Goal: Understand process/instructions: Learn how to perform a task or action

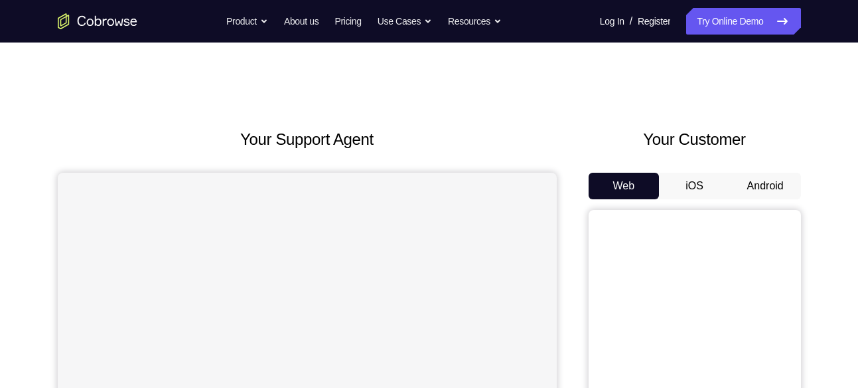
click at [781, 179] on button "Android" at bounding box center [765, 186] width 71 height 27
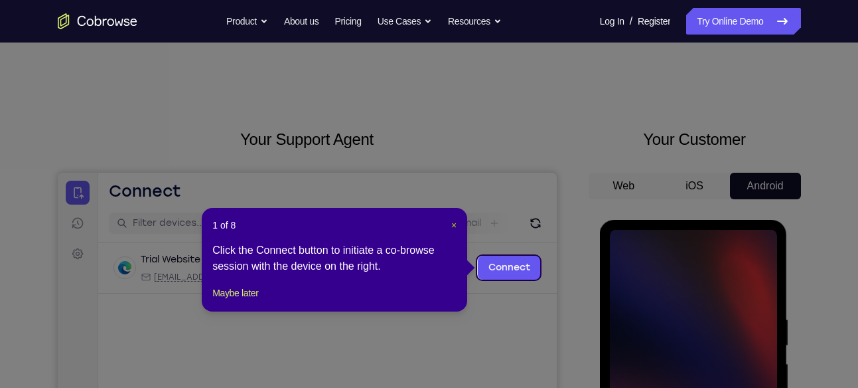
click at [455, 227] on span "×" at bounding box center [453, 225] width 5 height 11
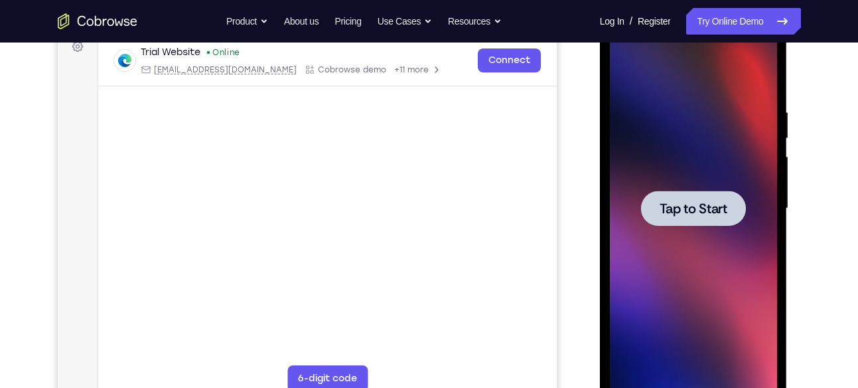
scroll to position [222, 0]
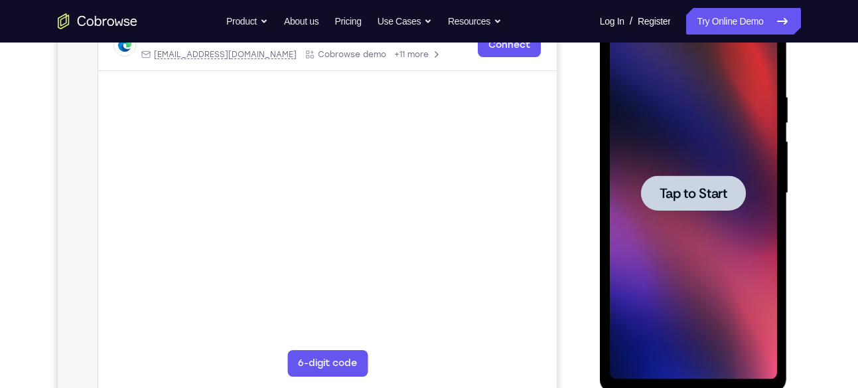
click at [623, 186] on div at bounding box center [693, 193] width 167 height 372
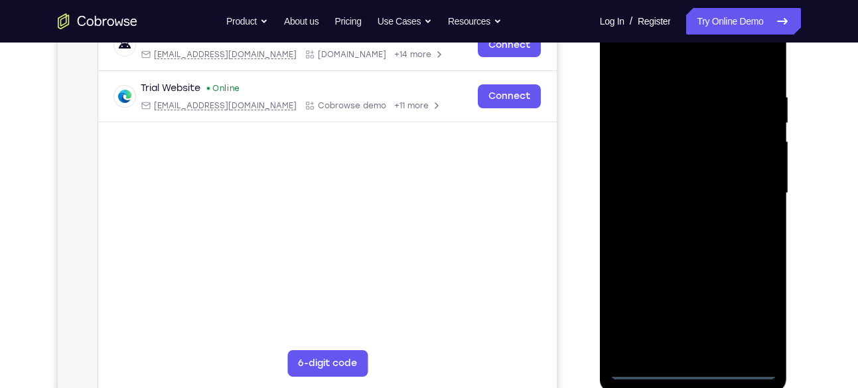
click at [698, 369] on div at bounding box center [693, 193] width 167 height 372
click at [757, 301] on div at bounding box center [693, 193] width 167 height 372
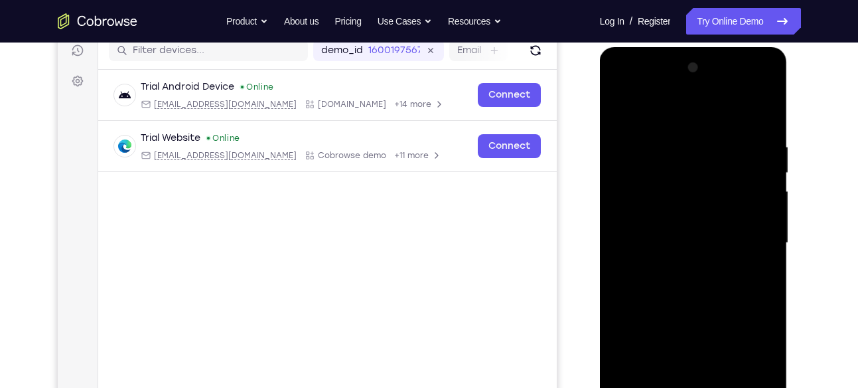
scroll to position [172, 0]
click at [630, 92] on div at bounding box center [693, 244] width 167 height 372
click at [752, 238] on div at bounding box center [693, 244] width 167 height 372
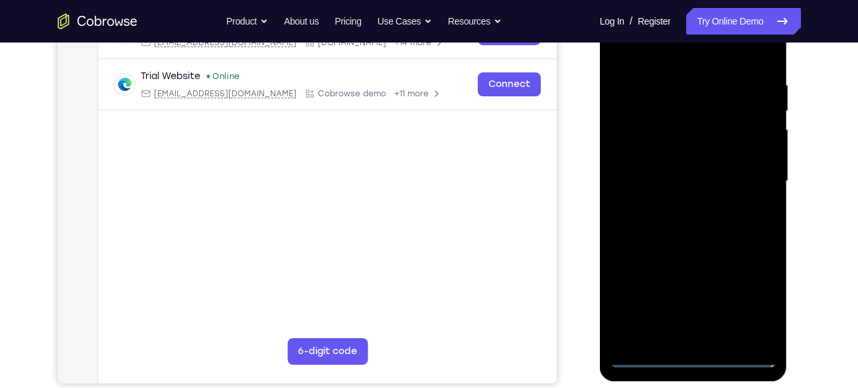
scroll to position [235, 0]
click at [675, 201] on div at bounding box center [693, 181] width 167 height 372
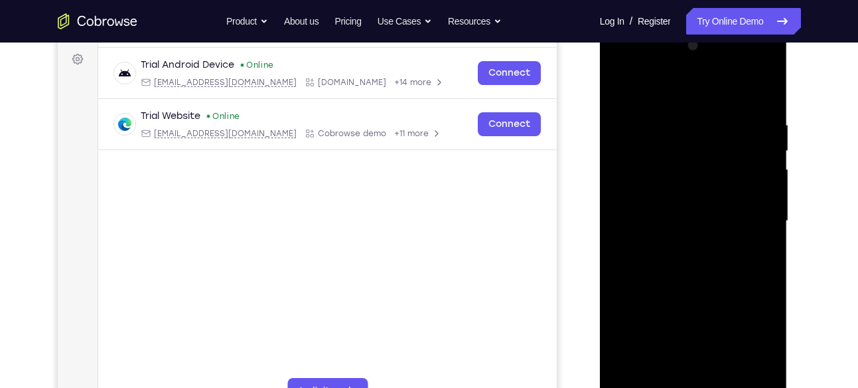
scroll to position [194, 0]
click at [675, 211] on div at bounding box center [693, 222] width 167 height 372
click at [657, 193] on div at bounding box center [693, 222] width 167 height 372
click at [653, 220] on div at bounding box center [693, 222] width 167 height 372
click at [641, 264] on div at bounding box center [693, 222] width 167 height 372
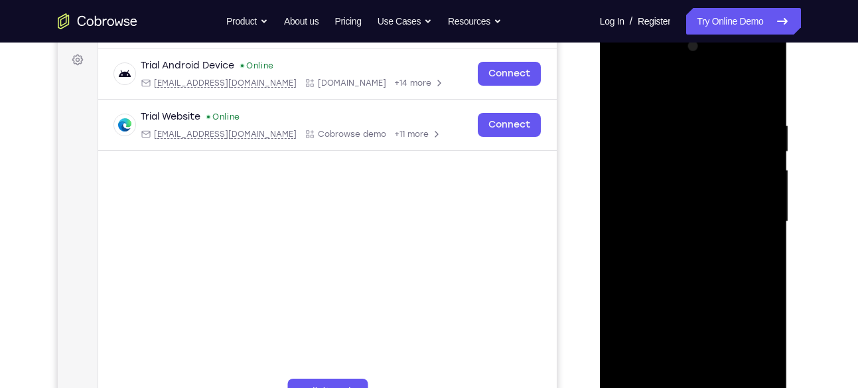
click at [643, 262] on div at bounding box center [693, 222] width 167 height 372
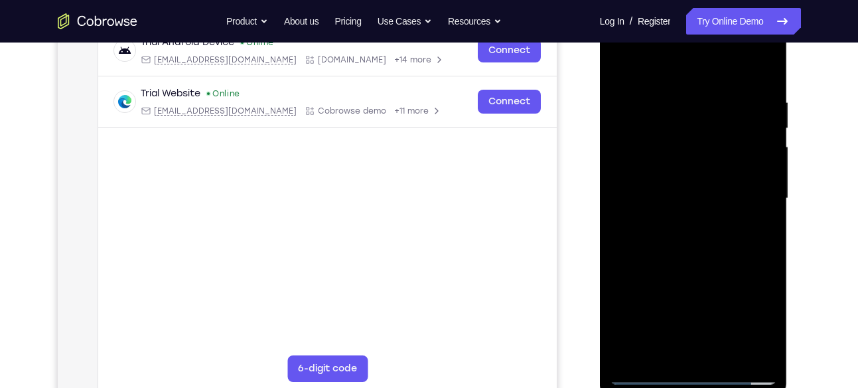
scroll to position [218, 0]
click at [696, 258] on div at bounding box center [693, 197] width 167 height 372
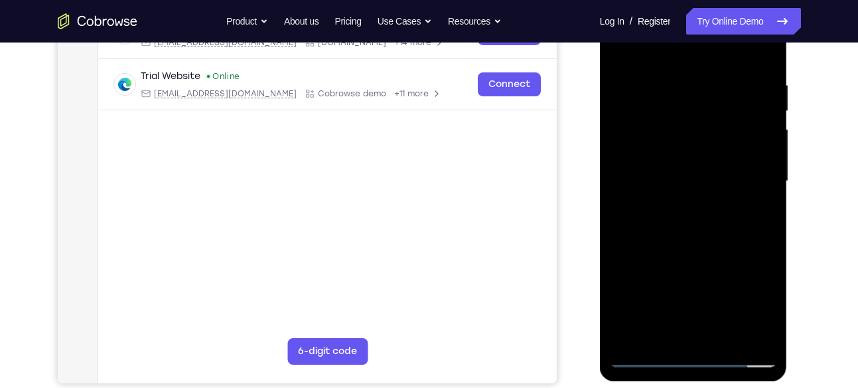
scroll to position [236, 0]
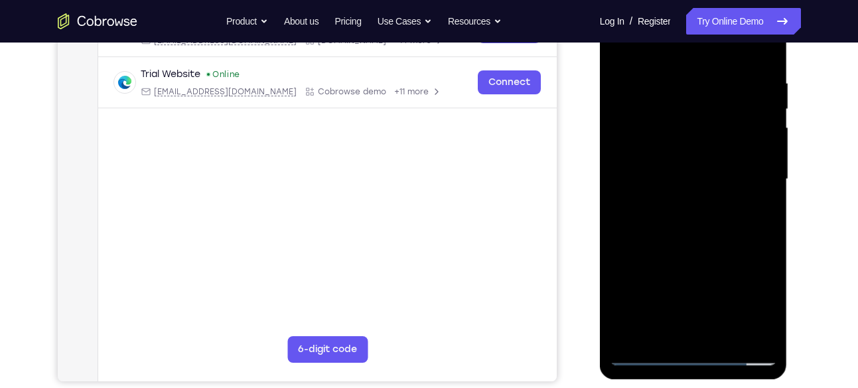
click at [764, 45] on div at bounding box center [693, 179] width 167 height 372
click at [622, 46] on div at bounding box center [693, 179] width 167 height 372
click at [663, 337] on div at bounding box center [693, 179] width 167 height 372
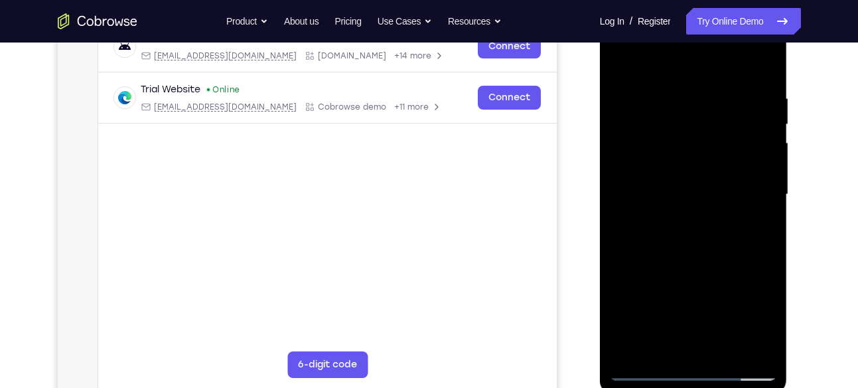
click at [635, 64] on div at bounding box center [693, 195] width 167 height 372
click at [665, 149] on div at bounding box center [693, 195] width 167 height 372
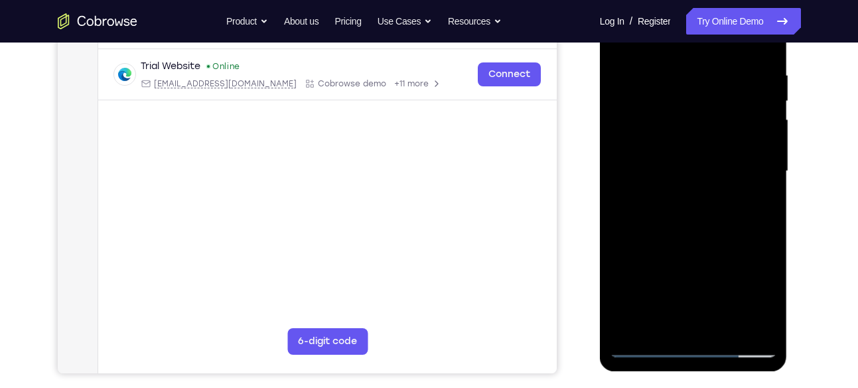
scroll to position [246, 0]
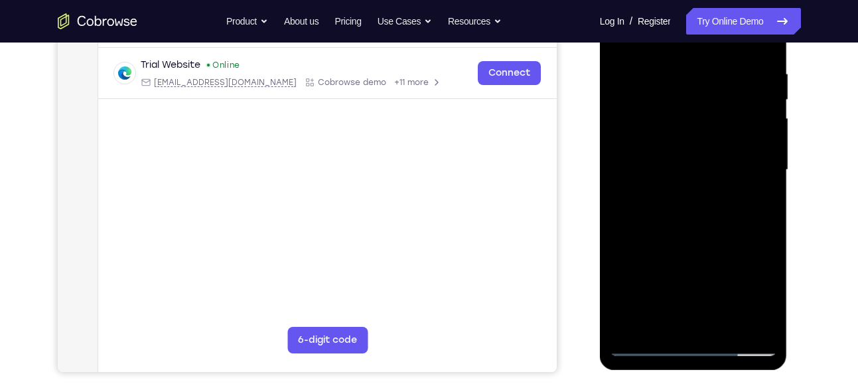
click at [631, 329] on div at bounding box center [693, 170] width 167 height 372
click at [728, 326] on div at bounding box center [693, 170] width 167 height 372
click at [706, 244] on div at bounding box center [693, 170] width 167 height 372
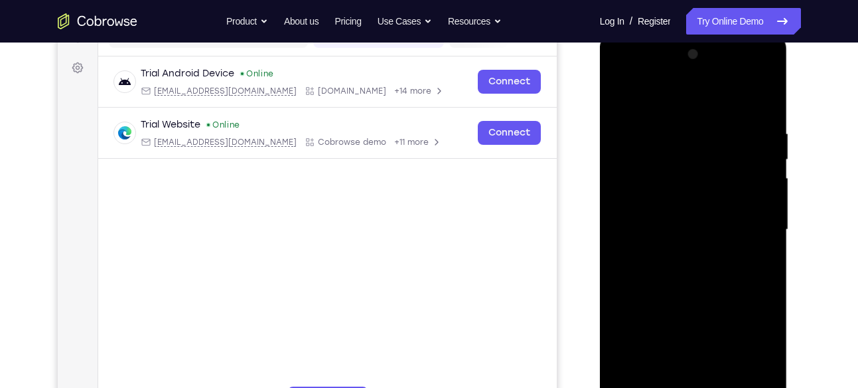
scroll to position [181, 0]
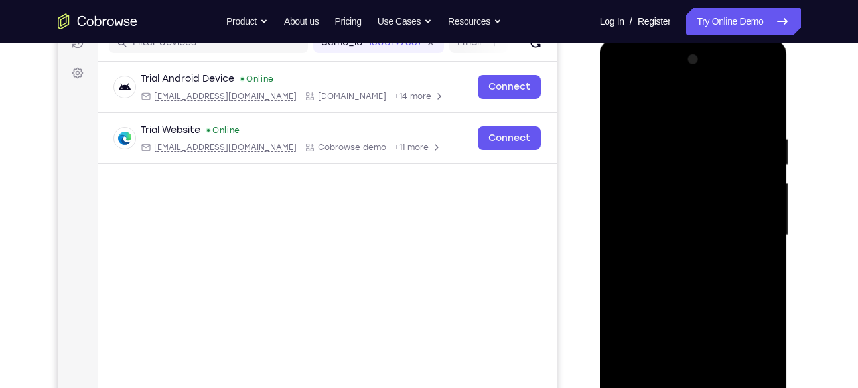
click at [623, 101] on div at bounding box center [693, 235] width 167 height 372
drag, startPoint x: 701, startPoint y: 270, endPoint x: 681, endPoint y: 184, distance: 87.9
click at [681, 184] on div at bounding box center [693, 235] width 167 height 372
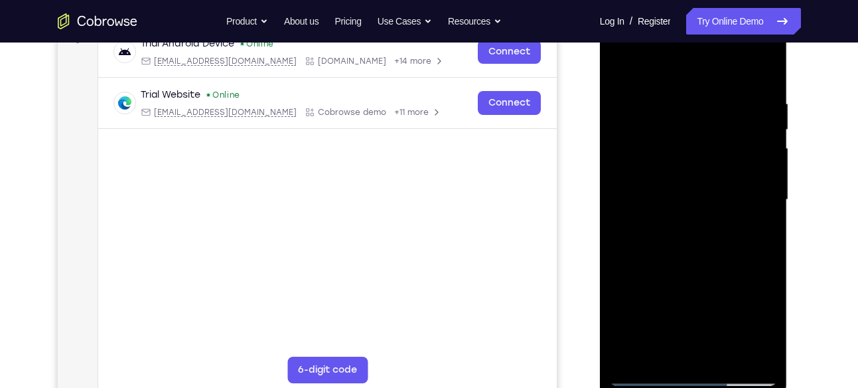
scroll to position [216, 0]
drag, startPoint x: 683, startPoint y: 304, endPoint x: 645, endPoint y: 146, distance: 162.5
click at [645, 146] on div at bounding box center [693, 199] width 167 height 372
drag, startPoint x: 688, startPoint y: 305, endPoint x: 660, endPoint y: 87, distance: 219.5
click at [660, 87] on div at bounding box center [693, 199] width 167 height 372
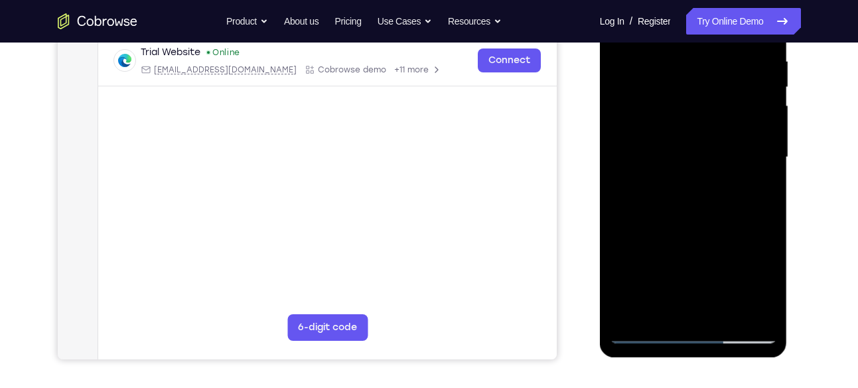
scroll to position [261, 0]
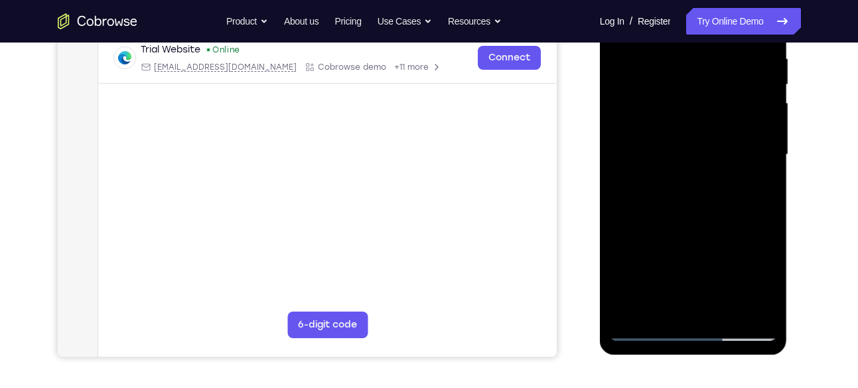
drag, startPoint x: 730, startPoint y: 259, endPoint x: 688, endPoint y: 67, distance: 196.5
click at [688, 67] on div at bounding box center [693, 155] width 167 height 372
drag, startPoint x: 692, startPoint y: 268, endPoint x: 673, endPoint y: 183, distance: 86.5
click at [673, 183] on div at bounding box center [693, 155] width 167 height 372
drag, startPoint x: 684, startPoint y: 272, endPoint x: 681, endPoint y: 129, distance: 142.1
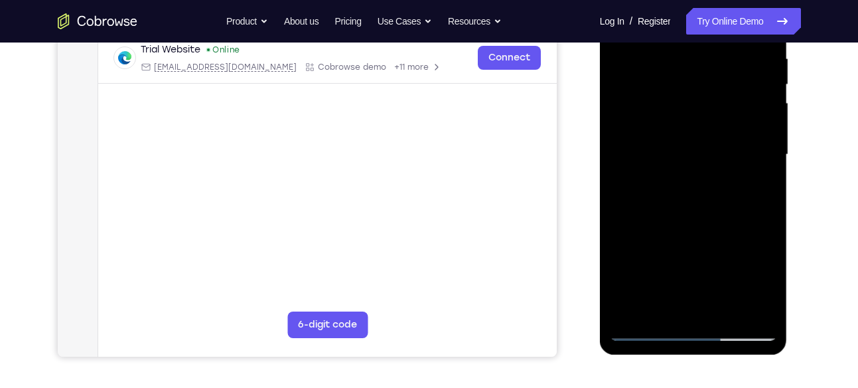
click at [681, 129] on div at bounding box center [693, 155] width 167 height 372
click at [774, 92] on div at bounding box center [693, 155] width 167 height 372
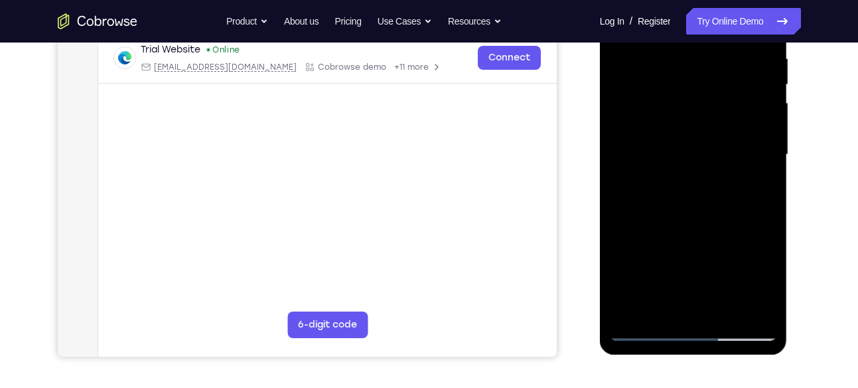
click at [774, 92] on div at bounding box center [693, 155] width 167 height 372
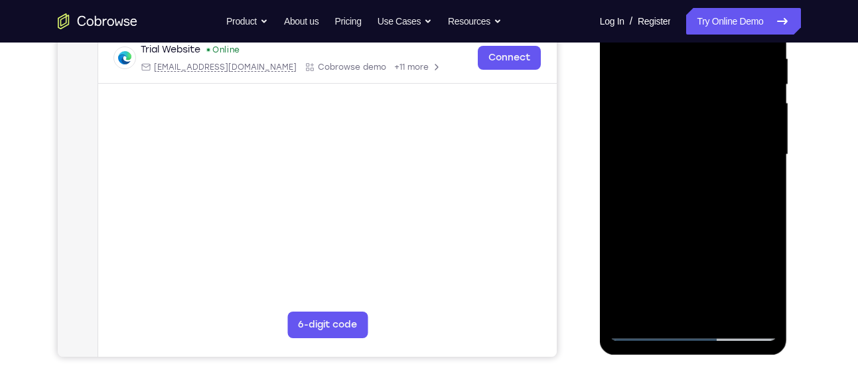
click at [774, 92] on div at bounding box center [693, 155] width 167 height 372
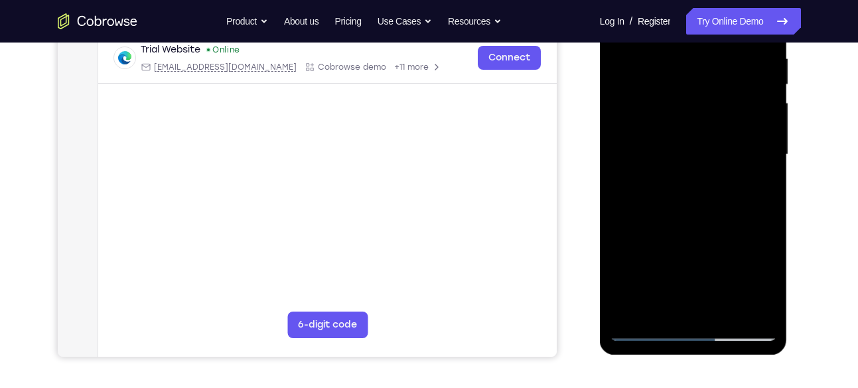
click at [774, 92] on div at bounding box center [693, 155] width 167 height 372
click at [769, 86] on div at bounding box center [693, 155] width 167 height 372
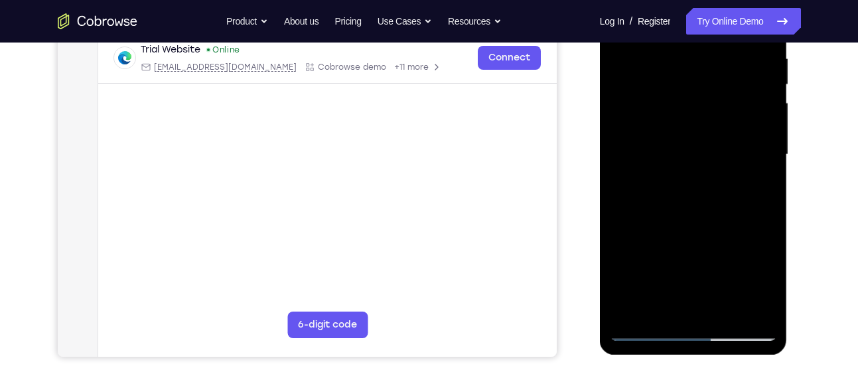
click at [769, 86] on div at bounding box center [693, 155] width 167 height 372
drag, startPoint x: 700, startPoint y: 289, endPoint x: 673, endPoint y: 169, distance: 124.0
click at [673, 169] on div at bounding box center [693, 155] width 167 height 372
drag, startPoint x: 680, startPoint y: 256, endPoint x: 665, endPoint y: 152, distance: 105.4
click at [665, 152] on div at bounding box center [693, 155] width 167 height 372
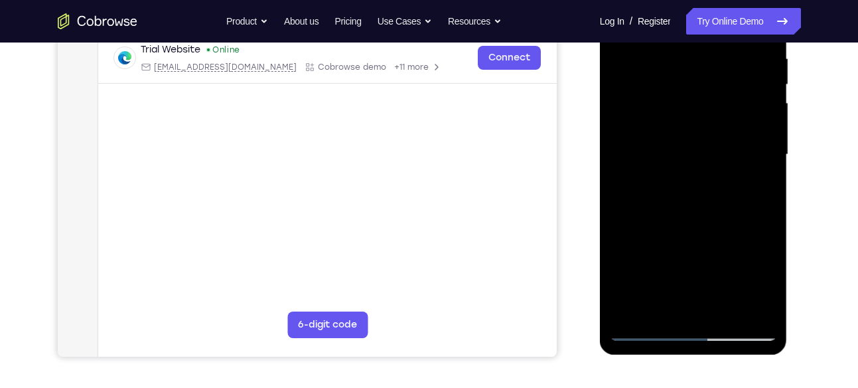
drag, startPoint x: 659, startPoint y: 243, endPoint x: 609, endPoint y: 92, distance: 158.9
click at [609, 92] on div at bounding box center [694, 157] width 188 height 396
drag, startPoint x: 658, startPoint y: 272, endPoint x: 673, endPoint y: 48, distance: 224.2
click at [673, 48] on div at bounding box center [693, 155] width 167 height 372
click at [644, 116] on div at bounding box center [693, 155] width 167 height 372
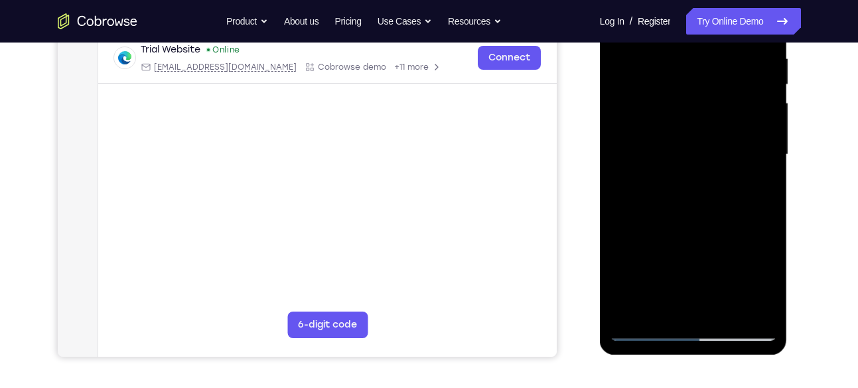
click at [700, 297] on div at bounding box center [693, 155] width 167 height 372
drag, startPoint x: 711, startPoint y: 289, endPoint x: 680, endPoint y: 133, distance: 159.1
click at [680, 133] on div at bounding box center [693, 155] width 167 height 372
drag, startPoint x: 700, startPoint y: 267, endPoint x: 690, endPoint y: 210, distance: 58.0
click at [690, 210] on div at bounding box center [693, 155] width 167 height 372
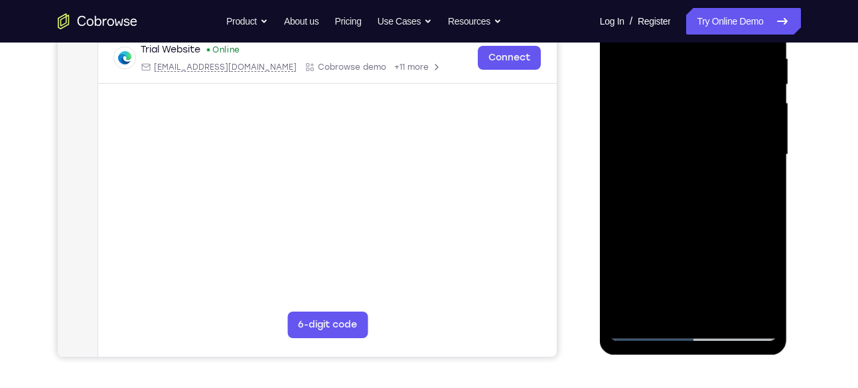
drag, startPoint x: 706, startPoint y: 274, endPoint x: 694, endPoint y: 204, distance: 70.2
click at [694, 204] on div at bounding box center [693, 155] width 167 height 372
drag, startPoint x: 688, startPoint y: 252, endPoint x: 670, endPoint y: 147, distance: 105.9
click at [670, 147] on div at bounding box center [693, 155] width 167 height 372
drag, startPoint x: 689, startPoint y: 270, endPoint x: 672, endPoint y: 126, distance: 145.1
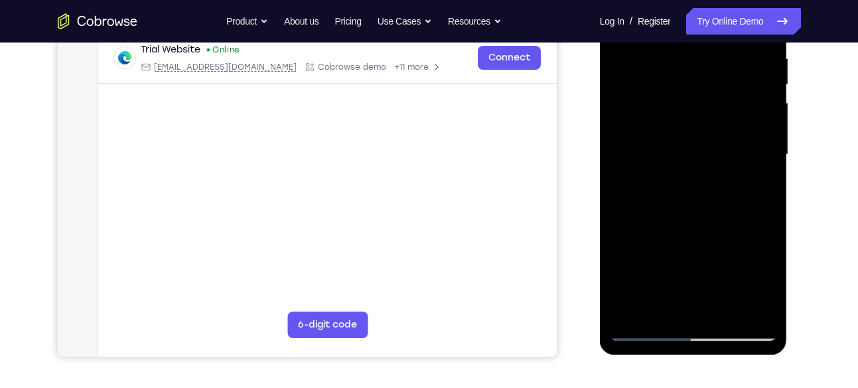
click at [672, 126] on div at bounding box center [693, 155] width 167 height 372
drag, startPoint x: 686, startPoint y: 275, endPoint x: 667, endPoint y: 114, distance: 162.5
click at [667, 114] on div at bounding box center [693, 155] width 167 height 372
drag, startPoint x: 688, startPoint y: 274, endPoint x: 674, endPoint y: 153, distance: 121.6
click at [674, 153] on div at bounding box center [693, 155] width 167 height 372
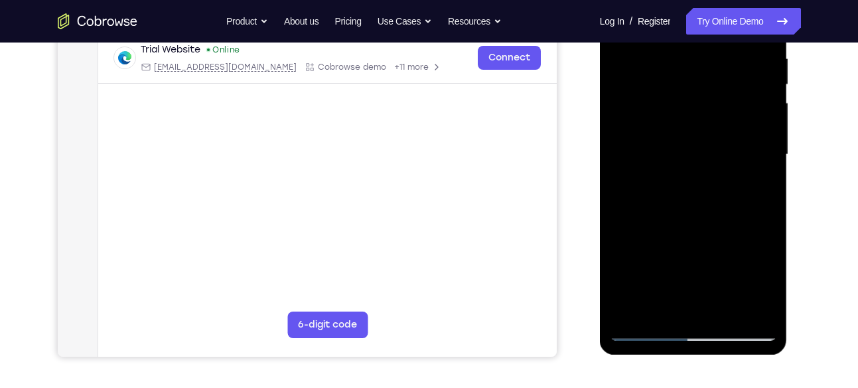
drag, startPoint x: 684, startPoint y: 290, endPoint x: 649, endPoint y: 121, distance: 172.3
click at [649, 121] on div at bounding box center [693, 155] width 167 height 372
drag, startPoint x: 686, startPoint y: 292, endPoint x: 684, endPoint y: 163, distance: 128.8
click at [684, 163] on div at bounding box center [693, 155] width 167 height 372
drag, startPoint x: 708, startPoint y: 271, endPoint x: 686, endPoint y: 112, distance: 160.7
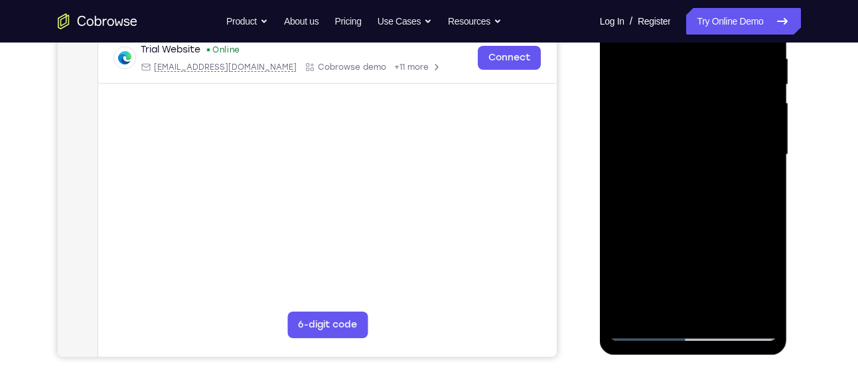
click at [686, 112] on div at bounding box center [693, 155] width 167 height 372
click at [658, 202] on div at bounding box center [693, 155] width 167 height 372
drag, startPoint x: 694, startPoint y: 301, endPoint x: 672, endPoint y: 129, distance: 173.3
click at [672, 129] on div at bounding box center [693, 155] width 167 height 372
drag, startPoint x: 700, startPoint y: 256, endPoint x: 690, endPoint y: 198, distance: 58.5
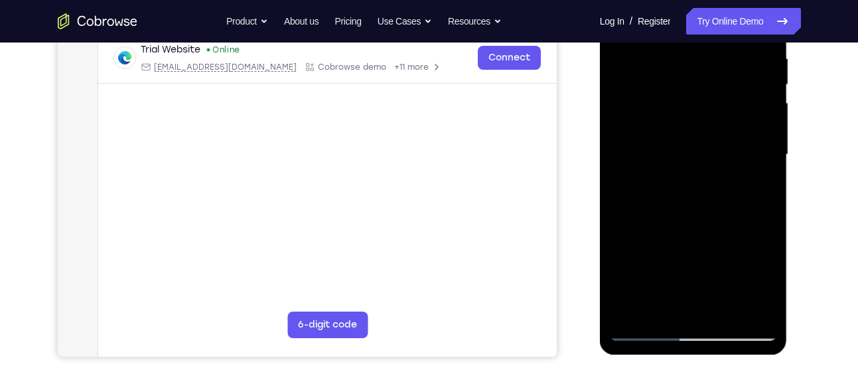
click at [690, 198] on div at bounding box center [693, 155] width 167 height 372
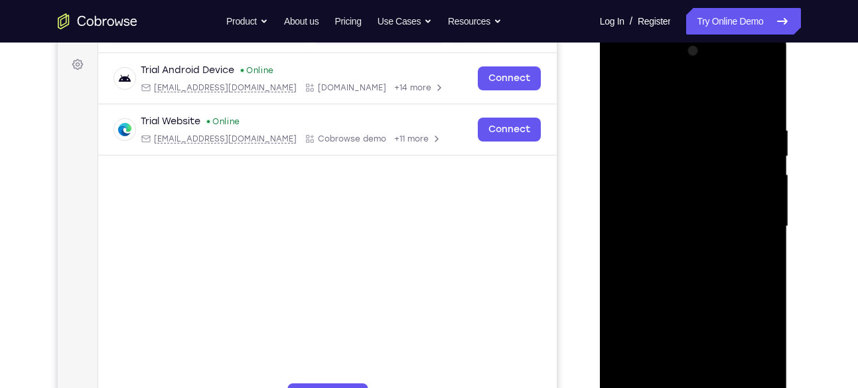
scroll to position [175, 0]
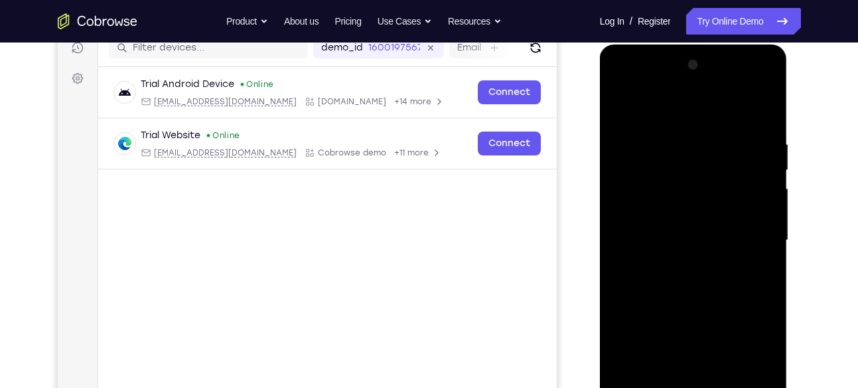
click at [666, 88] on div at bounding box center [693, 240] width 167 height 372
click at [660, 108] on div at bounding box center [693, 240] width 167 height 372
drag, startPoint x: 690, startPoint y: 311, endPoint x: 642, endPoint y: 135, distance: 182.3
click at [642, 135] on div at bounding box center [693, 240] width 167 height 372
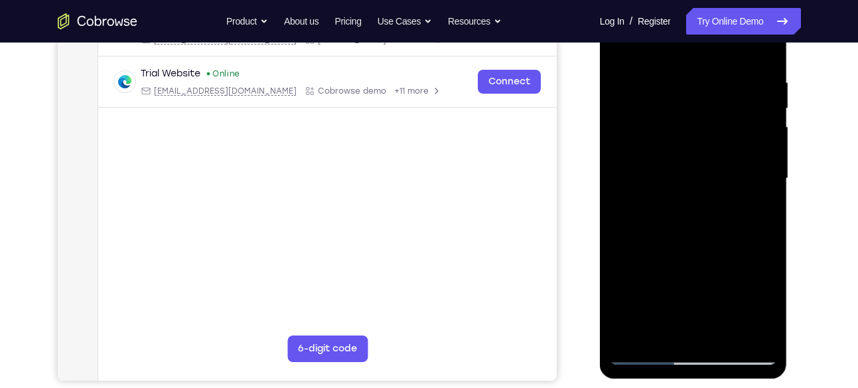
scroll to position [238, 0]
drag, startPoint x: 670, startPoint y: 258, endPoint x: 643, endPoint y: 112, distance: 148.6
click at [643, 112] on div at bounding box center [693, 178] width 167 height 372
drag, startPoint x: 663, startPoint y: 286, endPoint x: 655, endPoint y: 225, distance: 61.5
click at [655, 225] on div at bounding box center [693, 178] width 167 height 372
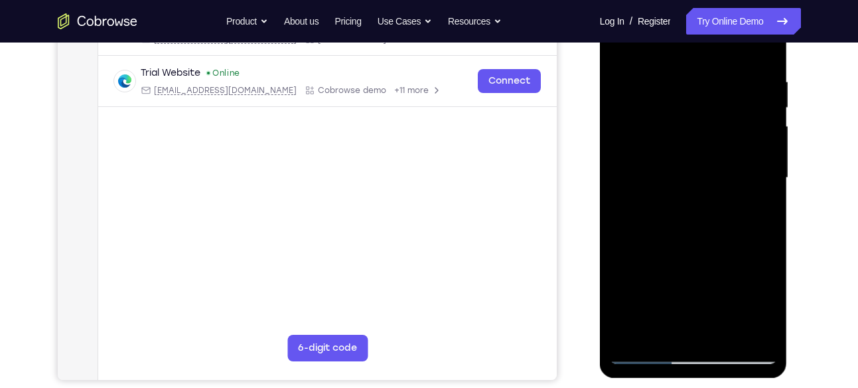
drag, startPoint x: 663, startPoint y: 285, endPoint x: 663, endPoint y: 106, distance: 179.3
click at [663, 106] on div at bounding box center [693, 178] width 167 height 372
drag, startPoint x: 691, startPoint y: 285, endPoint x: 686, endPoint y: 79, distance: 206.5
click at [686, 79] on div at bounding box center [693, 178] width 167 height 372
drag, startPoint x: 690, startPoint y: 129, endPoint x: 672, endPoint y: 17, distance: 113.7
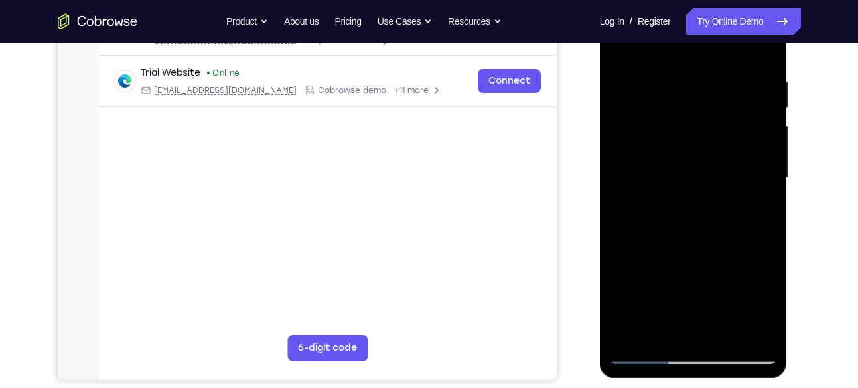
click at [672, 17] on div at bounding box center [693, 178] width 167 height 372
drag, startPoint x: 684, startPoint y: 288, endPoint x: 649, endPoint y: 133, distance: 158.5
click at [649, 133] on div at bounding box center [693, 178] width 167 height 372
drag, startPoint x: 690, startPoint y: 317, endPoint x: 664, endPoint y: 140, distance: 178.5
click at [664, 140] on div at bounding box center [693, 178] width 167 height 372
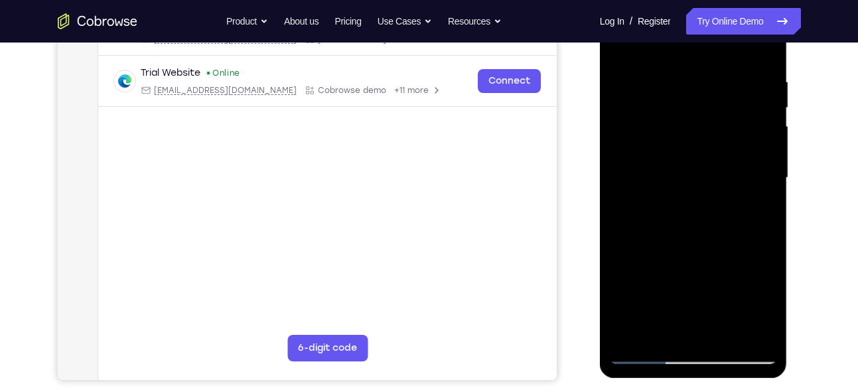
drag, startPoint x: 675, startPoint y: 302, endPoint x: 673, endPoint y: 139, distance: 163.3
click at [673, 139] on div at bounding box center [693, 178] width 167 height 372
drag, startPoint x: 686, startPoint y: 291, endPoint x: 687, endPoint y: 187, distance: 104.9
click at [687, 187] on div at bounding box center [693, 178] width 167 height 372
click at [765, 335] on div at bounding box center [693, 178] width 167 height 372
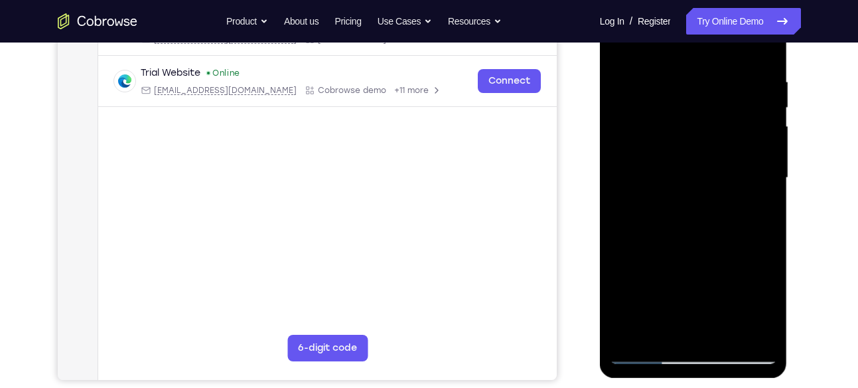
click at [633, 335] on div at bounding box center [693, 178] width 167 height 372
click at [682, 94] on div at bounding box center [693, 178] width 167 height 372
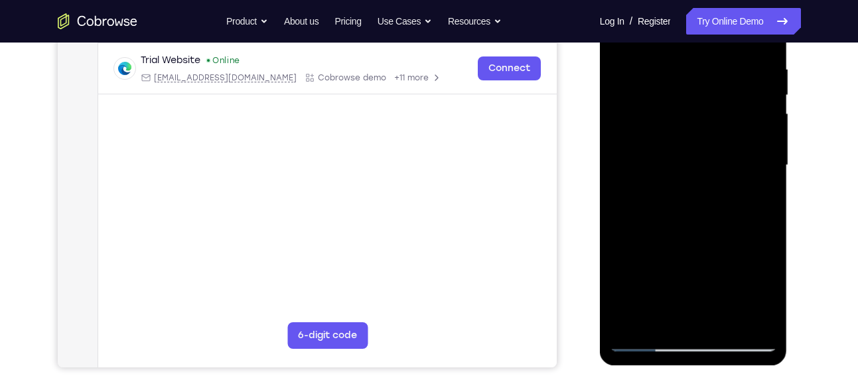
scroll to position [252, 0]
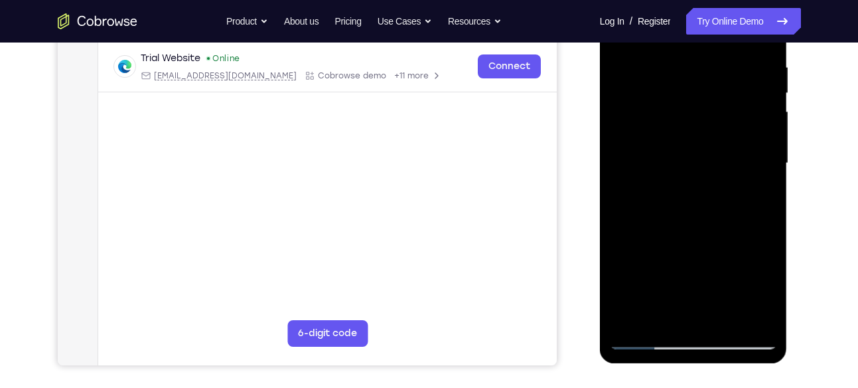
click at [757, 135] on div at bounding box center [693, 163] width 167 height 372
drag, startPoint x: 647, startPoint y: 185, endPoint x: 714, endPoint y: 184, distance: 66.4
click at [714, 184] on div at bounding box center [693, 163] width 167 height 372
click at [761, 133] on div at bounding box center [693, 163] width 167 height 372
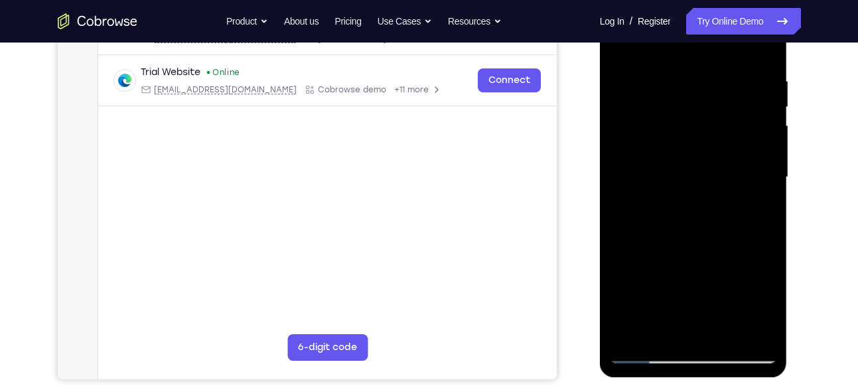
scroll to position [239, 0]
click at [758, 174] on div at bounding box center [693, 177] width 167 height 372
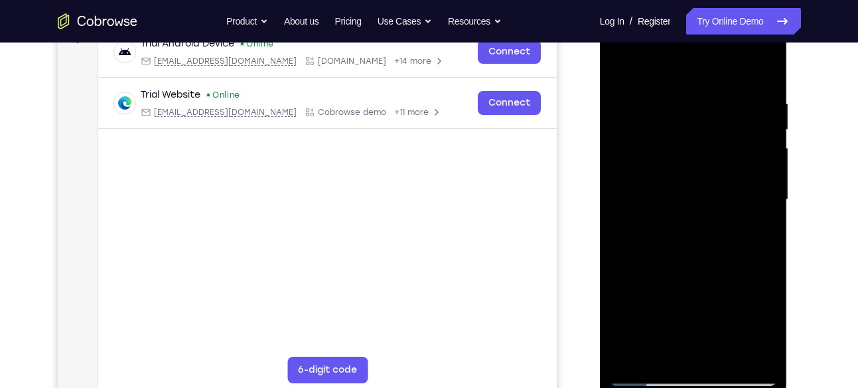
scroll to position [215, 0]
click at [758, 174] on div at bounding box center [693, 201] width 167 height 372
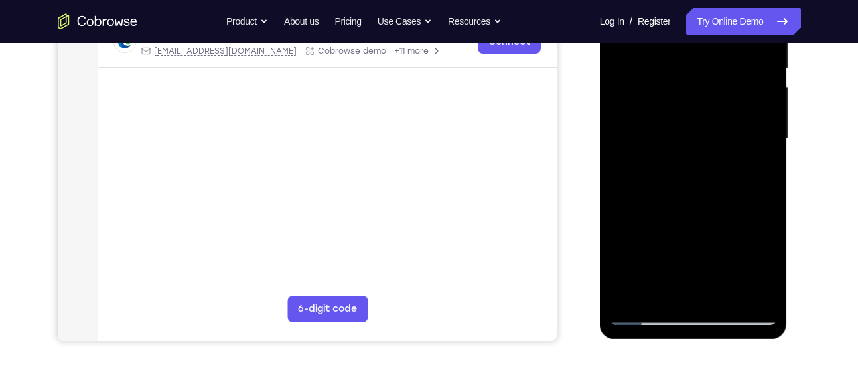
click at [759, 179] on div at bounding box center [693, 139] width 167 height 372
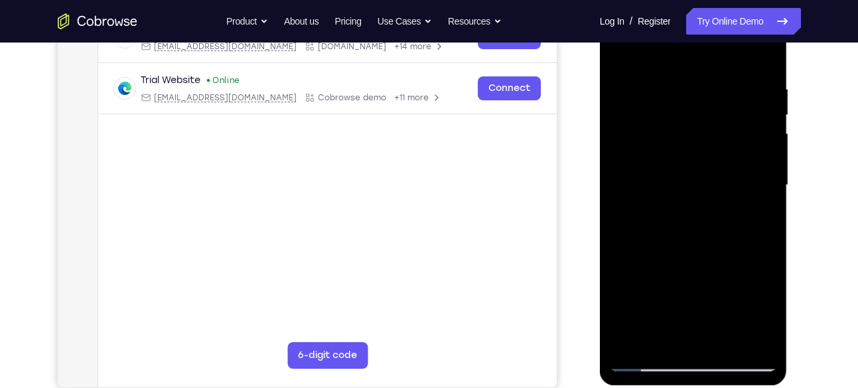
scroll to position [227, 0]
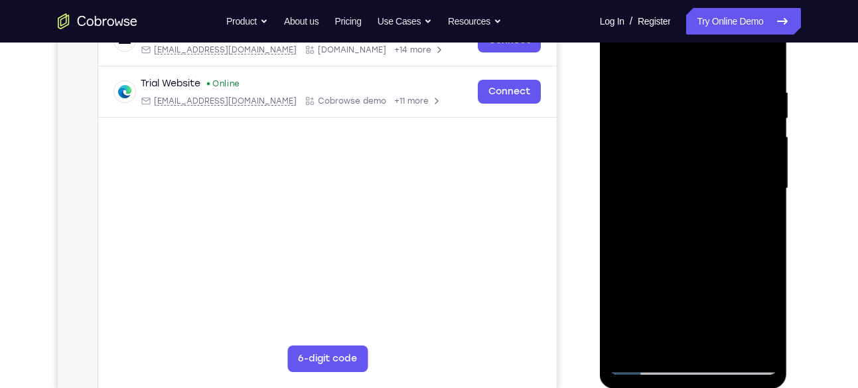
click at [761, 145] on div at bounding box center [693, 189] width 167 height 372
click at [623, 206] on div at bounding box center [693, 189] width 167 height 372
drag, startPoint x: 742, startPoint y: 179, endPoint x: 682, endPoint y: 188, distance: 59.7
click at [682, 188] on div at bounding box center [693, 189] width 167 height 372
drag, startPoint x: 750, startPoint y: 146, endPoint x: 710, endPoint y: 149, distance: 40.0
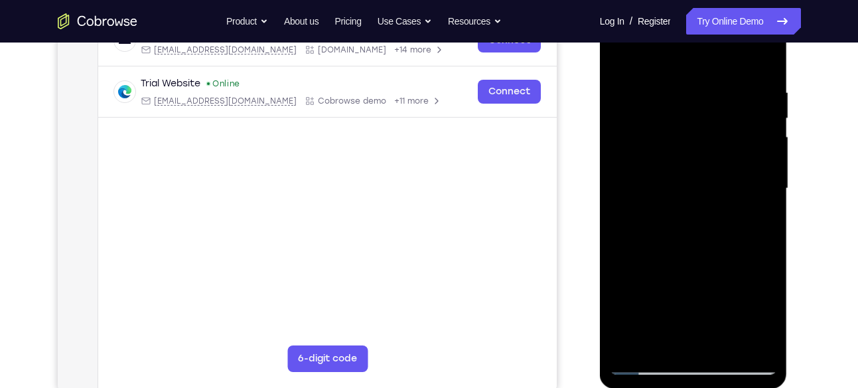
click at [710, 149] on div at bounding box center [693, 189] width 167 height 372
drag, startPoint x: 760, startPoint y: 147, endPoint x: 704, endPoint y: 161, distance: 57.5
click at [704, 161] on div at bounding box center [693, 189] width 167 height 372
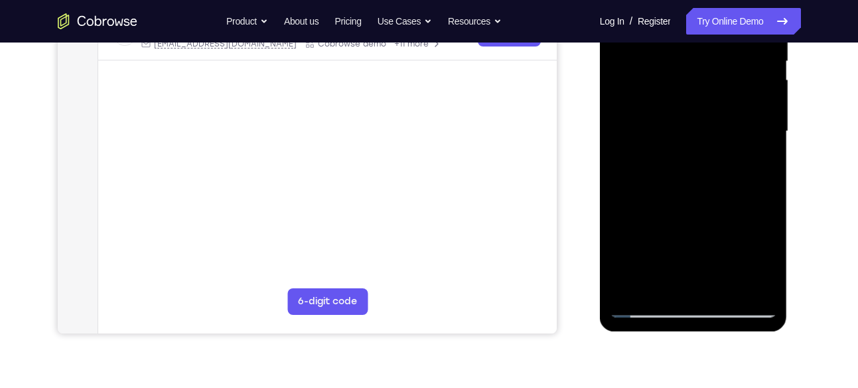
drag, startPoint x: 750, startPoint y: 110, endPoint x: 689, endPoint y: 136, distance: 66.0
click at [689, 136] on div at bounding box center [693, 132] width 167 height 372
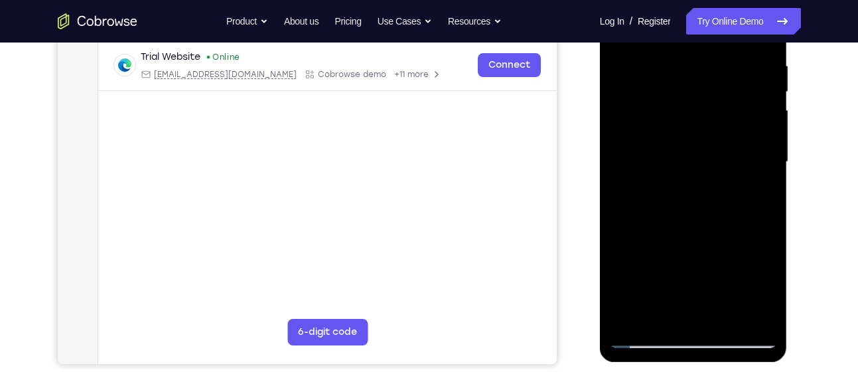
scroll to position [235, 0]
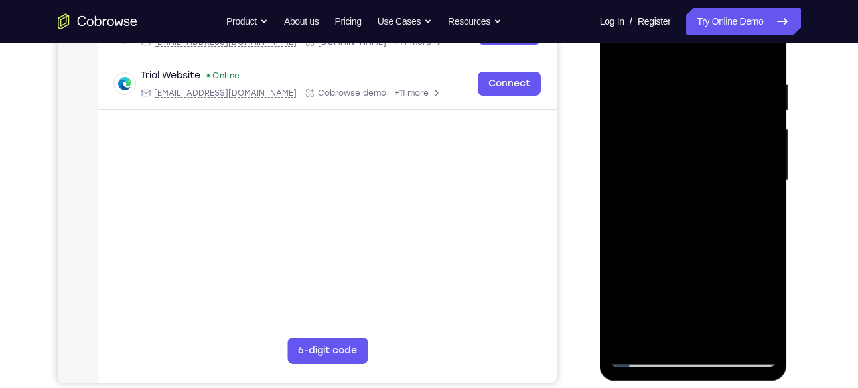
drag, startPoint x: 759, startPoint y: 218, endPoint x: 751, endPoint y: 200, distance: 19.6
click at [751, 200] on div at bounding box center [693, 181] width 167 height 372
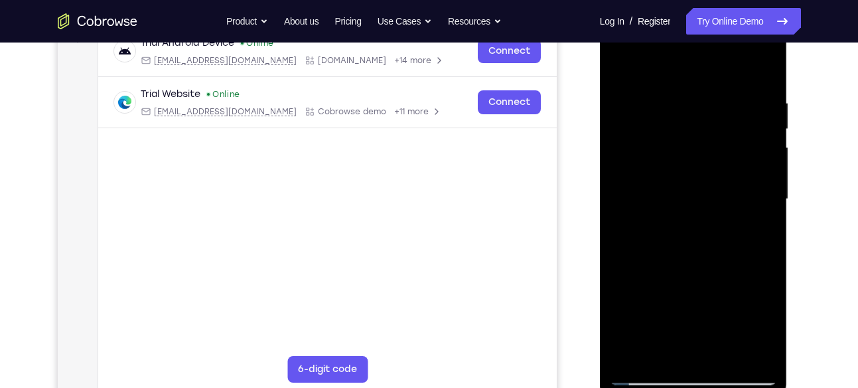
scroll to position [216, 0]
drag, startPoint x: 751, startPoint y: 219, endPoint x: 649, endPoint y: 193, distance: 105.0
click at [649, 193] on div at bounding box center [693, 200] width 167 height 372
drag, startPoint x: 742, startPoint y: 164, endPoint x: 700, endPoint y: 166, distance: 41.9
click at [700, 166] on div at bounding box center [693, 200] width 167 height 372
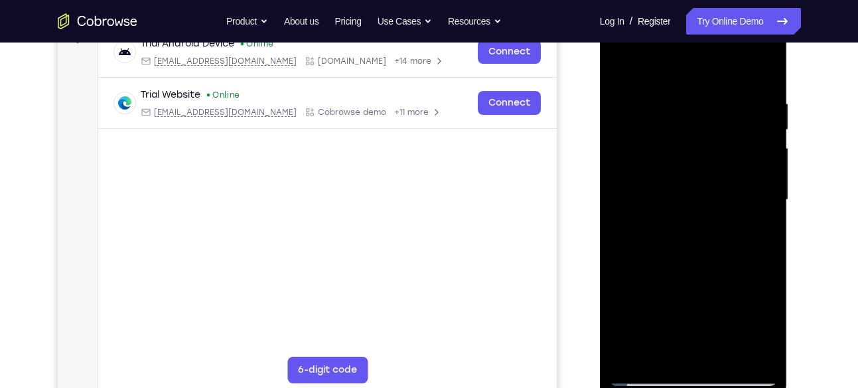
drag, startPoint x: 762, startPoint y: 159, endPoint x: 730, endPoint y: 170, distance: 33.8
click at [730, 170] on div at bounding box center [693, 200] width 167 height 372
drag, startPoint x: 667, startPoint y: 218, endPoint x: 730, endPoint y: 223, distance: 62.6
click at [730, 223] on div at bounding box center [693, 200] width 167 height 372
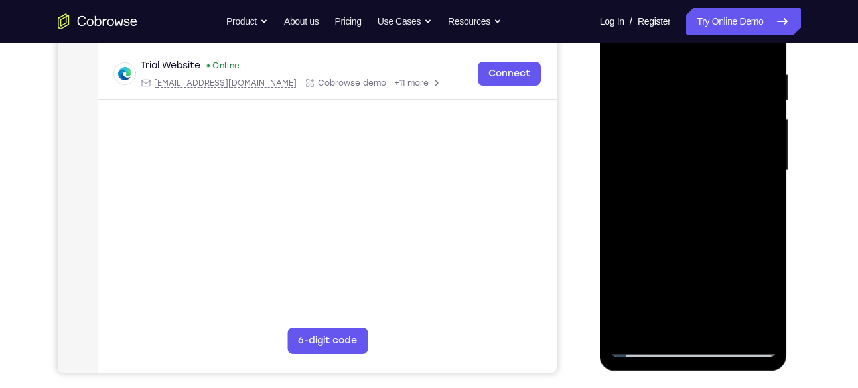
scroll to position [248, 0]
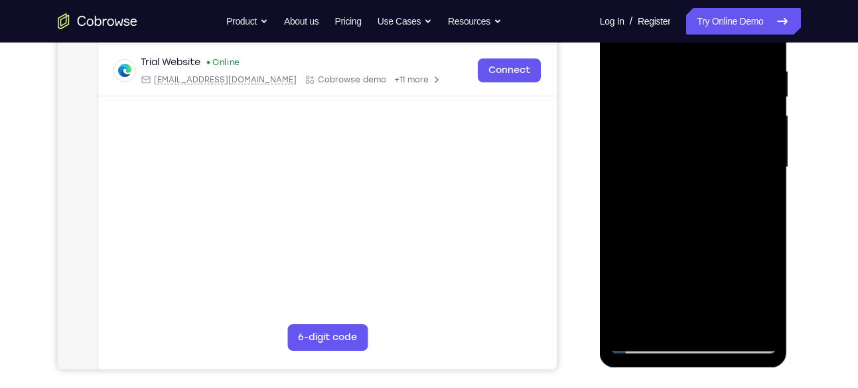
click at [742, 155] on div at bounding box center [693, 167] width 167 height 372
click at [764, 131] on div at bounding box center [693, 167] width 167 height 372
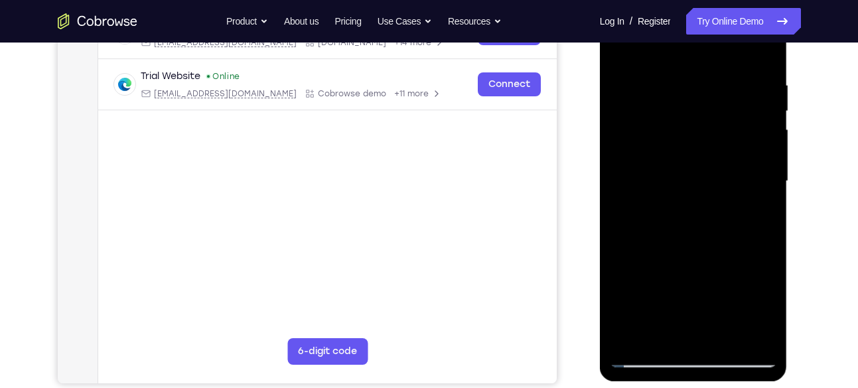
scroll to position [232, 0]
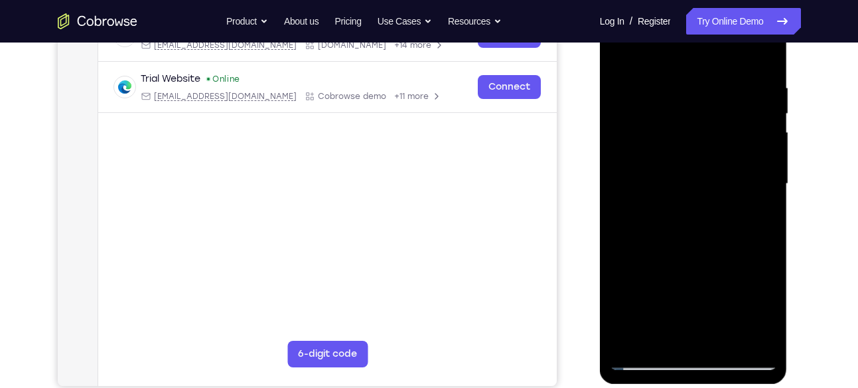
drag, startPoint x: 764, startPoint y: 147, endPoint x: 692, endPoint y: 138, distance: 72.3
click at [692, 138] on div at bounding box center [693, 184] width 167 height 372
drag, startPoint x: 761, startPoint y: 137, endPoint x: 707, endPoint y: 141, distance: 54.5
click at [707, 141] on div at bounding box center [693, 184] width 167 height 372
drag, startPoint x: 761, startPoint y: 127, endPoint x: 704, endPoint y: 129, distance: 57.2
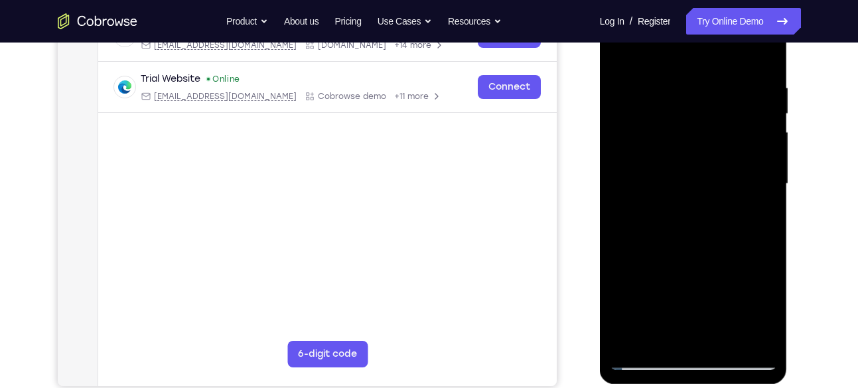
click at [704, 129] on div at bounding box center [693, 184] width 167 height 372
drag, startPoint x: 729, startPoint y: 173, endPoint x: 682, endPoint y: 173, distance: 47.1
click at [682, 173] on div at bounding box center [693, 184] width 167 height 372
click at [769, 141] on div at bounding box center [693, 184] width 167 height 372
click at [763, 132] on div at bounding box center [693, 184] width 167 height 372
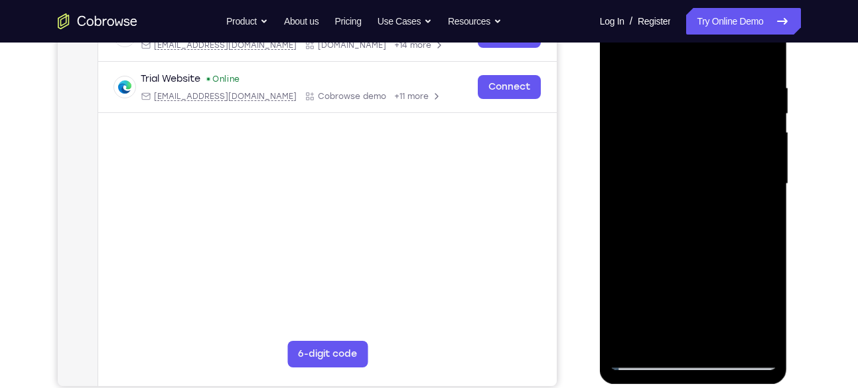
click at [763, 132] on div at bounding box center [693, 184] width 167 height 372
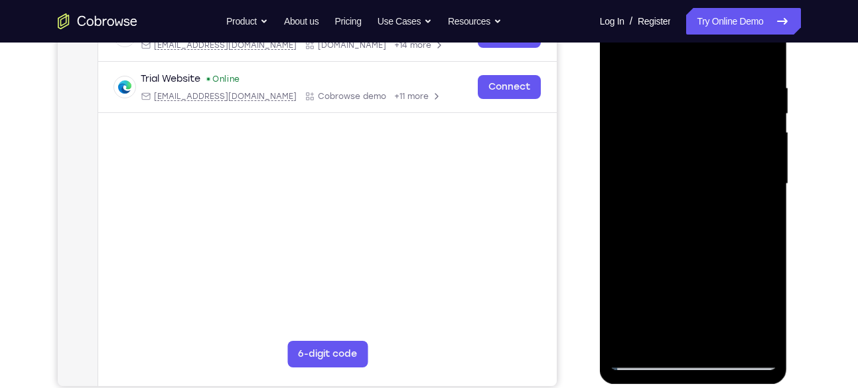
click at [763, 132] on div at bounding box center [693, 184] width 167 height 372
click at [763, 145] on div at bounding box center [693, 184] width 167 height 372
click at [765, 165] on div at bounding box center [693, 184] width 167 height 372
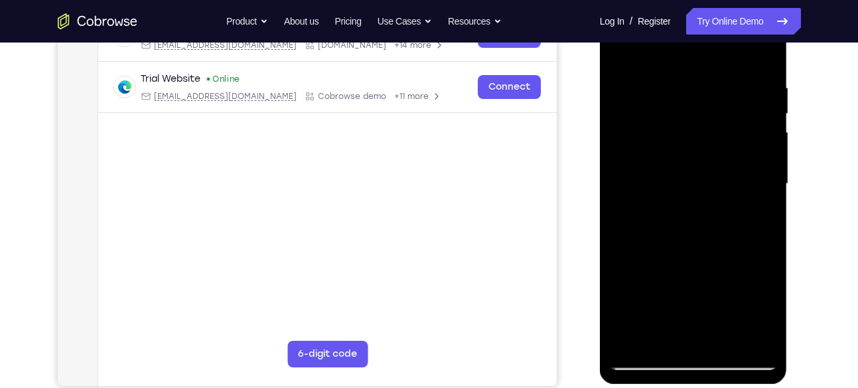
click at [765, 173] on div at bounding box center [693, 184] width 167 height 372
click at [767, 181] on div at bounding box center [693, 184] width 167 height 372
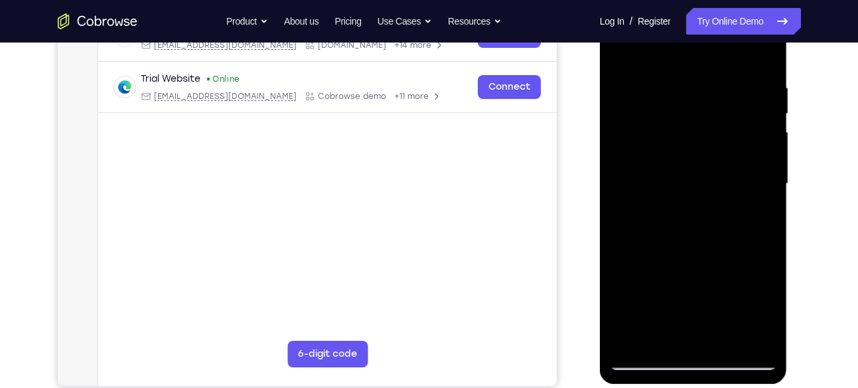
click at [767, 181] on div at bounding box center [693, 184] width 167 height 372
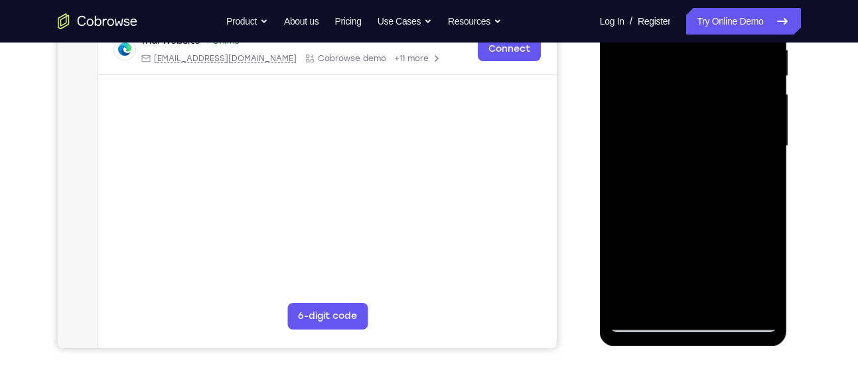
drag, startPoint x: 765, startPoint y: 157, endPoint x: 722, endPoint y: 167, distance: 43.5
click at [722, 167] on div at bounding box center [693, 146] width 167 height 372
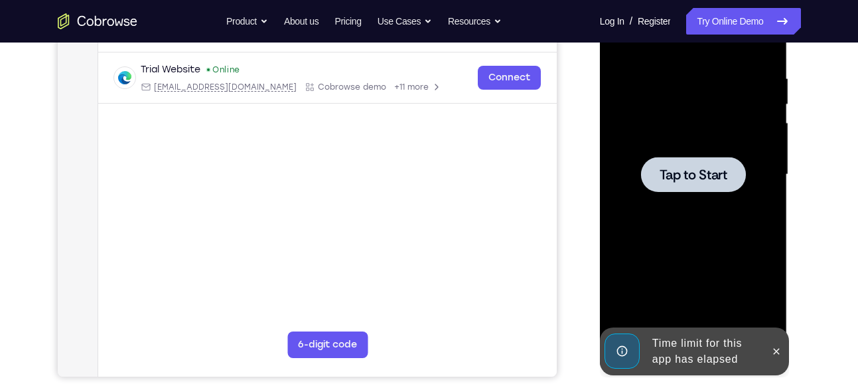
scroll to position [230, 0]
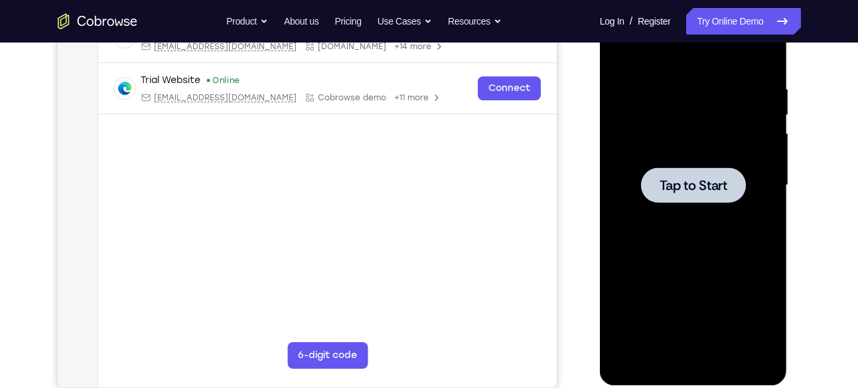
click at [726, 227] on div at bounding box center [693, 185] width 167 height 372
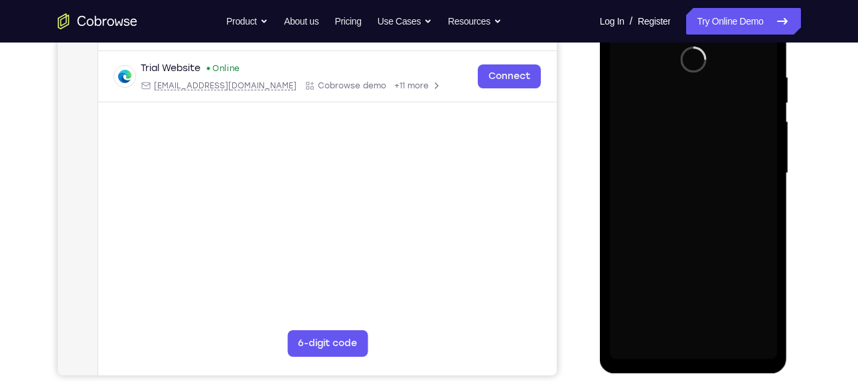
scroll to position [252, 0]
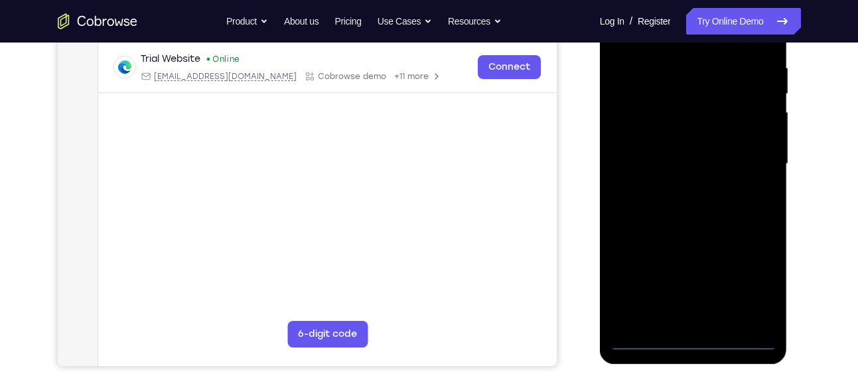
click at [691, 345] on div at bounding box center [693, 164] width 167 height 372
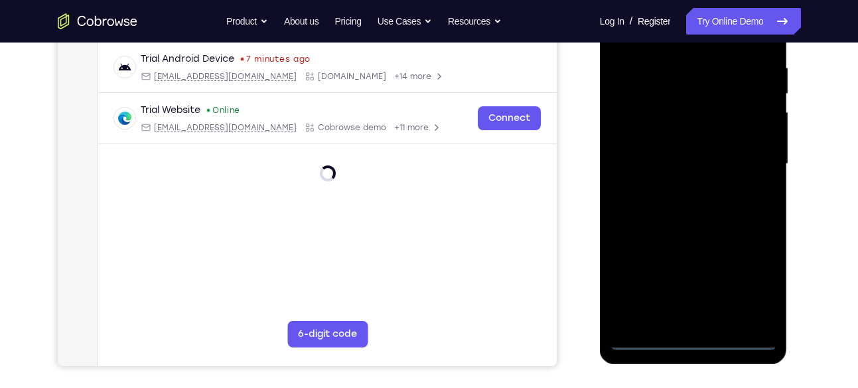
click at [760, 268] on div at bounding box center [693, 164] width 167 height 372
click at [754, 279] on div at bounding box center [693, 164] width 167 height 372
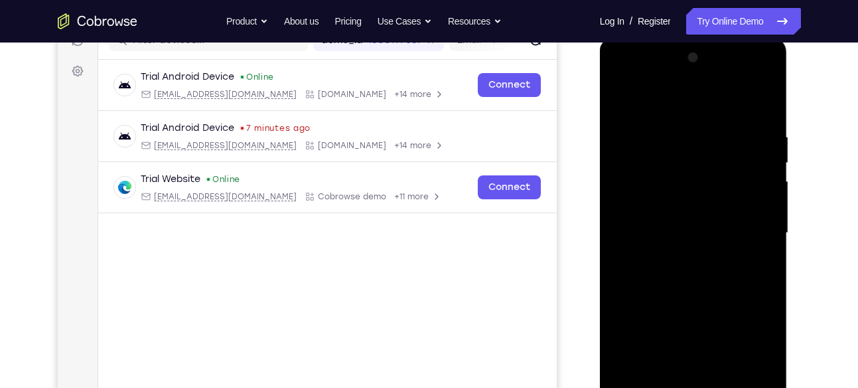
scroll to position [181, 0]
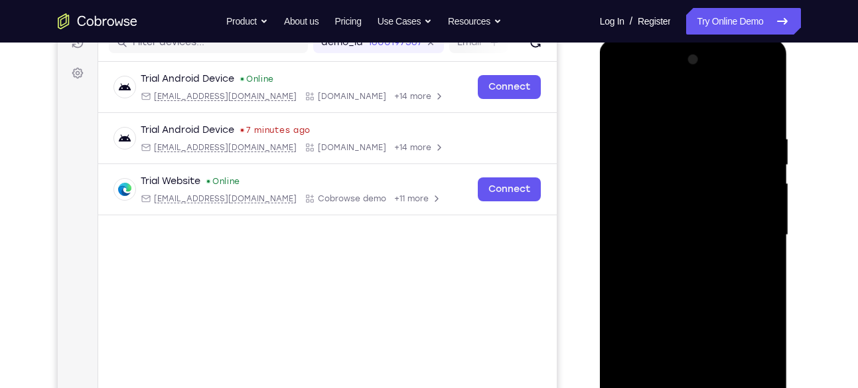
click at [642, 77] on div at bounding box center [693, 235] width 167 height 372
click at [761, 240] on div at bounding box center [693, 235] width 167 height 372
click at [752, 232] on div at bounding box center [693, 235] width 167 height 372
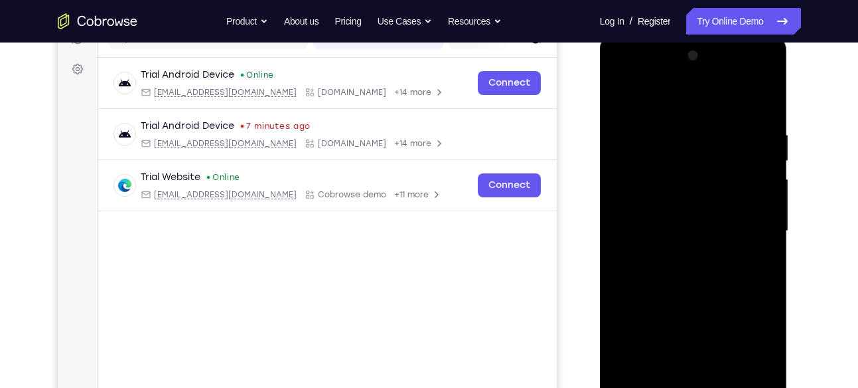
scroll to position [185, 0]
click at [680, 254] on div at bounding box center [693, 230] width 167 height 372
click at [683, 220] on div at bounding box center [693, 230] width 167 height 372
click at [642, 206] on div at bounding box center [693, 230] width 167 height 372
click at [639, 228] on div at bounding box center [693, 230] width 167 height 372
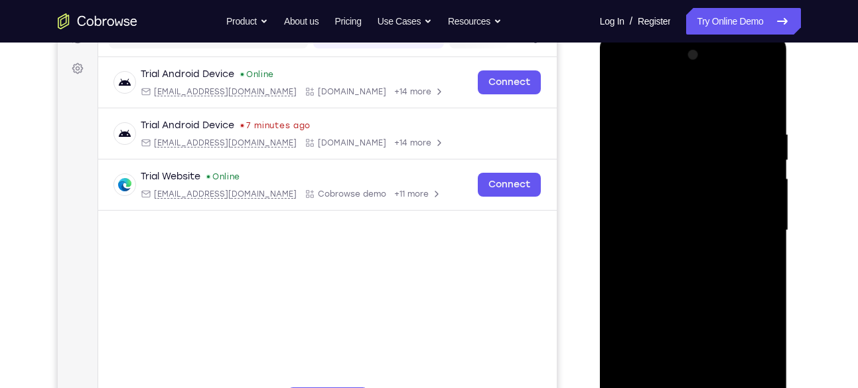
click at [641, 268] on div at bounding box center [693, 230] width 167 height 372
click at [764, 118] on div at bounding box center [693, 230] width 167 height 372
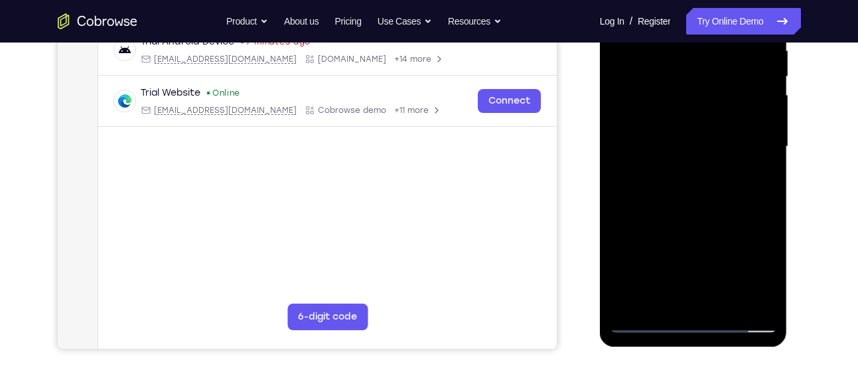
scroll to position [271, 0]
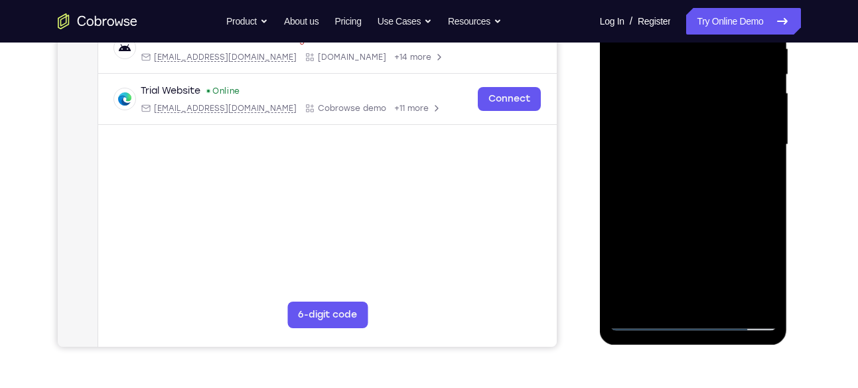
click at [762, 301] on div at bounding box center [693, 145] width 167 height 372
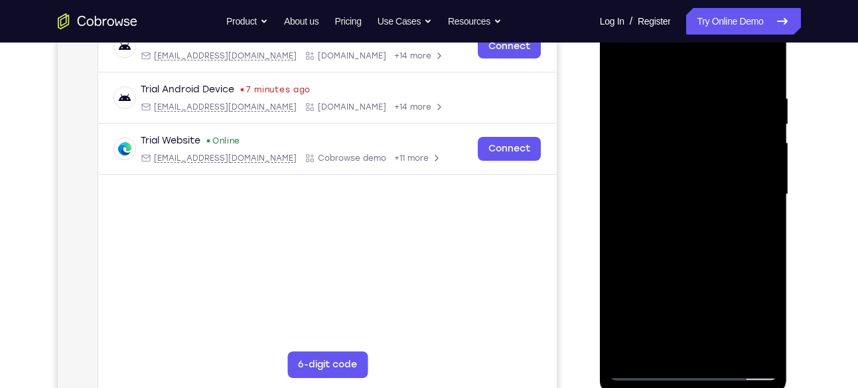
scroll to position [220, 0]
click at [670, 74] on div at bounding box center [693, 195] width 167 height 372
click at [752, 141] on div at bounding box center [693, 195] width 167 height 372
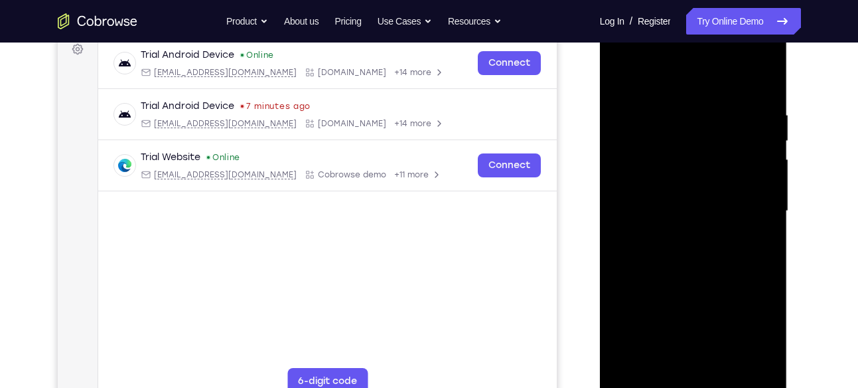
scroll to position [204, 0]
click at [756, 193] on div at bounding box center [693, 212] width 167 height 372
drag, startPoint x: 756, startPoint y: 175, endPoint x: 692, endPoint y: 174, distance: 63.7
click at [692, 174] on div at bounding box center [693, 212] width 167 height 372
drag, startPoint x: 736, startPoint y: 166, endPoint x: 693, endPoint y: 177, distance: 44.4
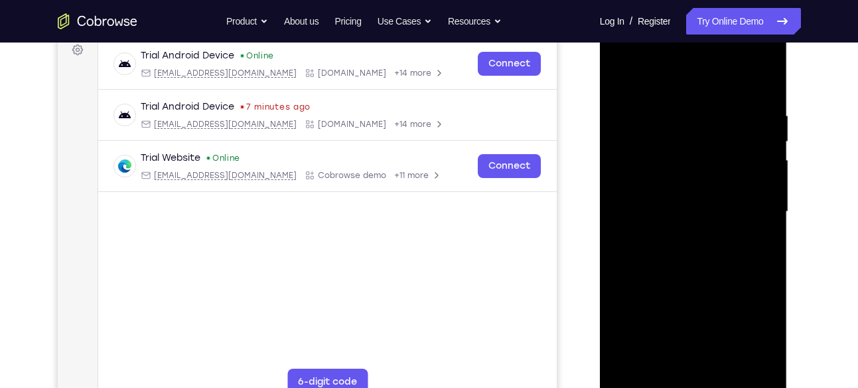
click at [693, 177] on div at bounding box center [693, 212] width 167 height 372
drag, startPoint x: 743, startPoint y: 169, endPoint x: 656, endPoint y: 162, distance: 87.3
click at [656, 162] on div at bounding box center [693, 212] width 167 height 372
click at [738, 193] on div at bounding box center [693, 212] width 167 height 372
click at [754, 187] on div at bounding box center [693, 212] width 167 height 372
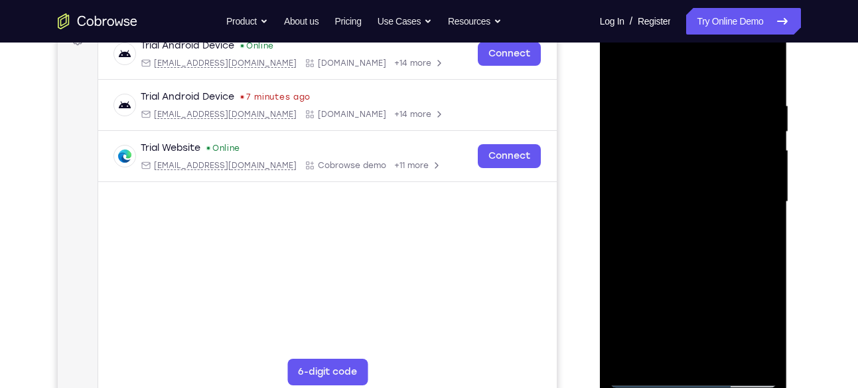
scroll to position [212, 0]
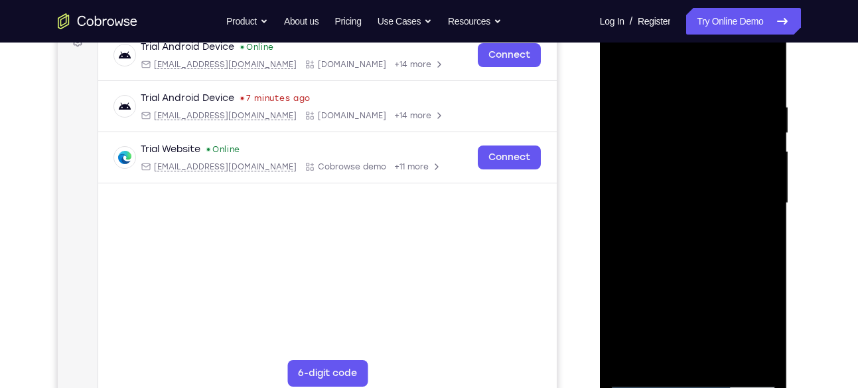
click at [763, 78] on div at bounding box center [693, 203] width 167 height 372
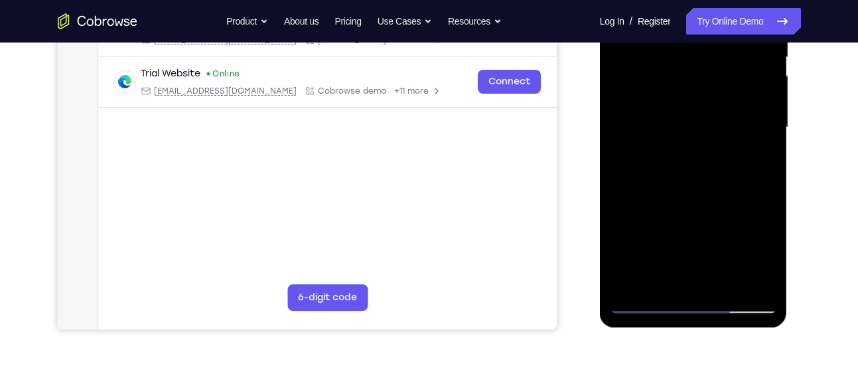
scroll to position [291, 0]
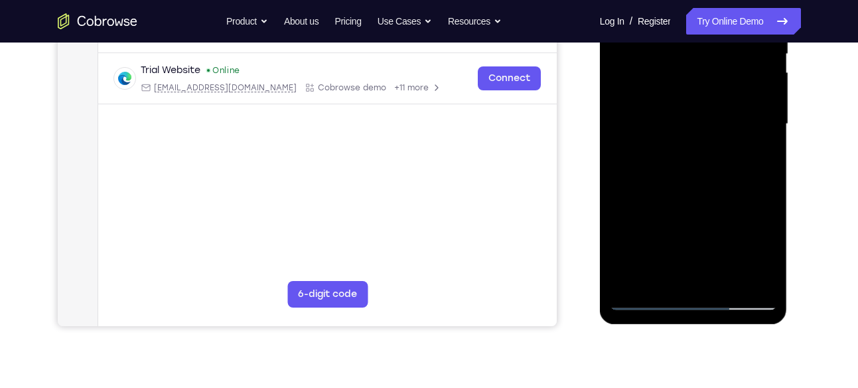
click at [733, 278] on div at bounding box center [693, 124] width 167 height 372
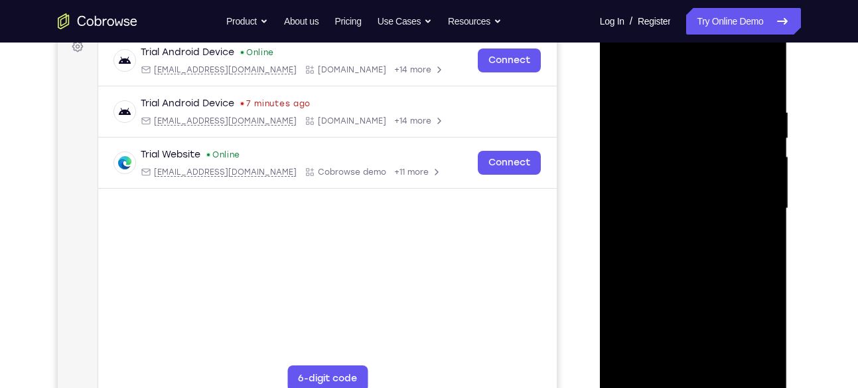
scroll to position [205, 0]
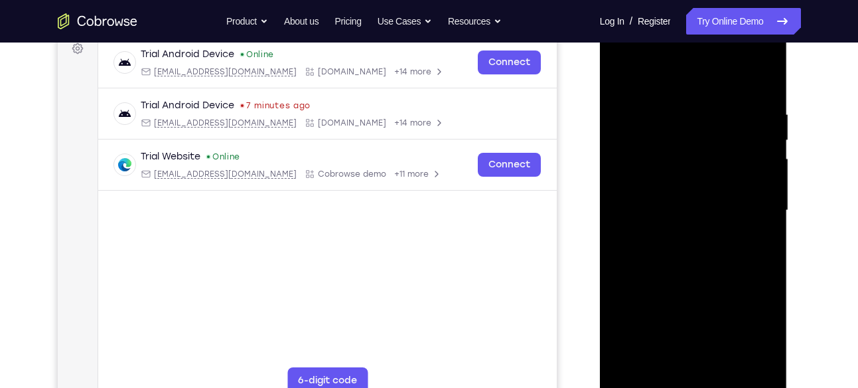
click at [675, 284] on div at bounding box center [693, 211] width 167 height 372
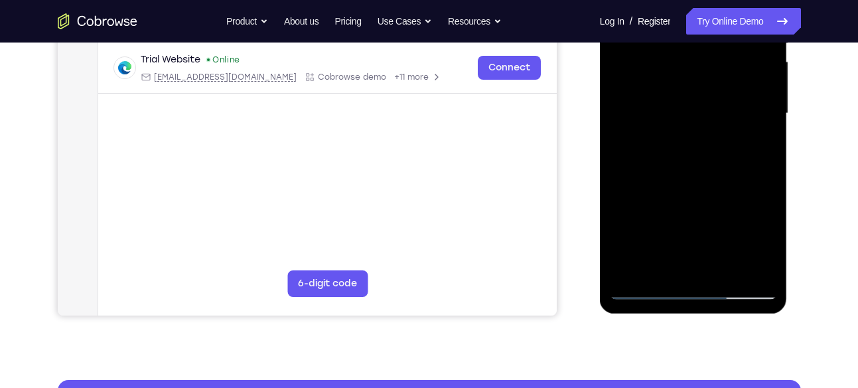
scroll to position [305, 0]
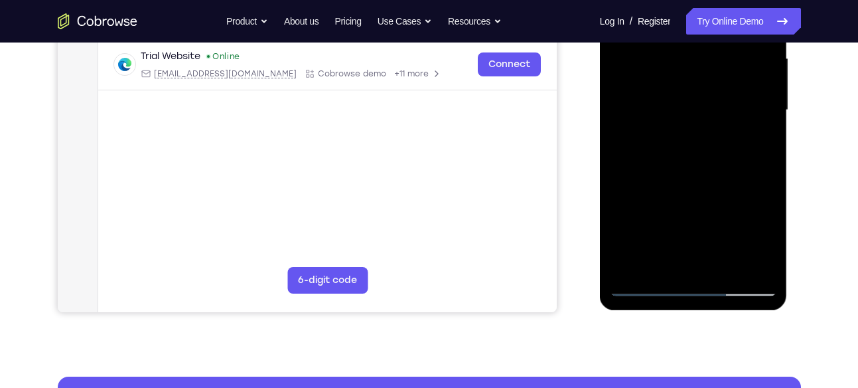
click at [677, 234] on div at bounding box center [693, 110] width 167 height 372
click at [683, 262] on div at bounding box center [693, 110] width 167 height 372
click at [662, 264] on div at bounding box center [693, 110] width 167 height 372
click at [635, 137] on div at bounding box center [693, 110] width 167 height 372
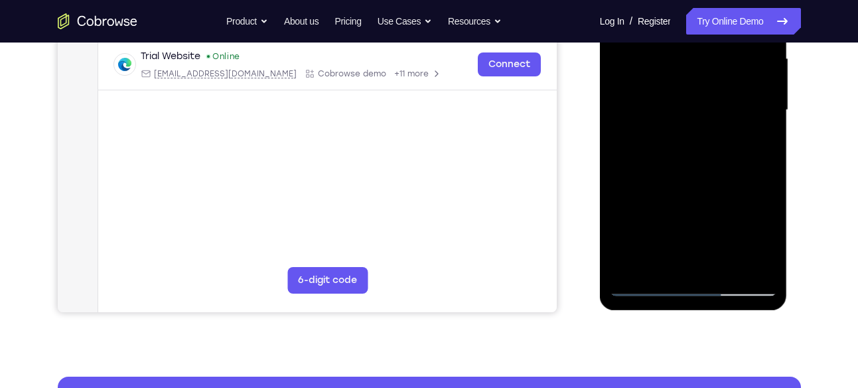
click at [635, 137] on div at bounding box center [693, 110] width 167 height 372
click at [726, 187] on div at bounding box center [693, 110] width 167 height 372
click at [752, 133] on div at bounding box center [693, 110] width 167 height 372
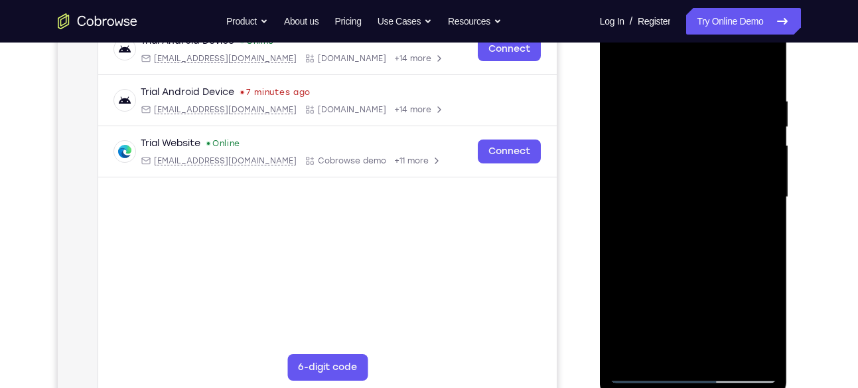
scroll to position [212, 0]
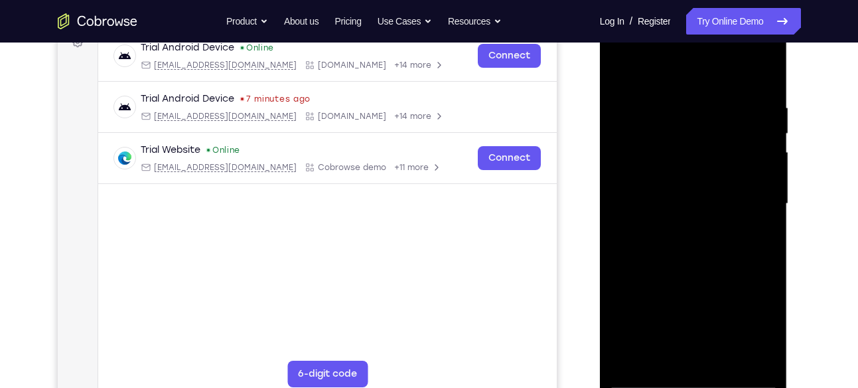
click at [622, 72] on div at bounding box center [693, 204] width 167 height 372
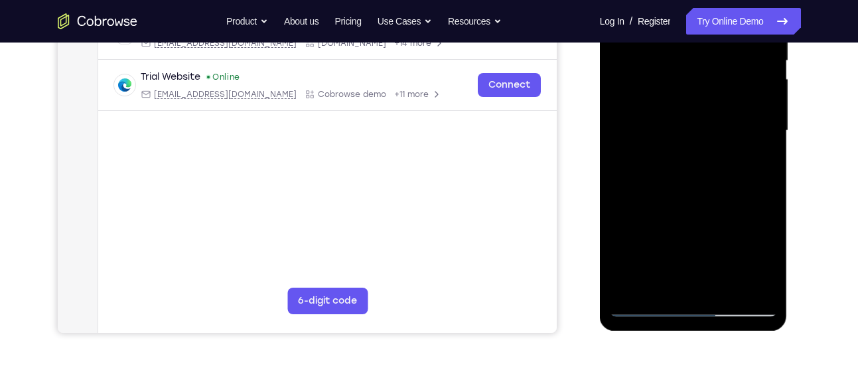
scroll to position [291, 0]
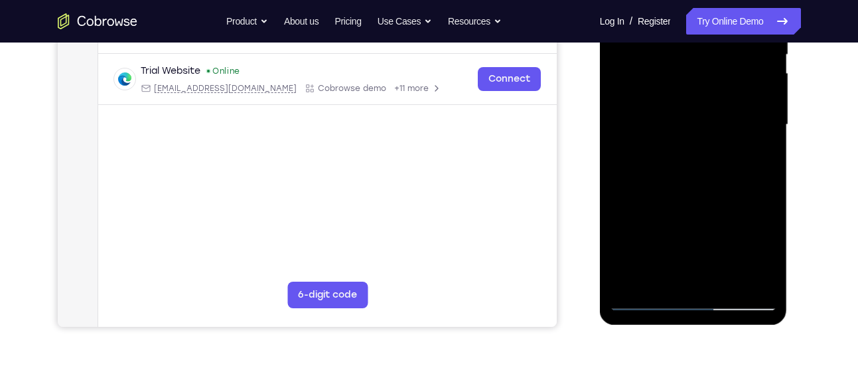
click at [665, 220] on div at bounding box center [693, 125] width 167 height 372
click at [670, 278] on div at bounding box center [693, 125] width 167 height 372
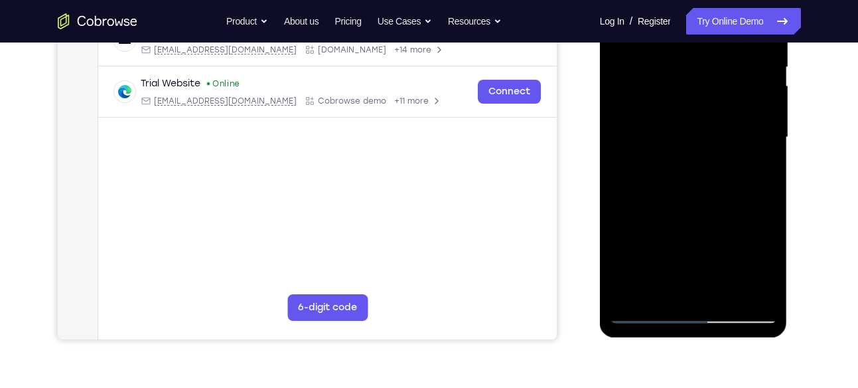
scroll to position [295, 0]
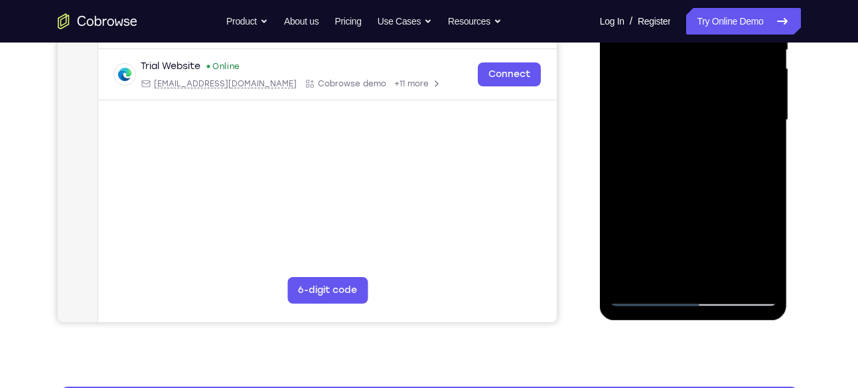
click at [763, 251] on div at bounding box center [693, 120] width 167 height 372
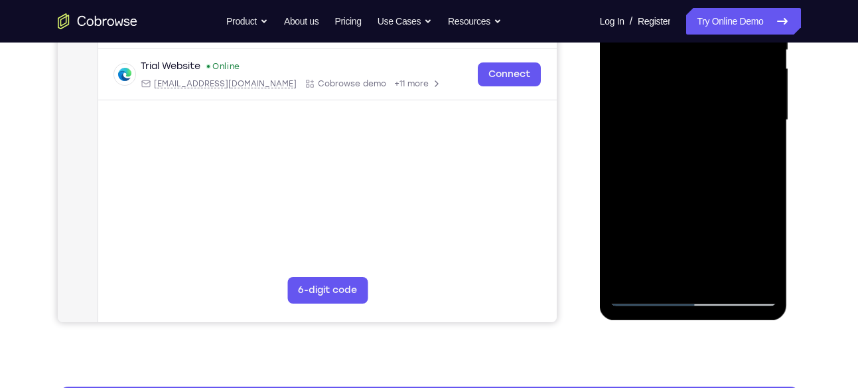
click at [763, 251] on div at bounding box center [693, 120] width 167 height 372
click at [765, 250] on div at bounding box center [693, 120] width 167 height 372
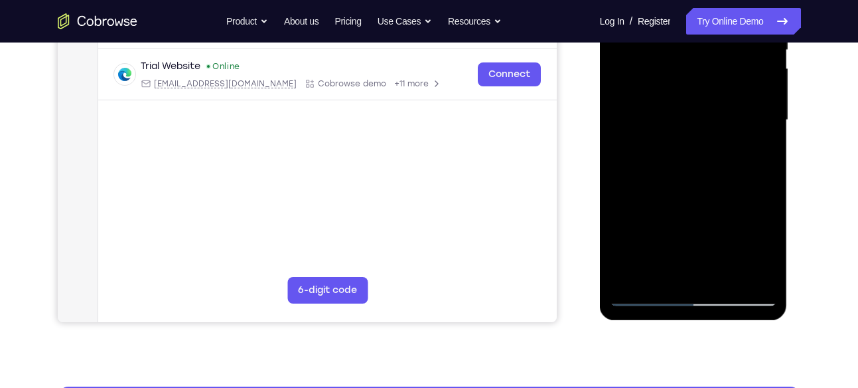
click at [765, 250] on div at bounding box center [693, 120] width 167 height 372
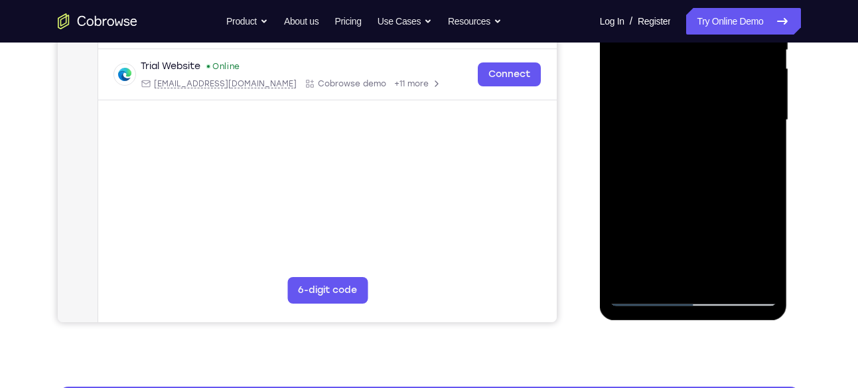
click at [765, 250] on div at bounding box center [693, 120] width 167 height 372
click at [756, 155] on div at bounding box center [693, 120] width 167 height 372
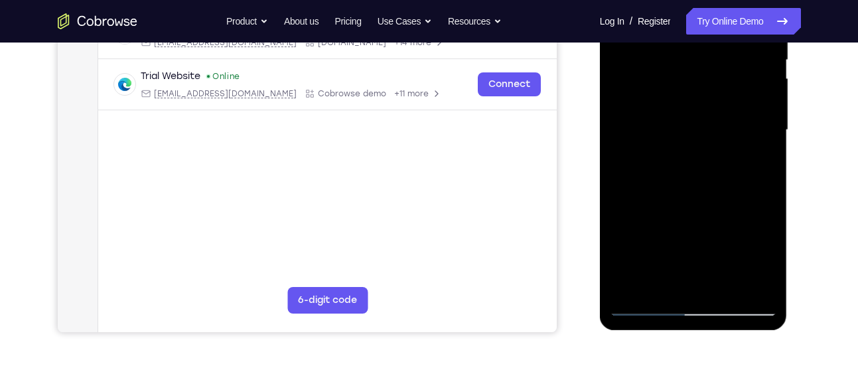
scroll to position [286, 0]
click at [767, 259] on div at bounding box center [693, 130] width 167 height 372
click at [663, 281] on div at bounding box center [693, 130] width 167 height 372
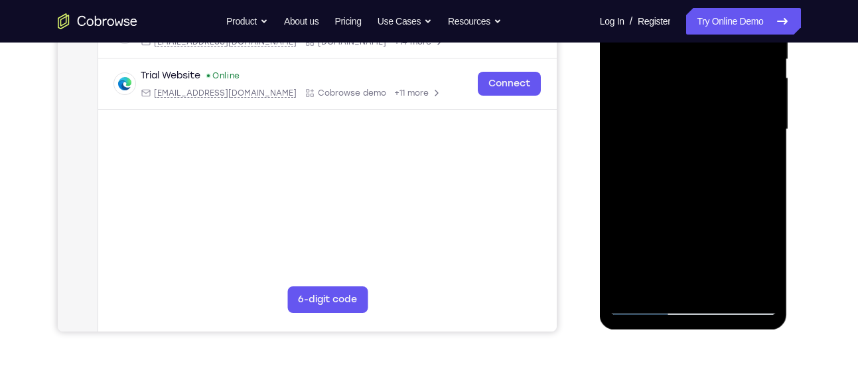
drag, startPoint x: 700, startPoint y: 260, endPoint x: 705, endPoint y: 220, distance: 40.1
click at [705, 220] on div at bounding box center [693, 130] width 167 height 372
click at [673, 179] on div at bounding box center [693, 130] width 167 height 372
click at [763, 262] on div at bounding box center [693, 130] width 167 height 372
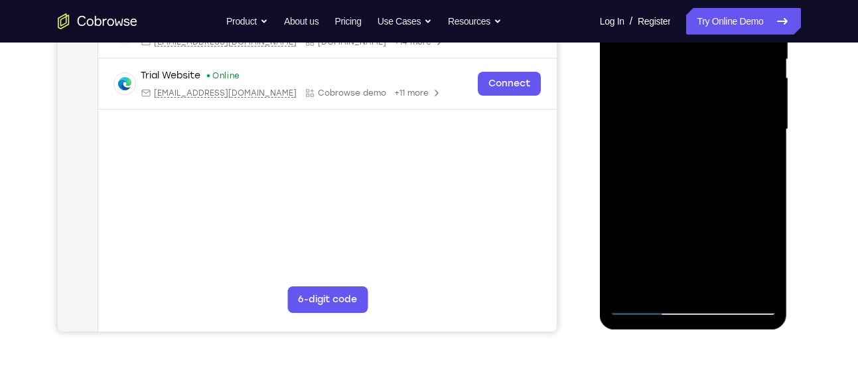
click at [763, 262] on div at bounding box center [693, 130] width 167 height 372
click at [620, 188] on div at bounding box center [693, 130] width 167 height 372
click at [618, 189] on div at bounding box center [693, 130] width 167 height 372
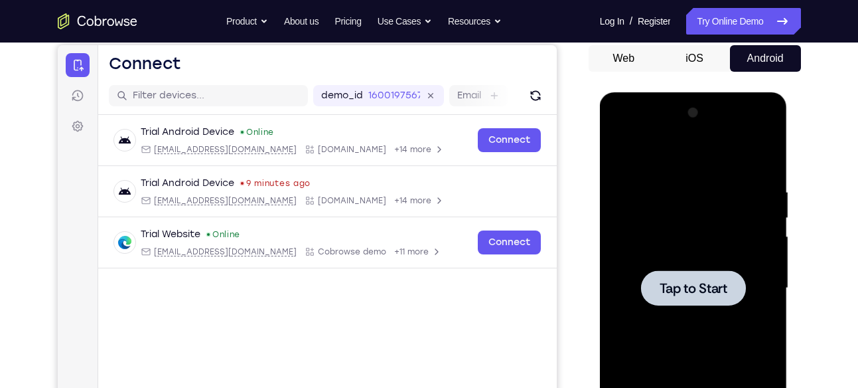
scroll to position [127, 0]
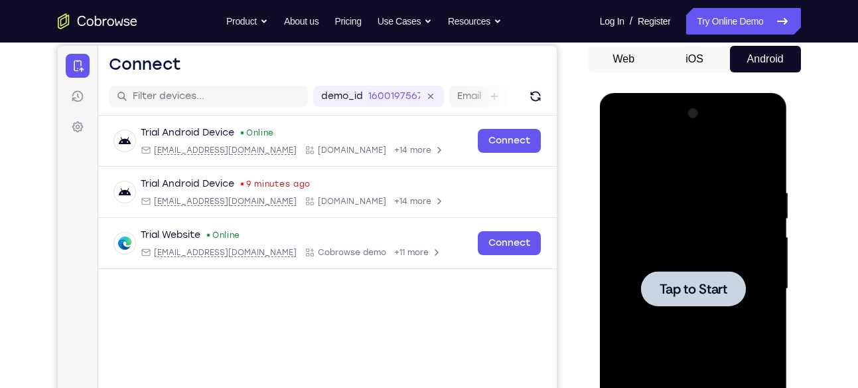
click at [697, 211] on div at bounding box center [693, 289] width 167 height 372
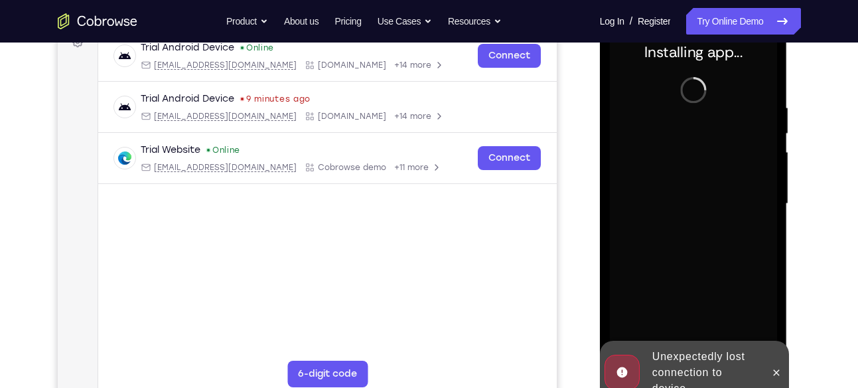
scroll to position [212, 0]
click at [778, 371] on icon at bounding box center [776, 371] width 11 height 11
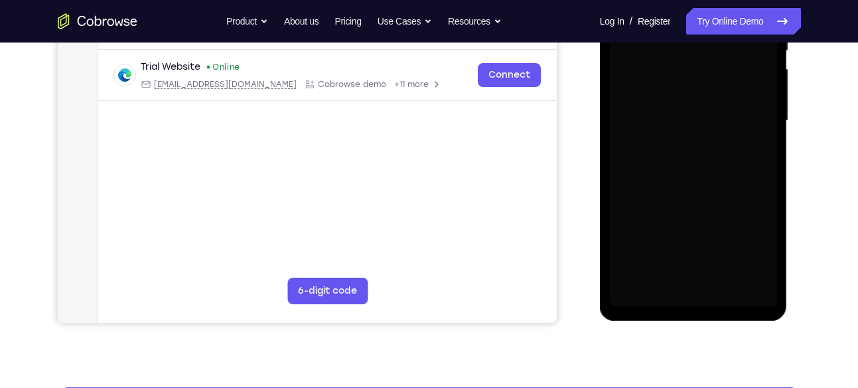
scroll to position [295, 0]
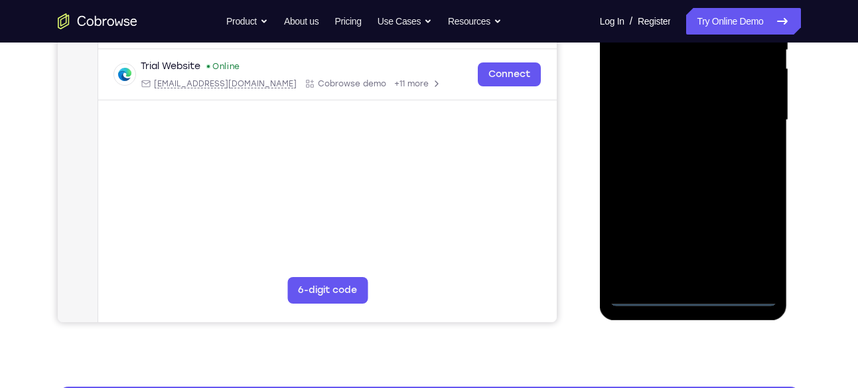
click at [702, 301] on div at bounding box center [693, 120] width 167 height 372
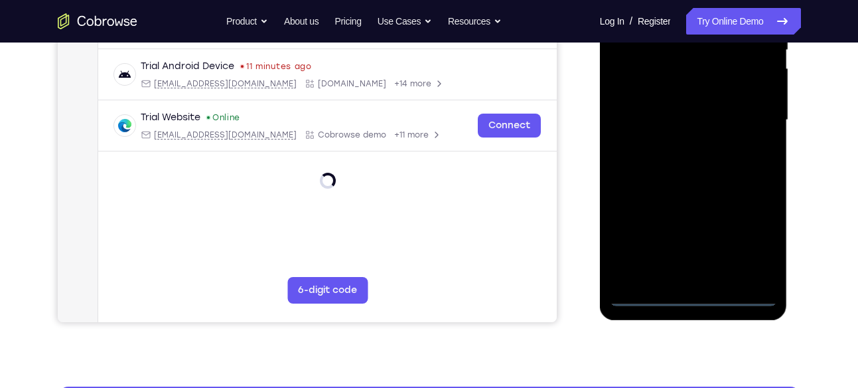
scroll to position [238, 0]
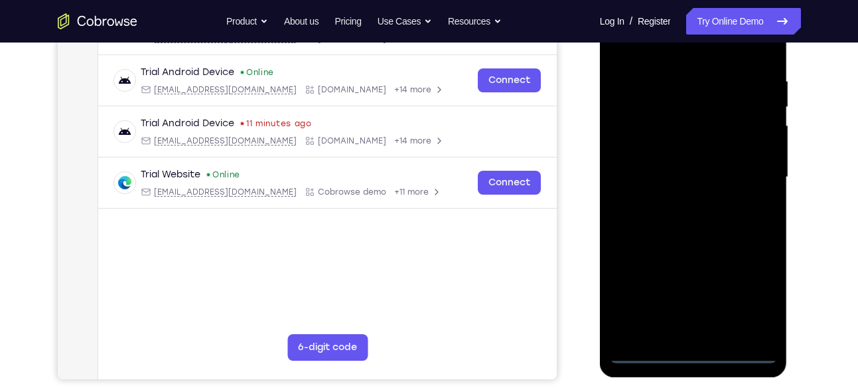
click at [752, 286] on div at bounding box center [693, 177] width 167 height 372
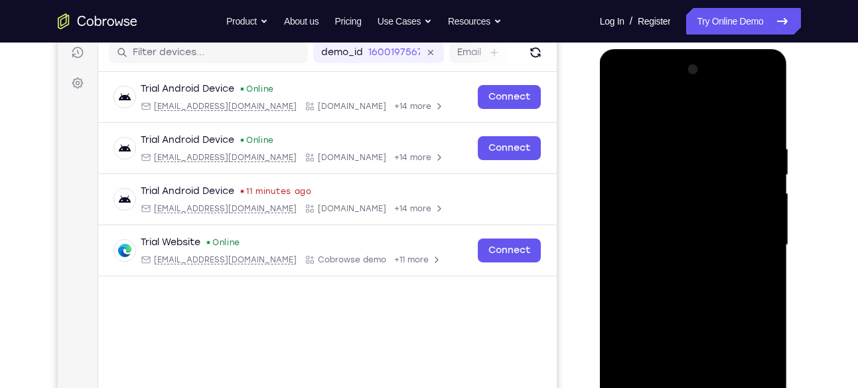
scroll to position [169, 0]
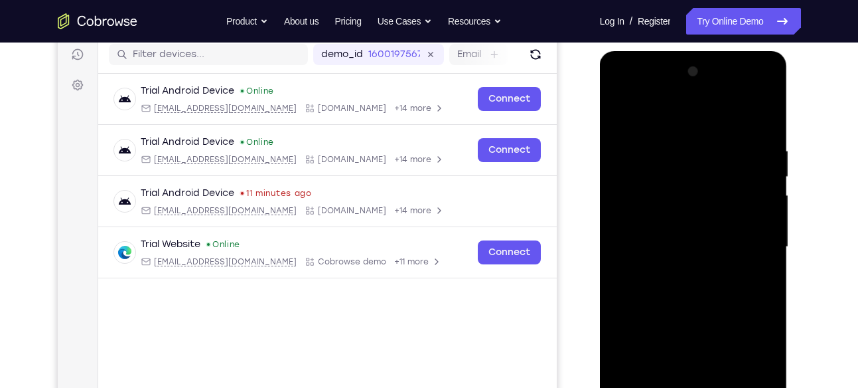
click at [628, 90] on div at bounding box center [693, 247] width 167 height 372
click at [748, 243] on div at bounding box center [693, 247] width 167 height 372
click at [677, 270] on div at bounding box center [693, 247] width 167 height 372
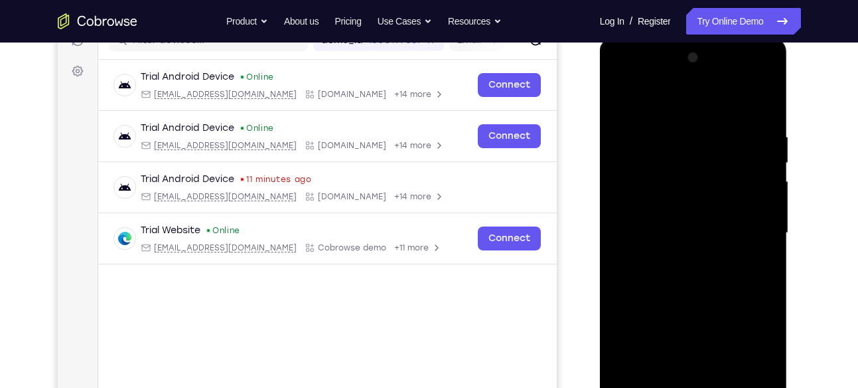
scroll to position [186, 0]
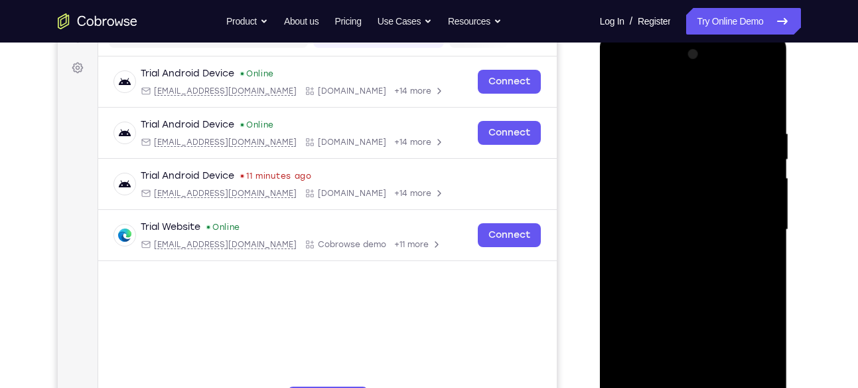
click at [687, 218] on div at bounding box center [693, 230] width 167 height 372
click at [653, 205] on div at bounding box center [693, 230] width 167 height 372
click at [639, 231] on div at bounding box center [693, 230] width 167 height 372
click at [650, 278] on div at bounding box center [693, 230] width 167 height 372
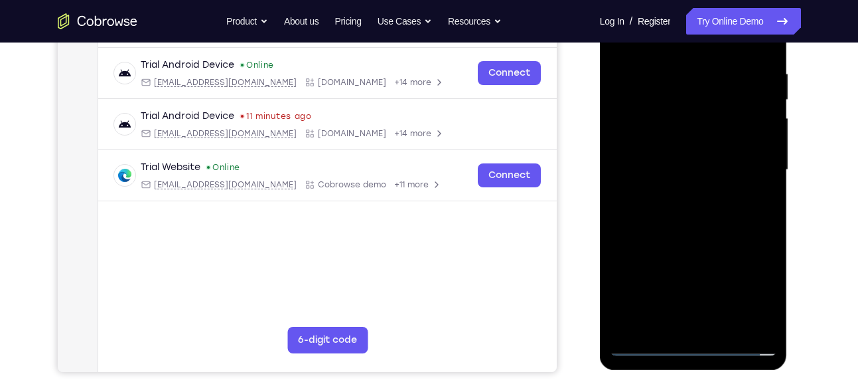
scroll to position [246, 0]
click at [675, 202] on div at bounding box center [693, 169] width 167 height 372
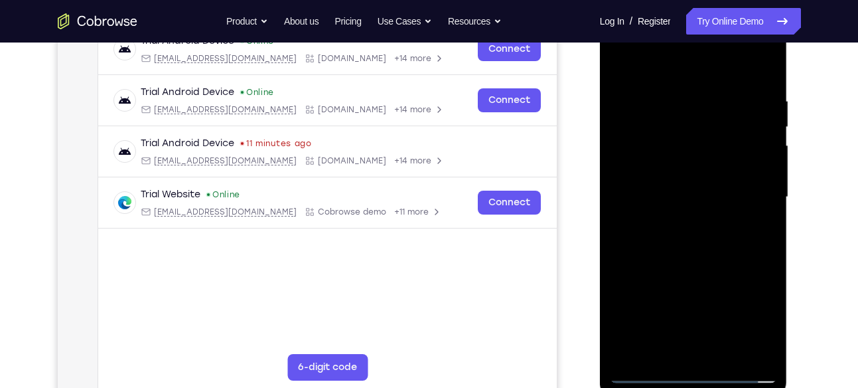
scroll to position [218, 0]
click at [716, 262] on div at bounding box center [693, 198] width 167 height 372
click at [722, 356] on div at bounding box center [693, 198] width 167 height 372
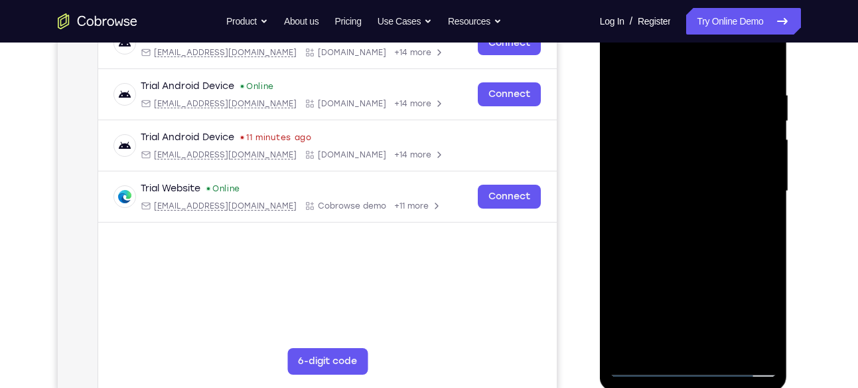
scroll to position [226, 0]
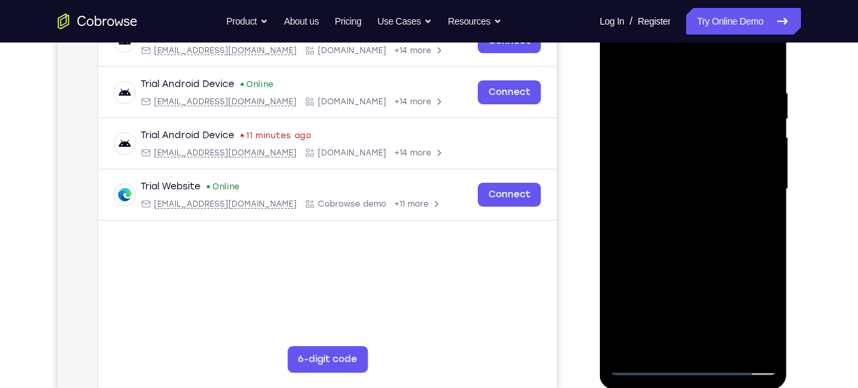
click at [685, 262] on div at bounding box center [693, 189] width 167 height 372
click at [685, 169] on div at bounding box center [693, 189] width 167 height 372
click at [637, 343] on div at bounding box center [693, 189] width 167 height 372
click at [765, 321] on div at bounding box center [693, 189] width 167 height 372
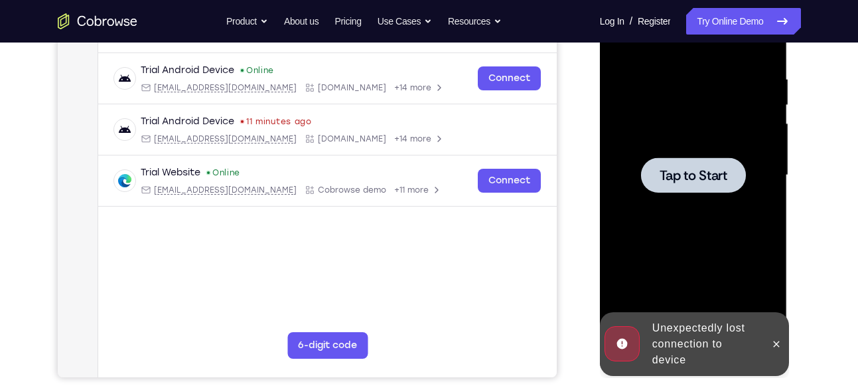
scroll to position [242, 0]
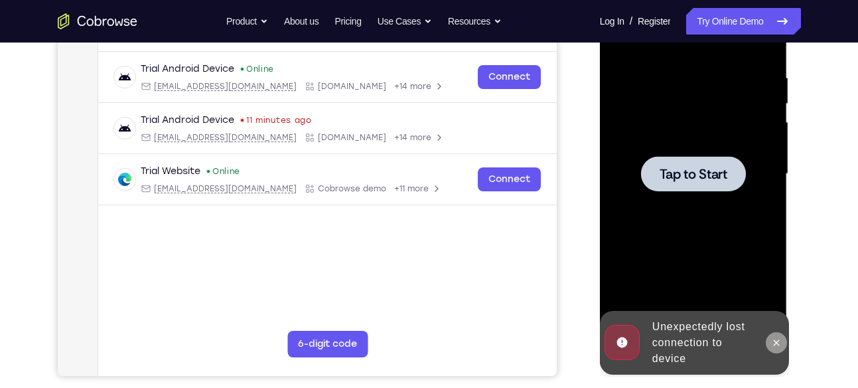
click at [780, 339] on icon at bounding box center [776, 342] width 11 height 11
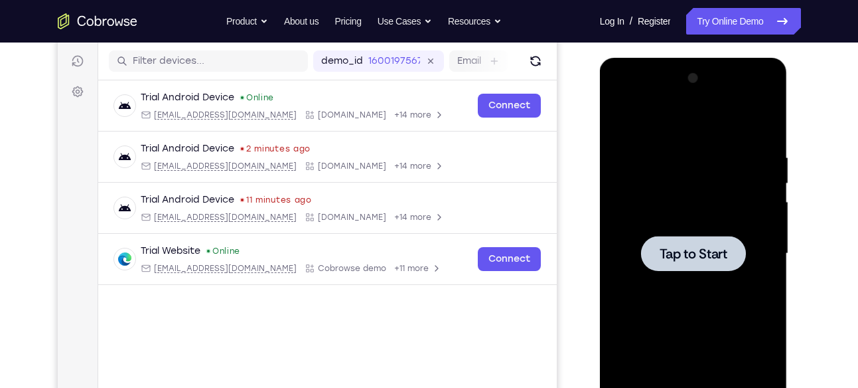
scroll to position [161, 0]
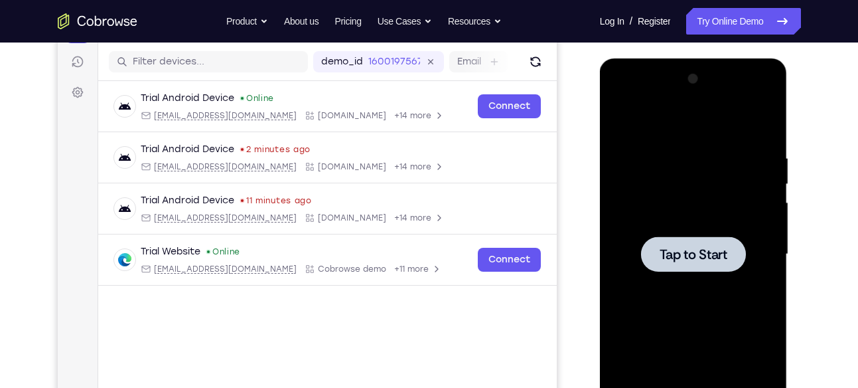
click at [684, 270] on div at bounding box center [693, 253] width 105 height 35
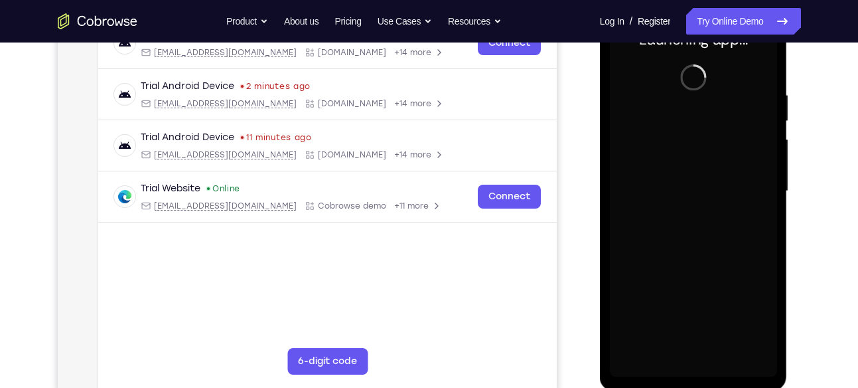
scroll to position [230, 0]
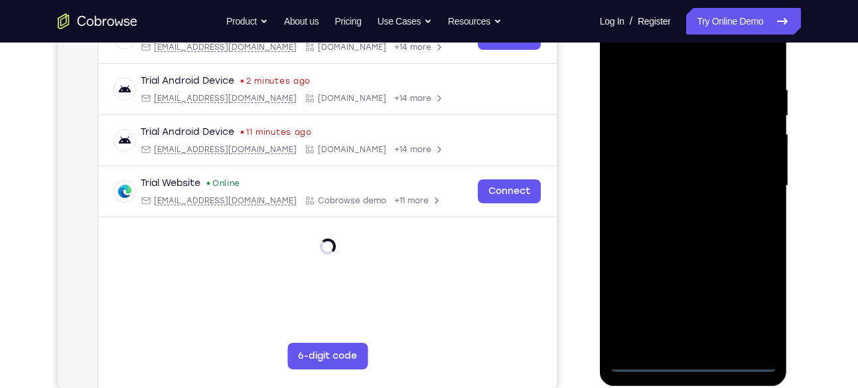
click at [692, 364] on div at bounding box center [693, 186] width 167 height 372
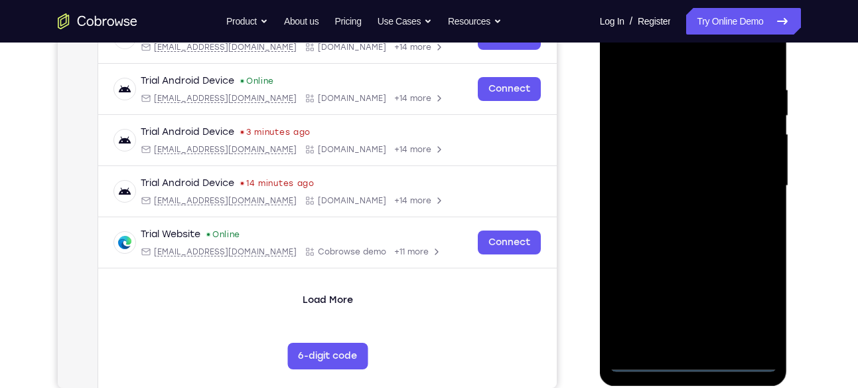
click at [759, 305] on div at bounding box center [693, 186] width 167 height 372
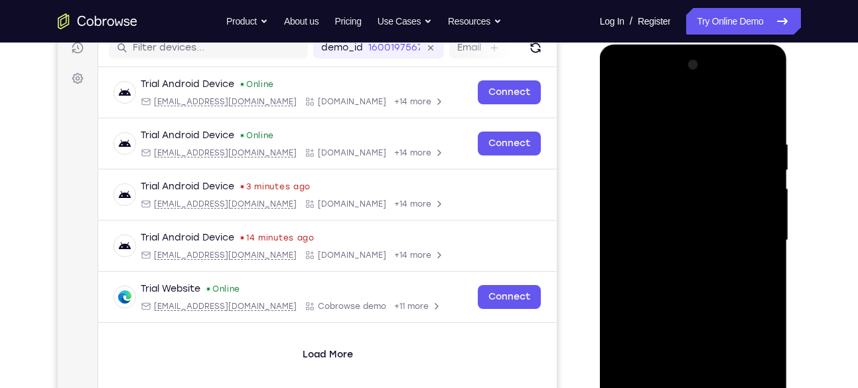
scroll to position [175, 0]
click at [637, 84] on div at bounding box center [693, 241] width 167 height 372
click at [747, 234] on div at bounding box center [693, 241] width 167 height 372
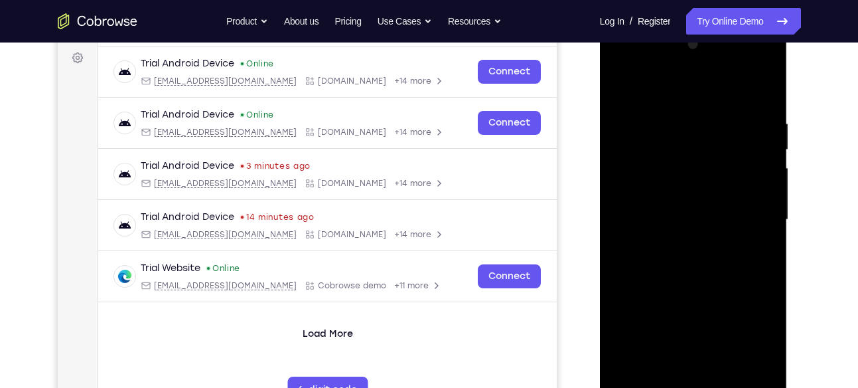
scroll to position [197, 0]
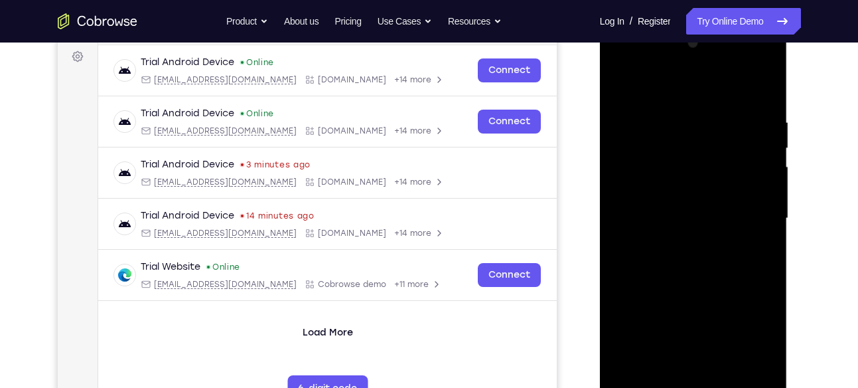
click at [680, 247] on div at bounding box center [693, 219] width 167 height 372
click at [685, 210] on div at bounding box center [693, 219] width 167 height 372
click at [663, 193] on div at bounding box center [693, 219] width 167 height 372
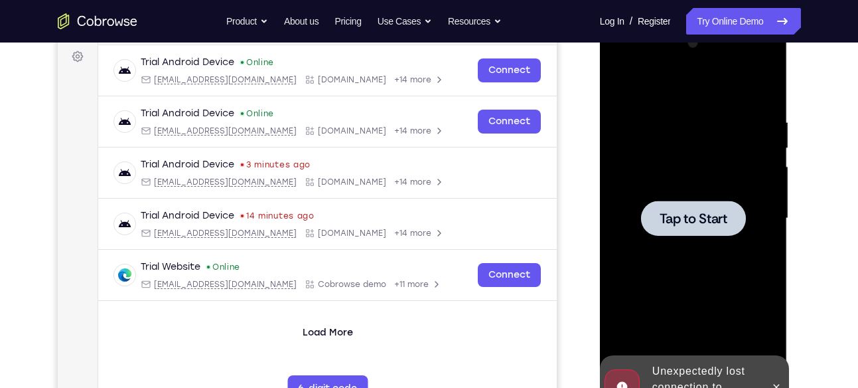
click at [653, 23] on div "Tap to Start" at bounding box center [694, 23] width 188 height 0
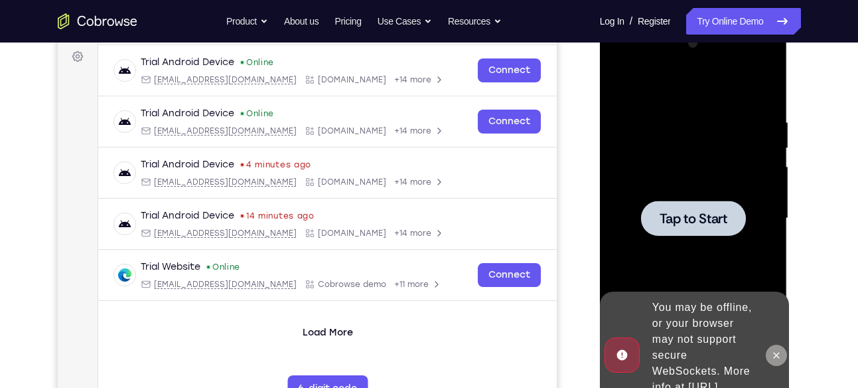
click at [783, 347] on button at bounding box center [776, 355] width 21 height 21
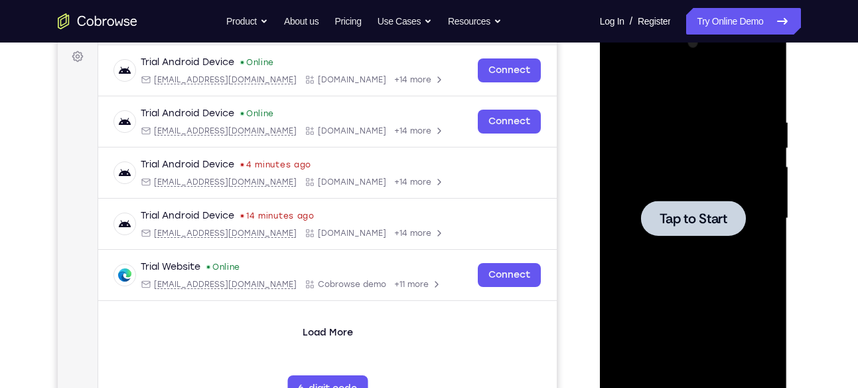
click at [715, 225] on span "Tap to Start" at bounding box center [694, 218] width 68 height 13
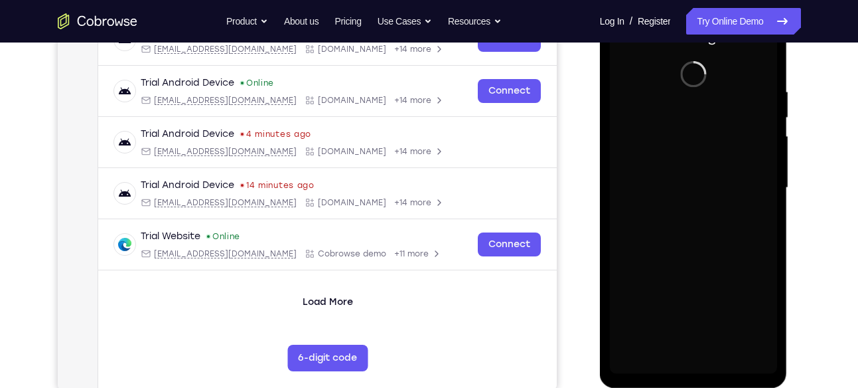
scroll to position [229, 0]
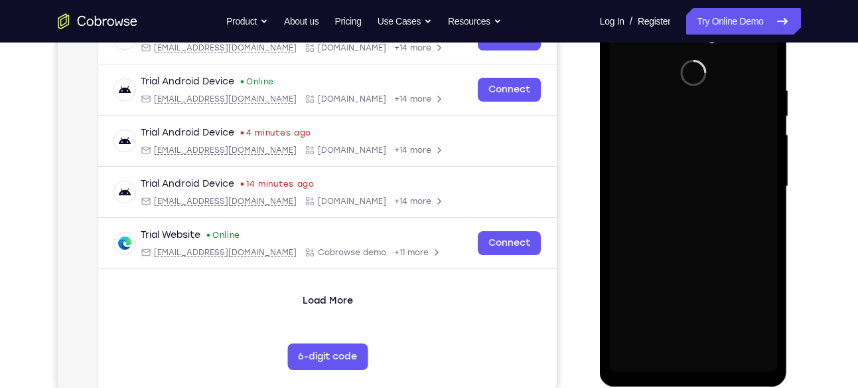
click at [715, 225] on div at bounding box center [693, 187] width 167 height 372
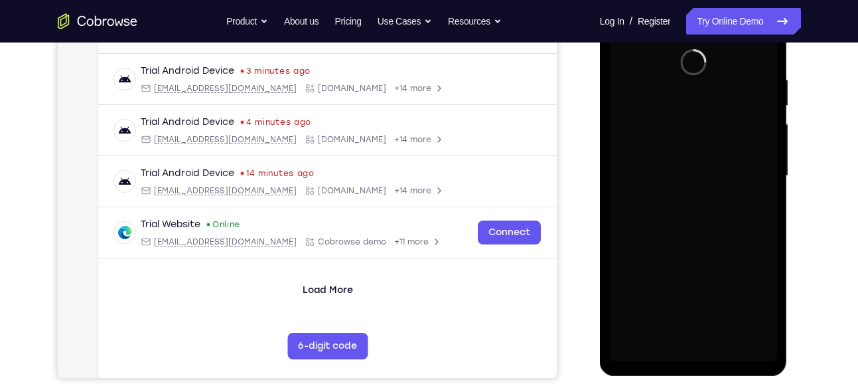
scroll to position [255, 0]
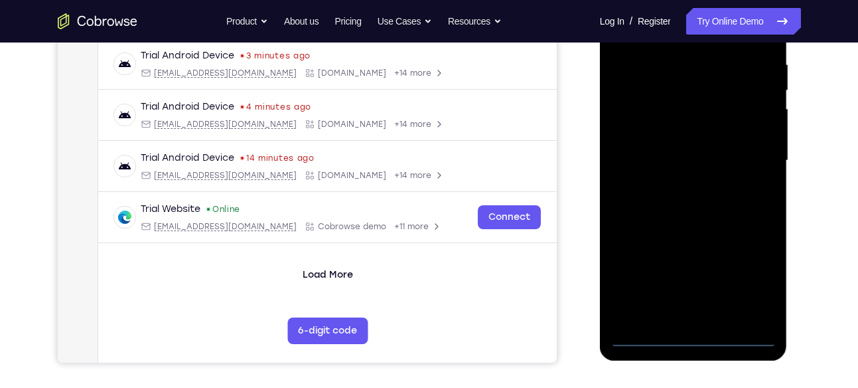
click at [716, 278] on div at bounding box center [693, 161] width 167 height 372
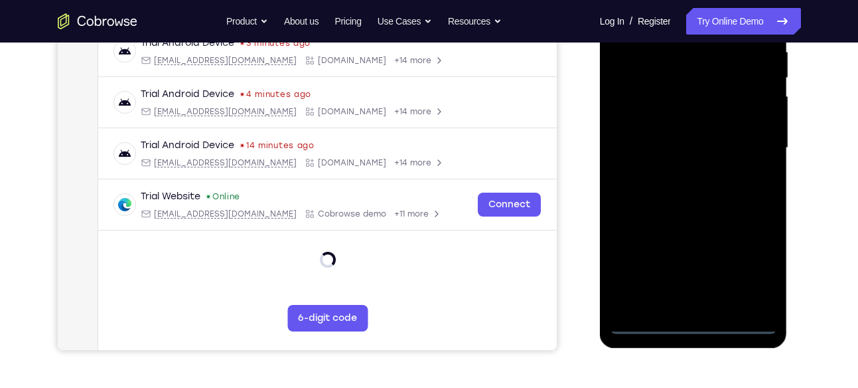
scroll to position [273, 0]
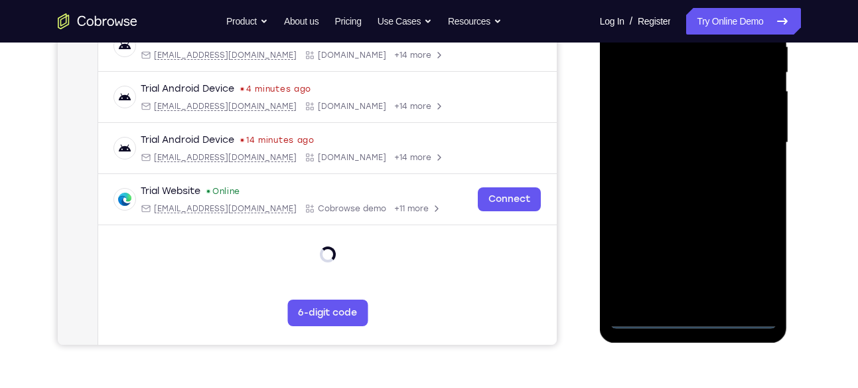
click at [694, 317] on div at bounding box center [693, 143] width 167 height 372
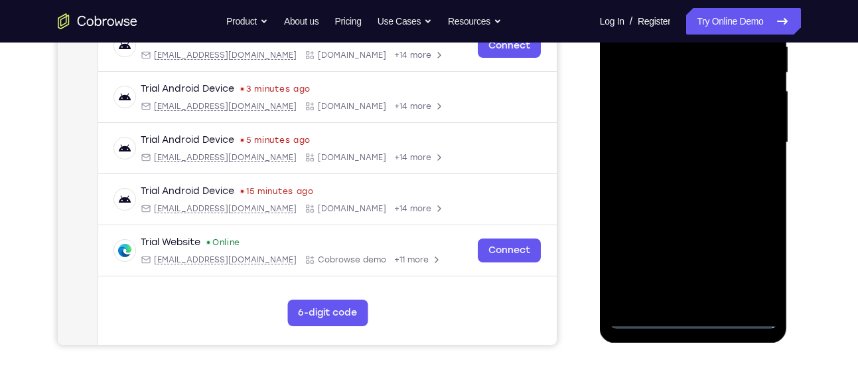
click at [692, 319] on div at bounding box center [693, 143] width 167 height 372
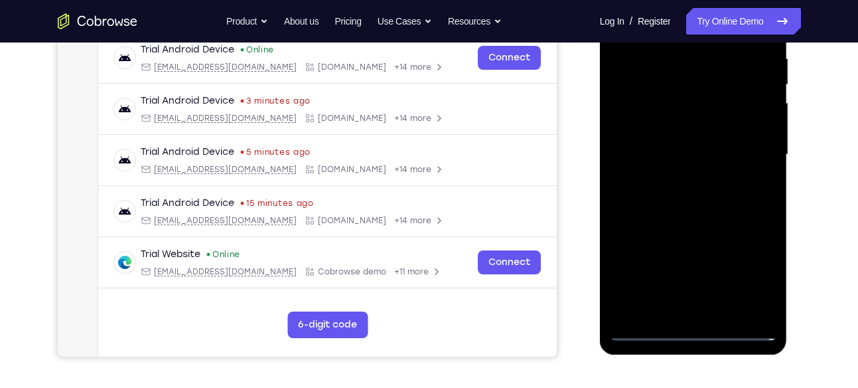
click at [757, 270] on div at bounding box center [693, 155] width 167 height 372
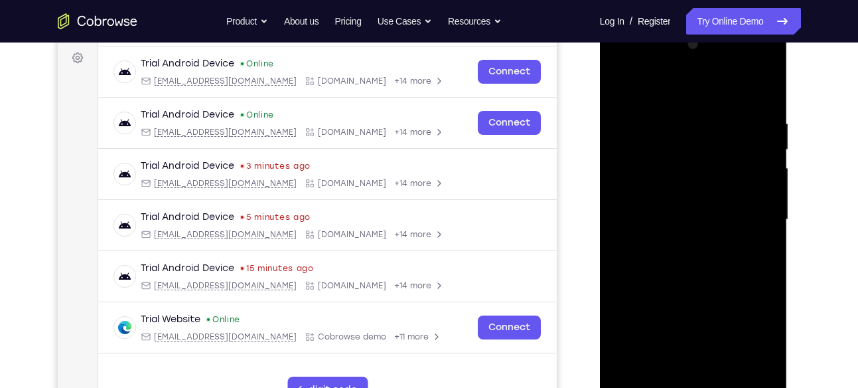
scroll to position [195, 0]
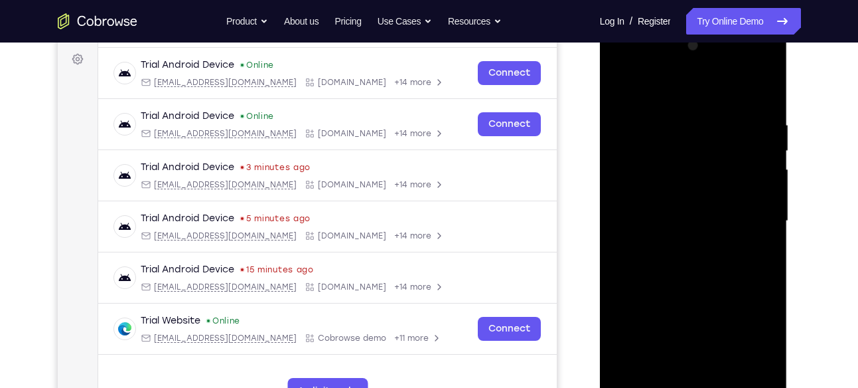
click at [637, 66] on div at bounding box center [693, 221] width 167 height 372
click at [754, 219] on div at bounding box center [693, 221] width 167 height 372
click at [678, 245] on div at bounding box center [693, 221] width 167 height 372
click at [669, 207] on div at bounding box center [693, 221] width 167 height 372
click at [652, 197] on div at bounding box center [693, 221] width 167 height 372
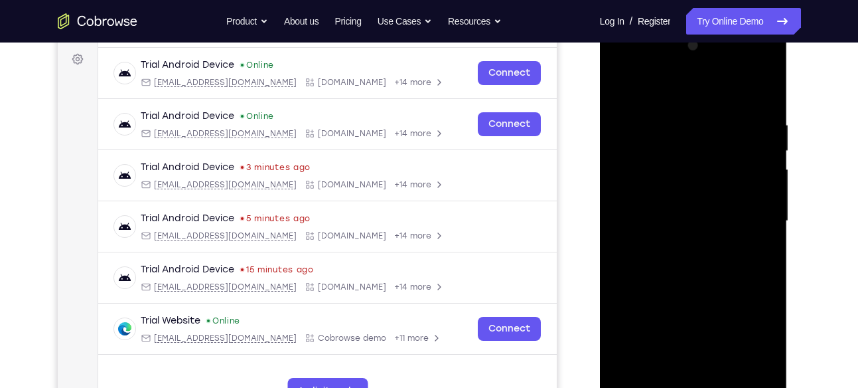
scroll to position [225, 0]
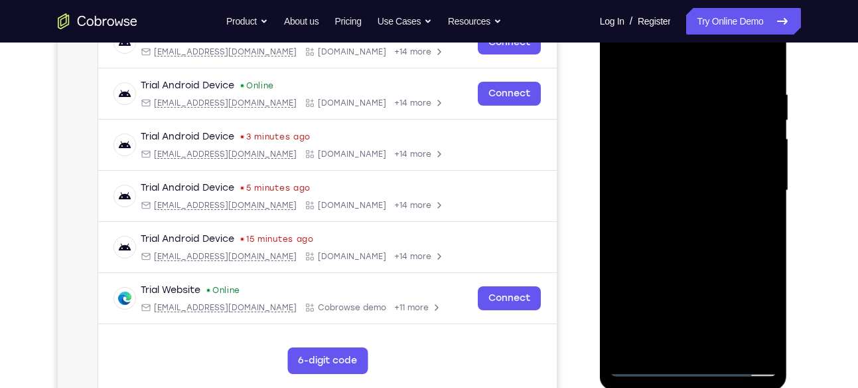
click at [637, 193] on div at bounding box center [693, 191] width 167 height 372
click at [649, 240] on div at bounding box center [693, 191] width 167 height 372
click at [686, 239] on div at bounding box center [693, 191] width 167 height 372
click at [675, 225] on div at bounding box center [693, 191] width 167 height 372
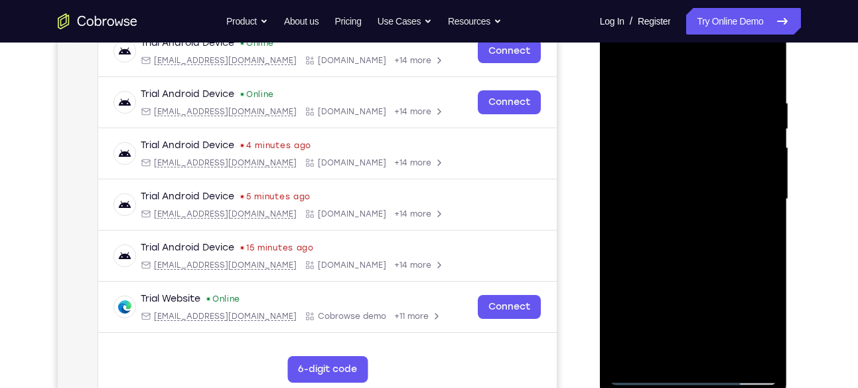
click at [637, 244] on div at bounding box center [693, 199] width 167 height 372
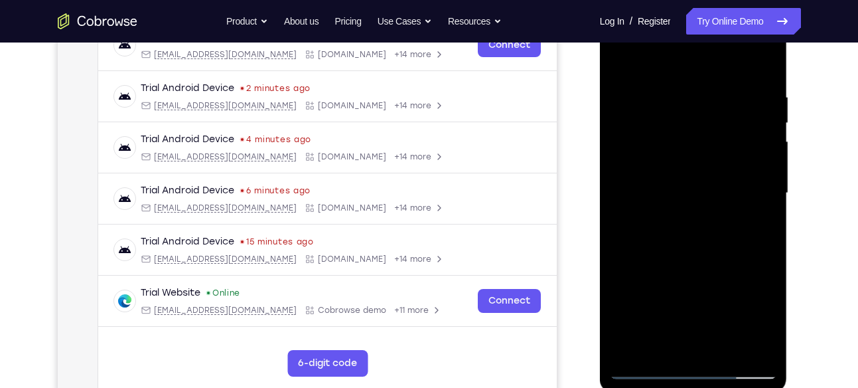
scroll to position [224, 0]
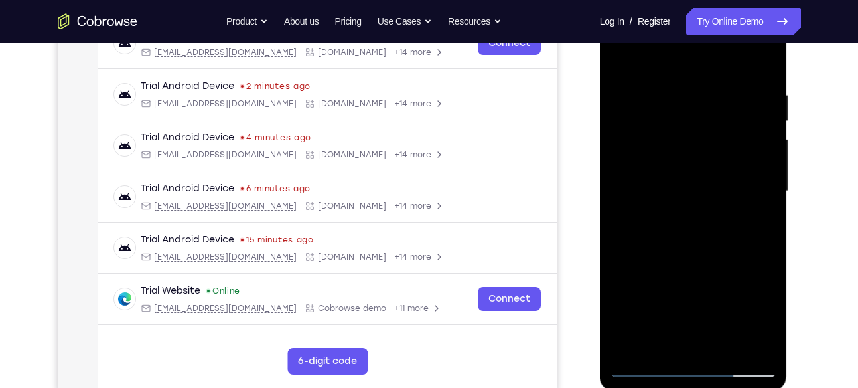
click at [694, 261] on div at bounding box center [693, 191] width 167 height 372
click at [684, 250] on div at bounding box center [693, 191] width 167 height 372
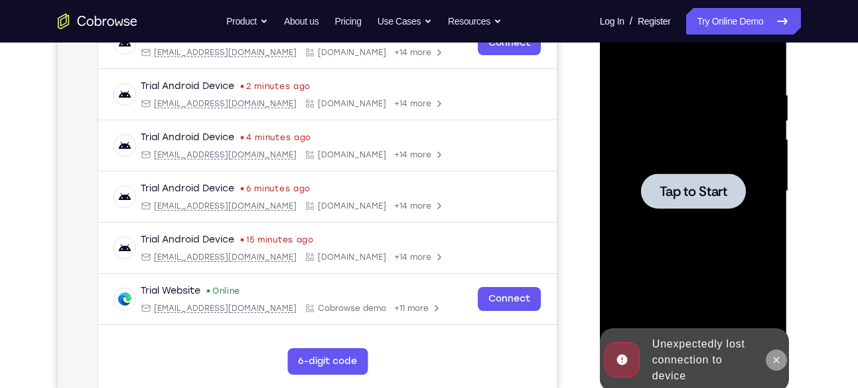
click at [769, 355] on button at bounding box center [776, 359] width 21 height 21
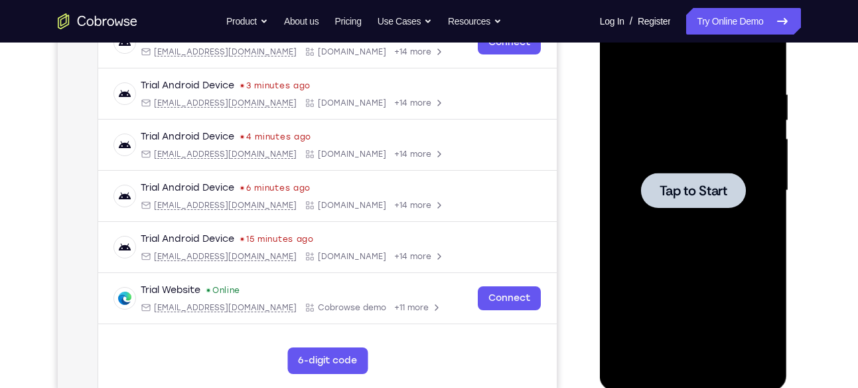
scroll to position [226, 0]
click at [568, 151] on div "Your Support Agent Your Customer Web iOS Android" at bounding box center [430, 147] width 744 height 491
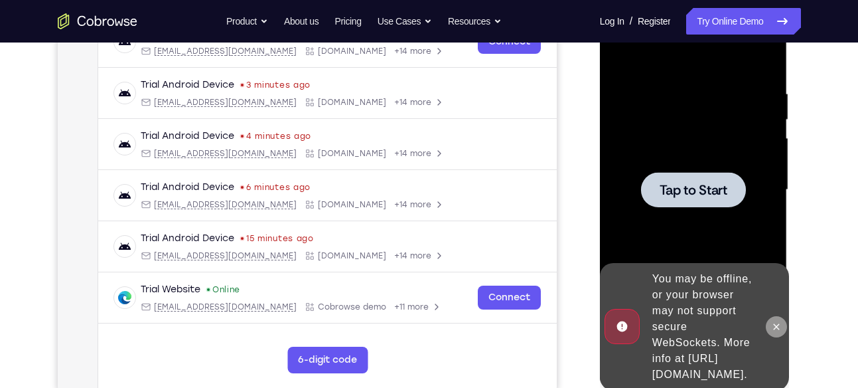
click at [767, 319] on button at bounding box center [776, 326] width 21 height 21
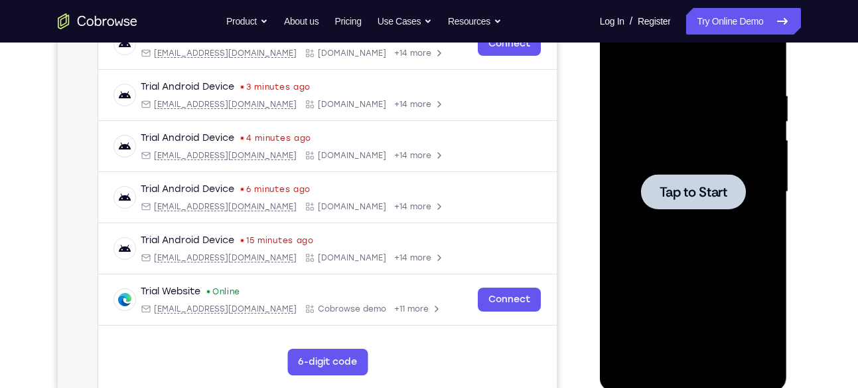
scroll to position [221, 0]
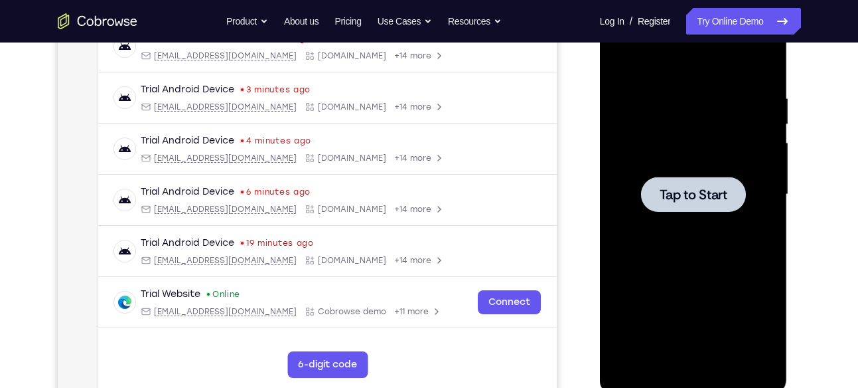
click at [577, 185] on div "Your Support Agent Your Customer Web iOS Android" at bounding box center [430, 151] width 744 height 491
click at [759, 230] on div at bounding box center [693, 195] width 167 height 372
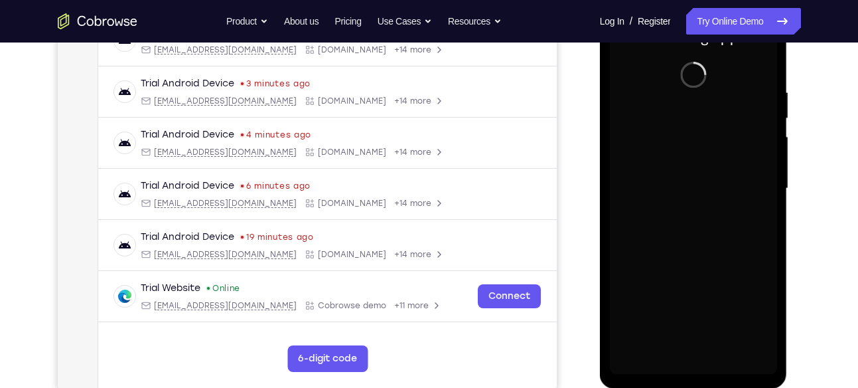
scroll to position [232, 0]
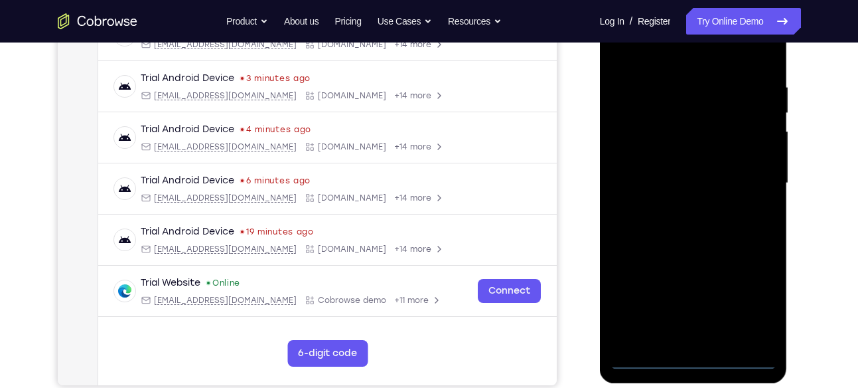
click at [690, 361] on div at bounding box center [693, 183] width 167 height 372
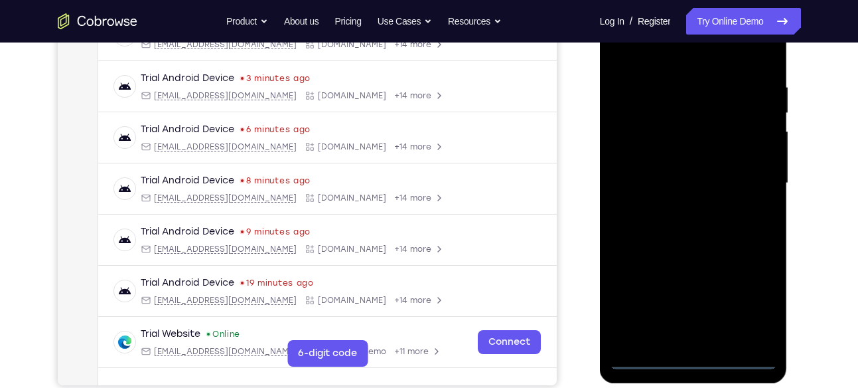
click at [756, 303] on div at bounding box center [693, 183] width 167 height 372
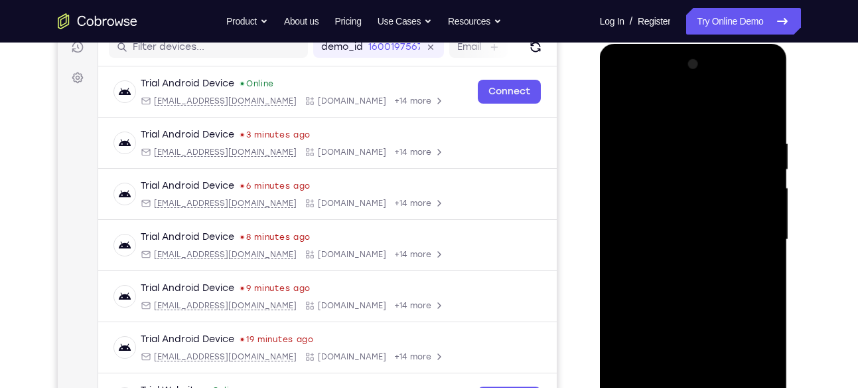
scroll to position [171, 0]
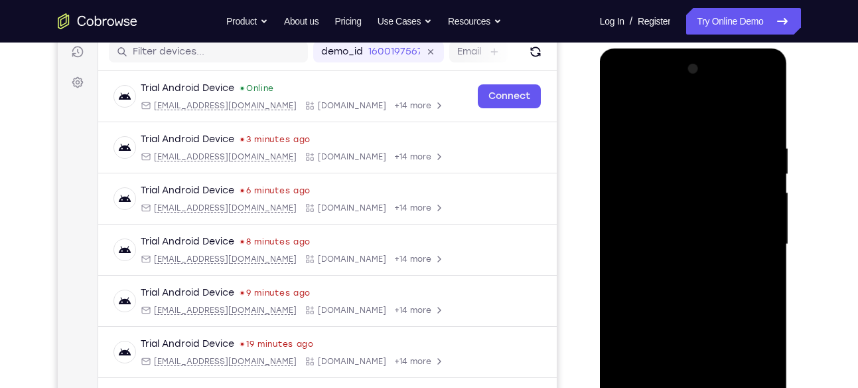
click at [638, 89] on div at bounding box center [693, 244] width 167 height 372
click at [743, 231] on div at bounding box center [693, 244] width 167 height 372
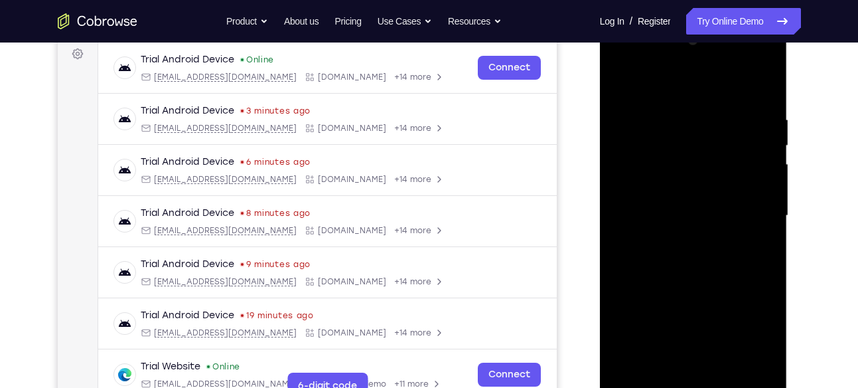
scroll to position [200, 0]
click at [679, 238] on div at bounding box center [693, 215] width 167 height 372
click at [681, 204] on div at bounding box center [693, 215] width 167 height 372
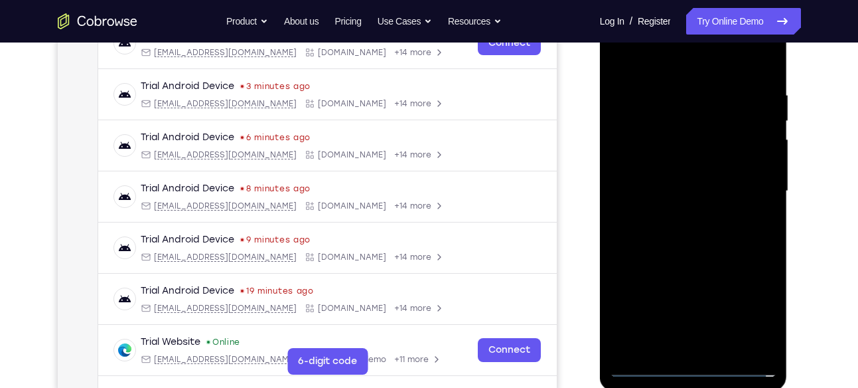
scroll to position [225, 0]
click at [653, 179] on div at bounding box center [693, 191] width 167 height 372
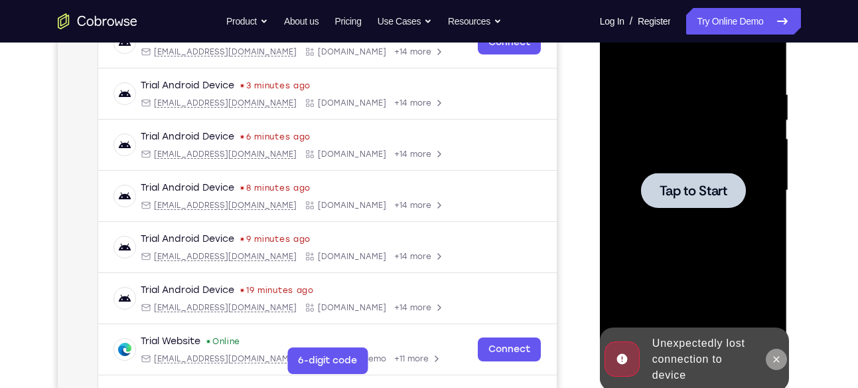
click at [771, 356] on icon at bounding box center [776, 359] width 11 height 11
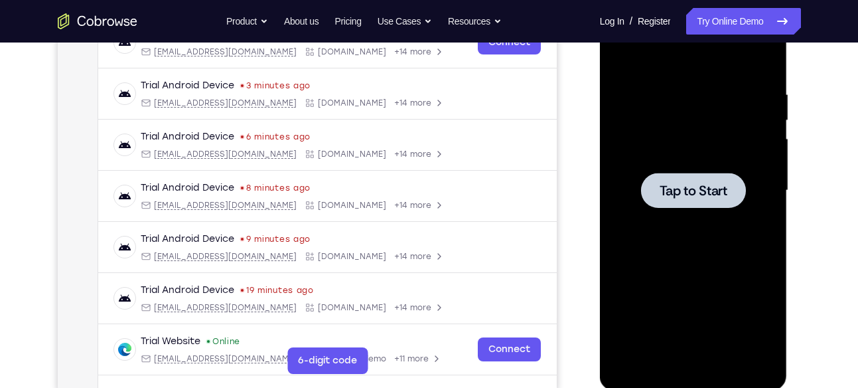
click at [586, 159] on div "Your Support Agent Your Customer Web iOS Android" at bounding box center [430, 147] width 744 height 491
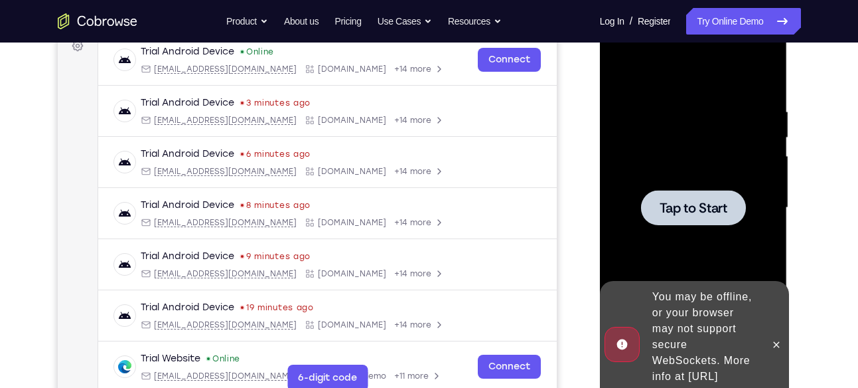
scroll to position [275, 0]
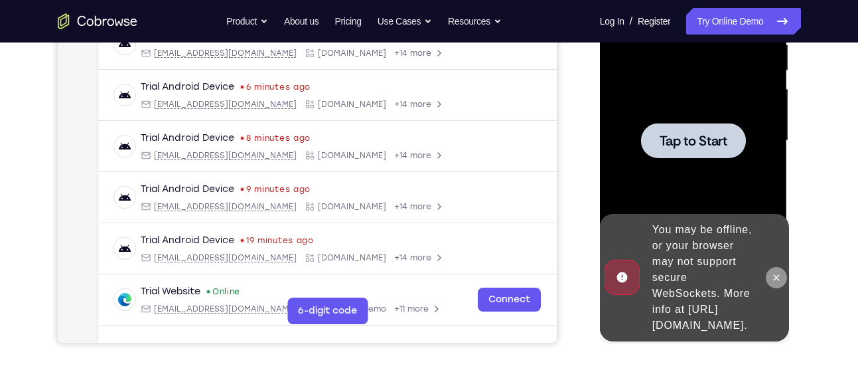
click at [775, 274] on icon at bounding box center [777, 277] width 6 height 6
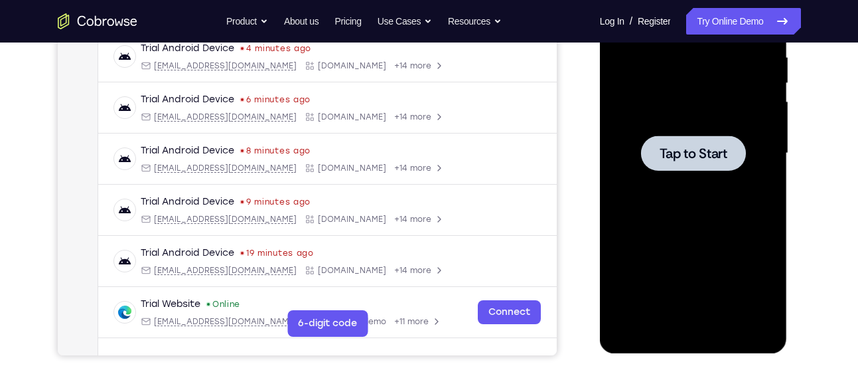
scroll to position [264, 0]
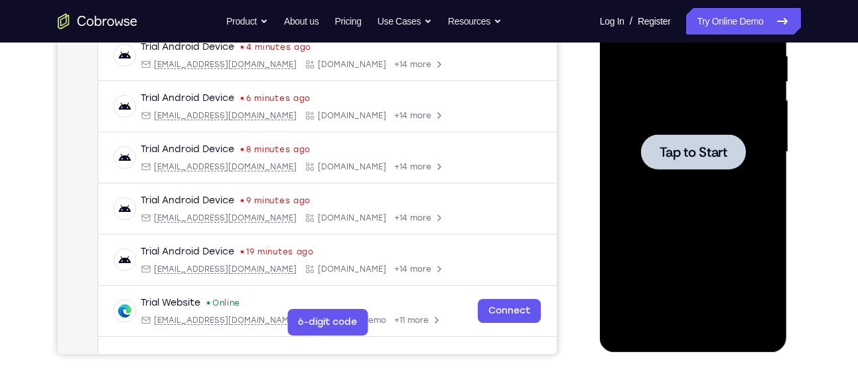
click at [570, 215] on div "Your Support Agent Your Customer Web iOS Android" at bounding box center [430, 109] width 744 height 491
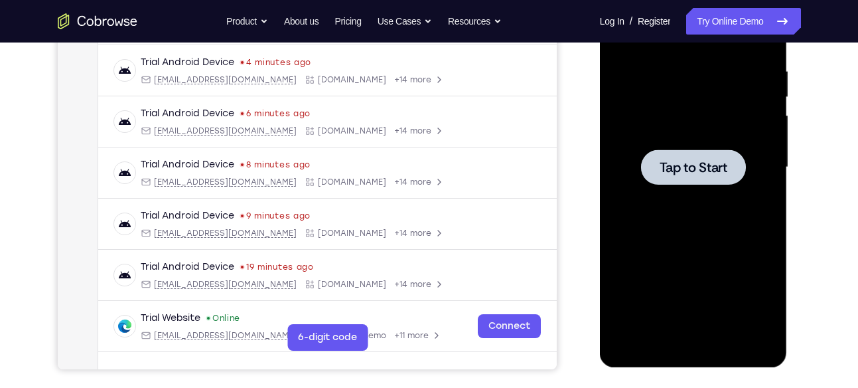
scroll to position [238, 0]
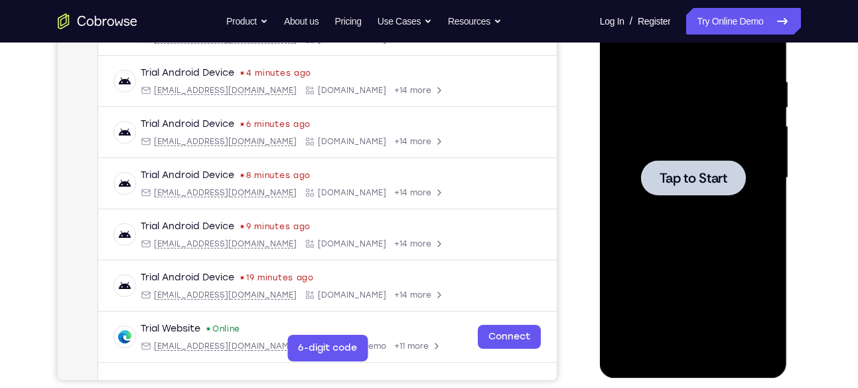
click at [570, 215] on div "Your Support Agent Your Customer Web iOS Android" at bounding box center [430, 135] width 744 height 491
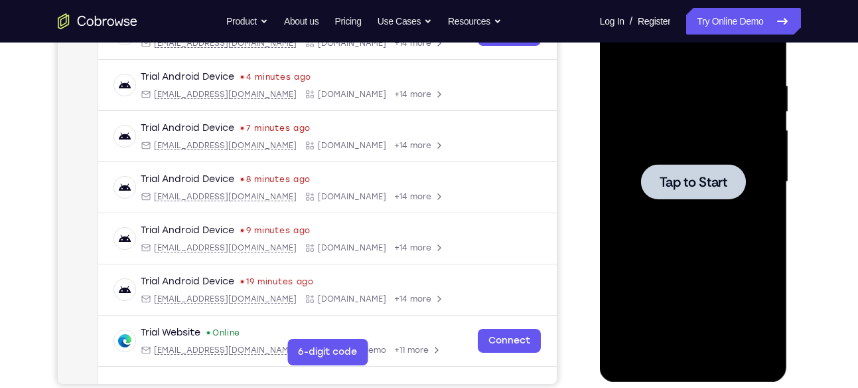
scroll to position [243, 0]
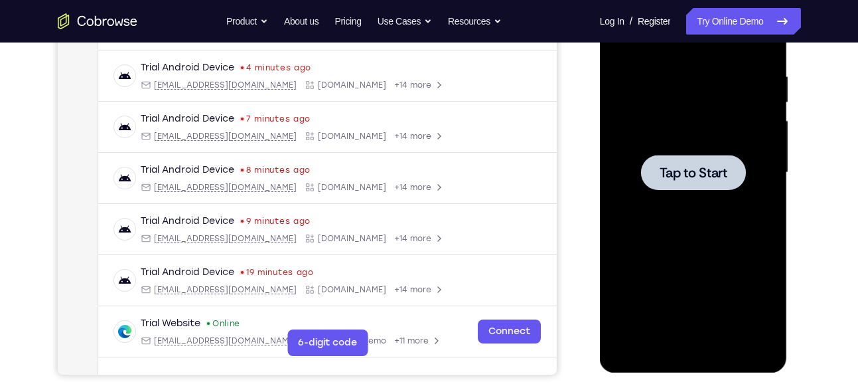
click at [564, 161] on div "Your Support Agent Your Customer Web iOS Android" at bounding box center [430, 129] width 744 height 491
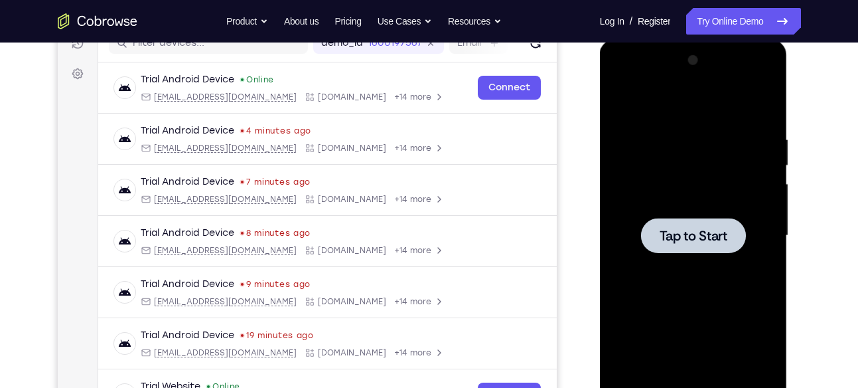
scroll to position [176, 0]
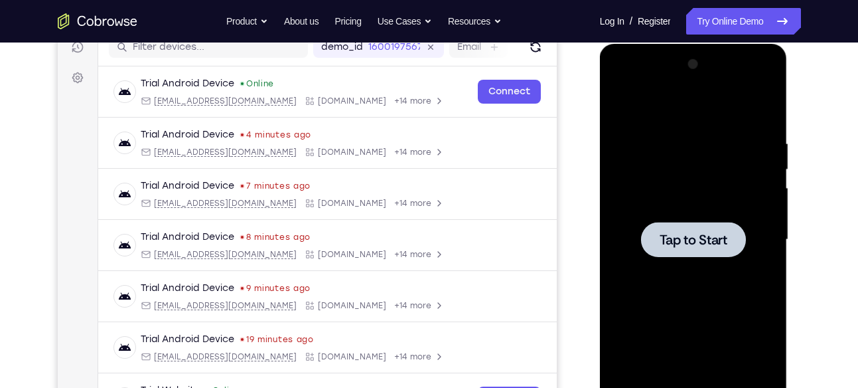
click at [568, 130] on div "Your Support Agent Your Customer Web iOS Android" at bounding box center [430, 197] width 744 height 491
click at [573, 173] on div "Your Support Agent Your Customer Web iOS Android" at bounding box center [430, 197] width 744 height 491
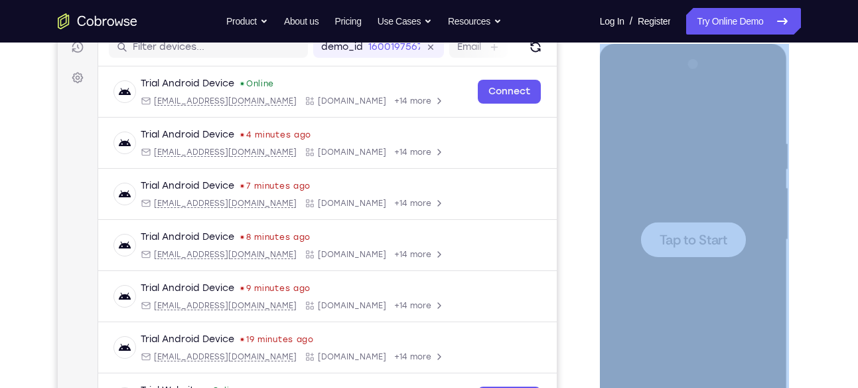
click at [573, 173] on div "Your Support Agent Your Customer Web iOS Android" at bounding box center [430, 197] width 744 height 491
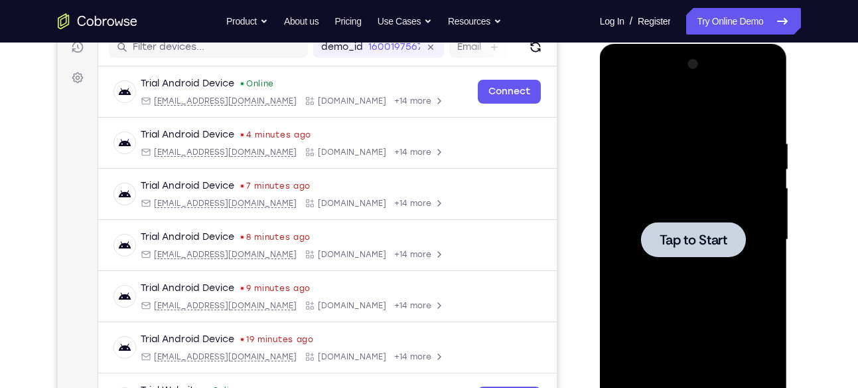
drag, startPoint x: 1173, startPoint y: 216, endPoint x: 611, endPoint y: 249, distance: 563.3
click at [611, 249] on div at bounding box center [693, 240] width 167 height 372
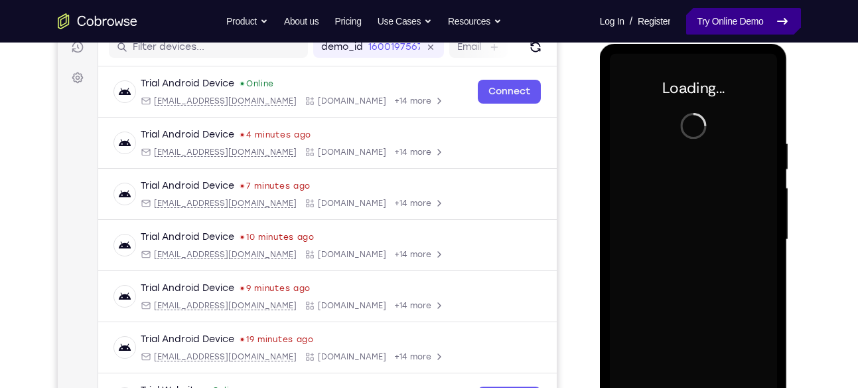
click at [711, 30] on link "Try Online Demo" at bounding box center [743, 21] width 114 height 27
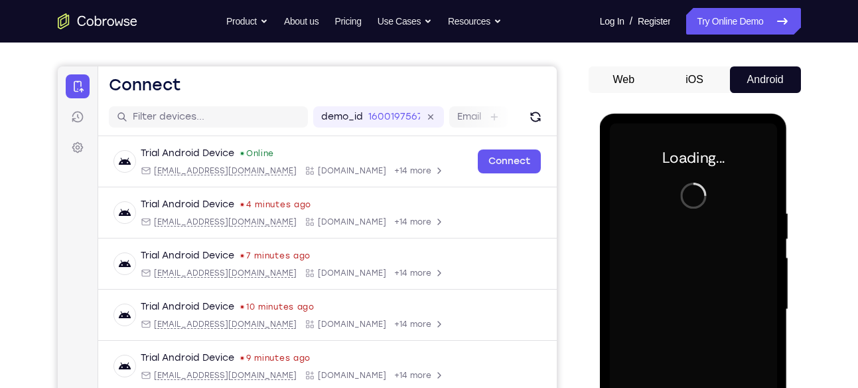
scroll to position [104, 0]
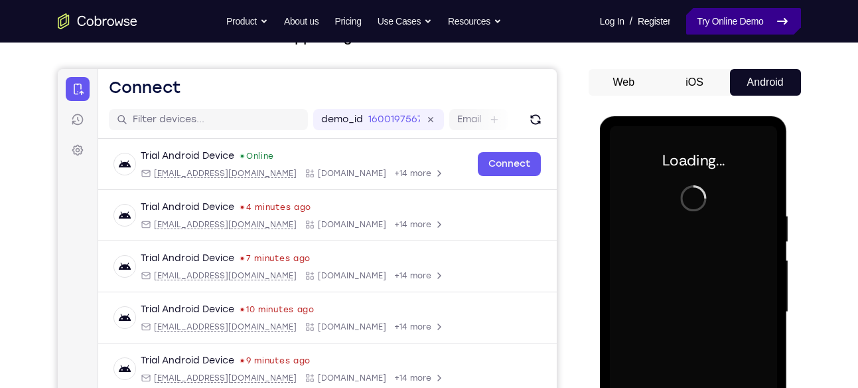
click at [738, 27] on link "Try Online Demo" at bounding box center [743, 21] width 114 height 27
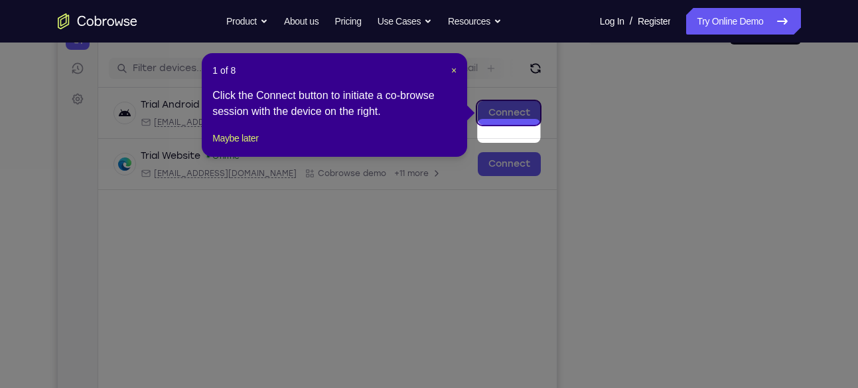
scroll to position [131, 0]
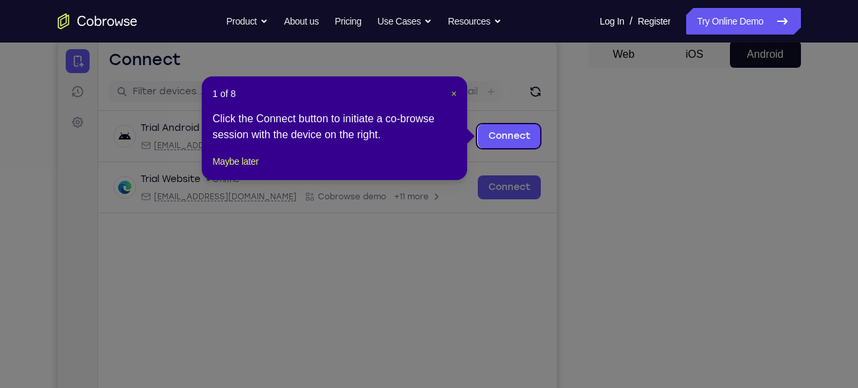
click at [457, 100] on button "×" at bounding box center [453, 93] width 5 height 13
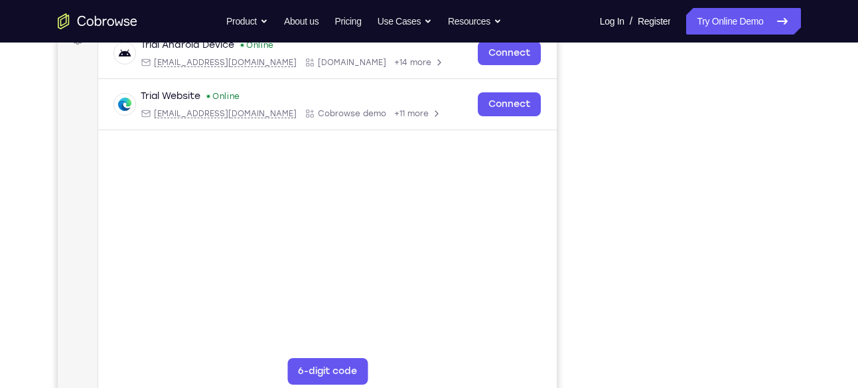
scroll to position [216, 0]
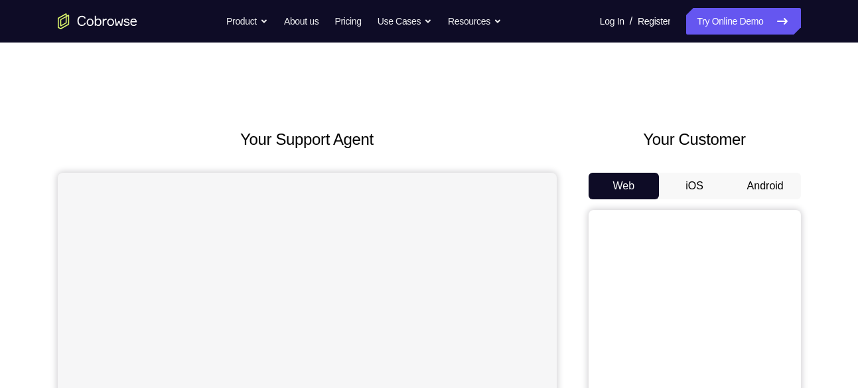
click at [764, 195] on button "Android" at bounding box center [765, 186] width 71 height 27
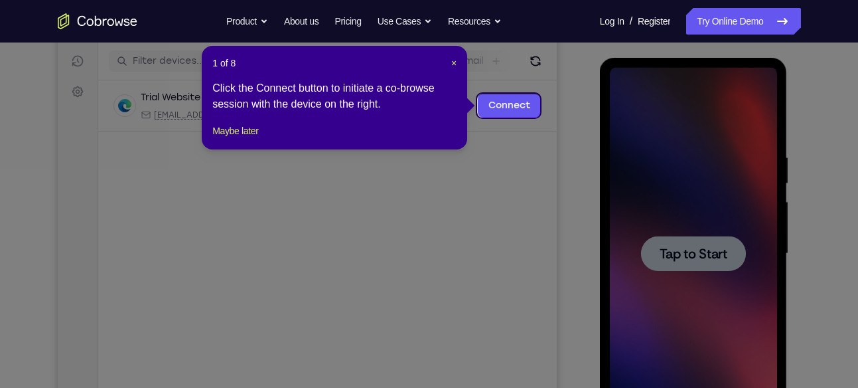
scroll to position [161, 0]
click at [449, 64] on header "1 of 8 ×" at bounding box center [334, 63] width 244 height 13
click at [456, 64] on div "1 of 8 × Click the Connect button to initiate a co-browse session with the devi…" at bounding box center [335, 98] width 266 height 104
click at [456, 64] on span "×" at bounding box center [453, 63] width 5 height 11
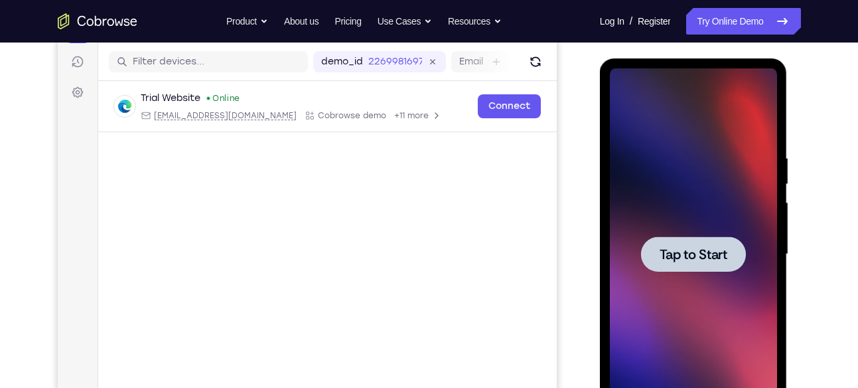
click at [726, 274] on div at bounding box center [693, 254] width 167 height 372
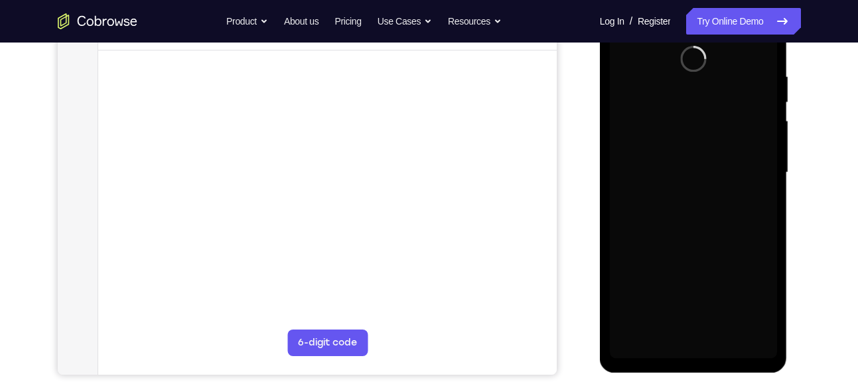
scroll to position [244, 0]
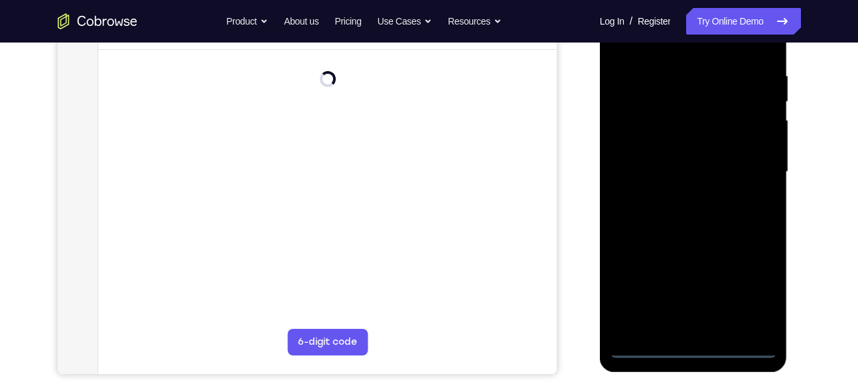
click at [697, 347] on div at bounding box center [693, 172] width 167 height 372
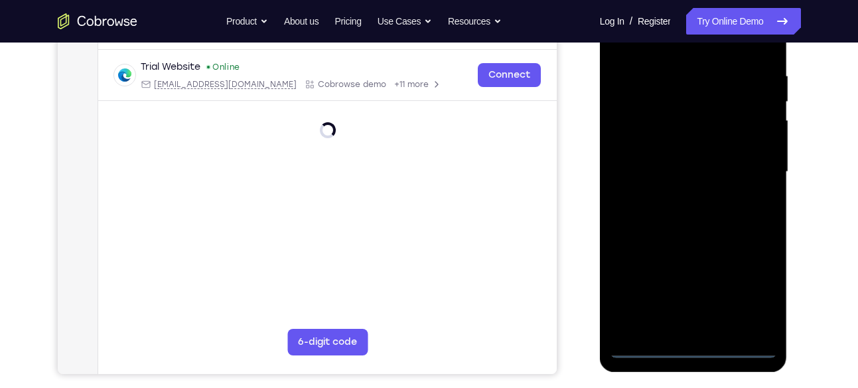
click at [752, 297] on div at bounding box center [693, 172] width 167 height 372
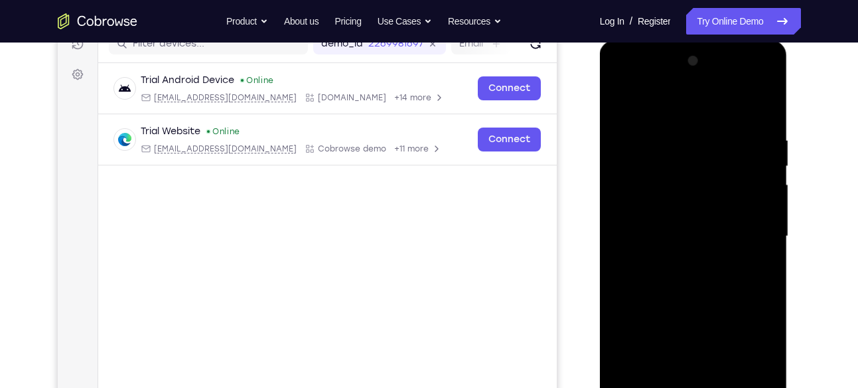
scroll to position [178, 0]
click at [631, 82] on div at bounding box center [693, 238] width 167 height 372
click at [750, 233] on div at bounding box center [693, 238] width 167 height 372
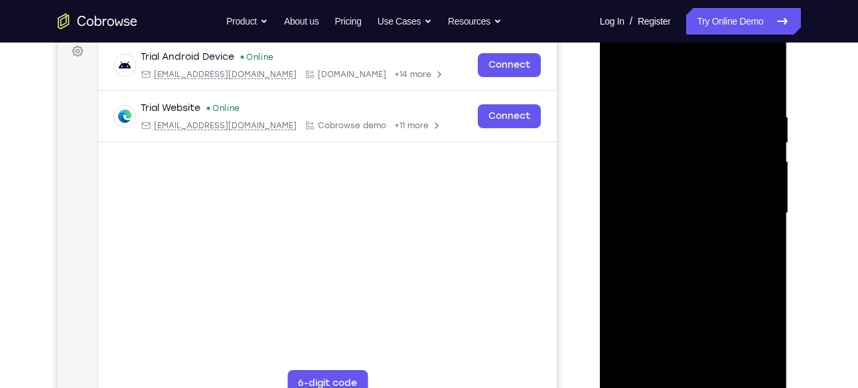
scroll to position [204, 0]
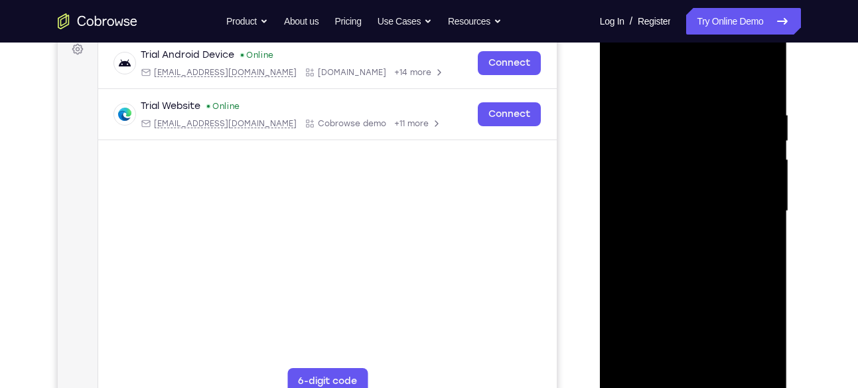
click at [680, 236] on div at bounding box center [693, 211] width 167 height 372
click at [672, 202] on div at bounding box center [693, 211] width 167 height 372
click at [653, 183] on div at bounding box center [693, 211] width 167 height 372
click at [631, 212] on div at bounding box center [693, 211] width 167 height 372
click at [633, 256] on div at bounding box center [693, 211] width 167 height 372
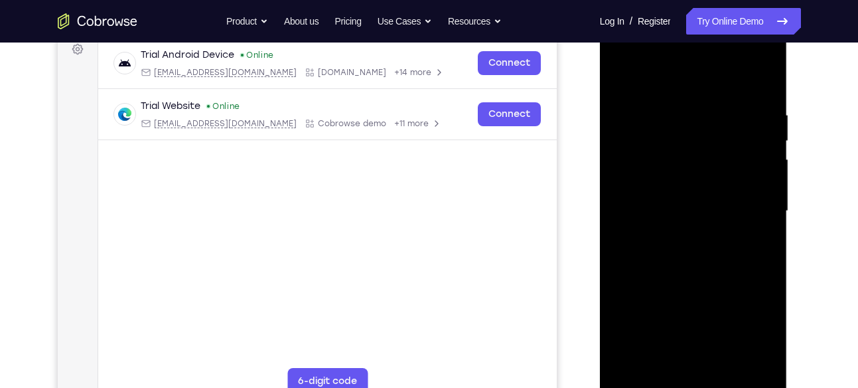
click at [666, 273] on div at bounding box center [693, 211] width 167 height 372
click at [729, 370] on div at bounding box center [693, 211] width 167 height 372
click at [685, 287] on div at bounding box center [693, 211] width 167 height 372
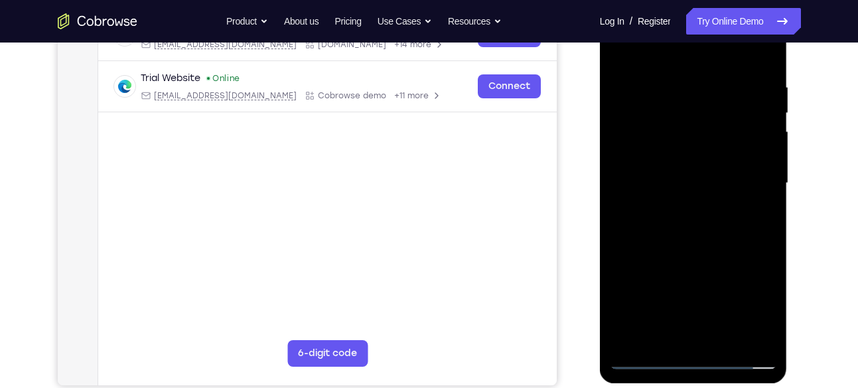
scroll to position [234, 0]
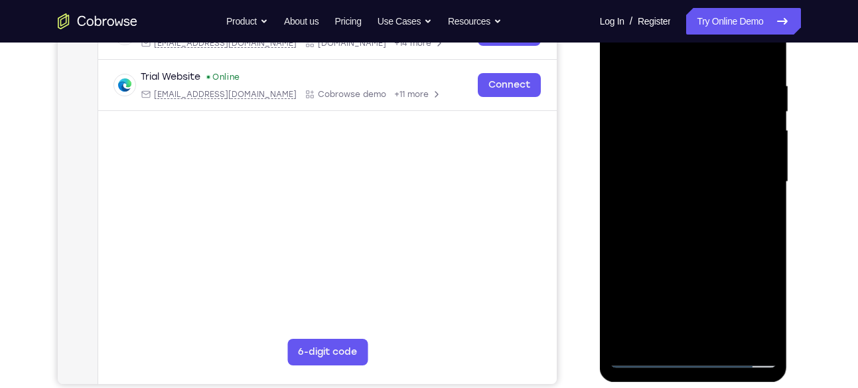
click at [695, 166] on div at bounding box center [693, 182] width 167 height 372
click at [662, 335] on div at bounding box center [693, 182] width 167 height 372
click at [748, 278] on div at bounding box center [693, 182] width 167 height 372
click at [763, 335] on div at bounding box center [693, 182] width 167 height 372
click at [753, 208] on div at bounding box center [693, 182] width 167 height 372
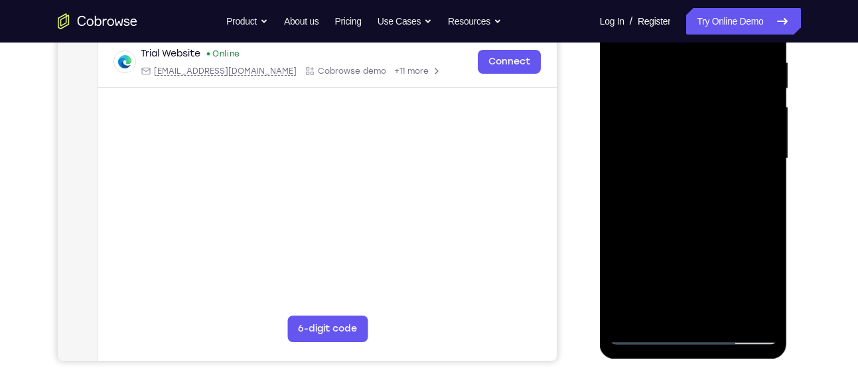
scroll to position [258, 0]
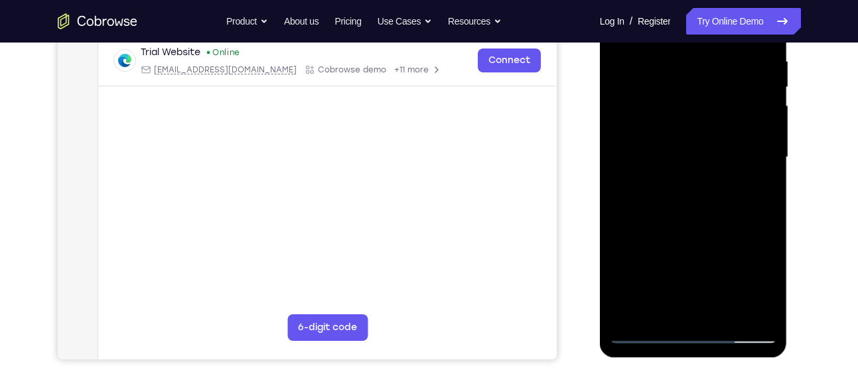
drag, startPoint x: 727, startPoint y: 101, endPoint x: 709, endPoint y: 183, distance: 83.6
click at [709, 183] on div at bounding box center [693, 157] width 167 height 372
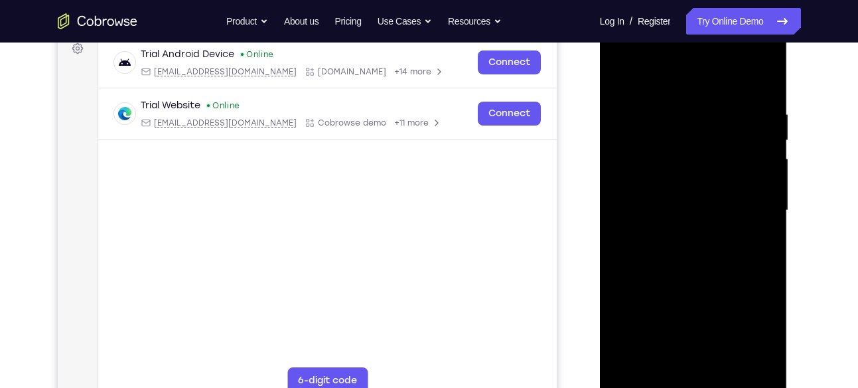
scroll to position [202, 0]
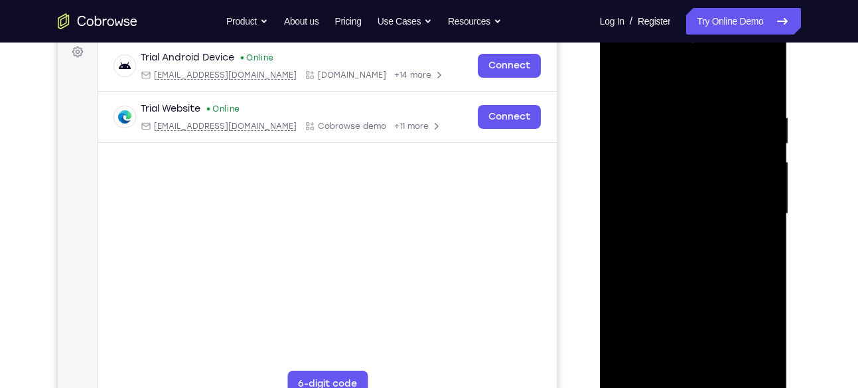
drag, startPoint x: 721, startPoint y: 127, endPoint x: 712, endPoint y: 204, distance: 77.5
click at [712, 204] on div at bounding box center [693, 214] width 167 height 372
drag, startPoint x: 740, startPoint y: 137, endPoint x: 729, endPoint y: 199, distance: 63.3
click at [729, 199] on div at bounding box center [693, 214] width 167 height 372
drag, startPoint x: 655, startPoint y: 135, endPoint x: 653, endPoint y: 211, distance: 75.7
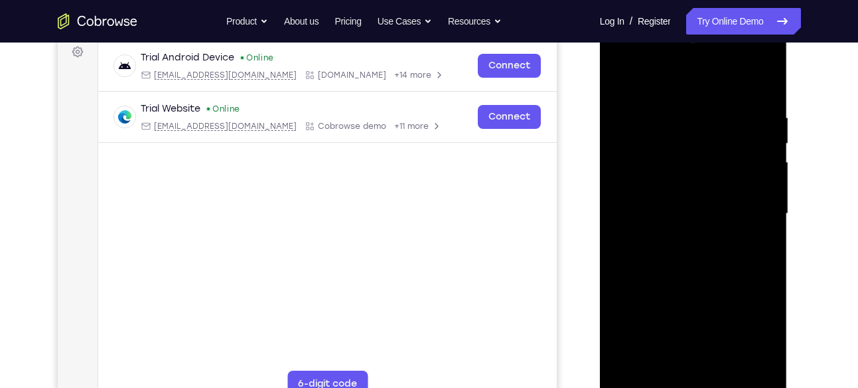
click at [653, 211] on div at bounding box center [693, 214] width 167 height 372
drag, startPoint x: 679, startPoint y: 165, endPoint x: 677, endPoint y: 238, distance: 73.7
click at [677, 238] on div at bounding box center [693, 214] width 167 height 372
drag, startPoint x: 752, startPoint y: 130, endPoint x: 740, endPoint y: 215, distance: 85.8
click at [740, 215] on div at bounding box center [693, 214] width 167 height 372
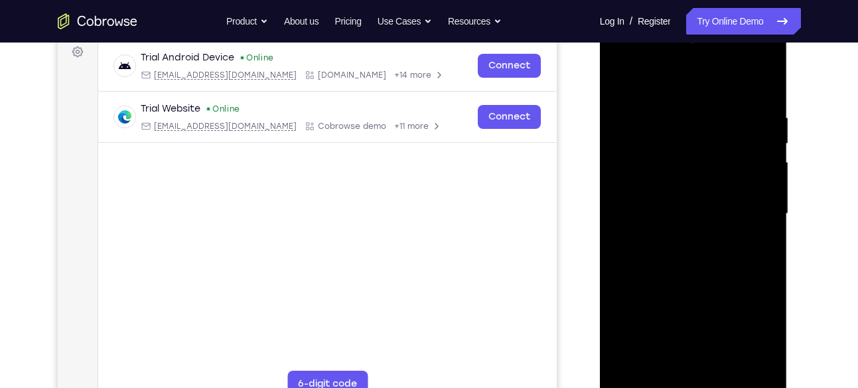
drag, startPoint x: 744, startPoint y: 152, endPoint x: 738, endPoint y: 204, distance: 52.7
click at [738, 204] on div at bounding box center [693, 214] width 167 height 372
drag, startPoint x: 736, startPoint y: 143, endPoint x: 722, endPoint y: 224, distance: 81.4
click at [722, 224] on div at bounding box center [693, 214] width 167 height 372
drag, startPoint x: 653, startPoint y: 136, endPoint x: 651, endPoint y: 201, distance: 65.1
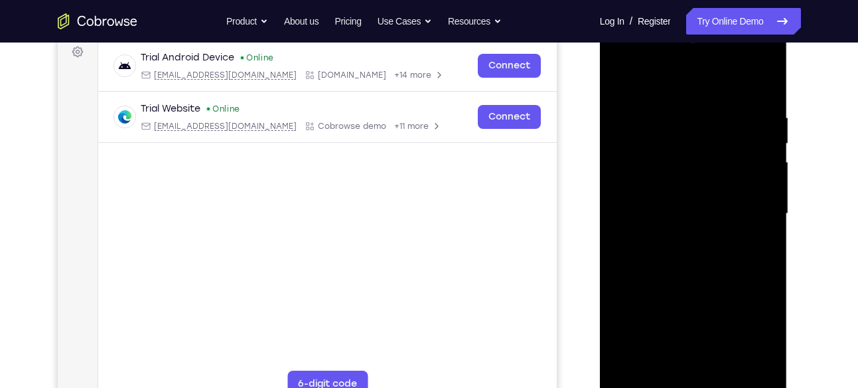
click at [651, 201] on div at bounding box center [693, 214] width 167 height 372
drag, startPoint x: 751, startPoint y: 141, endPoint x: 743, endPoint y: 204, distance: 64.2
click at [743, 204] on div at bounding box center [693, 214] width 167 height 372
drag, startPoint x: 730, startPoint y: 138, endPoint x: 727, endPoint y: 212, distance: 73.7
click at [727, 212] on div at bounding box center [693, 214] width 167 height 372
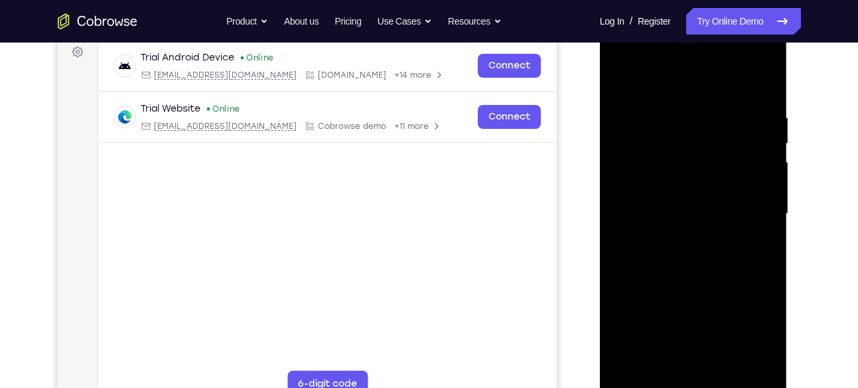
drag, startPoint x: 726, startPoint y: 223, endPoint x: 738, endPoint y: 138, distance: 85.7
click at [738, 138] on div at bounding box center [693, 214] width 167 height 372
drag, startPoint x: 724, startPoint y: 208, endPoint x: 738, endPoint y: 129, distance: 80.1
click at [738, 129] on div at bounding box center [693, 214] width 167 height 372
drag, startPoint x: 721, startPoint y: 218, endPoint x: 712, endPoint y: 155, distance: 63.7
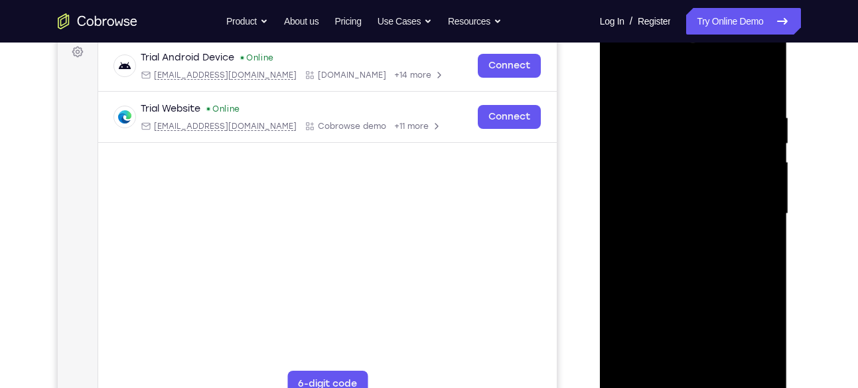
click at [712, 155] on div at bounding box center [693, 214] width 167 height 372
drag, startPoint x: 722, startPoint y: 204, endPoint x: 712, endPoint y: 95, distance: 109.9
click at [712, 95] on div at bounding box center [693, 214] width 167 height 372
drag, startPoint x: 692, startPoint y: 204, endPoint x: 701, endPoint y: 137, distance: 68.3
click at [701, 137] on div at bounding box center [693, 214] width 167 height 372
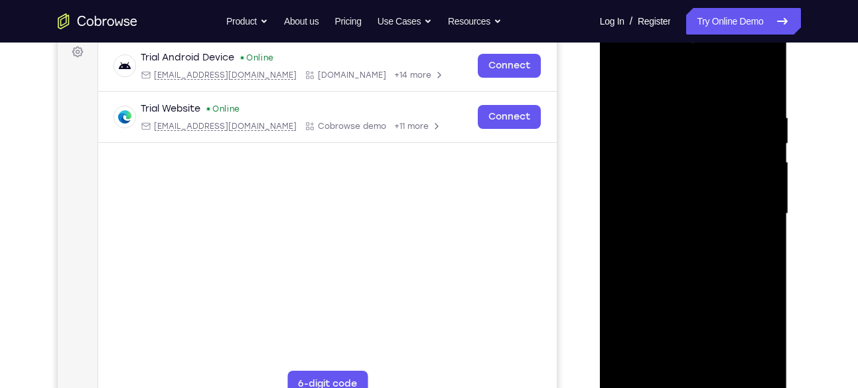
drag, startPoint x: 695, startPoint y: 212, endPoint x: 690, endPoint y: 155, distance: 57.9
click at [690, 155] on div at bounding box center [693, 214] width 167 height 372
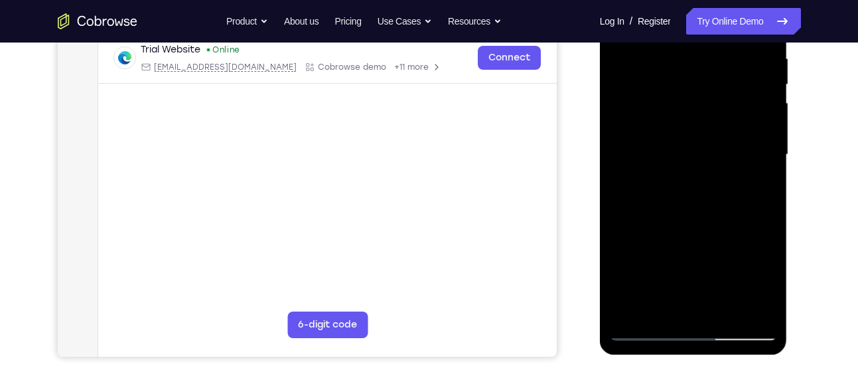
scroll to position [262, 0]
click at [771, 283] on div at bounding box center [693, 154] width 167 height 372
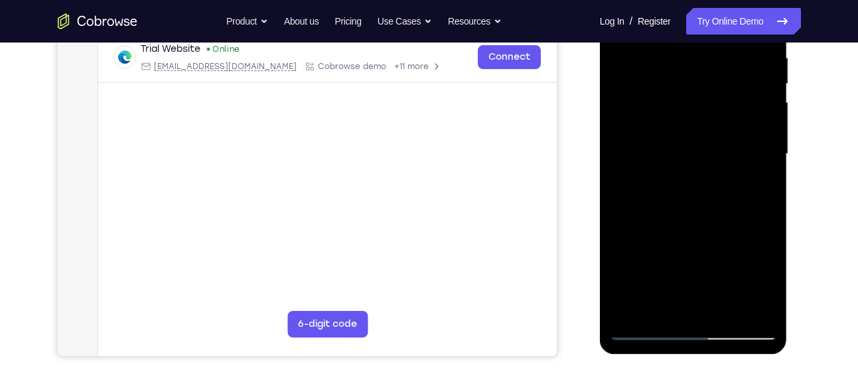
click at [771, 283] on div at bounding box center [693, 154] width 167 height 372
click at [767, 285] on div at bounding box center [693, 154] width 167 height 372
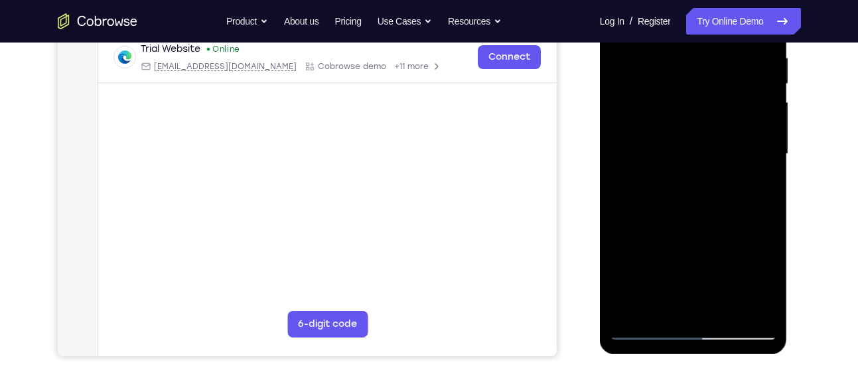
click at [767, 285] on div at bounding box center [693, 154] width 167 height 372
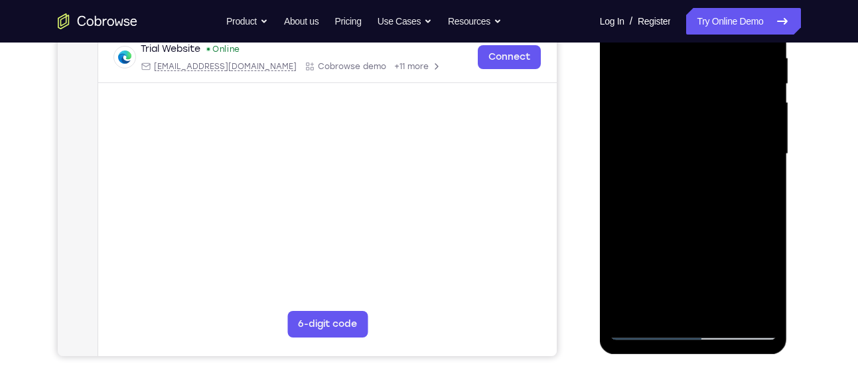
click at [767, 285] on div at bounding box center [693, 154] width 167 height 372
click at [661, 307] on div at bounding box center [693, 154] width 167 height 372
click at [757, 181] on div at bounding box center [693, 154] width 167 height 372
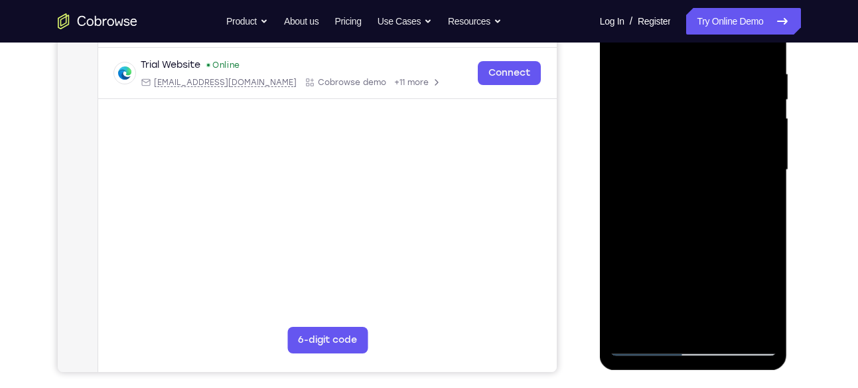
scroll to position [253, 0]
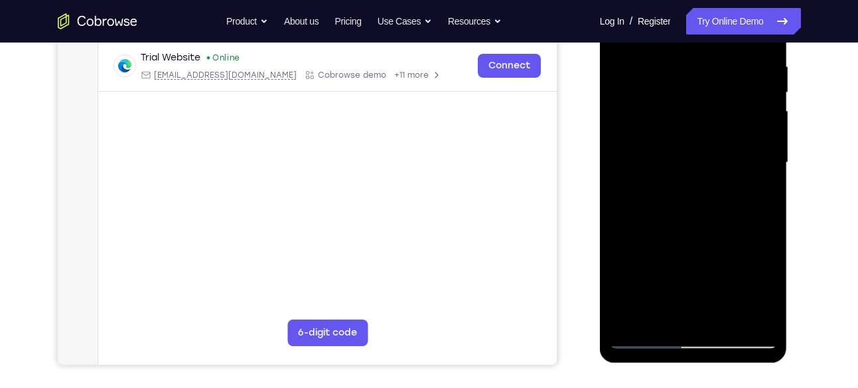
drag, startPoint x: 664, startPoint y: 120, endPoint x: 659, endPoint y: 171, distance: 51.3
click at [659, 171] on div at bounding box center [693, 163] width 167 height 372
drag, startPoint x: 757, startPoint y: 96, endPoint x: 752, endPoint y: 171, distance: 74.6
click at [752, 171] on div at bounding box center [693, 163] width 167 height 372
drag, startPoint x: 666, startPoint y: 96, endPoint x: 665, endPoint y: 165, distance: 69.0
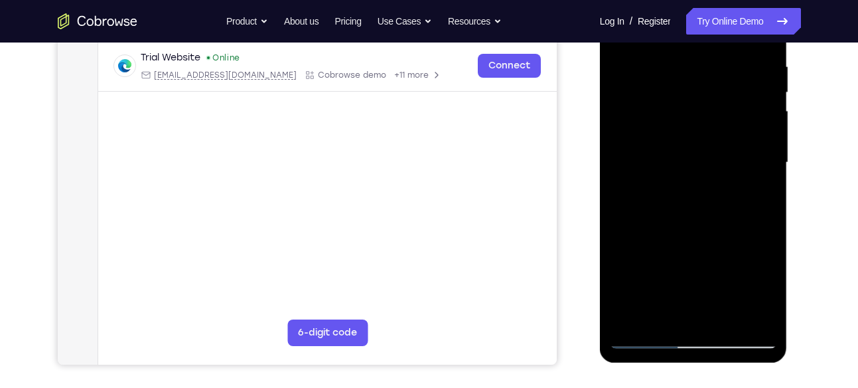
click at [665, 165] on div at bounding box center [693, 163] width 167 height 372
drag, startPoint x: 763, startPoint y: 106, endPoint x: 756, endPoint y: 171, distance: 65.4
click at [756, 171] on div at bounding box center [693, 163] width 167 height 372
drag, startPoint x: 738, startPoint y: 104, endPoint x: 735, endPoint y: 149, distance: 45.3
click at [735, 149] on div at bounding box center [693, 163] width 167 height 372
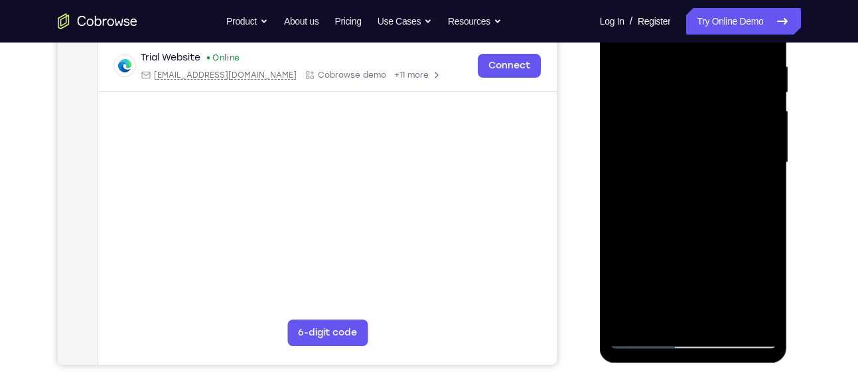
drag, startPoint x: 693, startPoint y: 159, endPoint x: 692, endPoint y: 90, distance: 69.0
click at [692, 90] on div at bounding box center [693, 163] width 167 height 372
drag, startPoint x: 721, startPoint y: 157, endPoint x: 699, endPoint y: 108, distance: 53.2
click at [699, 108] on div at bounding box center [693, 163] width 167 height 372
drag, startPoint x: 665, startPoint y: 162, endPoint x: 666, endPoint y: 110, distance: 51.8
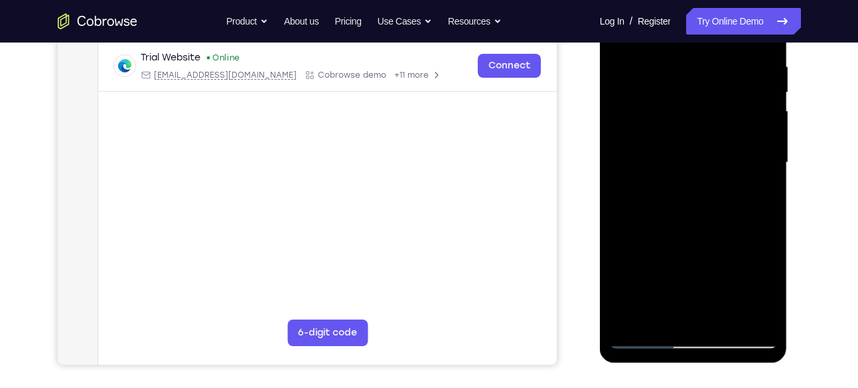
click at [666, 110] on div at bounding box center [693, 163] width 167 height 372
drag, startPoint x: 668, startPoint y: 162, endPoint x: 666, endPoint y: 67, distance: 95.0
click at [666, 67] on div at bounding box center [693, 163] width 167 height 372
drag, startPoint x: 732, startPoint y: 151, endPoint x: 722, endPoint y: 91, distance: 61.3
click at [722, 91] on div at bounding box center [693, 163] width 167 height 372
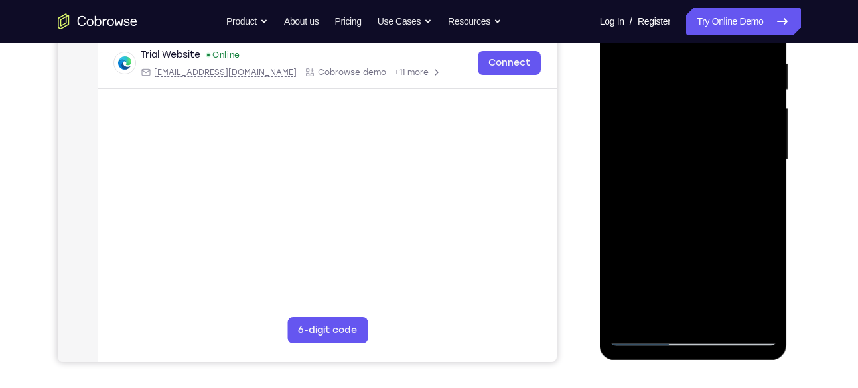
scroll to position [256, 0]
click at [765, 288] on div at bounding box center [693, 159] width 167 height 372
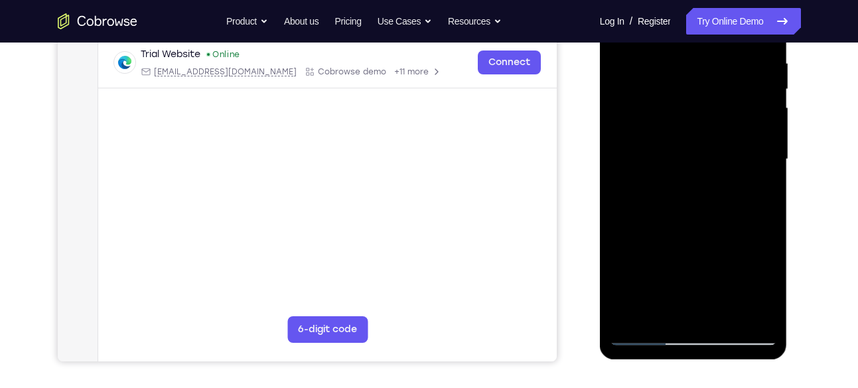
click at [765, 288] on div at bounding box center [693, 159] width 167 height 372
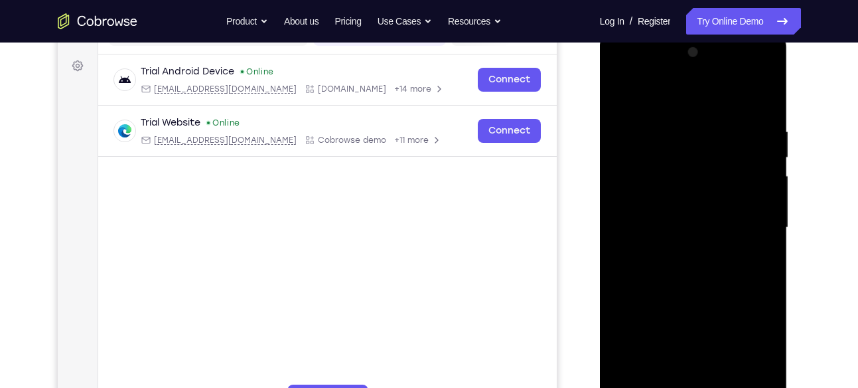
scroll to position [187, 0]
click at [621, 97] on div at bounding box center [693, 228] width 167 height 372
click at [621, 92] on div at bounding box center [693, 228] width 167 height 372
click at [676, 122] on div at bounding box center [693, 228] width 167 height 372
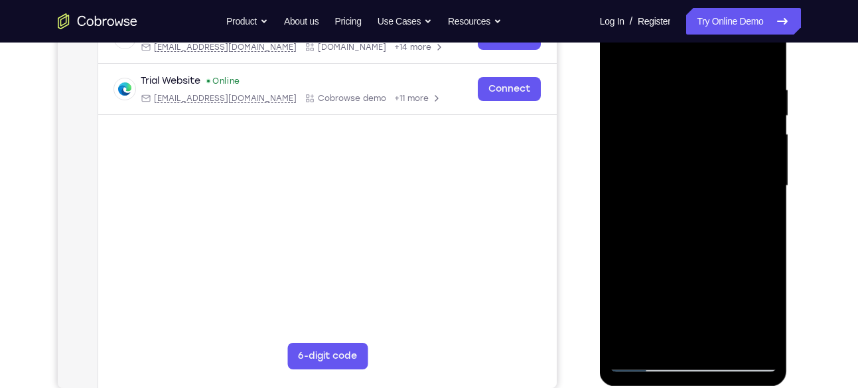
scroll to position [230, 0]
click at [754, 149] on div at bounding box center [693, 185] width 167 height 372
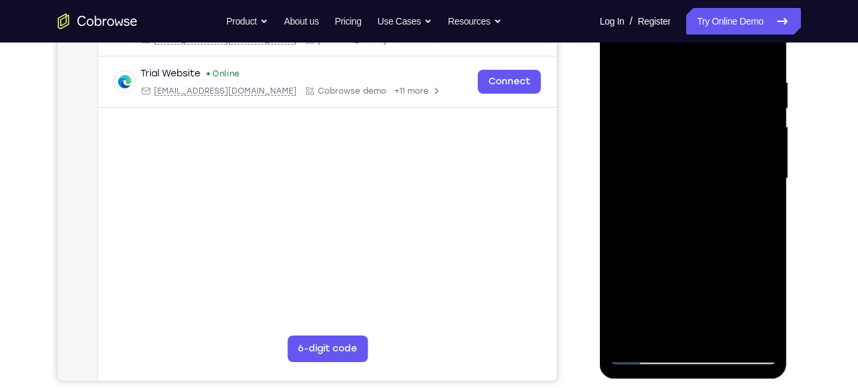
scroll to position [224, 0]
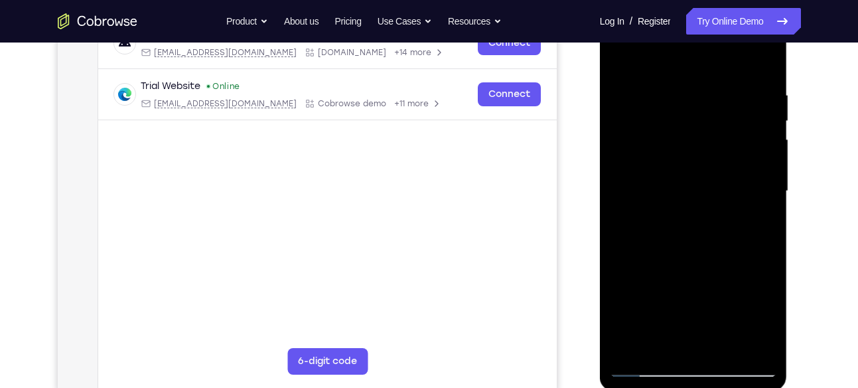
click at [766, 129] on div at bounding box center [693, 191] width 167 height 372
click at [765, 131] on div at bounding box center [693, 191] width 167 height 372
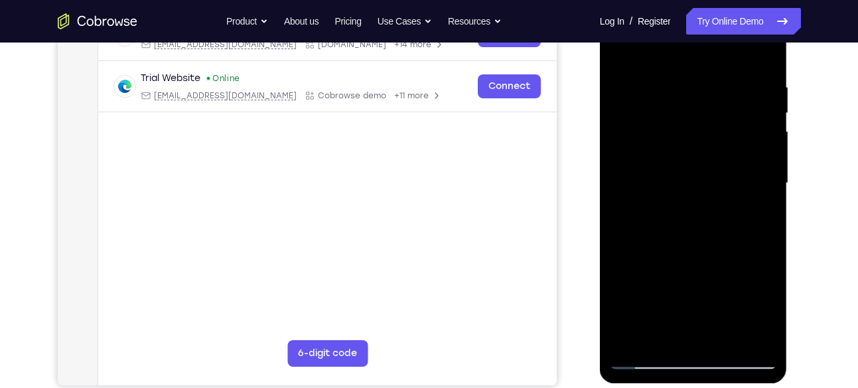
scroll to position [206, 0]
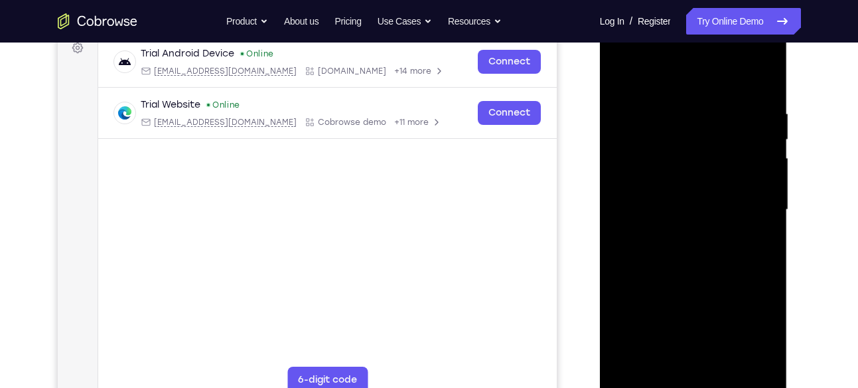
click at [763, 175] on div at bounding box center [693, 210] width 167 height 372
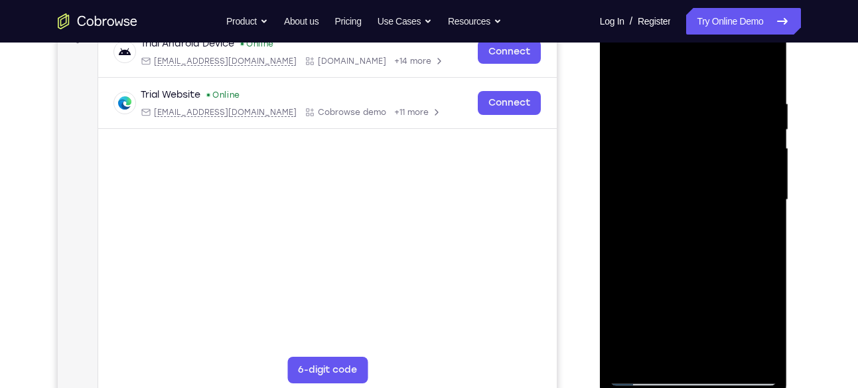
scroll to position [217, 0]
drag, startPoint x: 759, startPoint y: 122, endPoint x: 716, endPoint y: 127, distance: 44.1
click at [716, 127] on div at bounding box center [693, 199] width 167 height 372
click at [754, 173] on div at bounding box center [693, 199] width 167 height 372
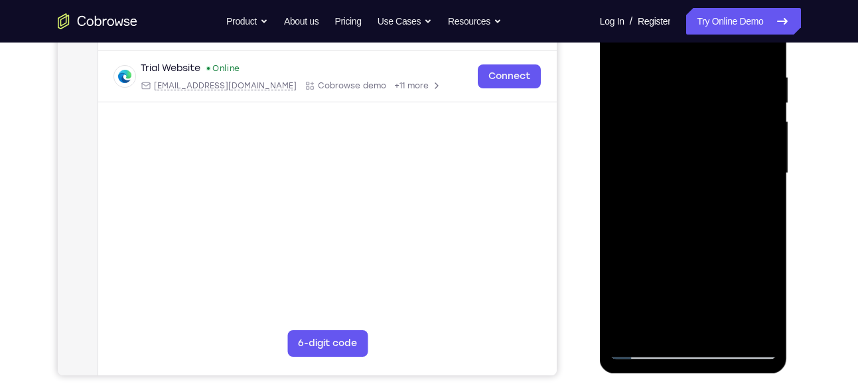
scroll to position [271, 0]
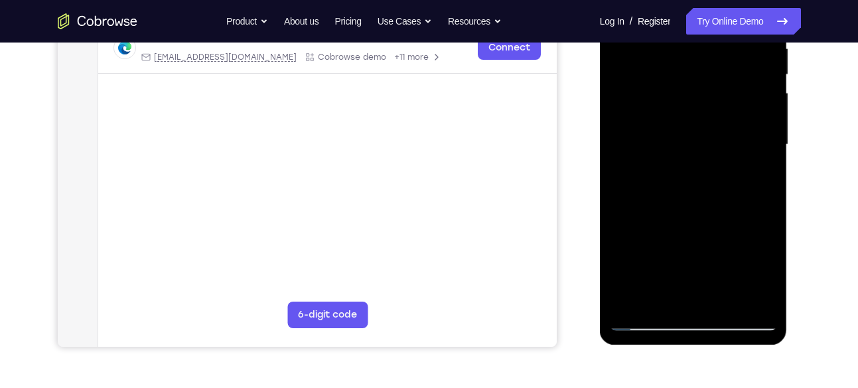
drag, startPoint x: 751, startPoint y: 135, endPoint x: 698, endPoint y: 133, distance: 53.1
click at [698, 133] on div at bounding box center [693, 145] width 167 height 372
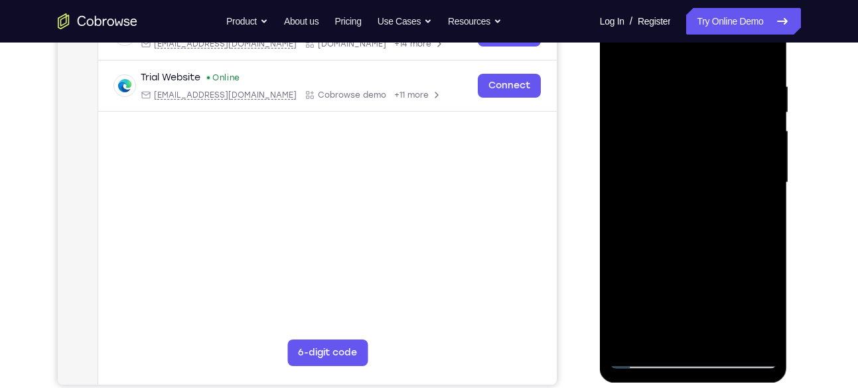
scroll to position [232, 0]
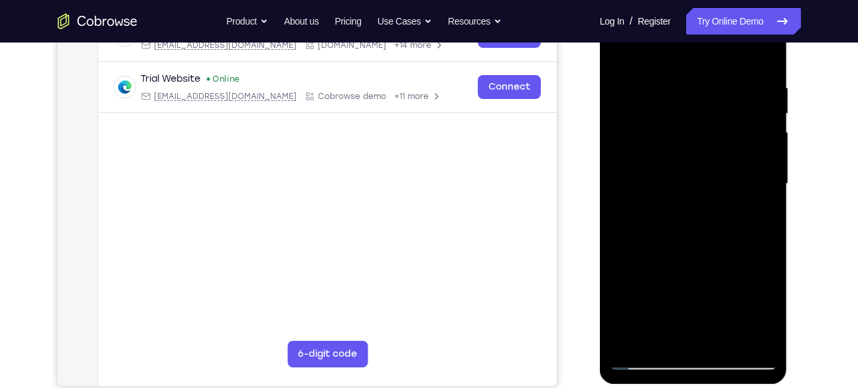
drag, startPoint x: 746, startPoint y: 135, endPoint x: 699, endPoint y: 127, distance: 47.0
click at [699, 127] on div at bounding box center [693, 184] width 167 height 372
drag, startPoint x: 735, startPoint y: 161, endPoint x: 715, endPoint y: 162, distance: 19.9
click at [715, 162] on div at bounding box center [693, 184] width 167 height 372
click at [763, 141] on div at bounding box center [693, 184] width 167 height 372
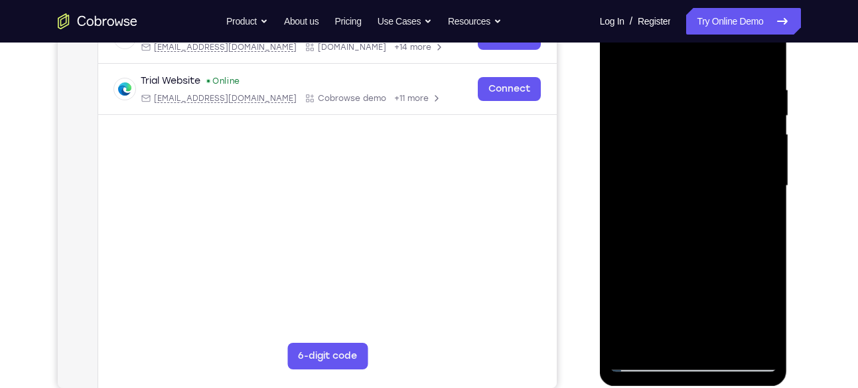
scroll to position [226, 0]
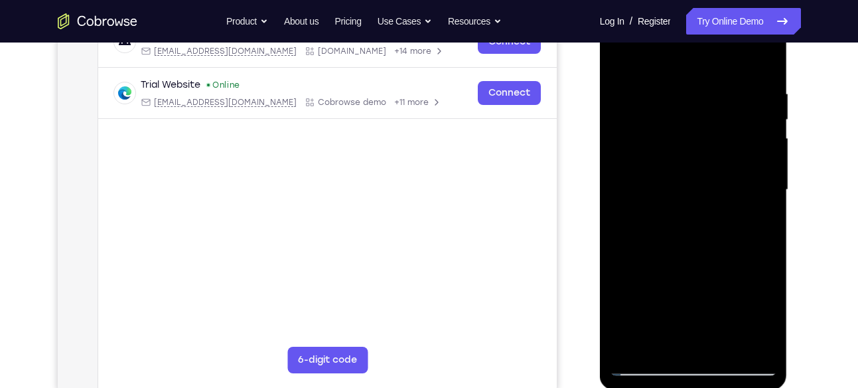
click at [764, 159] on div at bounding box center [693, 190] width 167 height 372
click at [764, 147] on div at bounding box center [693, 190] width 167 height 372
click at [764, 130] on div at bounding box center [693, 190] width 167 height 372
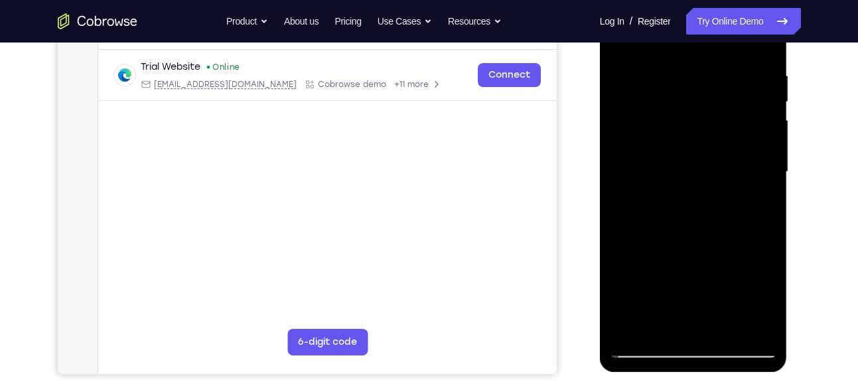
scroll to position [244, 0]
click at [765, 108] on div at bounding box center [693, 171] width 167 height 372
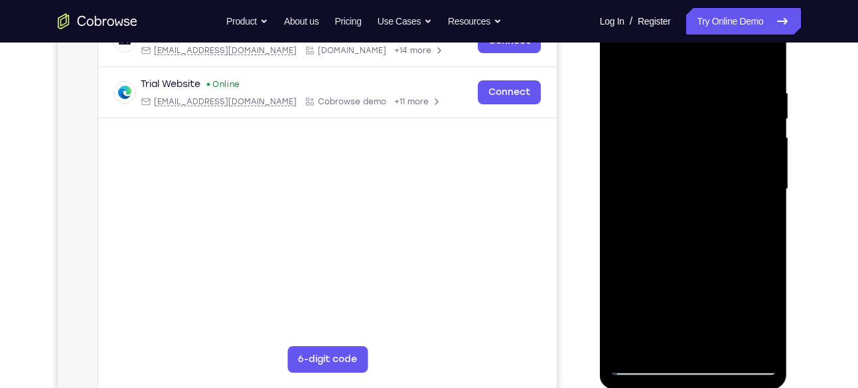
scroll to position [226, 0]
drag, startPoint x: 764, startPoint y: 122, endPoint x: 738, endPoint y: 122, distance: 26.6
click at [738, 122] on div at bounding box center [693, 190] width 167 height 372
click at [756, 132] on div at bounding box center [693, 190] width 167 height 372
click at [756, 144] on div at bounding box center [693, 190] width 167 height 372
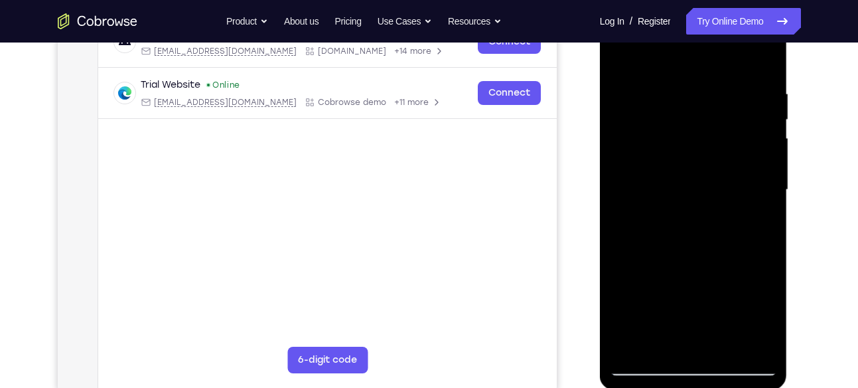
drag, startPoint x: 758, startPoint y: 162, endPoint x: 692, endPoint y: 157, distance: 66.6
click at [692, 157] on div at bounding box center [693, 190] width 167 height 372
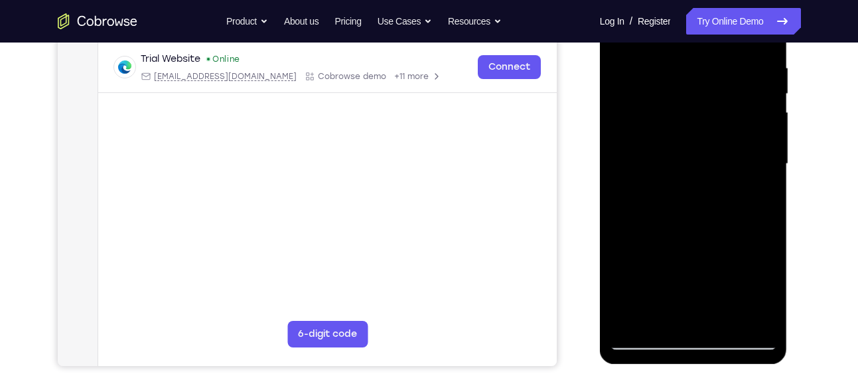
scroll to position [269, 0]
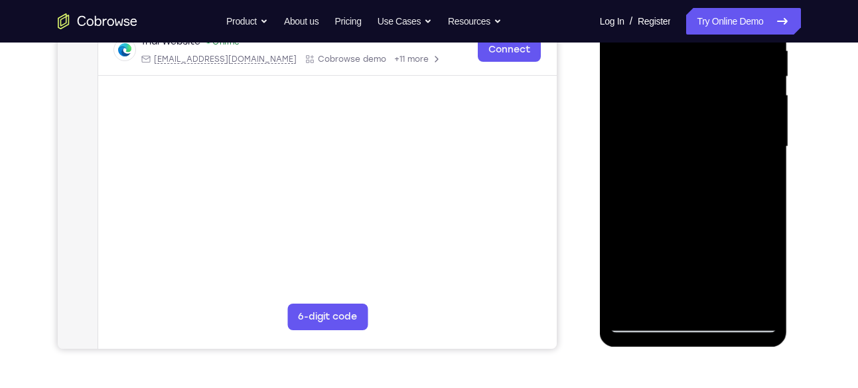
drag, startPoint x: 736, startPoint y: 114, endPoint x: 708, endPoint y: 120, distance: 28.7
click at [708, 120] on div at bounding box center [693, 147] width 167 height 372
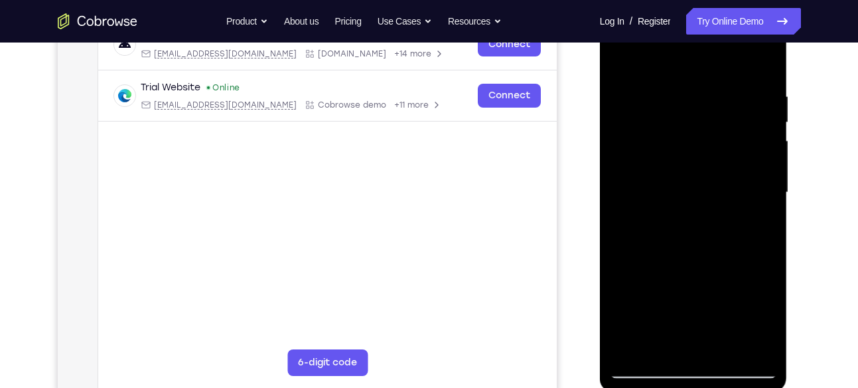
scroll to position [200, 0]
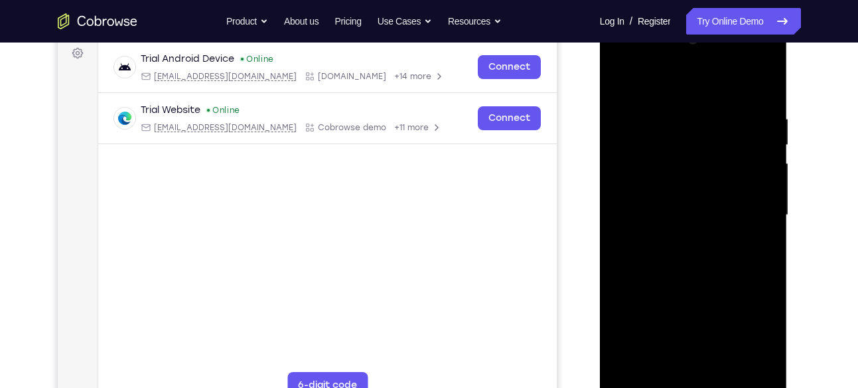
drag, startPoint x: 765, startPoint y: 122, endPoint x: 712, endPoint y: 130, distance: 53.7
click at [712, 130] on div at bounding box center [693, 215] width 167 height 372
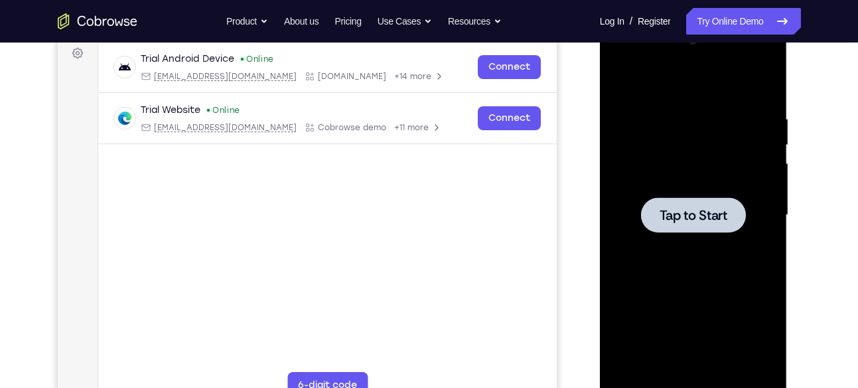
click at [742, 249] on div at bounding box center [693, 215] width 167 height 372
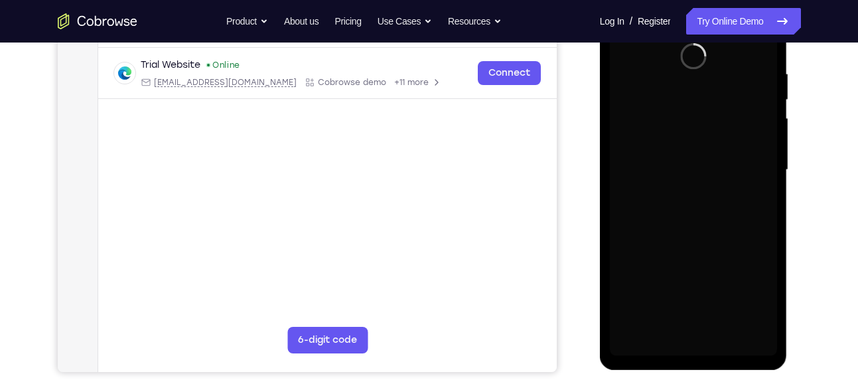
scroll to position [247, 0]
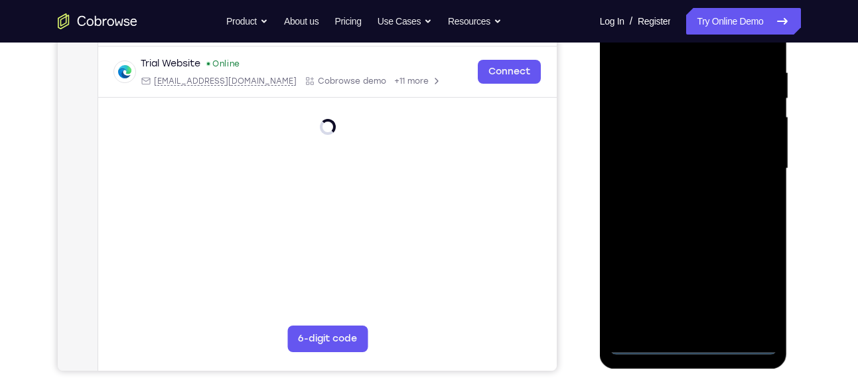
click at [689, 343] on div at bounding box center [693, 169] width 167 height 372
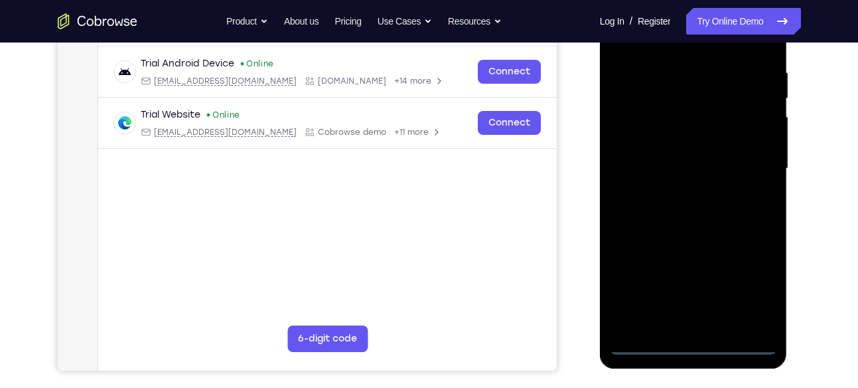
click at [743, 284] on div at bounding box center [693, 169] width 167 height 372
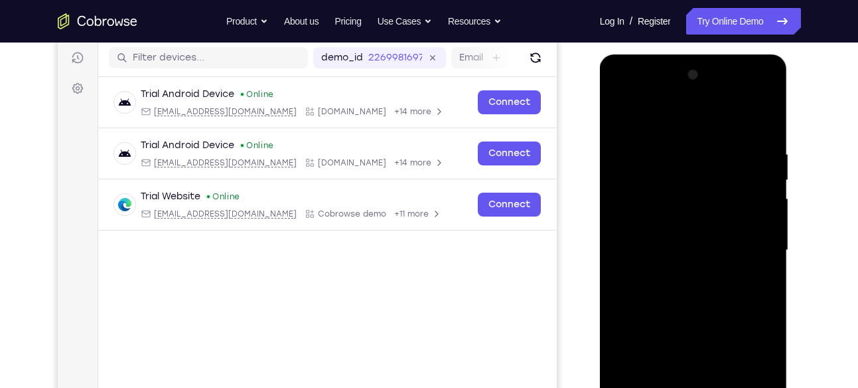
scroll to position [163, 0]
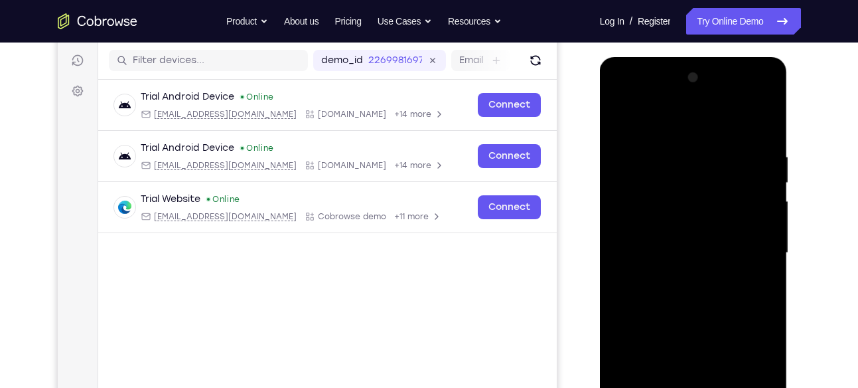
click at [634, 99] on div at bounding box center [693, 253] width 167 height 372
click at [738, 241] on div at bounding box center [693, 253] width 167 height 372
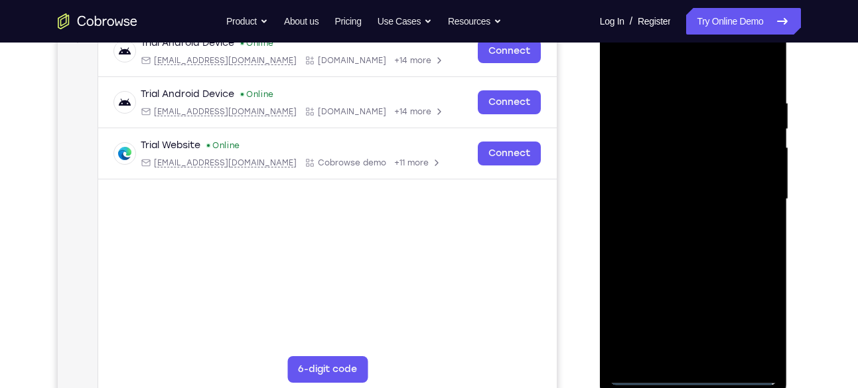
scroll to position [217, 0]
click at [679, 226] on div at bounding box center [693, 199] width 167 height 372
click at [651, 185] on div at bounding box center [693, 199] width 167 height 372
click at [647, 173] on div at bounding box center [693, 199] width 167 height 372
click at [642, 196] on div at bounding box center [693, 199] width 167 height 372
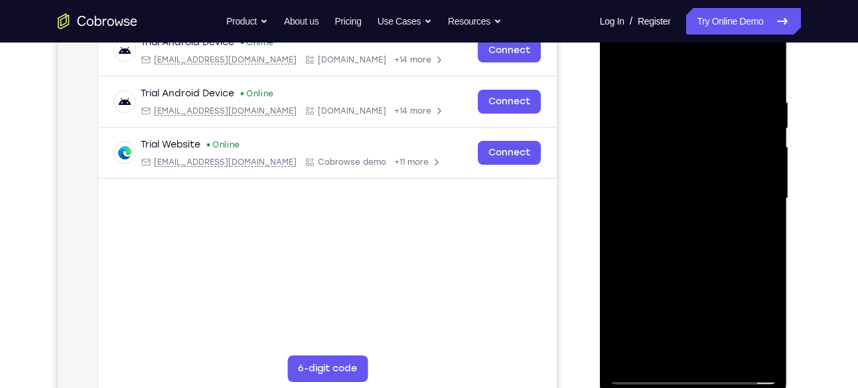
click at [633, 241] on div at bounding box center [693, 199] width 167 height 372
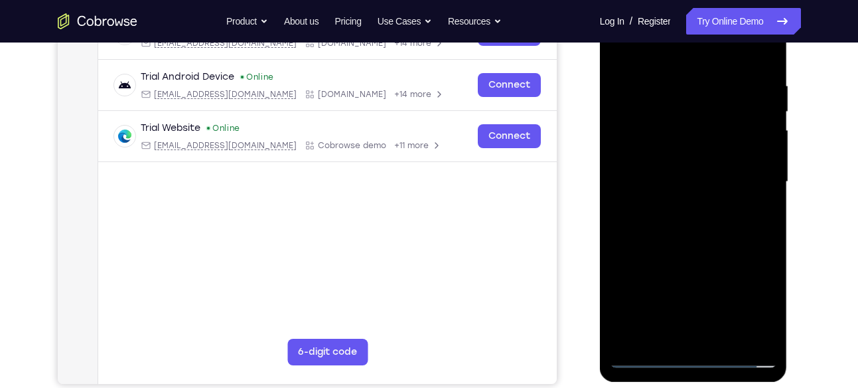
scroll to position [218, 0]
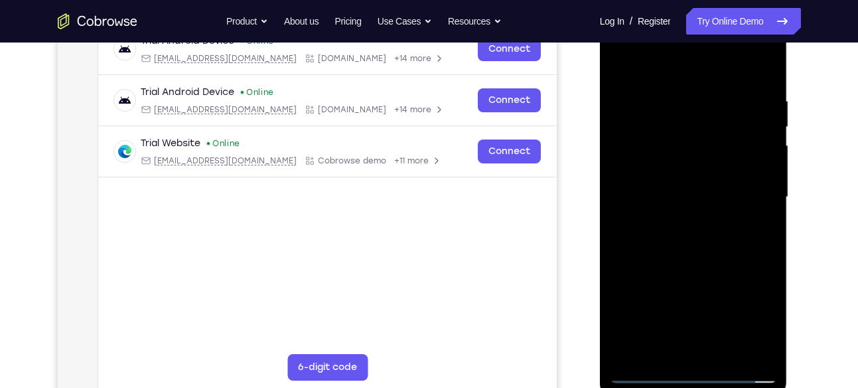
click at [702, 234] on div at bounding box center [693, 197] width 167 height 372
click at [663, 238] on div at bounding box center [693, 197] width 167 height 372
click at [701, 232] on div at bounding box center [693, 197] width 167 height 372
click at [694, 260] on div at bounding box center [693, 197] width 167 height 372
click at [727, 350] on div at bounding box center [693, 197] width 167 height 372
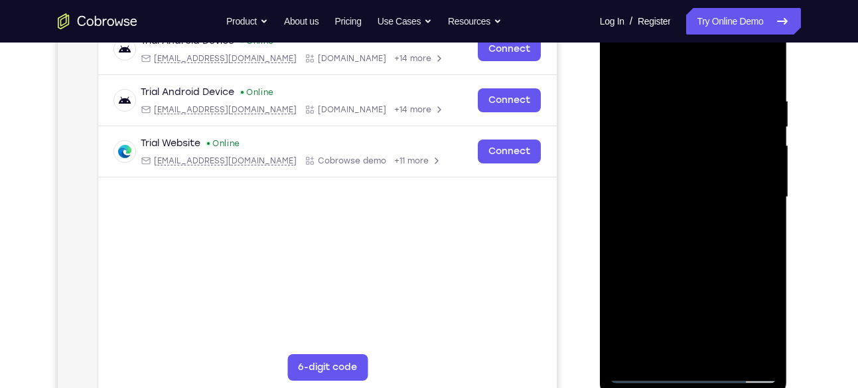
click at [698, 270] on div at bounding box center [693, 197] width 167 height 372
click at [625, 63] on div at bounding box center [693, 197] width 167 height 372
click at [678, 100] on div at bounding box center [693, 197] width 167 height 372
click at [761, 161] on div at bounding box center [693, 197] width 167 height 372
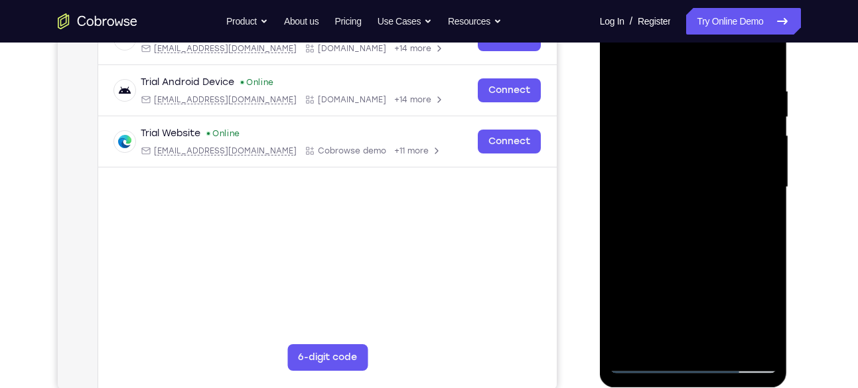
scroll to position [238, 0]
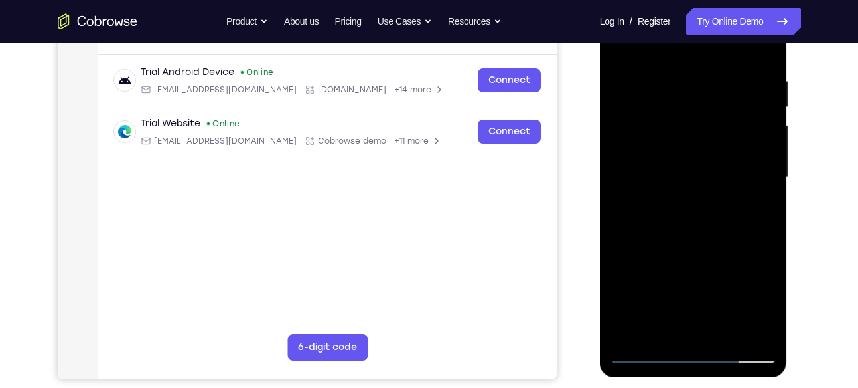
click at [760, 188] on div at bounding box center [693, 177] width 167 height 372
click at [767, 129] on div at bounding box center [693, 177] width 167 height 372
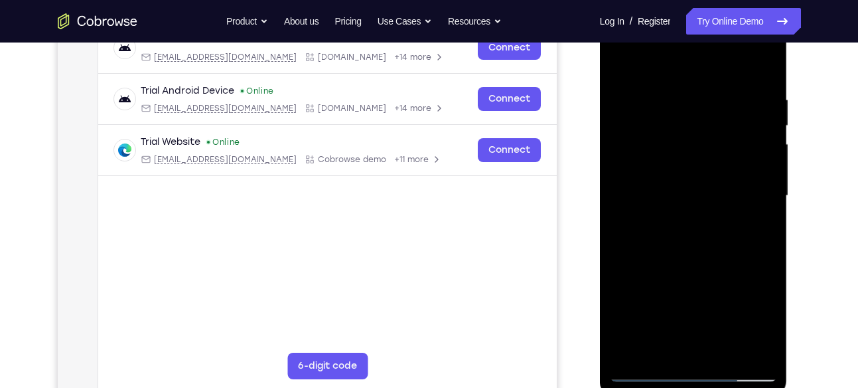
click at [764, 157] on div at bounding box center [693, 196] width 167 height 372
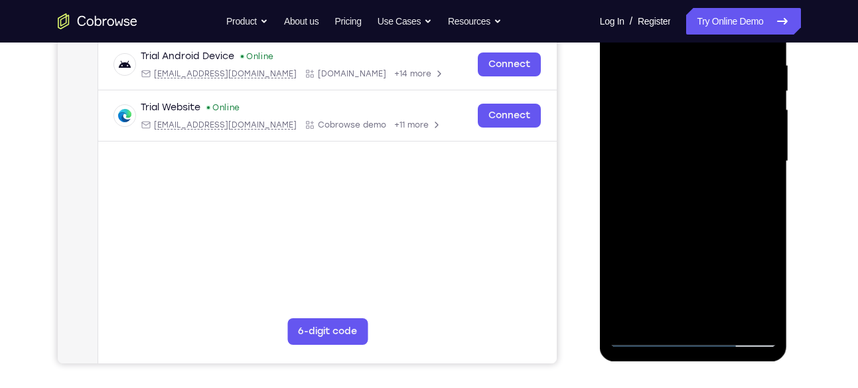
scroll to position [256, 0]
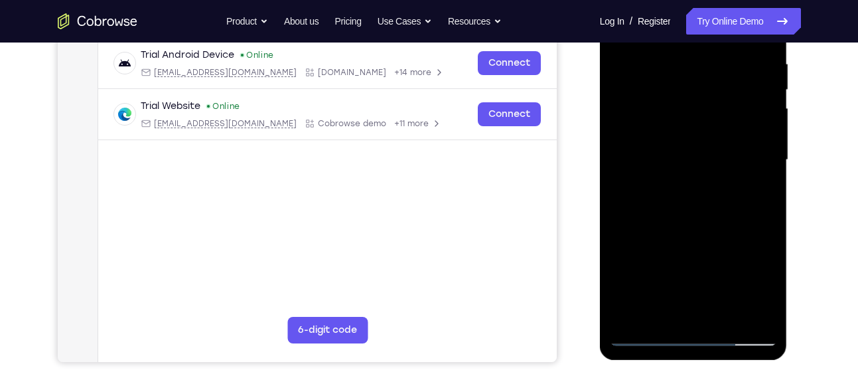
click at [764, 131] on div at bounding box center [693, 160] width 167 height 372
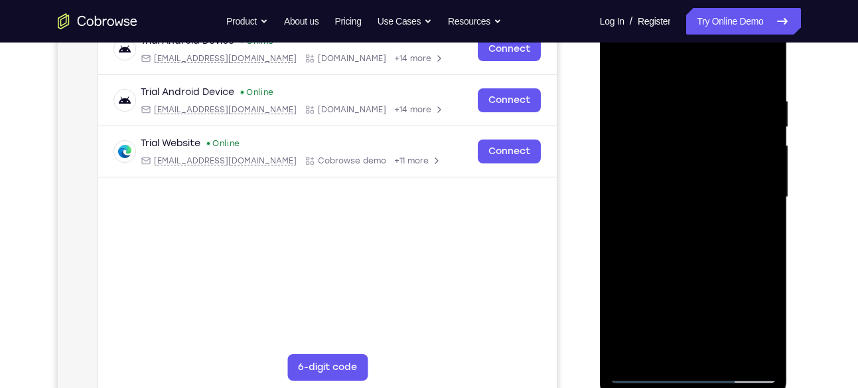
scroll to position [215, 0]
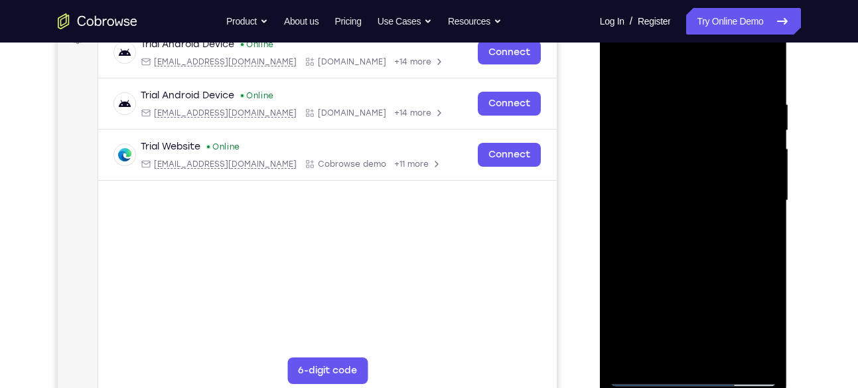
click at [763, 145] on div at bounding box center [693, 201] width 167 height 372
drag, startPoint x: 763, startPoint y: 145, endPoint x: 720, endPoint y: 145, distance: 43.2
click at [720, 145] on div at bounding box center [693, 201] width 167 height 372
drag, startPoint x: 752, startPoint y: 143, endPoint x: 720, endPoint y: 148, distance: 32.3
click at [720, 148] on div at bounding box center [693, 201] width 167 height 372
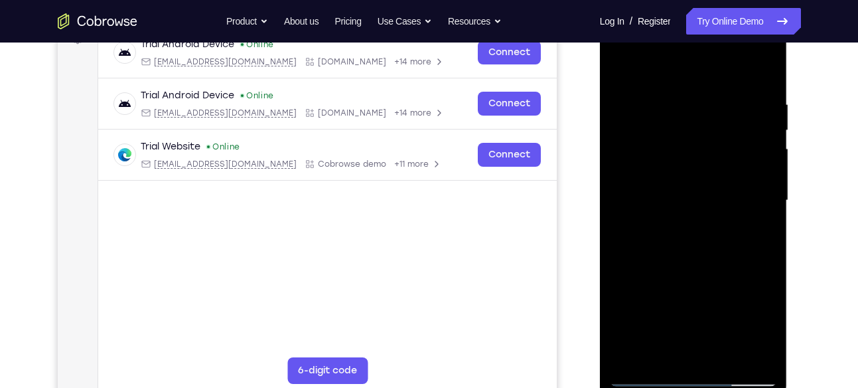
drag, startPoint x: 748, startPoint y: 147, endPoint x: 704, endPoint y: 148, distance: 44.5
click at [704, 148] on div at bounding box center [693, 201] width 167 height 372
drag, startPoint x: 747, startPoint y: 143, endPoint x: 710, endPoint y: 143, distance: 36.5
click at [710, 143] on div at bounding box center [693, 201] width 167 height 372
drag, startPoint x: 646, startPoint y: 199, endPoint x: 725, endPoint y: 207, distance: 79.5
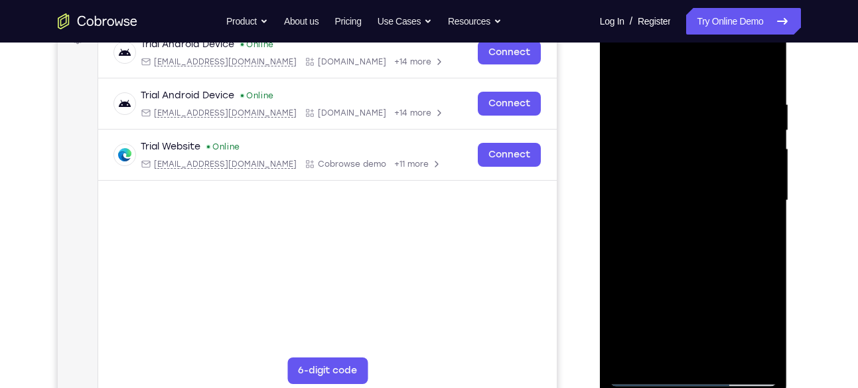
click at [725, 207] on div at bounding box center [693, 201] width 167 height 372
drag, startPoint x: 744, startPoint y: 155, endPoint x: 702, endPoint y: 151, distance: 42.0
click at [702, 151] on div at bounding box center [693, 201] width 167 height 372
drag, startPoint x: 760, startPoint y: 163, endPoint x: 712, endPoint y: 173, distance: 49.5
click at [712, 173] on div at bounding box center [693, 201] width 167 height 372
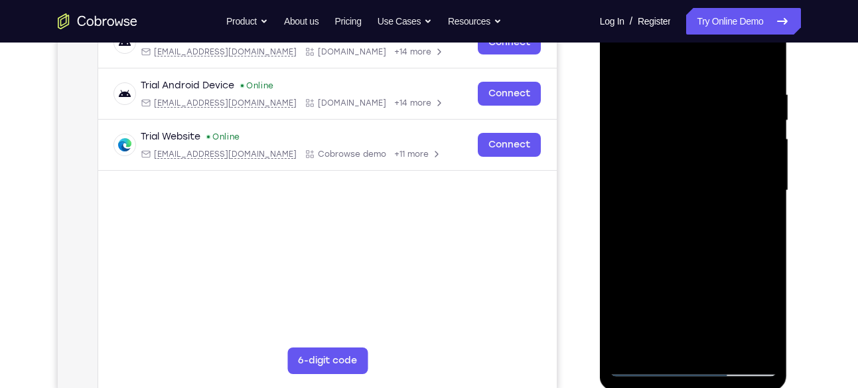
scroll to position [228, 0]
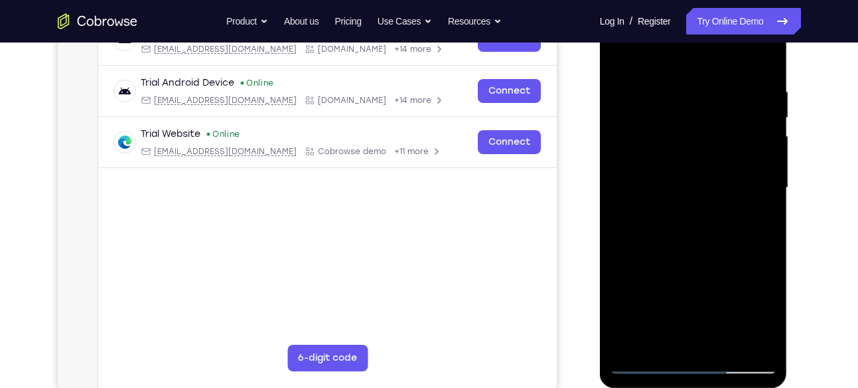
drag, startPoint x: 738, startPoint y: 135, endPoint x: 713, endPoint y: 143, distance: 26.3
click at [713, 143] on div at bounding box center [693, 188] width 167 height 372
drag, startPoint x: 769, startPoint y: 127, endPoint x: 730, endPoint y: 133, distance: 39.7
click at [730, 133] on div at bounding box center [693, 188] width 167 height 372
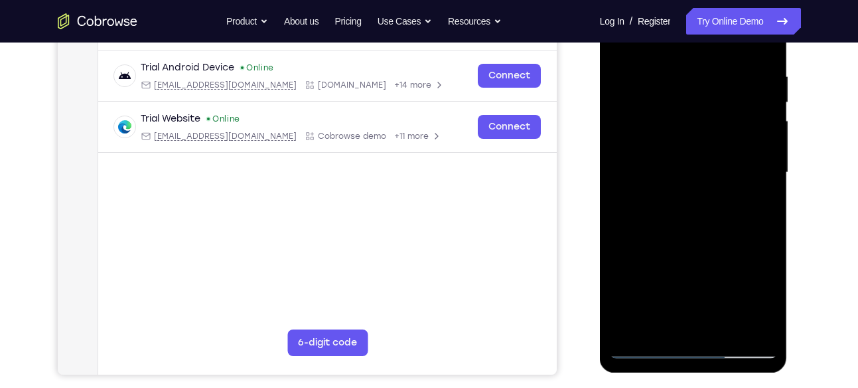
scroll to position [244, 0]
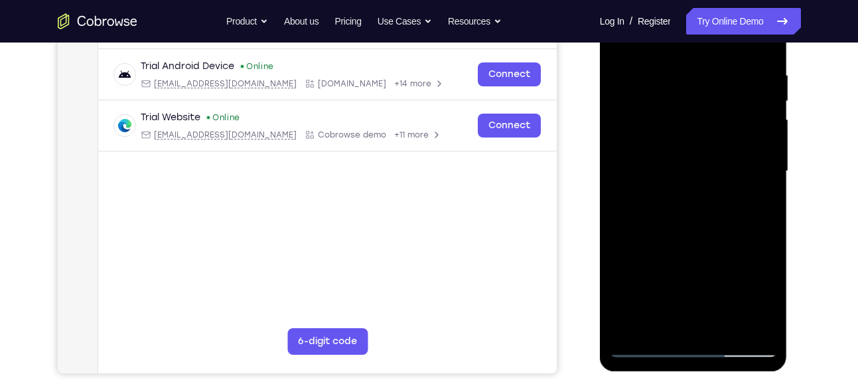
drag, startPoint x: 730, startPoint y: 117, endPoint x: 686, endPoint y: 139, distance: 48.7
click at [686, 139] on div at bounding box center [693, 171] width 167 height 372
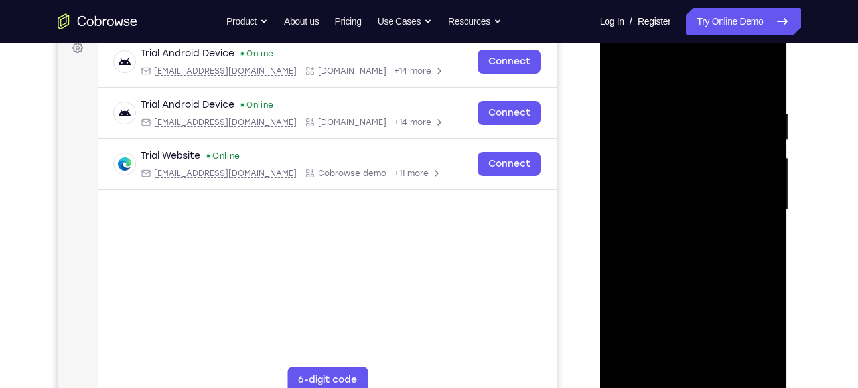
scroll to position [205, 0]
drag, startPoint x: 767, startPoint y: 123, endPoint x: 734, endPoint y: 131, distance: 34.1
click at [734, 131] on div at bounding box center [693, 211] width 167 height 372
drag, startPoint x: 743, startPoint y: 163, endPoint x: 705, endPoint y: 163, distance: 37.8
click at [705, 163] on div at bounding box center [693, 211] width 167 height 372
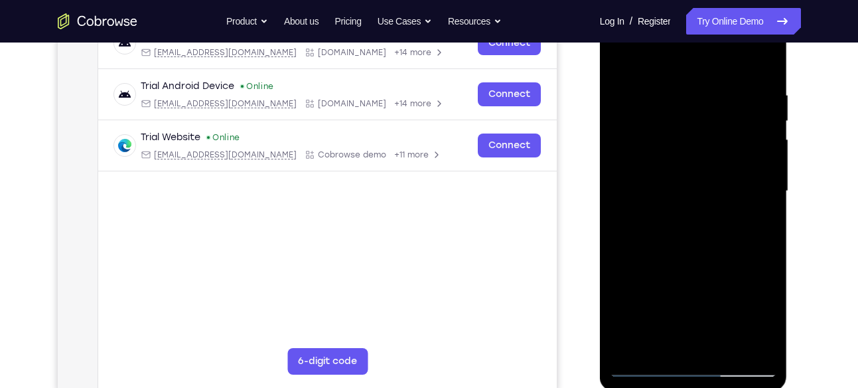
scroll to position [225, 0]
click at [761, 153] on div at bounding box center [693, 191] width 167 height 372
click at [768, 125] on div at bounding box center [693, 191] width 167 height 372
drag, startPoint x: 767, startPoint y: 145, endPoint x: 746, endPoint y: 145, distance: 21.9
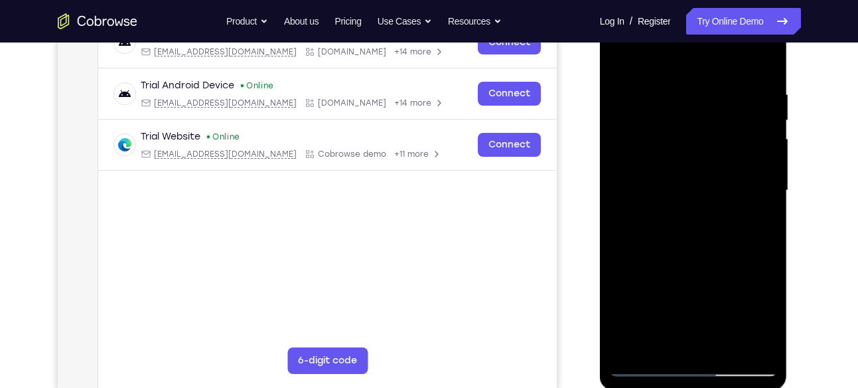
click at [746, 145] on div at bounding box center [693, 191] width 167 height 372
drag, startPoint x: 746, startPoint y: 145, endPoint x: 706, endPoint y: 149, distance: 40.1
click at [706, 149] on div at bounding box center [693, 191] width 167 height 372
click at [756, 145] on div at bounding box center [693, 191] width 167 height 372
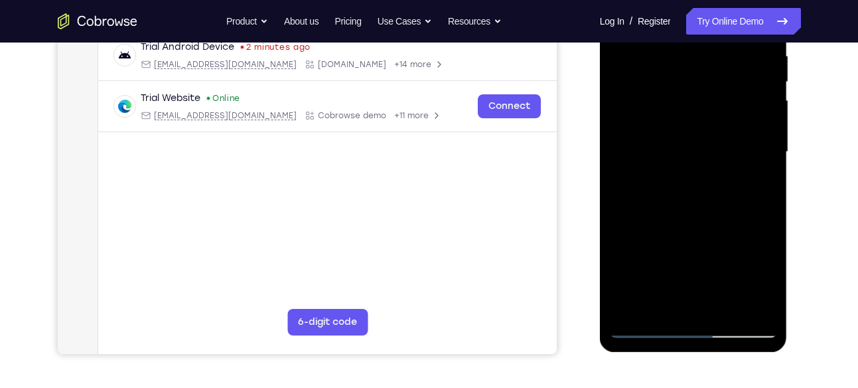
scroll to position [264, 0]
drag, startPoint x: 756, startPoint y: 106, endPoint x: 704, endPoint y: 147, distance: 66.3
click at [704, 147] on div at bounding box center [693, 151] width 167 height 372
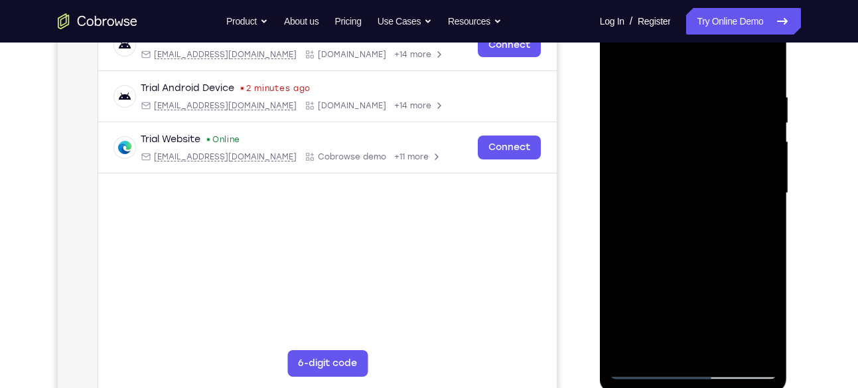
scroll to position [222, 0]
click at [757, 127] on div at bounding box center [693, 194] width 167 height 372
click at [757, 139] on div at bounding box center [693, 194] width 167 height 372
click at [757, 143] on div at bounding box center [693, 194] width 167 height 372
drag, startPoint x: 757, startPoint y: 148, endPoint x: 717, endPoint y: 140, distance: 41.3
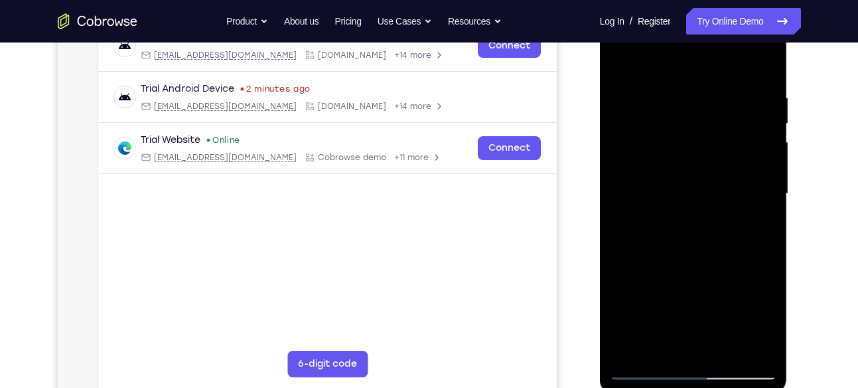
click at [717, 140] on div at bounding box center [693, 194] width 167 height 372
drag, startPoint x: 731, startPoint y: 147, endPoint x: 690, endPoint y: 150, distance: 40.6
click at [690, 150] on div at bounding box center [693, 194] width 167 height 372
drag, startPoint x: 722, startPoint y: 164, endPoint x: 675, endPoint y: 159, distance: 46.8
click at [675, 159] on div at bounding box center [693, 194] width 167 height 372
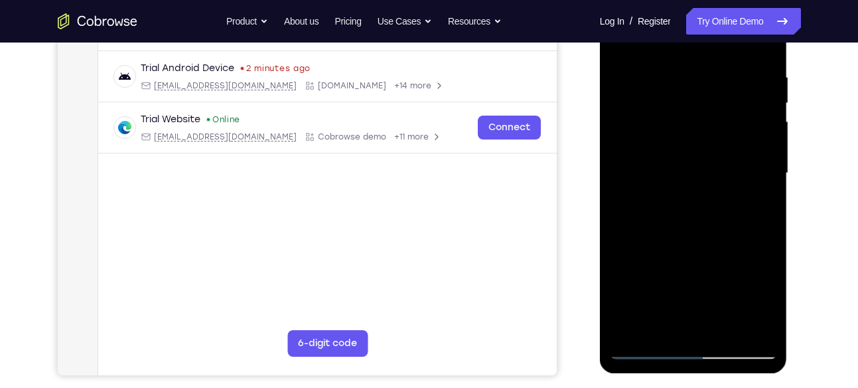
scroll to position [224, 0]
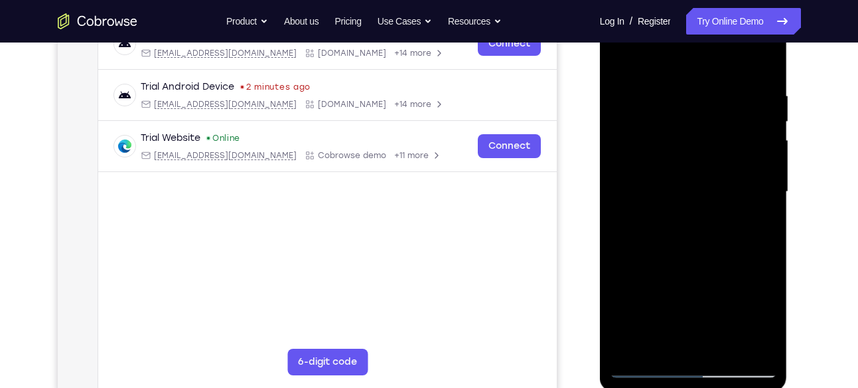
drag, startPoint x: 763, startPoint y: 175, endPoint x: 716, endPoint y: 177, distance: 47.2
click at [716, 177] on div at bounding box center [693, 192] width 167 height 372
drag, startPoint x: 760, startPoint y: 145, endPoint x: 712, endPoint y: 160, distance: 50.8
click at [712, 160] on div at bounding box center [693, 192] width 167 height 372
drag, startPoint x: 669, startPoint y: 206, endPoint x: 723, endPoint y: 214, distance: 55.1
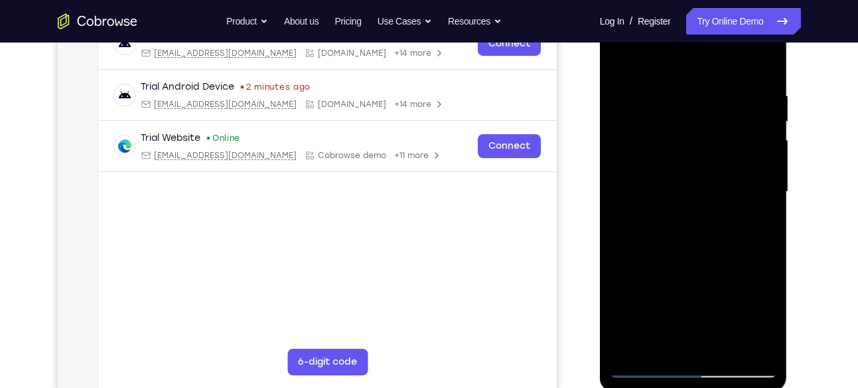
click at [723, 214] on div at bounding box center [693, 192] width 167 height 372
drag, startPoint x: 622, startPoint y: 250, endPoint x: 657, endPoint y: 254, distance: 35.3
click at [657, 254] on div at bounding box center [693, 192] width 167 height 372
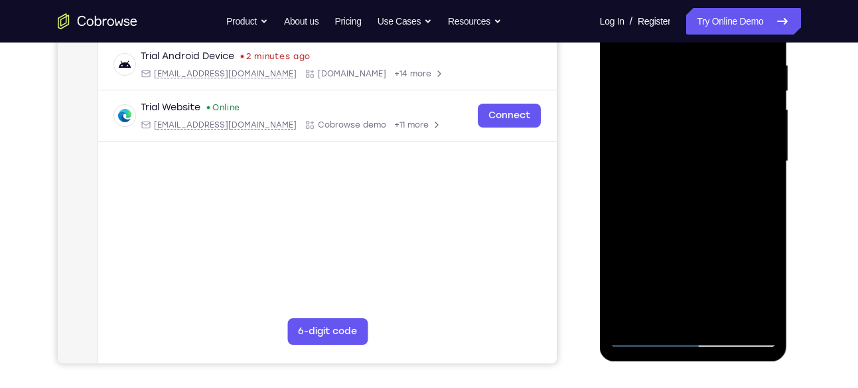
scroll to position [255, 0]
drag, startPoint x: 750, startPoint y: 124, endPoint x: 691, endPoint y: 131, distance: 59.5
click at [691, 131] on div at bounding box center [693, 161] width 167 height 372
drag, startPoint x: 762, startPoint y: 135, endPoint x: 682, endPoint y: 135, distance: 80.3
click at [682, 135] on div at bounding box center [693, 161] width 167 height 372
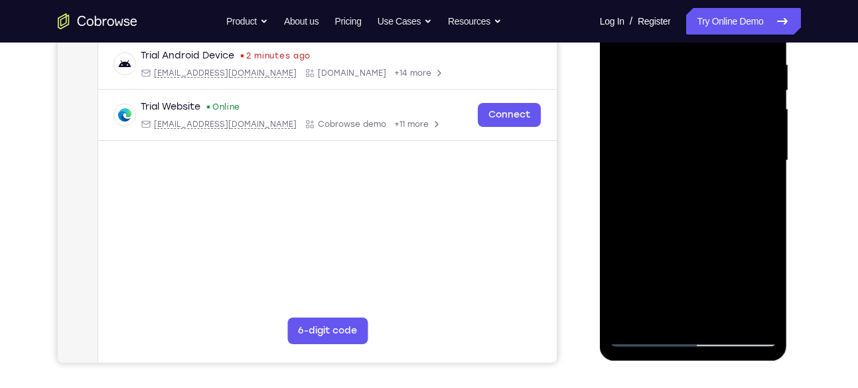
drag, startPoint x: 757, startPoint y: 137, endPoint x: 704, endPoint y: 148, distance: 54.3
click at [704, 148] on div at bounding box center [693, 161] width 167 height 372
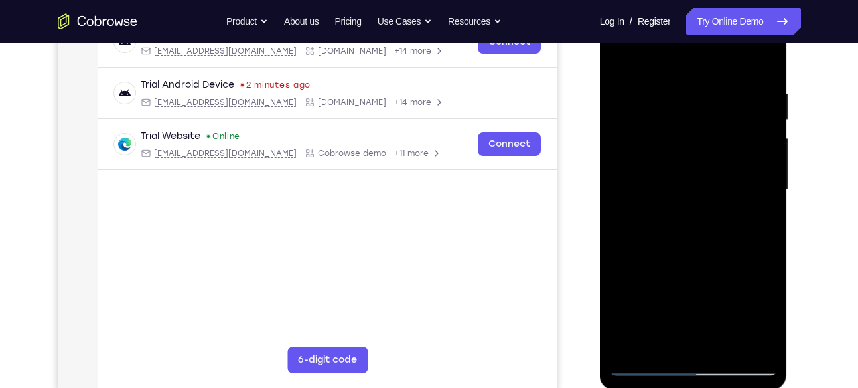
scroll to position [225, 0]
drag, startPoint x: 739, startPoint y: 152, endPoint x: 707, endPoint y: 152, distance: 31.9
click at [707, 152] on div at bounding box center [693, 191] width 167 height 372
drag, startPoint x: 760, startPoint y: 141, endPoint x: 695, endPoint y: 157, distance: 66.8
click at [695, 157] on div at bounding box center [693, 191] width 167 height 372
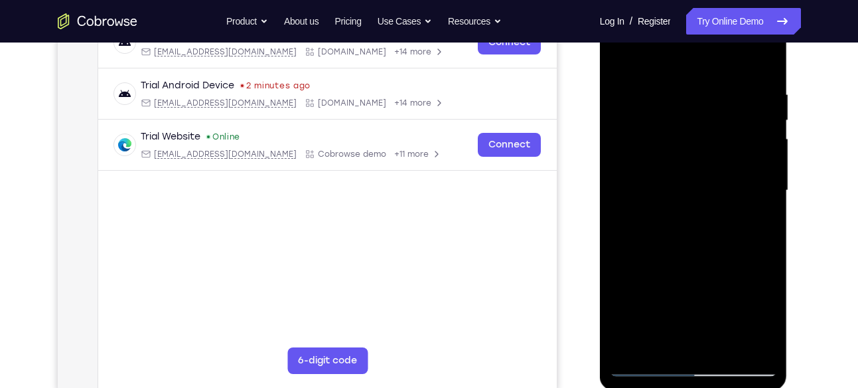
drag, startPoint x: 732, startPoint y: 185, endPoint x: 658, endPoint y: 181, distance: 73.8
click at [658, 181] on div at bounding box center [693, 191] width 167 height 372
drag, startPoint x: 658, startPoint y: 181, endPoint x: 726, endPoint y: 194, distance: 69.5
click at [726, 194] on div at bounding box center [693, 191] width 167 height 372
click at [766, 143] on div at bounding box center [693, 191] width 167 height 372
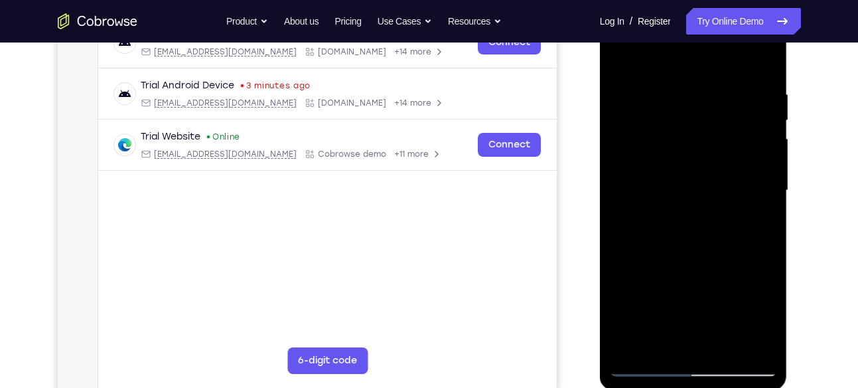
click at [765, 131] on div at bounding box center [693, 191] width 167 height 372
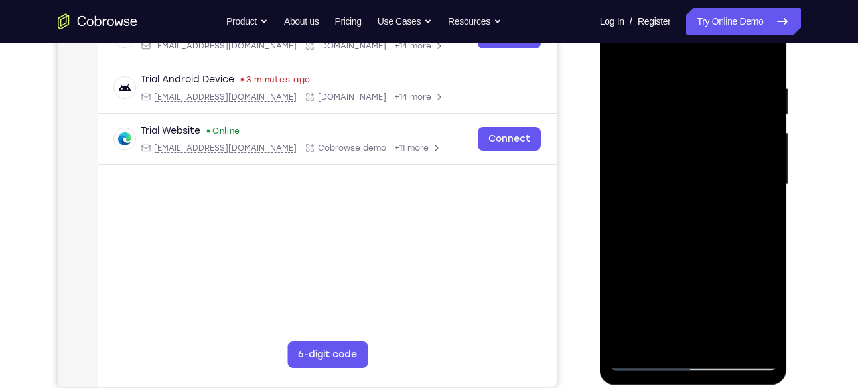
click at [763, 152] on div at bounding box center [693, 185] width 167 height 372
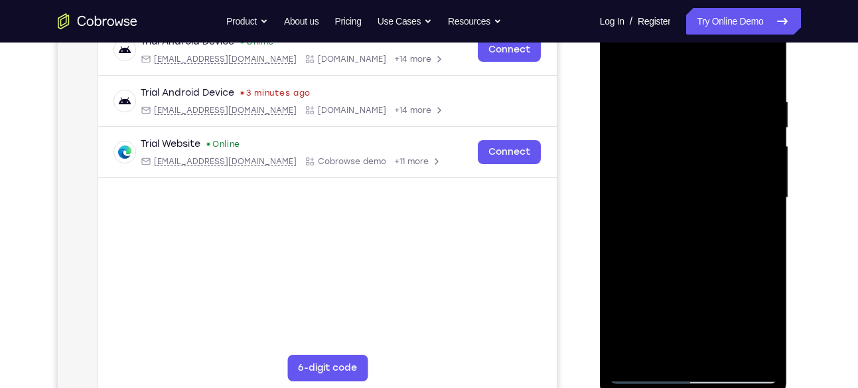
scroll to position [216, 0]
click at [761, 165] on div at bounding box center [693, 199] width 167 height 372
click at [618, 207] on div at bounding box center [693, 199] width 167 height 372
click at [761, 135] on div at bounding box center [693, 199] width 167 height 372
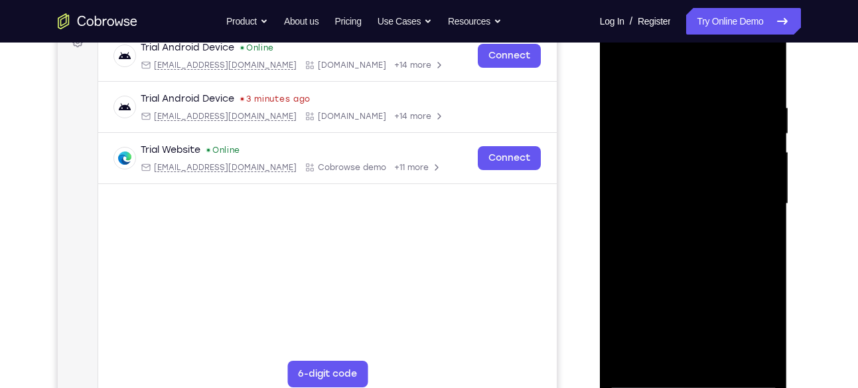
scroll to position [211, 0]
drag, startPoint x: 756, startPoint y: 149, endPoint x: 694, endPoint y: 146, distance: 62.5
click at [694, 146] on div at bounding box center [693, 205] width 167 height 372
drag, startPoint x: 742, startPoint y: 157, endPoint x: 686, endPoint y: 157, distance: 55.8
click at [686, 157] on div at bounding box center [693, 205] width 167 height 372
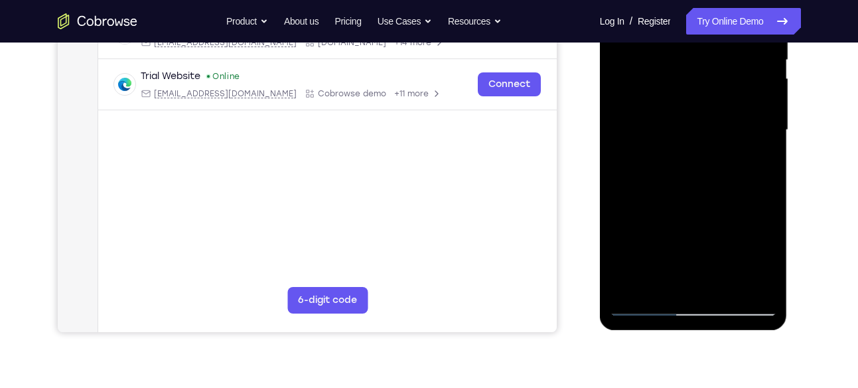
scroll to position [227, 0]
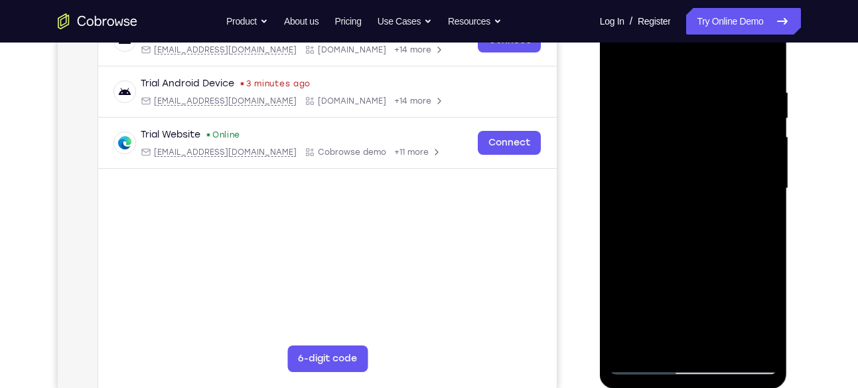
drag, startPoint x: 770, startPoint y: 152, endPoint x: 728, endPoint y: 159, distance: 42.5
click at [728, 159] on div at bounding box center [693, 189] width 167 height 372
drag, startPoint x: 756, startPoint y: 144, endPoint x: 738, endPoint y: 148, distance: 19.0
click at [738, 148] on div at bounding box center [693, 189] width 167 height 372
drag, startPoint x: 753, startPoint y: 160, endPoint x: 704, endPoint y: 162, distance: 48.5
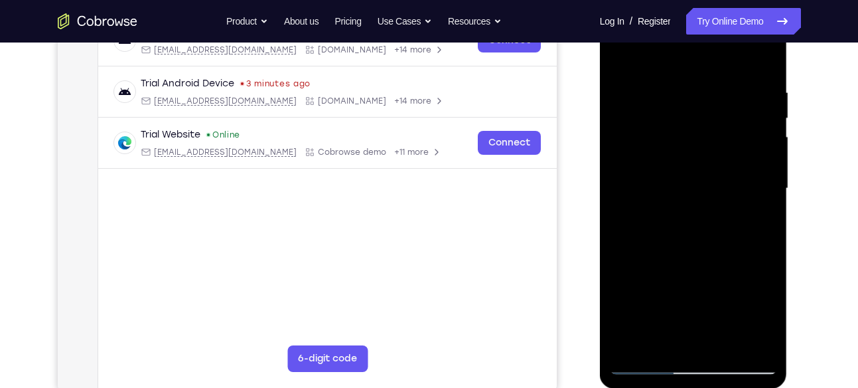
click at [704, 162] on div at bounding box center [693, 189] width 167 height 372
drag, startPoint x: 763, startPoint y: 167, endPoint x: 715, endPoint y: 181, distance: 50.2
click at [715, 181] on div at bounding box center [693, 189] width 167 height 372
drag, startPoint x: 761, startPoint y: 175, endPoint x: 724, endPoint y: 175, distance: 36.5
click at [724, 175] on div at bounding box center [693, 189] width 167 height 372
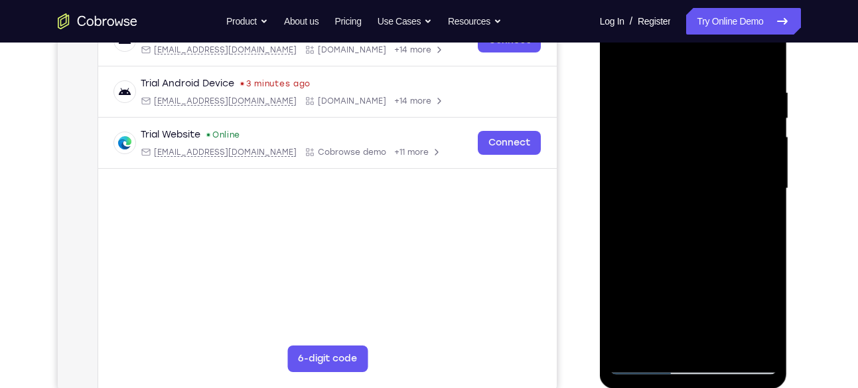
scroll to position [248, 0]
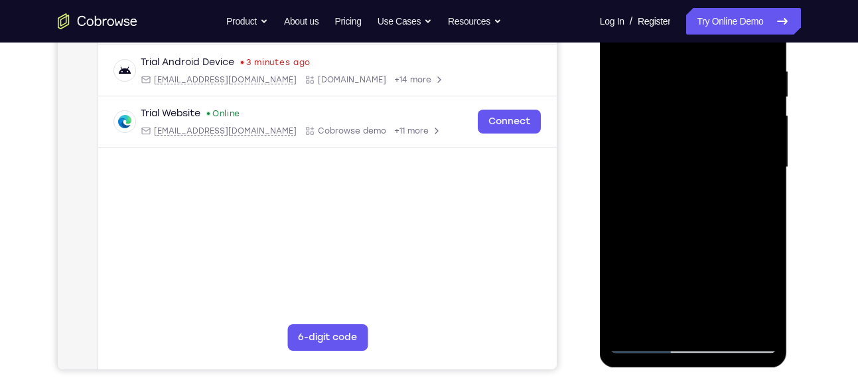
drag, startPoint x: 756, startPoint y: 151, endPoint x: 713, endPoint y: 160, distance: 44.1
click at [713, 160] on div at bounding box center [693, 167] width 167 height 372
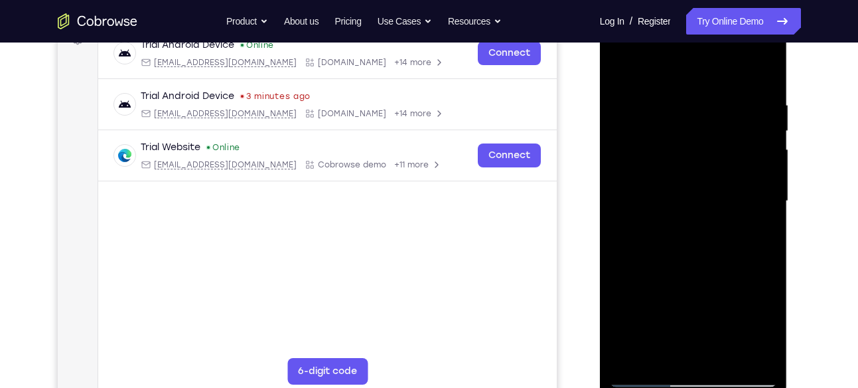
scroll to position [214, 0]
click at [756, 194] on div at bounding box center [693, 202] width 167 height 372
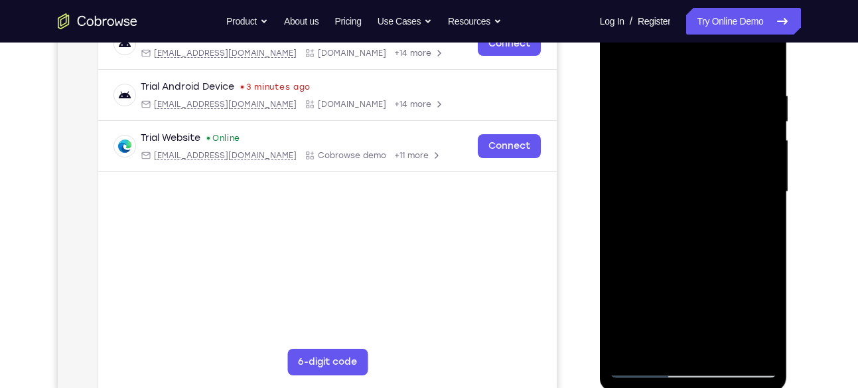
scroll to position [225, 0]
drag, startPoint x: 756, startPoint y: 183, endPoint x: 718, endPoint y: 193, distance: 39.1
click at [718, 193] on div at bounding box center [693, 191] width 167 height 372
drag, startPoint x: 750, startPoint y: 151, endPoint x: 709, endPoint y: 156, distance: 41.4
click at [709, 156] on div at bounding box center [693, 191] width 167 height 372
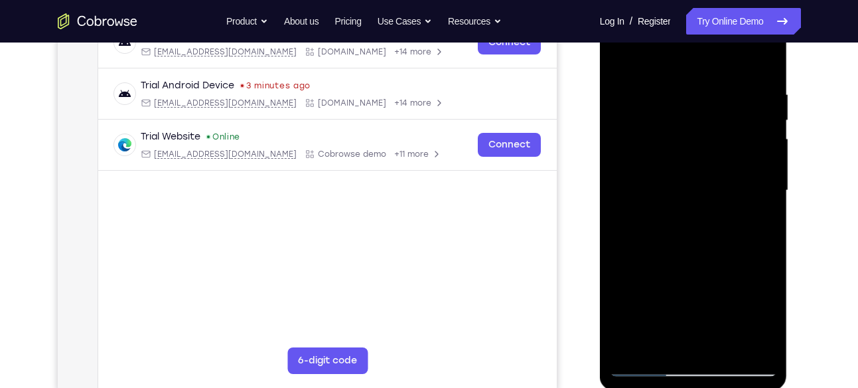
drag, startPoint x: 744, startPoint y: 146, endPoint x: 694, endPoint y: 152, distance: 49.5
click at [694, 152] on div at bounding box center [693, 191] width 167 height 372
drag, startPoint x: 742, startPoint y: 144, endPoint x: 704, endPoint y: 146, distance: 38.6
click at [704, 146] on div at bounding box center [693, 191] width 167 height 372
drag, startPoint x: 763, startPoint y: 149, endPoint x: 696, endPoint y: 160, distance: 68.7
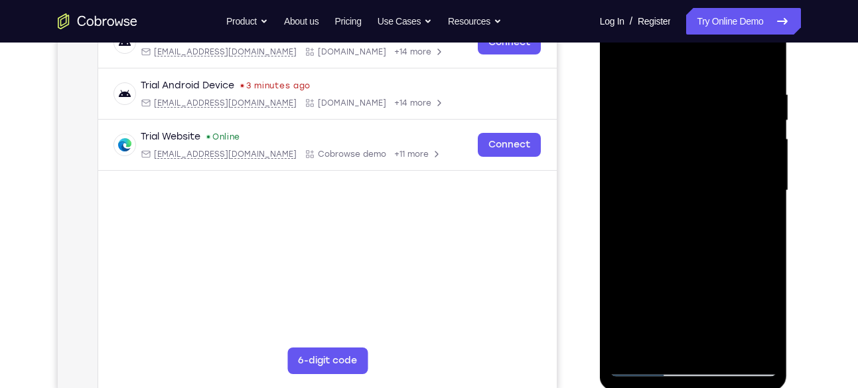
click at [696, 160] on div at bounding box center [693, 191] width 167 height 372
drag, startPoint x: 726, startPoint y: 161, endPoint x: 699, endPoint y: 167, distance: 27.9
click at [699, 167] on div at bounding box center [693, 191] width 167 height 372
drag, startPoint x: 747, startPoint y: 141, endPoint x: 717, endPoint y: 152, distance: 31.7
click at [717, 152] on div at bounding box center [693, 191] width 167 height 372
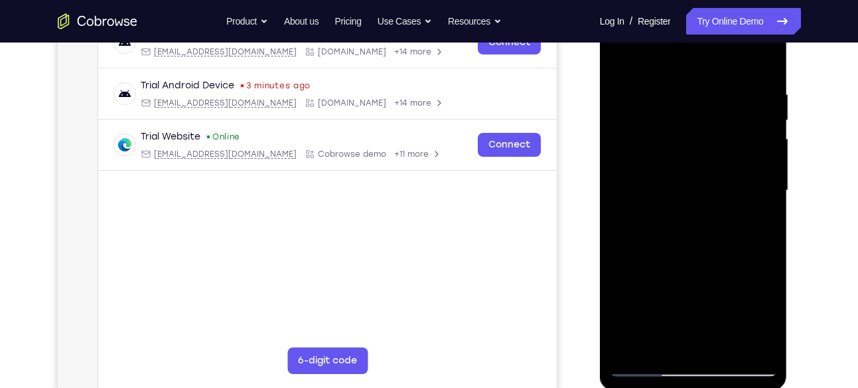
drag, startPoint x: 751, startPoint y: 146, endPoint x: 712, endPoint y: 148, distance: 39.2
click at [712, 148] on div at bounding box center [693, 191] width 167 height 372
drag, startPoint x: 738, startPoint y: 178, endPoint x: 703, endPoint y: 183, distance: 35.6
click at [703, 183] on div at bounding box center [693, 191] width 167 height 372
drag, startPoint x: 748, startPoint y: 178, endPoint x: 722, endPoint y: 182, distance: 26.2
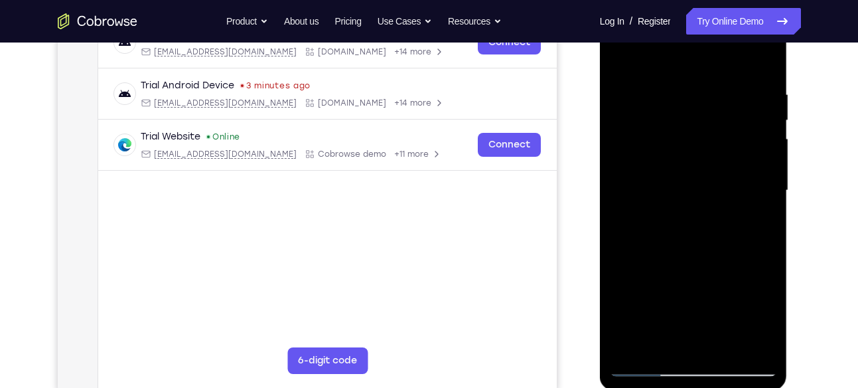
click at [722, 182] on div at bounding box center [693, 191] width 167 height 372
drag, startPoint x: 752, startPoint y: 182, endPoint x: 718, endPoint y: 191, distance: 35.1
click at [718, 191] on div at bounding box center [693, 191] width 167 height 372
drag, startPoint x: 761, startPoint y: 187, endPoint x: 723, endPoint y: 188, distance: 38.5
click at [723, 188] on div at bounding box center [693, 191] width 167 height 372
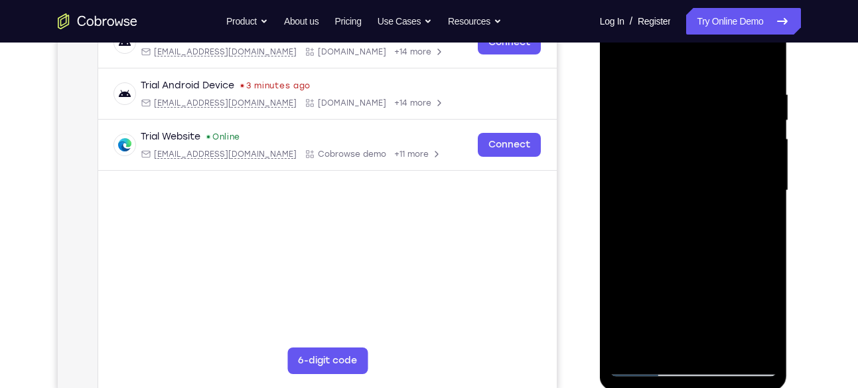
drag, startPoint x: 763, startPoint y: 159, endPoint x: 713, endPoint y: 169, distance: 50.9
click at [713, 169] on div at bounding box center [693, 191] width 167 height 372
drag, startPoint x: 757, startPoint y: 184, endPoint x: 706, endPoint y: 196, distance: 52.5
click at [706, 196] on div at bounding box center [693, 191] width 167 height 372
drag, startPoint x: 734, startPoint y: 199, endPoint x: 687, endPoint y: 214, distance: 48.7
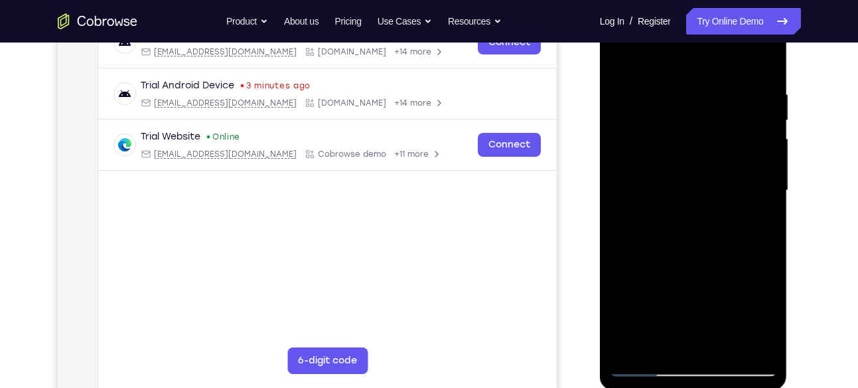
click at [687, 214] on div at bounding box center [693, 191] width 167 height 372
drag, startPoint x: 724, startPoint y: 229, endPoint x: 656, endPoint y: 234, distance: 67.9
click at [656, 234] on div at bounding box center [693, 191] width 167 height 372
drag, startPoint x: 742, startPoint y: 214, endPoint x: 705, endPoint y: 220, distance: 37.8
click at [705, 220] on div at bounding box center [693, 191] width 167 height 372
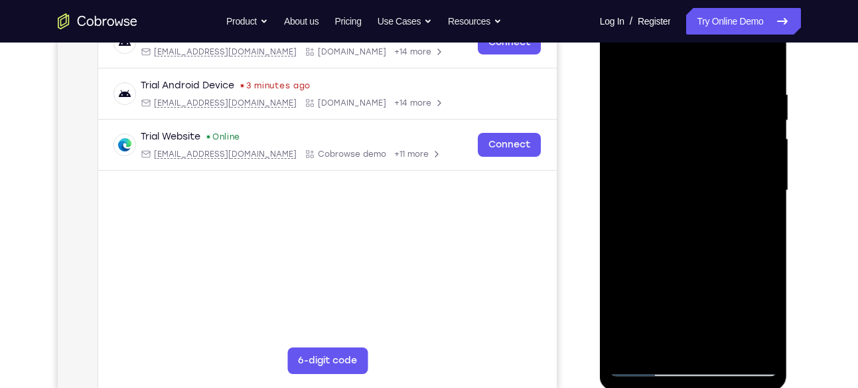
drag, startPoint x: 763, startPoint y: 182, endPoint x: 728, endPoint y: 192, distance: 35.9
click at [728, 192] on div at bounding box center [693, 191] width 167 height 372
drag, startPoint x: 760, startPoint y: 151, endPoint x: 736, endPoint y: 151, distance: 24.6
click at [736, 151] on div at bounding box center [693, 191] width 167 height 372
drag, startPoint x: 736, startPoint y: 151, endPoint x: 705, endPoint y: 155, distance: 30.9
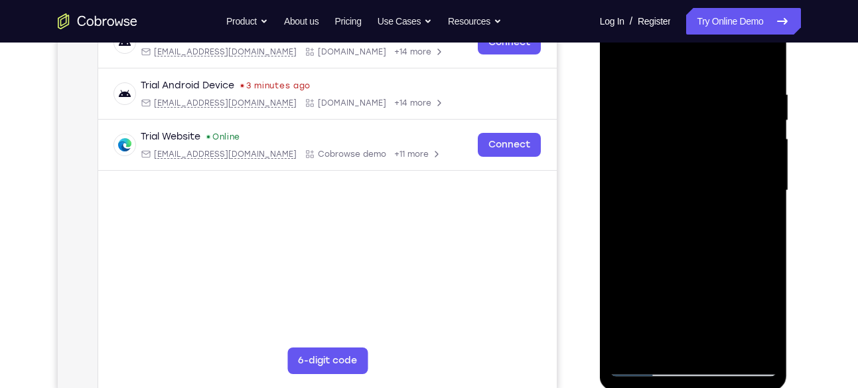
click at [705, 155] on div at bounding box center [693, 191] width 167 height 372
drag, startPoint x: 768, startPoint y: 147, endPoint x: 735, endPoint y: 150, distance: 33.3
click at [735, 150] on div at bounding box center [693, 191] width 167 height 372
drag, startPoint x: 756, startPoint y: 103, endPoint x: 716, endPoint y: 110, distance: 39.7
click at [716, 110] on div at bounding box center [693, 191] width 167 height 372
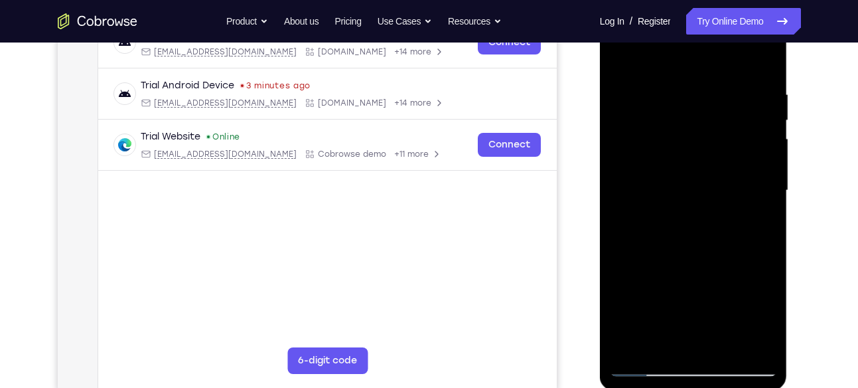
drag
click at [730, 149] on div at bounding box center [693, 191] width 167 height 372
click at [740, 145] on div at bounding box center [693, 191] width 167 height 372
click at [734, 126] on div at bounding box center [693, 191] width 167 height 372
click at [714, 162] on div at bounding box center [693, 191] width 167 height 372
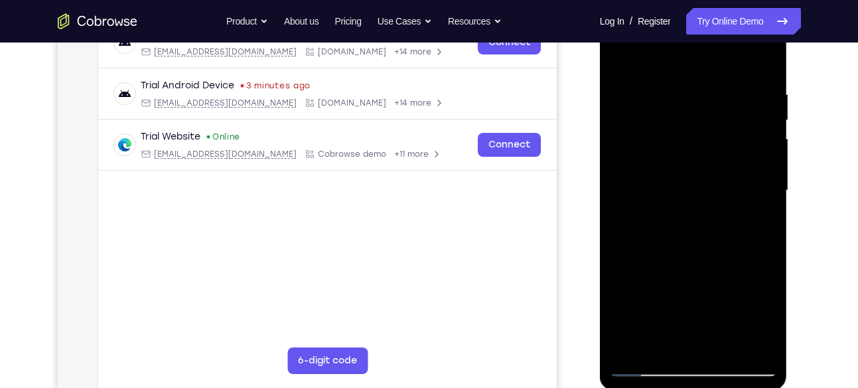
click at [728, 140] on div at bounding box center [693, 191] width 167 height 372
click at [702, 133] on div at bounding box center [693, 191] width 167 height 372
click at [676, 189] on div at bounding box center [693, 191] width 167 height 372
click at [669, 220] on div at bounding box center [693, 191] width 167 height 372
click at [741, 150] on div at bounding box center [693, 191] width 167 height 372
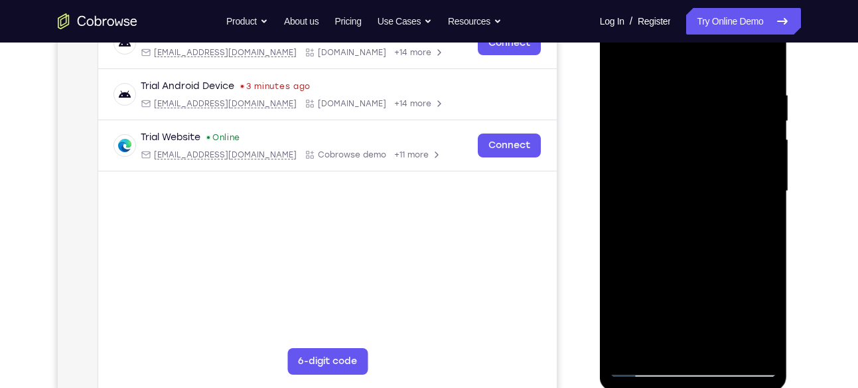
scroll to position [224, 0]
click at [715, 155] on div at bounding box center [693, 192] width 167 height 372
click at [716, 147] on div at bounding box center [693, 192] width 167 height 372
click at [700, 143] on div at bounding box center [693, 192] width 167 height 372
click at [766, 173] on div at bounding box center [693, 192] width 167 height 372
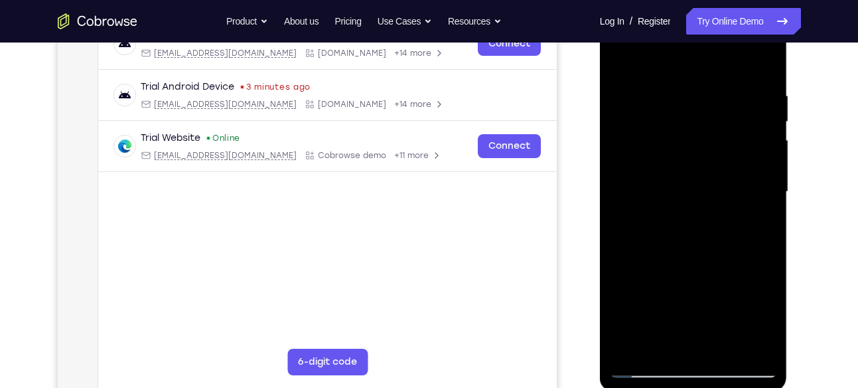
click at [737, 175] on div at bounding box center [693, 192] width 167 height 372
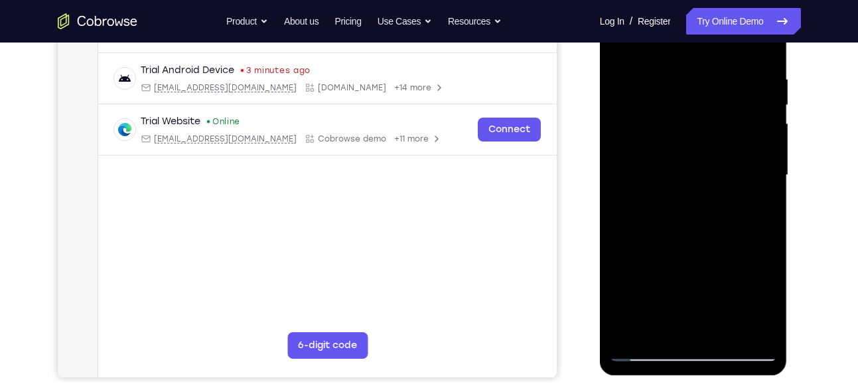
click at [746, 149] on div at bounding box center [693, 175] width 167 height 372
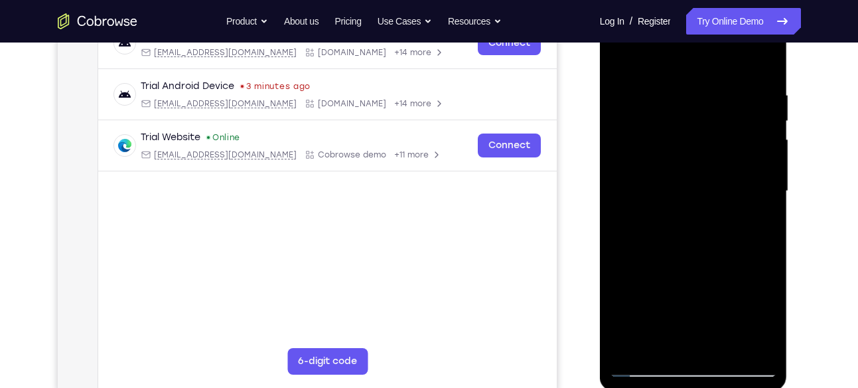
scroll to position [221, 0]
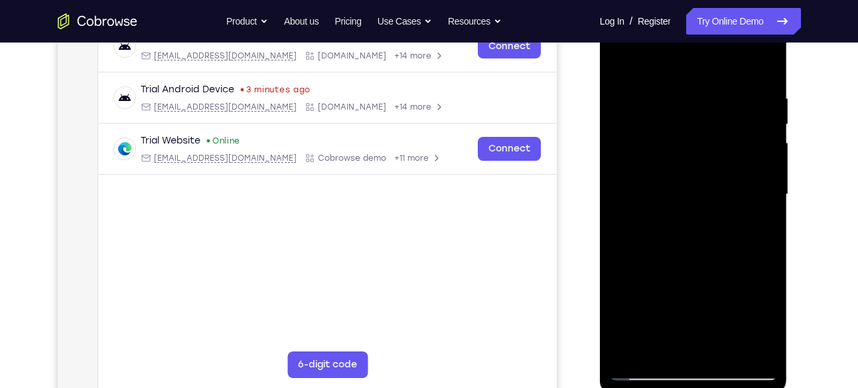
click at [749, 137] on div at bounding box center [693, 195] width 167 height 372
drag, startPoint x: 665, startPoint y: 201, endPoint x: 730, endPoint y: 208, distance: 66.1
click at [730, 208] on div at bounding box center [693, 195] width 167 height 372
drag, startPoint x: 649, startPoint y: 218, endPoint x: 712, endPoint y: 219, distance: 63.1
click at [712, 219] on div at bounding box center [693, 195] width 167 height 372
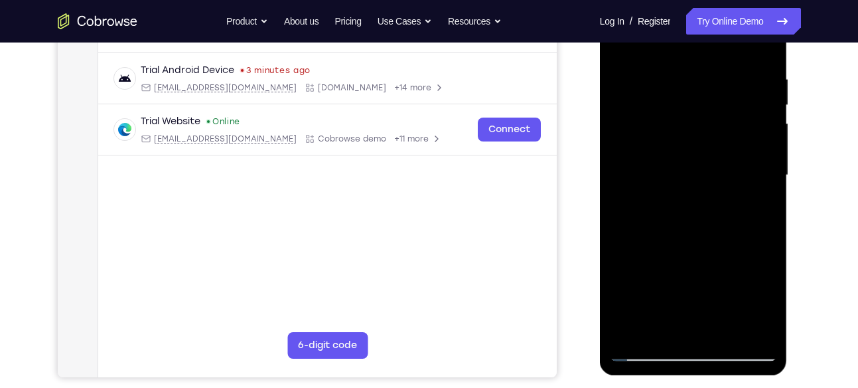
scroll to position [240, 0]
drag, startPoint x: 750, startPoint y: 157, endPoint x: 709, endPoint y: 163, distance: 41.6
click at [709, 163] on div at bounding box center [693, 176] width 167 height 372
drag, startPoint x: 746, startPoint y: 150, endPoint x: 689, endPoint y: 167, distance: 59.5
click at [689, 167] on div at bounding box center [693, 176] width 167 height 372
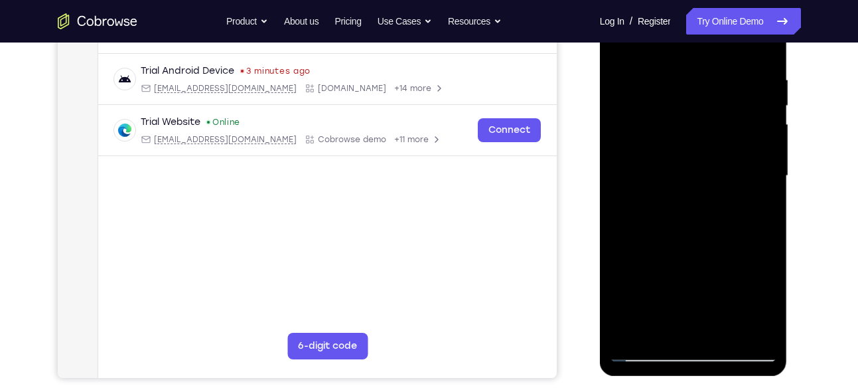
drag, startPoint x: 750, startPoint y: 154, endPoint x: 714, endPoint y: 167, distance: 38.0
click at [714, 167] on div at bounding box center [693, 176] width 167 height 372
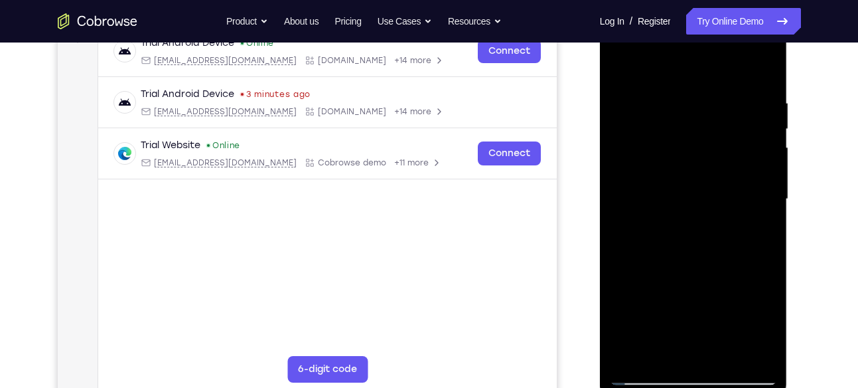
drag, startPoint x: 727, startPoint y: 175, endPoint x: 669, endPoint y: 182, distance: 58.2
click at [669, 182] on div at bounding box center [693, 199] width 167 height 372
drag, startPoint x: 733, startPoint y: 184, endPoint x: 684, endPoint y: 193, distance: 49.2
click at [684, 193] on div at bounding box center [693, 199] width 167 height 372
drag, startPoint x: 757, startPoint y: 159, endPoint x: 735, endPoint y: 161, distance: 22.7
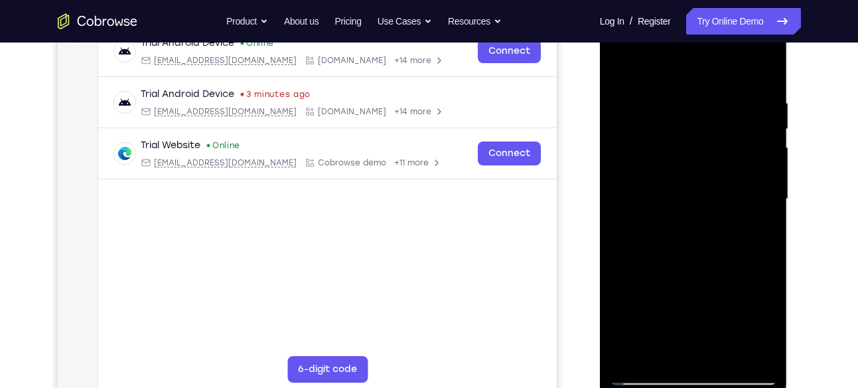
click at [735, 161] on div at bounding box center [693, 199] width 167 height 372
drag, startPoint x: 762, startPoint y: 140, endPoint x: 726, endPoint y: 143, distance: 36.7
click at [726, 143] on div at bounding box center [693, 199] width 167 height 372
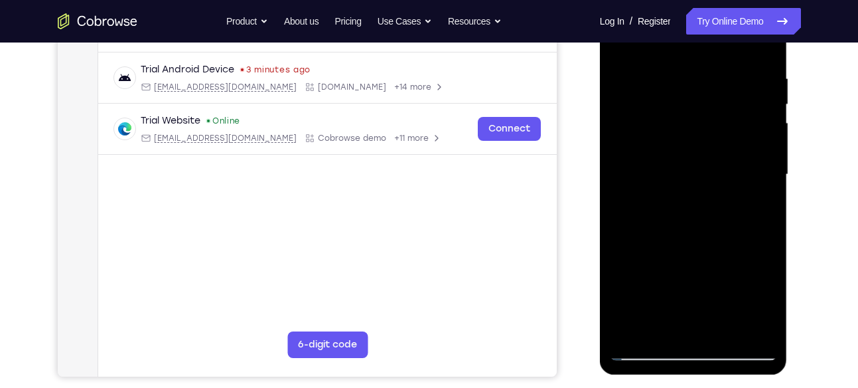
scroll to position [242, 0]
drag, startPoint x: 749, startPoint y: 158, endPoint x: 707, endPoint y: 177, distance: 45.8
click at [707, 177] on div at bounding box center [693, 174] width 167 height 372
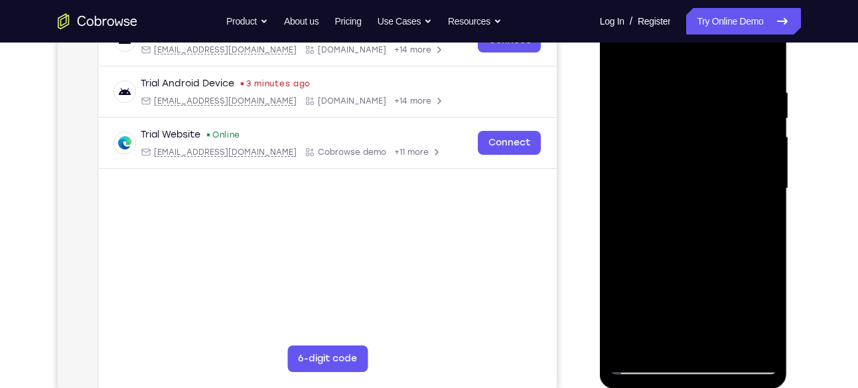
scroll to position [224, 0]
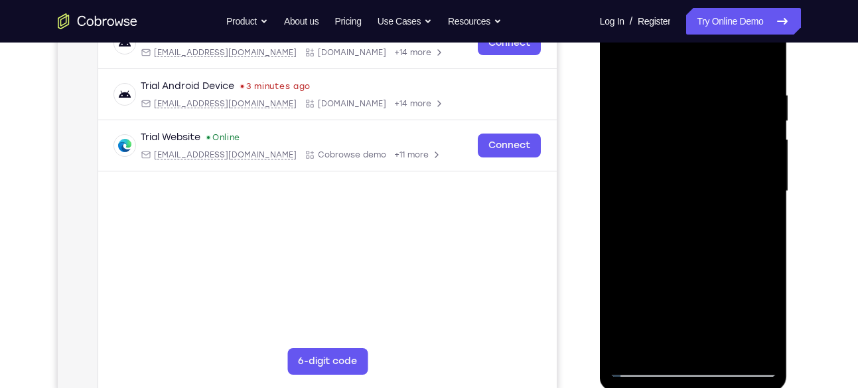
drag, startPoint x: 741, startPoint y: 175, endPoint x: 682, endPoint y: 192, distance: 60.7
click at [682, 192] on div at bounding box center [693, 191] width 167 height 372
drag, startPoint x: 743, startPoint y: 185, endPoint x: 718, endPoint y: 187, distance: 24.7
click at [718, 187] on div at bounding box center [693, 191] width 167 height 372
drag, startPoint x: 747, startPoint y: 158, endPoint x: 698, endPoint y: 164, distance: 48.8
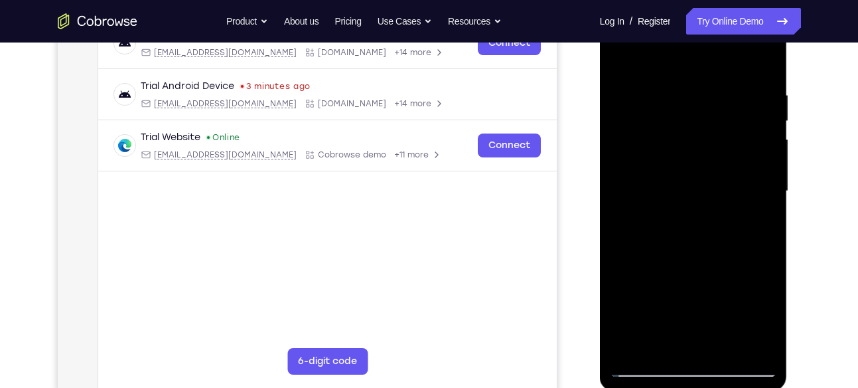
click at [698, 164] on div at bounding box center [693, 191] width 167 height 372
drag, startPoint x: 734, startPoint y: 167, endPoint x: 708, endPoint y: 173, distance: 26.6
click at [708, 173] on div at bounding box center [693, 191] width 167 height 372
drag, startPoint x: 645, startPoint y: 210, endPoint x: 702, endPoint y: 220, distance: 57.3
click at [702, 220] on div at bounding box center [693, 191] width 167 height 372
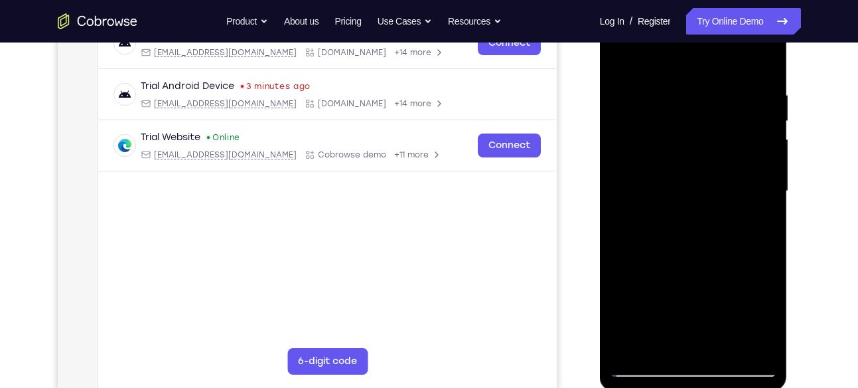
click at [708, 170] on div at bounding box center [693, 191] width 167 height 372
click at [735, 197] on div at bounding box center [693, 191] width 167 height 372
click at [683, 169] on div at bounding box center [693, 191] width 167 height 372
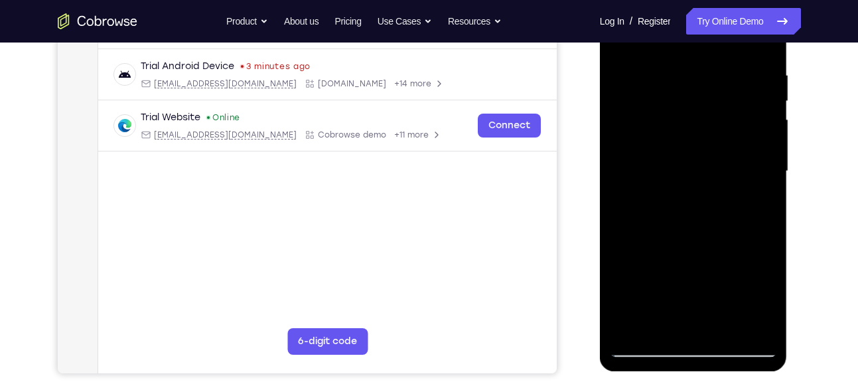
click at [690, 153] on div at bounding box center [693, 171] width 167 height 372
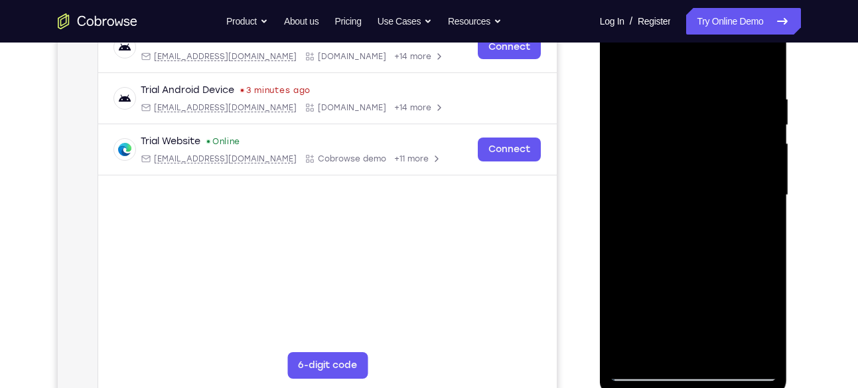
scroll to position [216, 0]
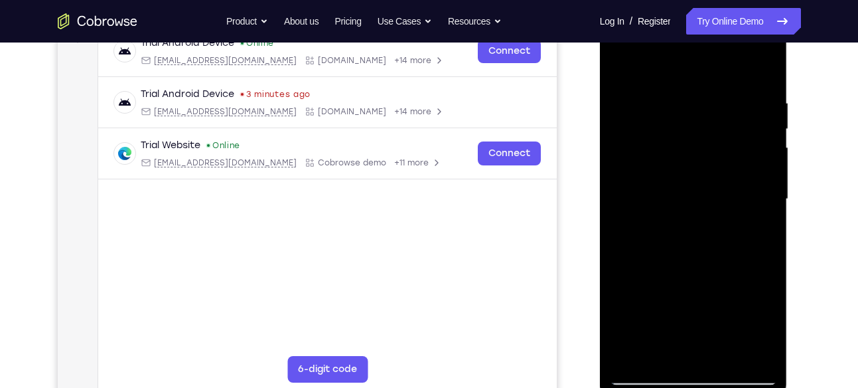
click at [651, 167] on div at bounding box center [693, 199] width 167 height 372
click at [711, 189] on div at bounding box center [693, 199] width 167 height 372
click at [708, 202] on div at bounding box center [693, 199] width 167 height 372
click at [680, 224] on div at bounding box center [693, 199] width 167 height 372
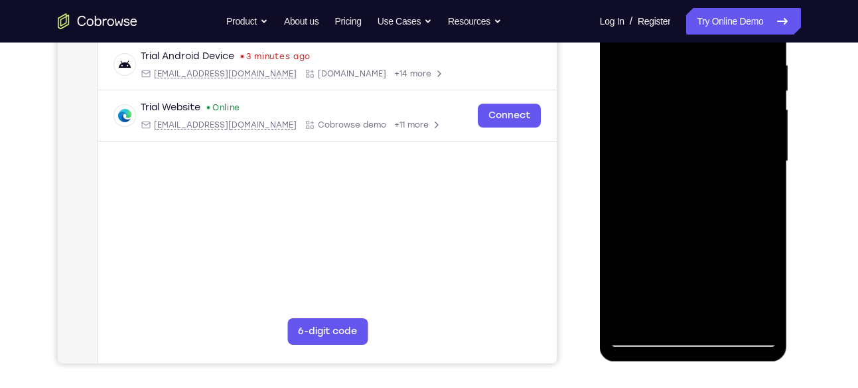
scroll to position [257, 0]
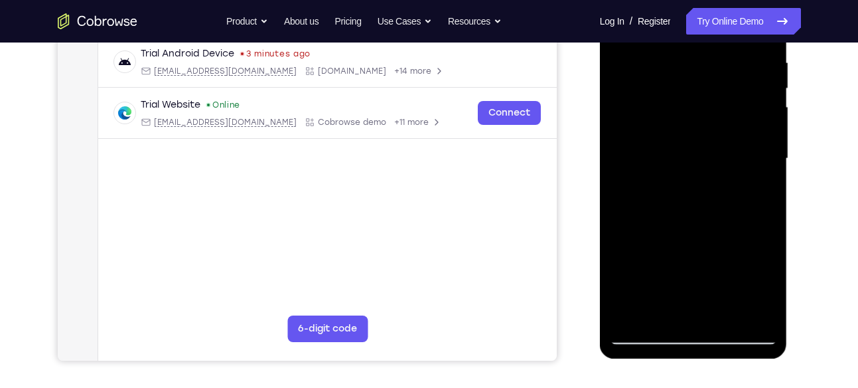
click at [698, 242] on div at bounding box center [693, 159] width 167 height 372
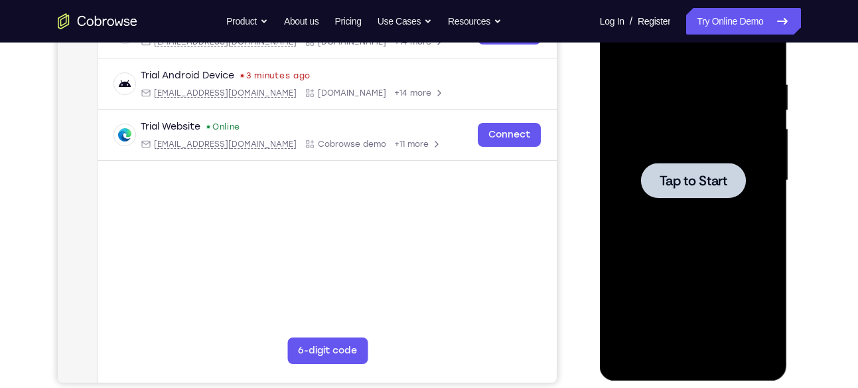
scroll to position [233, 0]
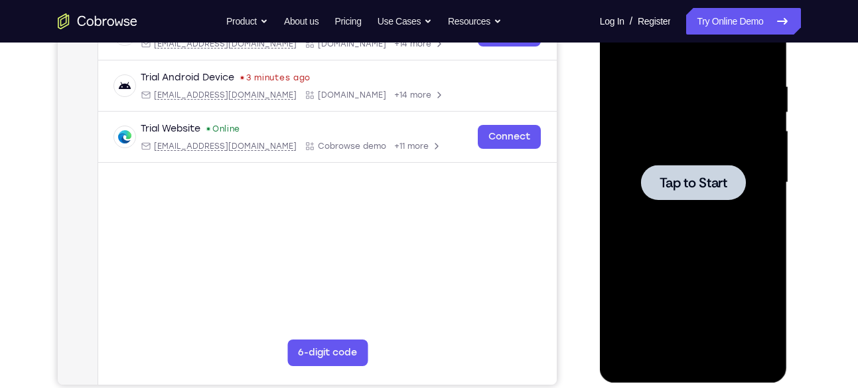
click at [713, 229] on div at bounding box center [693, 183] width 167 height 372
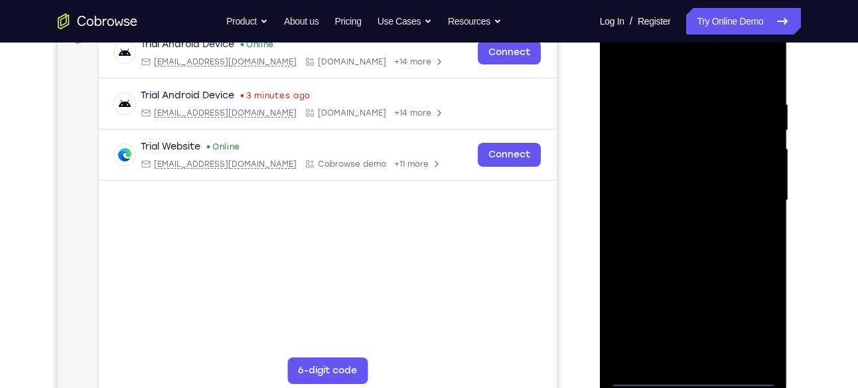
scroll to position [216, 0]
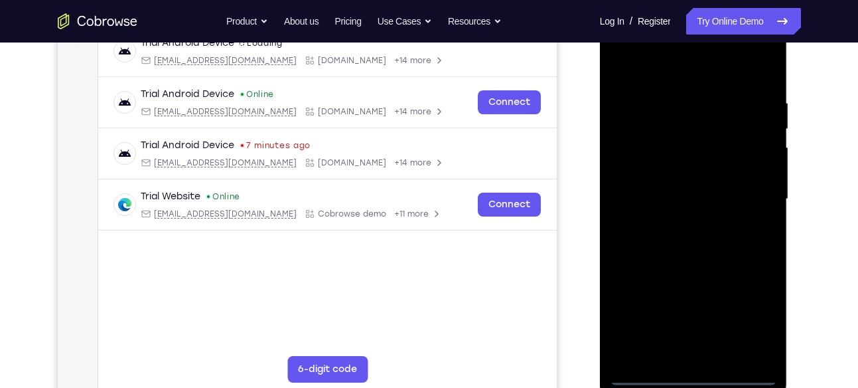
click at [690, 373] on div at bounding box center [693, 199] width 167 height 372
click at [750, 322] on div at bounding box center [693, 199] width 167 height 372
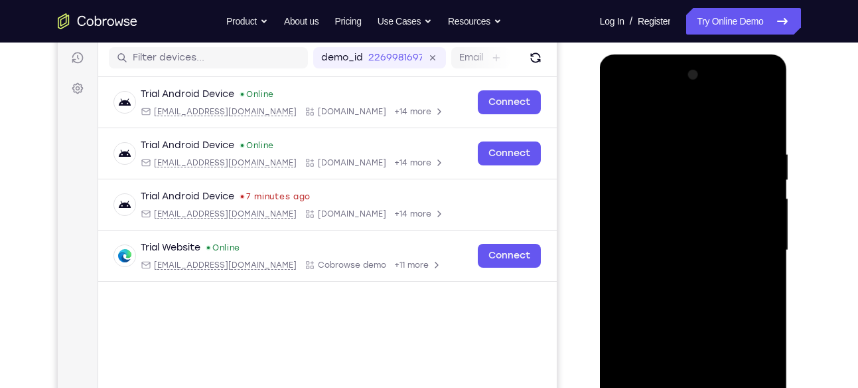
scroll to position [165, 0]
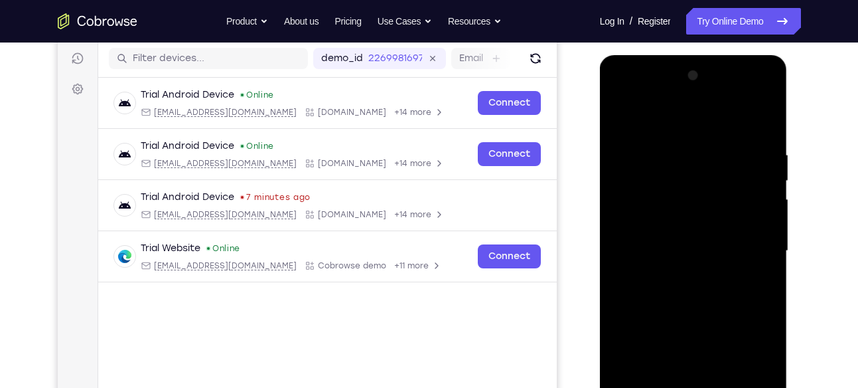
click at [640, 92] on div at bounding box center [693, 251] width 167 height 372
click at [749, 247] on div at bounding box center [693, 251] width 167 height 372
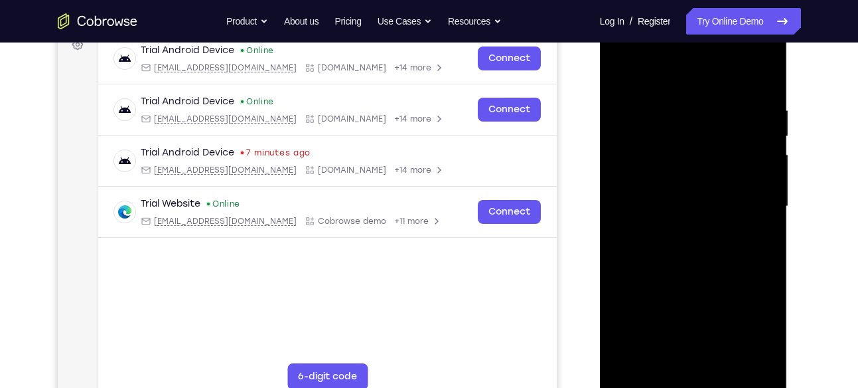
scroll to position [210, 0]
click at [677, 228] on div at bounding box center [693, 206] width 167 height 372
click at [663, 198] on div at bounding box center [693, 206] width 167 height 372
click at [649, 185] on div at bounding box center [693, 206] width 167 height 372
click at [642, 205] on div at bounding box center [693, 206] width 167 height 372
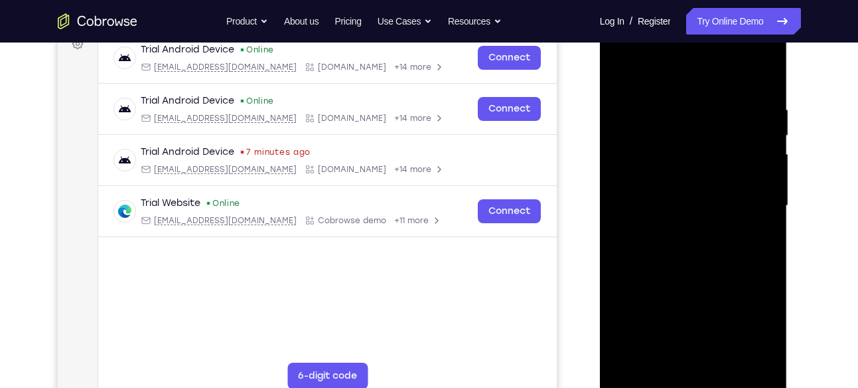
click at [638, 247] on div at bounding box center [693, 206] width 167 height 372
click at [658, 247] on div at bounding box center [693, 206] width 167 height 372
click at [643, 252] on div at bounding box center [693, 206] width 167 height 372
click at [665, 252] on div at bounding box center [693, 206] width 167 height 372
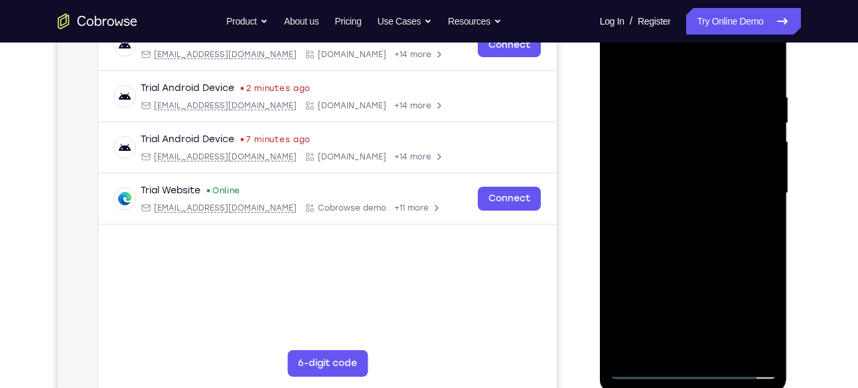
scroll to position [216, 0]
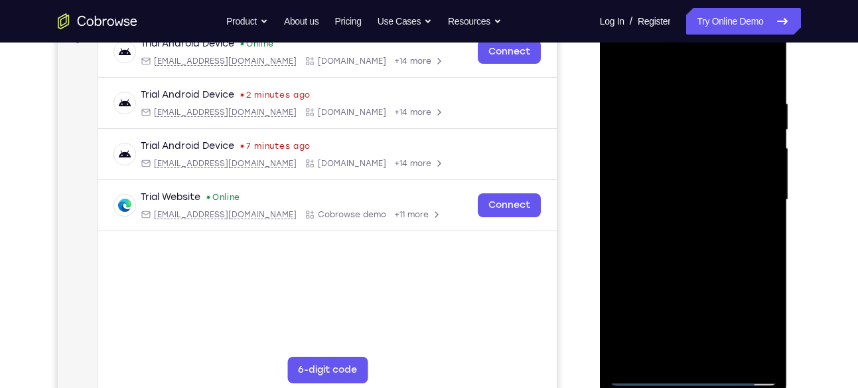
click at [680, 263] on div at bounding box center [693, 200] width 167 height 372
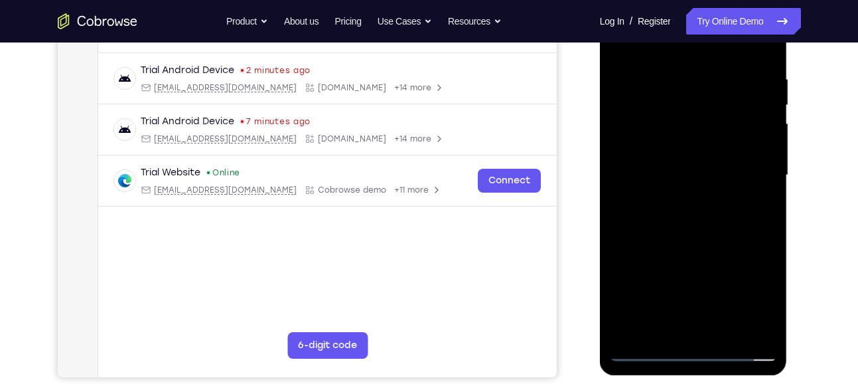
scroll to position [241, 0]
click at [729, 328] on div at bounding box center [693, 175] width 167 height 372
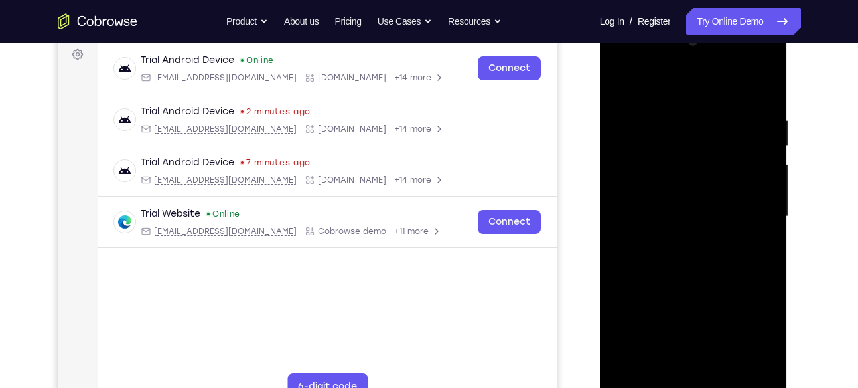
scroll to position [199, 0]
click at [683, 283] on div at bounding box center [693, 217] width 167 height 372
click at [771, 147] on div at bounding box center [693, 217] width 167 height 372
click at [623, 78] on div at bounding box center [693, 217] width 167 height 372
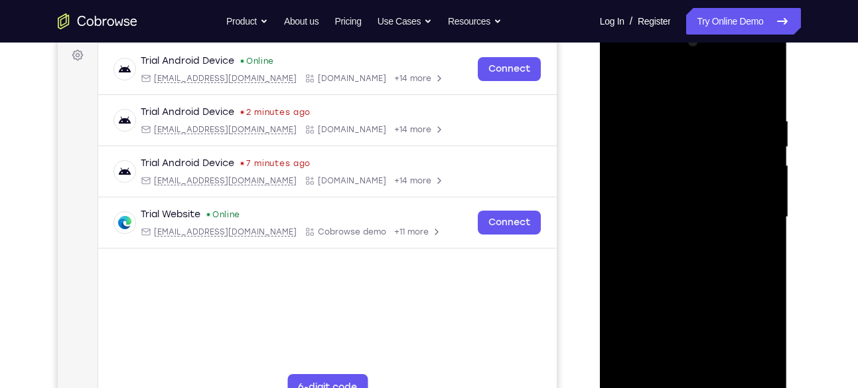
click at [678, 114] on div at bounding box center [693, 217] width 167 height 372
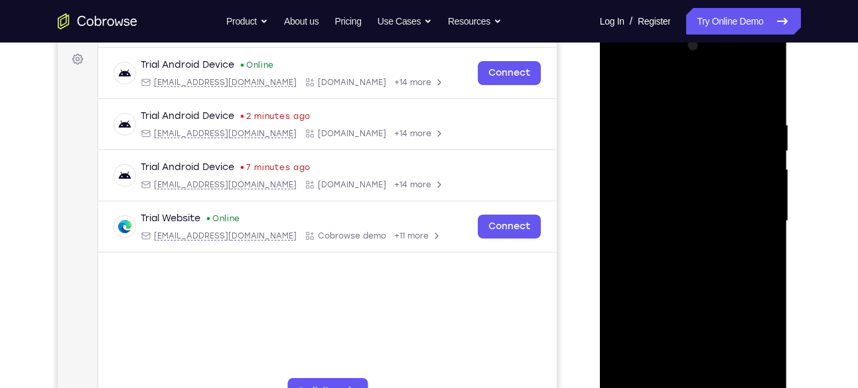
click at [767, 135] on div at bounding box center [693, 221] width 167 height 372
click at [767, 122] on div at bounding box center [693, 221] width 167 height 372
click at [757, 156] on div at bounding box center [693, 221] width 167 height 372
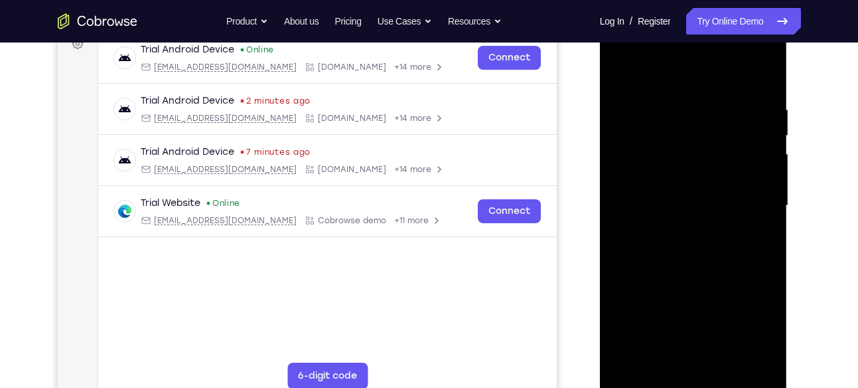
click at [771, 171] on div at bounding box center [693, 206] width 167 height 372
click at [770, 186] on div at bounding box center [693, 206] width 167 height 372
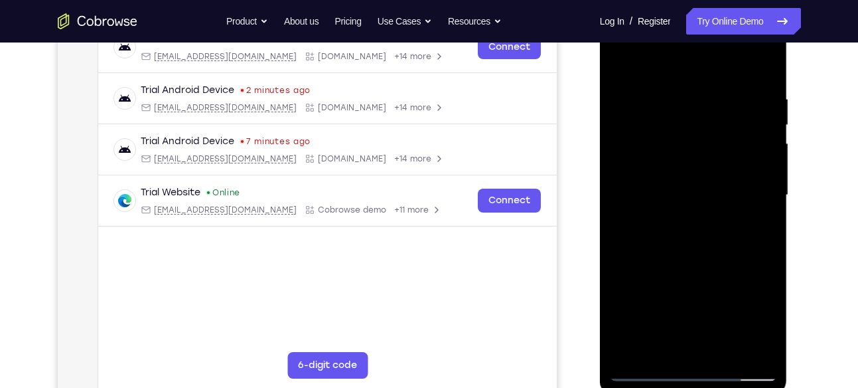
drag, startPoint x: 770, startPoint y: 175, endPoint x: 722, endPoint y: 195, distance: 51.8
click at [722, 195] on div at bounding box center [693, 195] width 167 height 372
drag, startPoint x: 748, startPoint y: 182, endPoint x: 710, endPoint y: 187, distance: 38.1
click at [710, 187] on div at bounding box center [693, 195] width 167 height 372
drag, startPoint x: 732, startPoint y: 193, endPoint x: 663, endPoint y: 196, distance: 69.1
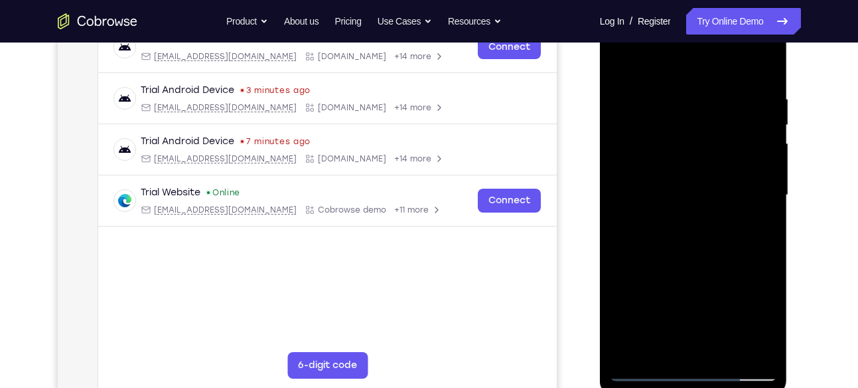
click at [663, 196] on div at bounding box center [693, 195] width 167 height 372
drag, startPoint x: 722, startPoint y: 161, endPoint x: 700, endPoint y: 161, distance: 21.9
click at [700, 161] on div at bounding box center [693, 195] width 167 height 372
drag, startPoint x: 659, startPoint y: 195, endPoint x: 728, endPoint y: 195, distance: 69.0
click at [728, 195] on div at bounding box center [693, 195] width 167 height 372
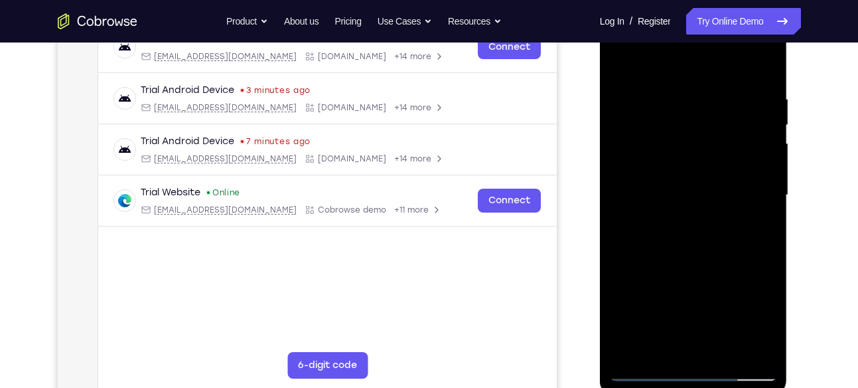
click at [746, 169] on div at bounding box center [693, 195] width 167 height 372
click at [748, 187] on div at bounding box center [693, 195] width 167 height 372
click at [756, 153] on div at bounding box center [693, 195] width 167 height 372
click at [763, 193] on div at bounding box center [693, 195] width 167 height 372
click at [751, 153] on div at bounding box center [693, 195] width 167 height 372
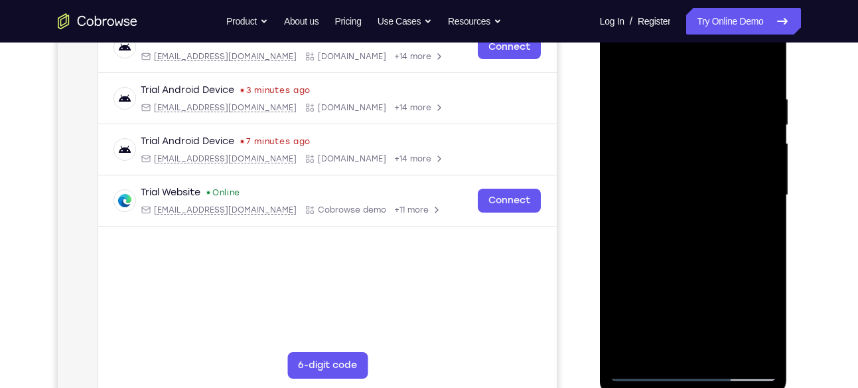
click at [756, 136] on div at bounding box center [693, 195] width 167 height 372
click at [757, 70] on div at bounding box center [693, 195] width 167 height 372
click at [729, 347] on div at bounding box center [693, 195] width 167 height 372
click at [696, 176] on div at bounding box center [693, 195] width 167 height 372
click at [764, 228] on div at bounding box center [693, 195] width 167 height 372
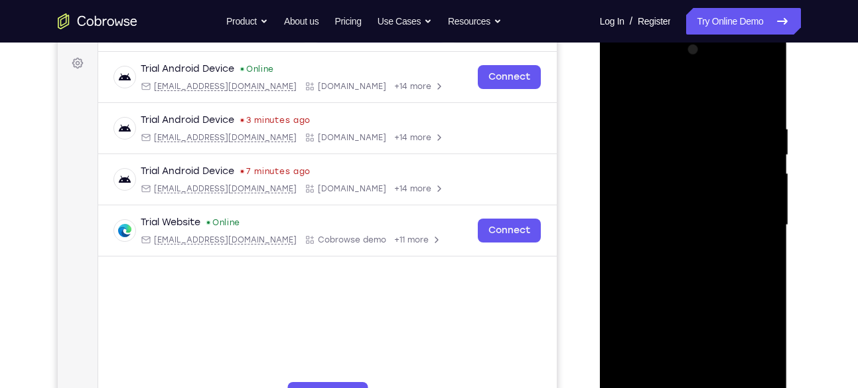
scroll to position [189, 0]
click at [628, 97] on div at bounding box center [693, 226] width 167 height 372
click at [626, 97] on div at bounding box center [693, 226] width 167 height 372
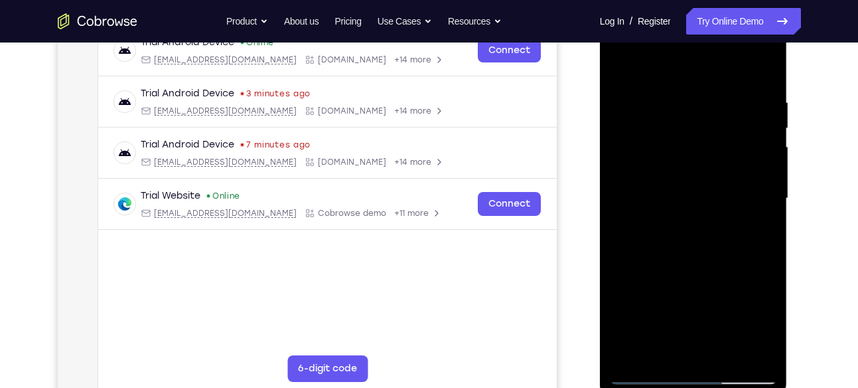
scroll to position [220, 0]
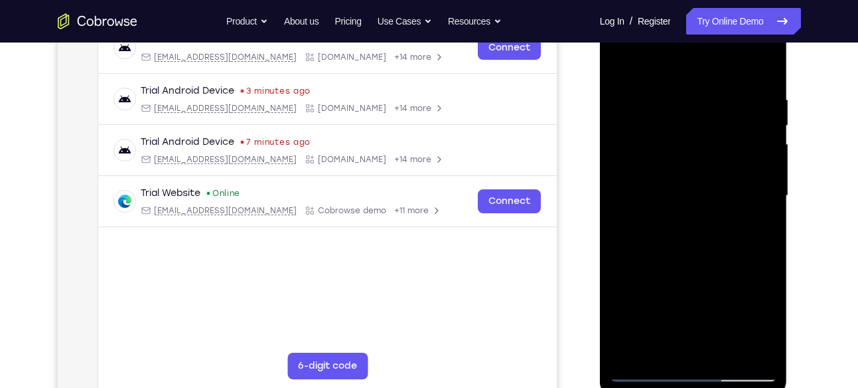
drag, startPoint x: 716, startPoint y: 120, endPoint x: 713, endPoint y: 289, distance: 170.0
click at [713, 289] on div at bounding box center [693, 196] width 167 height 372
click at [661, 351] on div at bounding box center [693, 196] width 167 height 372
click at [653, 58] on div at bounding box center [693, 196] width 167 height 372
drag, startPoint x: 699, startPoint y: 180, endPoint x: 704, endPoint y: 96, distance: 84.5
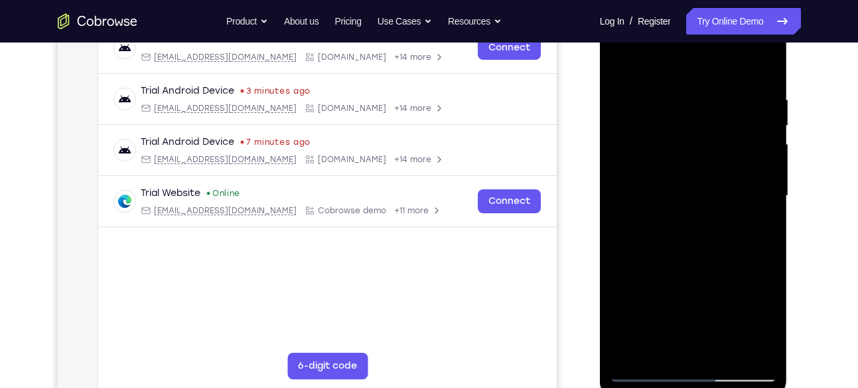
click at [704, 96] on div at bounding box center [693, 196] width 167 height 372
drag, startPoint x: 697, startPoint y: 196, endPoint x: 705, endPoint y: 116, distance: 80.7
click at [705, 116] on div at bounding box center [693, 196] width 167 height 372
drag, startPoint x: 705, startPoint y: 206, endPoint x: 705, endPoint y: 181, distance: 25.2
click at [705, 181] on div at bounding box center [693, 196] width 167 height 372
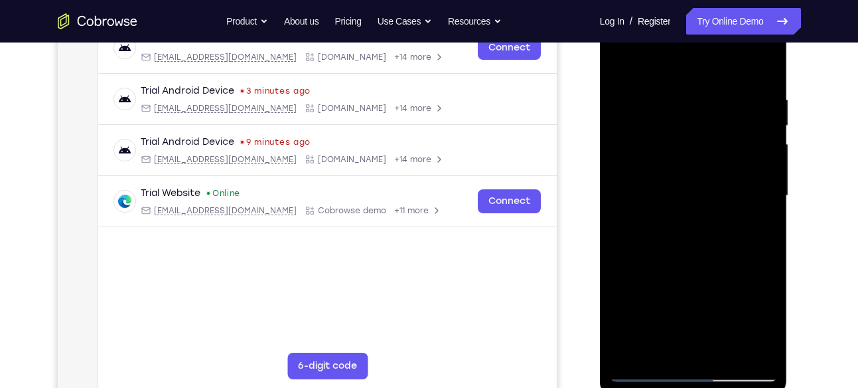
click at [663, 160] on div at bounding box center [693, 196] width 167 height 372
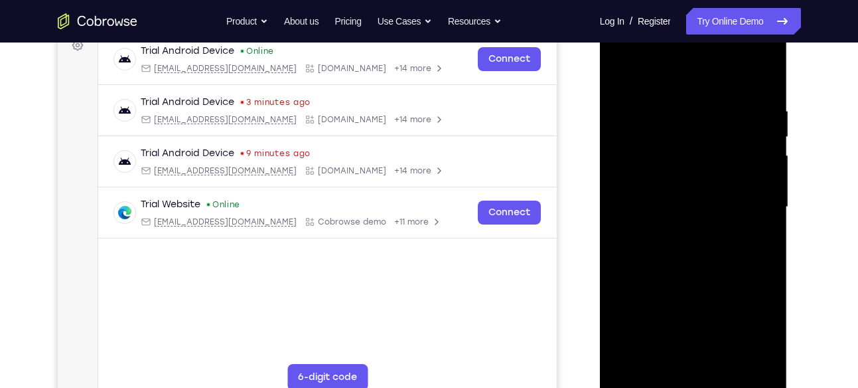
scroll to position [206, 0]
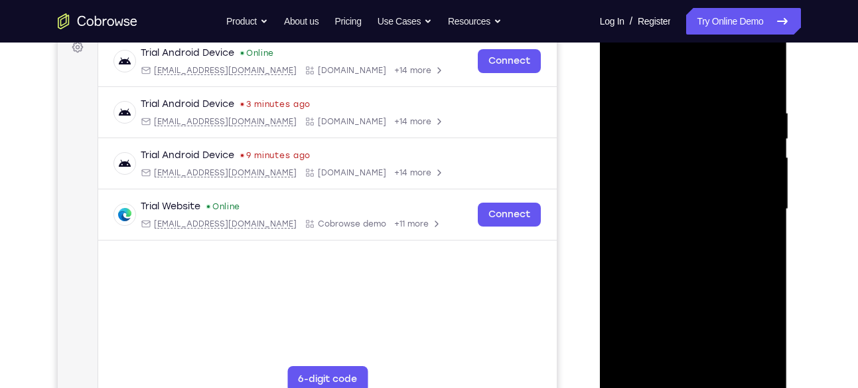
drag, startPoint x: 722, startPoint y: 139, endPoint x: 721, endPoint y: 240, distance: 100.9
click at [721, 240] on div at bounding box center [693, 209] width 167 height 372
click at [726, 173] on div at bounding box center [693, 209] width 167 height 372
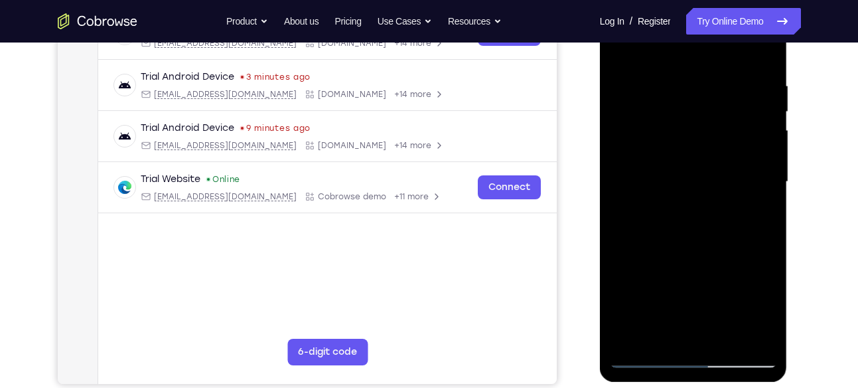
scroll to position [234, 0]
click at [698, 163] on div at bounding box center [693, 181] width 167 height 372
drag, startPoint x: 692, startPoint y: 299, endPoint x: 696, endPoint y: 112, distance: 186.6
click at [696, 112] on div at bounding box center [693, 181] width 167 height 372
drag, startPoint x: 703, startPoint y: 305, endPoint x: 700, endPoint y: 181, distance: 124.8
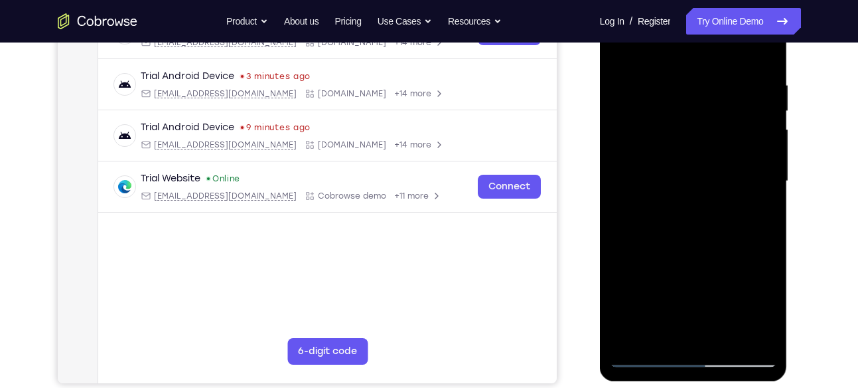
click at [700, 181] on div at bounding box center [693, 181] width 167 height 372
drag, startPoint x: 700, startPoint y: 287, endPoint x: 699, endPoint y: 111, distance: 176.6
click at [699, 111] on div at bounding box center [693, 181] width 167 height 372
drag, startPoint x: 702, startPoint y: 296, endPoint x: 701, endPoint y: 130, distance: 166.0
click at [701, 130] on div at bounding box center [693, 181] width 167 height 372
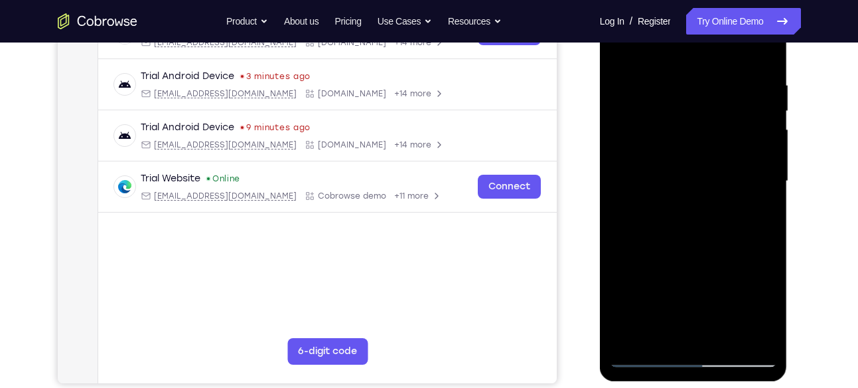
drag, startPoint x: 680, startPoint y: 302, endPoint x: 682, endPoint y: 153, distance: 149.4
click at [682, 153] on div at bounding box center [693, 181] width 167 height 372
drag, startPoint x: 694, startPoint y: 304, endPoint x: 696, endPoint y: 189, distance: 115.5
click at [696, 189] on div at bounding box center [693, 181] width 167 height 372
drag, startPoint x: 692, startPoint y: 290, endPoint x: 678, endPoint y: 125, distance: 165.9
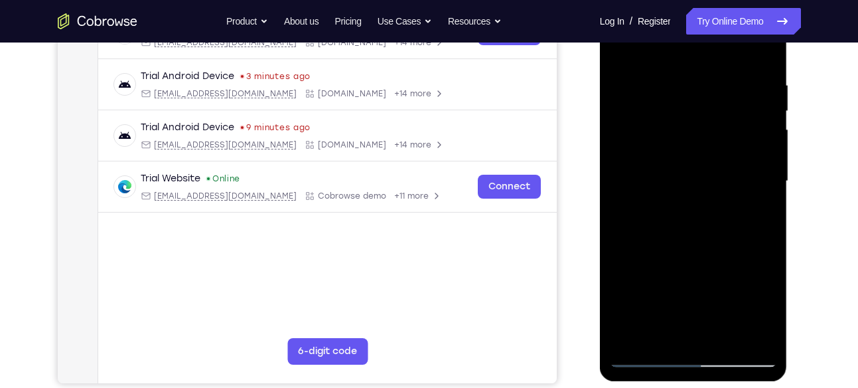
click at [678, 125] on div at bounding box center [693, 181] width 167 height 372
drag, startPoint x: 689, startPoint y: 303, endPoint x: 688, endPoint y: 139, distance: 164.0
click at [688, 139] on div at bounding box center [693, 181] width 167 height 372
drag, startPoint x: 686, startPoint y: 314, endPoint x: 687, endPoint y: 166, distance: 148.1
click at [687, 166] on div at bounding box center [693, 181] width 167 height 372
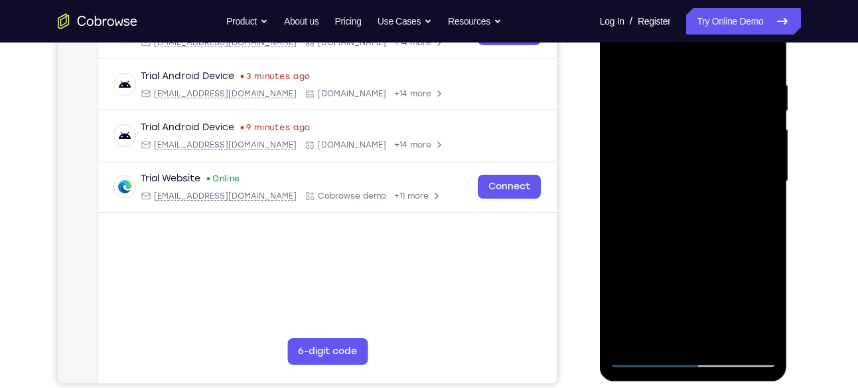
drag, startPoint x: 686, startPoint y: 303, endPoint x: 688, endPoint y: 191, distance: 112.2
click at [688, 191] on div at bounding box center [693, 181] width 167 height 372
drag, startPoint x: 684, startPoint y: 299, endPoint x: 690, endPoint y: 147, distance: 152.1
click at [690, 147] on div at bounding box center [693, 181] width 167 height 372
drag, startPoint x: 678, startPoint y: 289, endPoint x: 688, endPoint y: 166, distance: 123.9
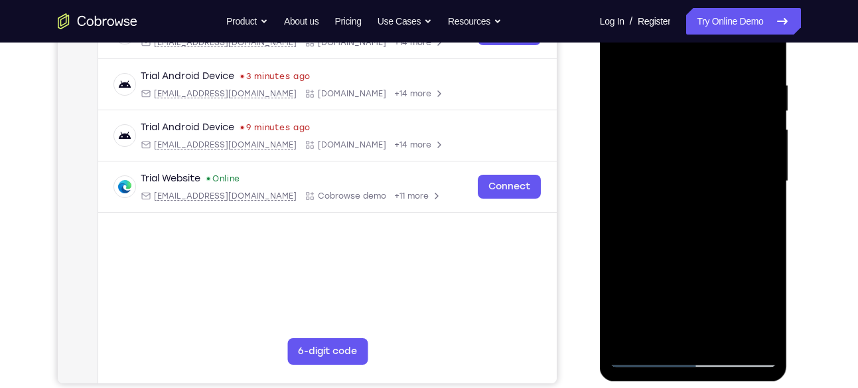
click at [688, 166] on div at bounding box center [693, 181] width 167 height 372
drag, startPoint x: 683, startPoint y: 293, endPoint x: 690, endPoint y: 159, distance: 135.0
click at [690, 159] on div at bounding box center [693, 181] width 167 height 372
drag, startPoint x: 686, startPoint y: 309, endPoint x: 688, endPoint y: 170, distance: 139.4
click at [688, 170] on div at bounding box center [693, 181] width 167 height 372
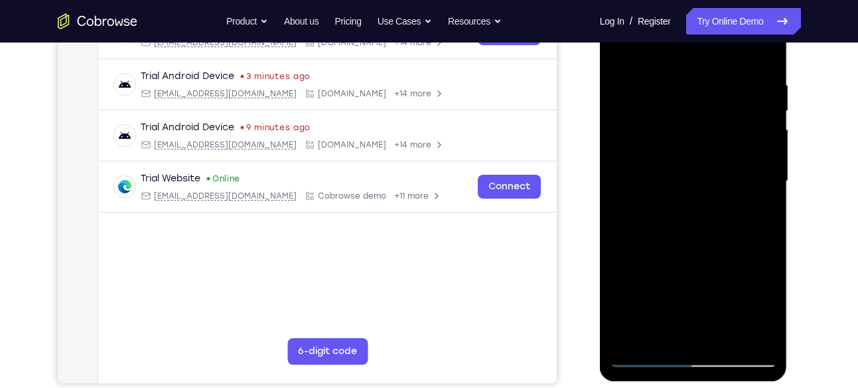
drag, startPoint x: 684, startPoint y: 285, endPoint x: 692, endPoint y: 169, distance: 116.5
click at [692, 169] on div at bounding box center [693, 181] width 167 height 372
drag, startPoint x: 686, startPoint y: 307, endPoint x: 696, endPoint y: 206, distance: 101.4
click at [696, 206] on div at bounding box center [693, 181] width 167 height 372
drag, startPoint x: 696, startPoint y: 309, endPoint x: 712, endPoint y: 185, distance: 124.5
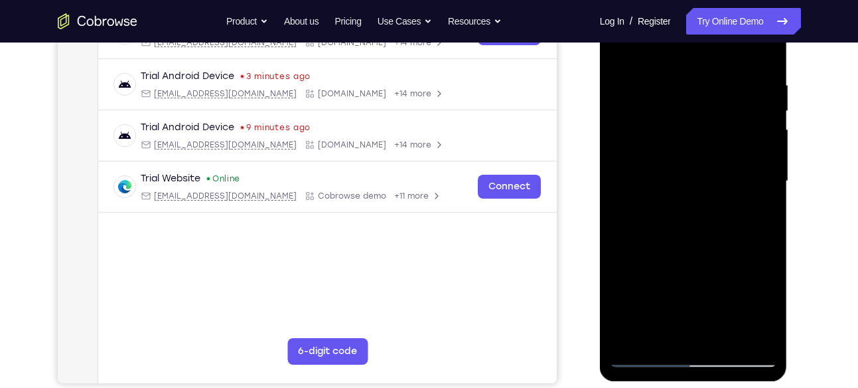
click at [712, 185] on div at bounding box center [693, 181] width 167 height 372
drag, startPoint x: 696, startPoint y: 291, endPoint x: 716, endPoint y: 172, distance: 120.5
click at [716, 172] on div at bounding box center [693, 181] width 167 height 372
drag, startPoint x: 701, startPoint y: 286, endPoint x: 718, endPoint y: 153, distance: 134.5
click at [718, 153] on div at bounding box center [693, 181] width 167 height 372
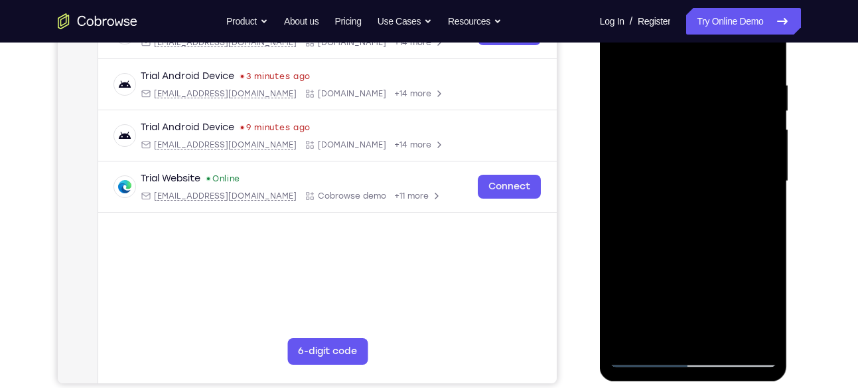
drag, startPoint x: 692, startPoint y: 299, endPoint x: 697, endPoint y: 197, distance: 102.3
click at [697, 197] on div at bounding box center [693, 181] width 167 height 372
drag, startPoint x: 692, startPoint y: 287, endPoint x: 697, endPoint y: 177, distance: 110.3
click at [697, 177] on div at bounding box center [693, 181] width 167 height 372
drag, startPoint x: 690, startPoint y: 289, endPoint x: 692, endPoint y: 203, distance: 86.3
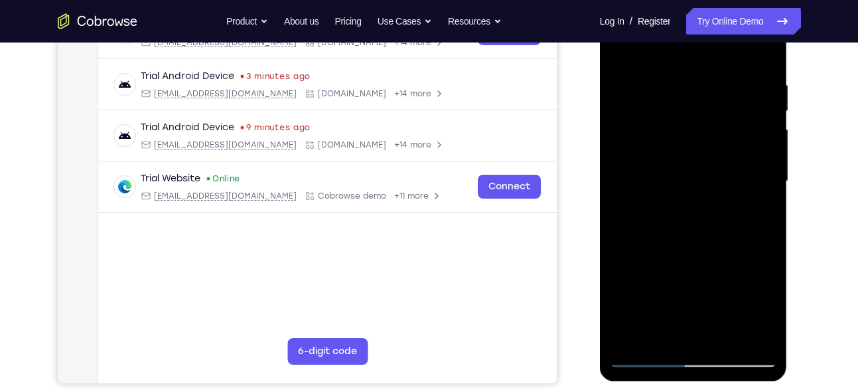
click at [692, 203] on div at bounding box center [693, 181] width 167 height 372
drag, startPoint x: 689, startPoint y: 285, endPoint x: 694, endPoint y: 215, distance: 69.9
click at [694, 215] on div at bounding box center [693, 181] width 167 height 372
drag, startPoint x: 692, startPoint y: 271, endPoint x: 703, endPoint y: 193, distance: 78.4
click at [703, 193] on div at bounding box center [693, 181] width 167 height 372
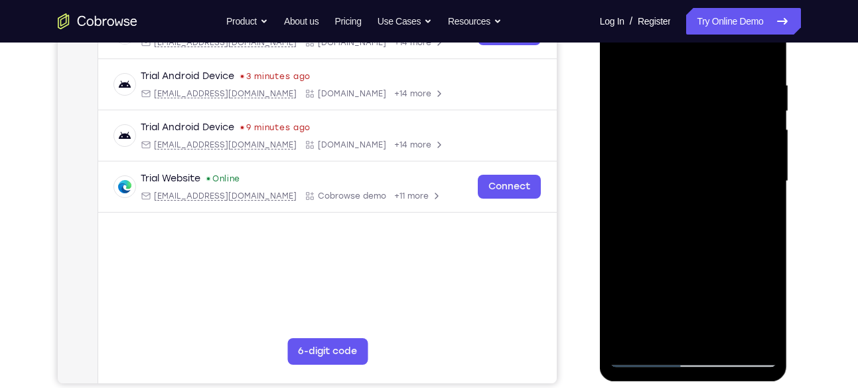
drag, startPoint x: 699, startPoint y: 268, endPoint x: 710, endPoint y: 136, distance: 132.5
click at [710, 136] on div at bounding box center [693, 181] width 167 height 372
drag, startPoint x: 691, startPoint y: 287, endPoint x: 702, endPoint y: 164, distance: 124.0
click at [702, 164] on div at bounding box center [693, 181] width 167 height 372
click at [665, 291] on div at bounding box center [693, 181] width 167 height 372
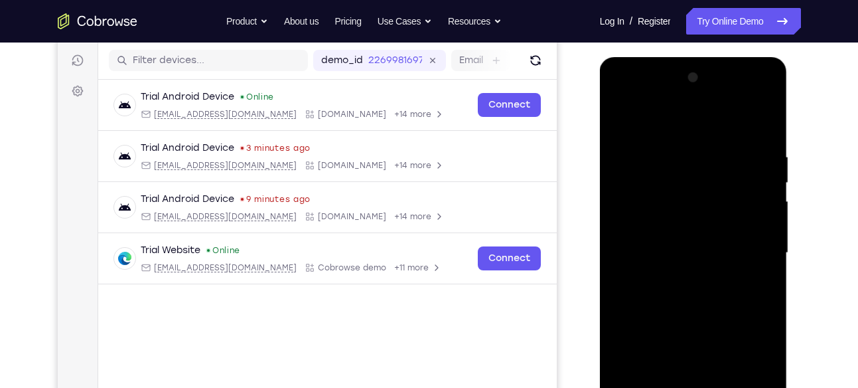
scroll to position [162, 0]
drag, startPoint x: 694, startPoint y: 143, endPoint x: 680, endPoint y: 228, distance: 86.2
click at [680, 228] on div at bounding box center [693, 254] width 167 height 372
click at [625, 122] on div at bounding box center [693, 254] width 167 height 372
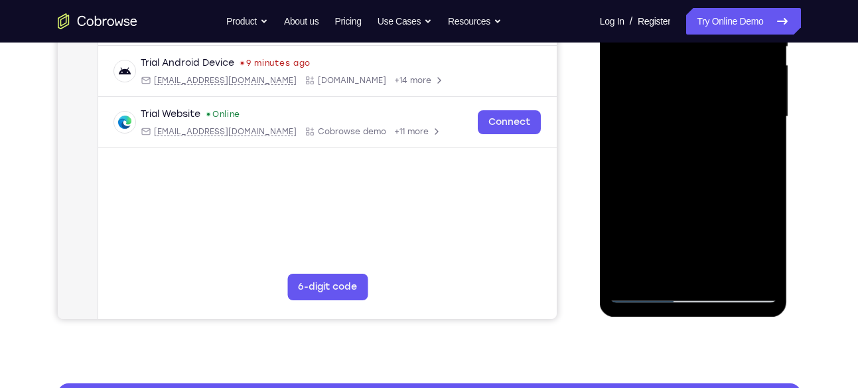
scroll to position [301, 0]
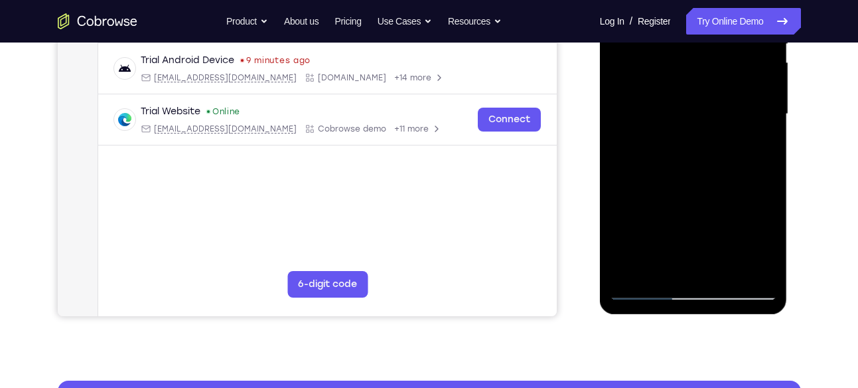
click at [635, 274] on div at bounding box center [693, 114] width 167 height 372
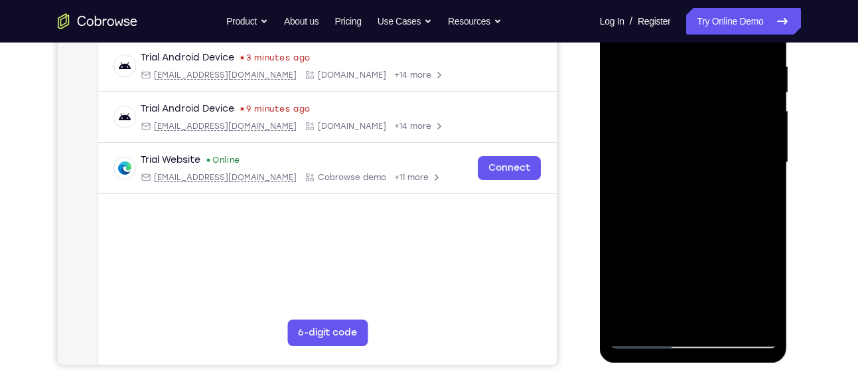
scroll to position [251, 0]
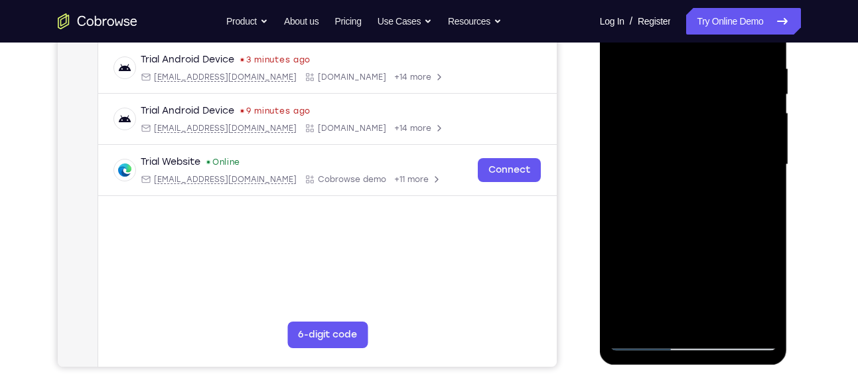
click at [684, 76] on div at bounding box center [693, 165] width 167 height 372
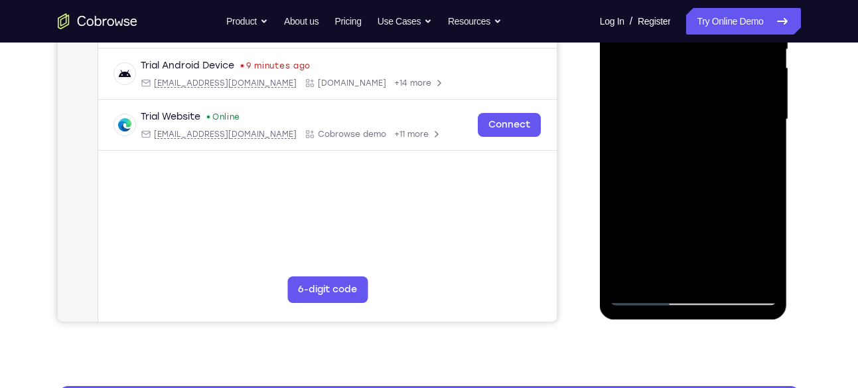
scroll to position [218, 0]
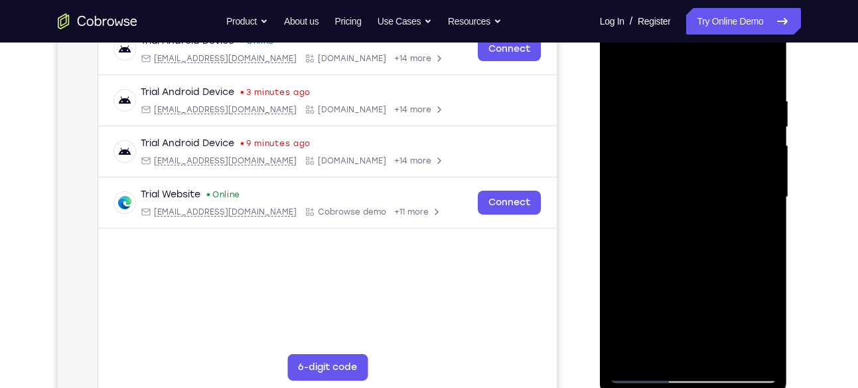
click at [757, 161] on div at bounding box center [693, 197] width 167 height 372
click at [761, 108] on div at bounding box center [693, 197] width 167 height 372
click at [758, 138] on div at bounding box center [693, 197] width 167 height 372
drag, startPoint x: 643, startPoint y: 202, endPoint x: 704, endPoint y: 202, distance: 61.7
click at [704, 202] on div at bounding box center [693, 197] width 167 height 372
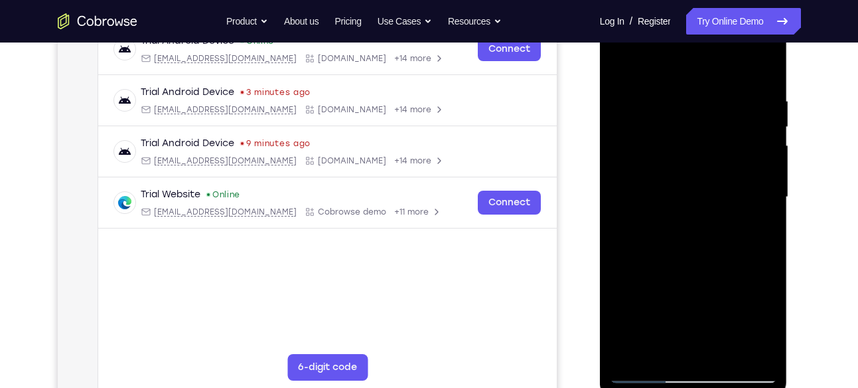
click at [764, 73] on div at bounding box center [693, 197] width 167 height 372
click at [764, 85] on div at bounding box center [693, 197] width 167 height 372
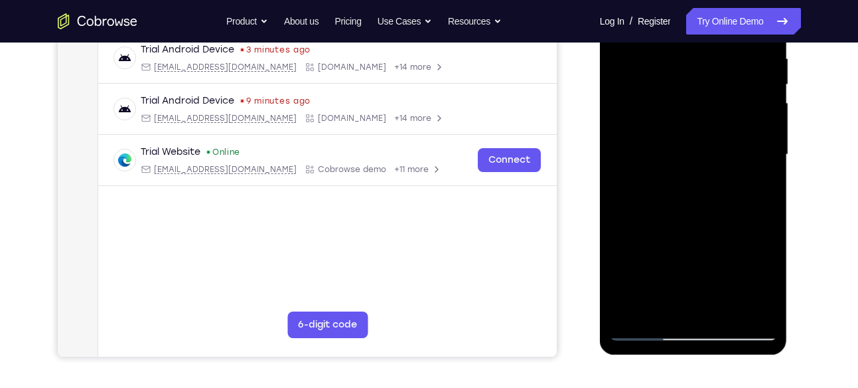
scroll to position [231, 0]
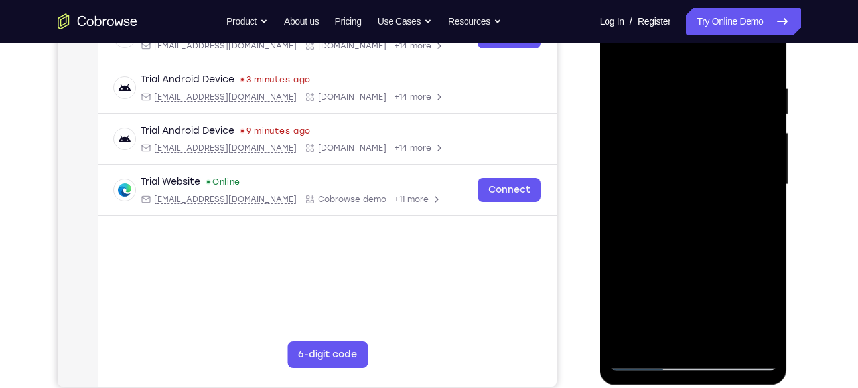
click at [761, 135] on div at bounding box center [693, 185] width 167 height 372
click at [762, 112] on div at bounding box center [693, 185] width 167 height 372
click at [760, 124] on div at bounding box center [693, 185] width 167 height 372
drag, startPoint x: 760, startPoint y: 124, endPoint x: 673, endPoint y: 127, distance: 87.7
click at [673, 127] on div at bounding box center [693, 185] width 167 height 372
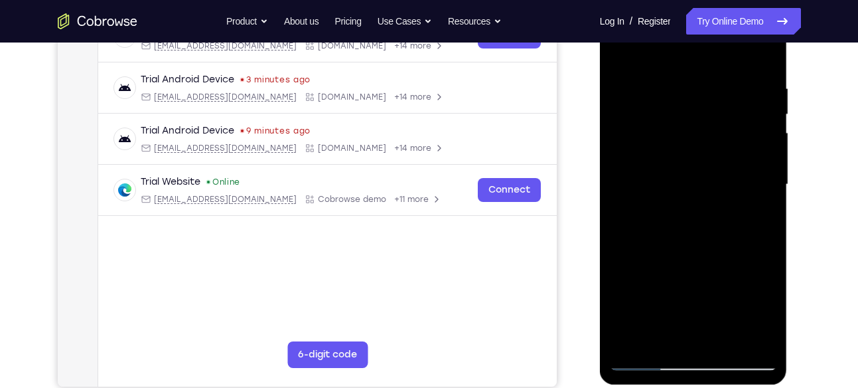
click at [761, 60] on div at bounding box center [693, 185] width 167 height 372
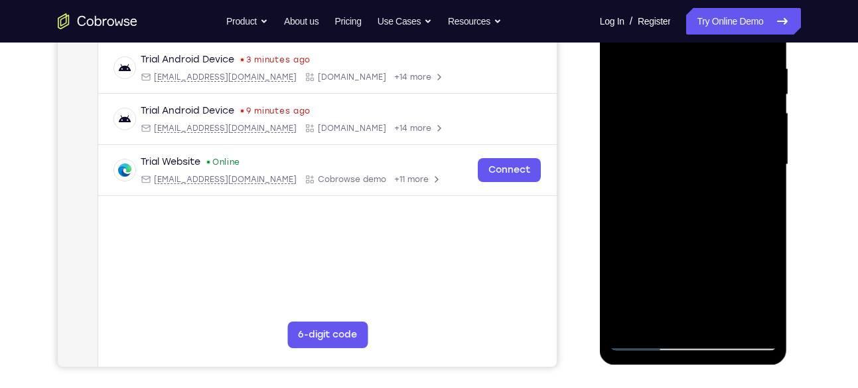
scroll to position [254, 0]
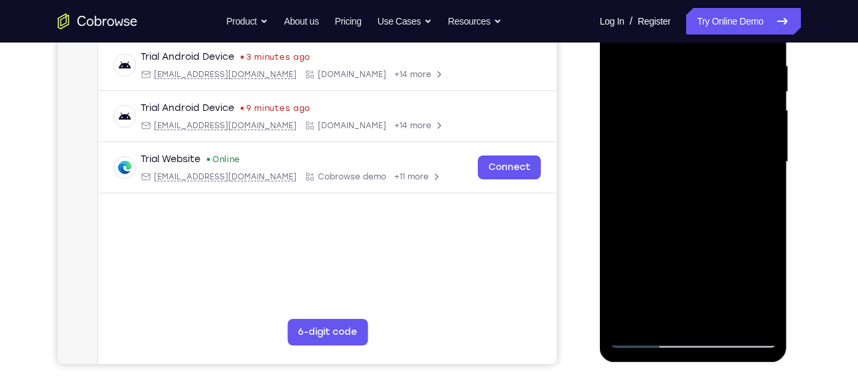
drag, startPoint x: 732, startPoint y: 76, endPoint x: 712, endPoint y: 212, distance: 138.3
click at [712, 212] on div at bounding box center [693, 162] width 167 height 372
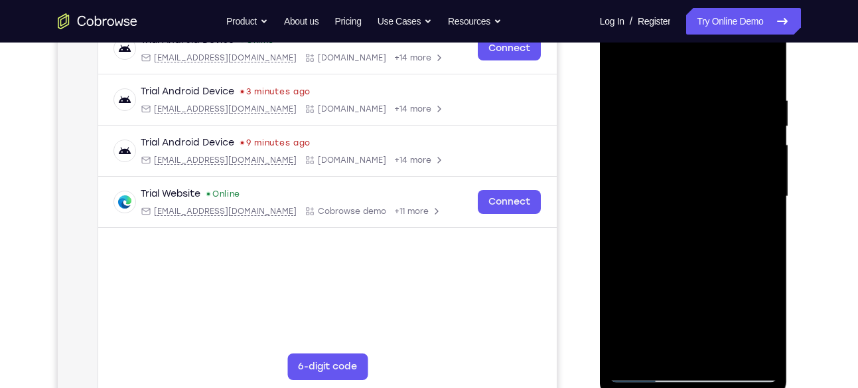
scroll to position [203, 0]
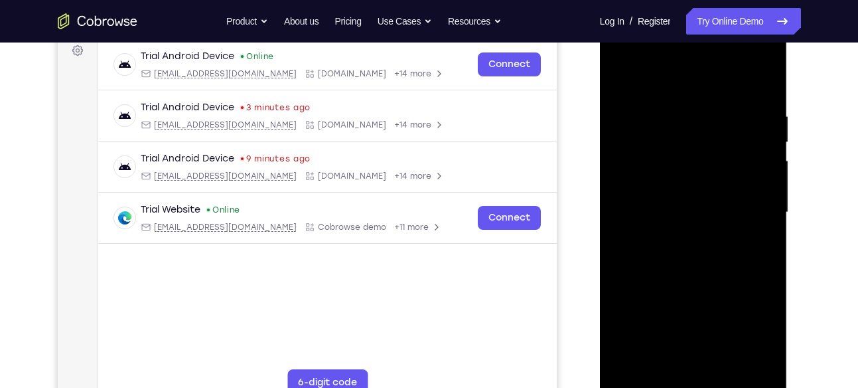
click at [679, 114] on div at bounding box center [693, 213] width 167 height 372
click at [757, 175] on div at bounding box center [693, 213] width 167 height 372
click at [758, 135] on div at bounding box center [693, 213] width 167 height 372
drag, startPoint x: 756, startPoint y: 161, endPoint x: 709, endPoint y: 158, distance: 47.2
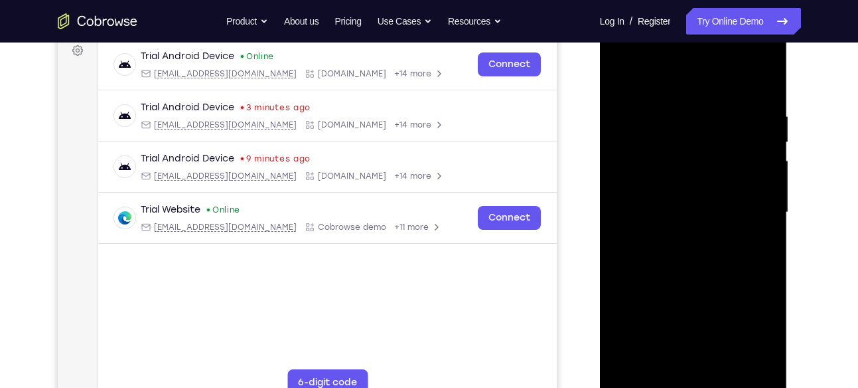
click at [709, 158] on div at bounding box center [693, 213] width 167 height 372
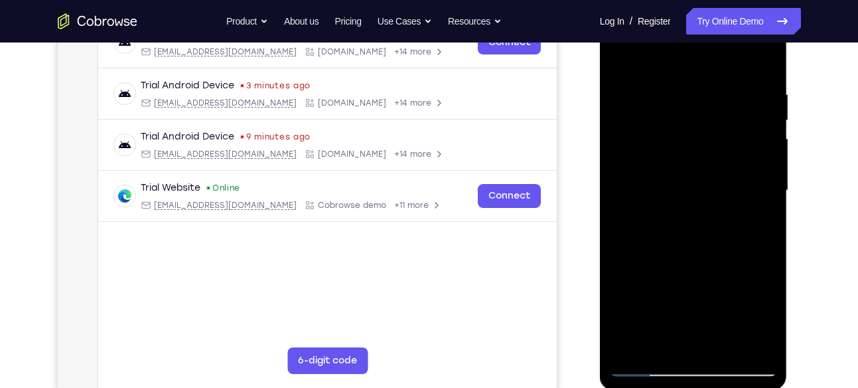
scroll to position [228, 0]
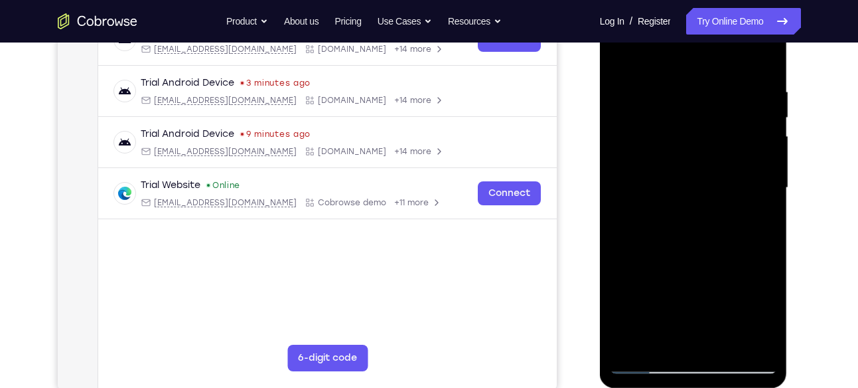
drag, startPoint x: 766, startPoint y: 177, endPoint x: 730, endPoint y: 188, distance: 37.4
click at [730, 188] on div at bounding box center [693, 188] width 167 height 372
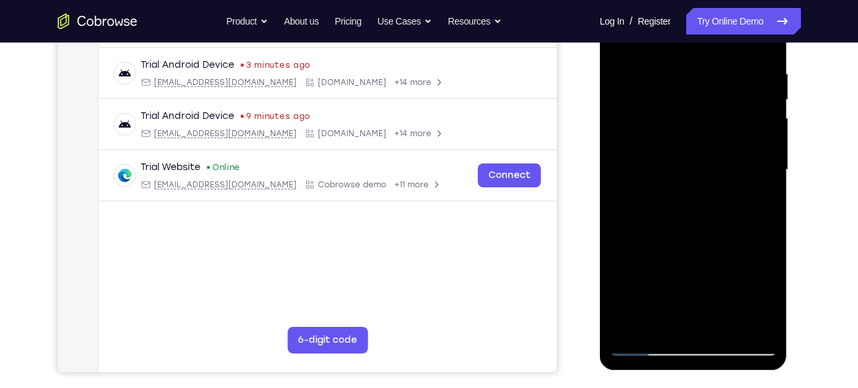
drag, startPoint x: 758, startPoint y: 106, endPoint x: 733, endPoint y: 127, distance: 32.6
click at [733, 127] on div at bounding box center [693, 170] width 167 height 372
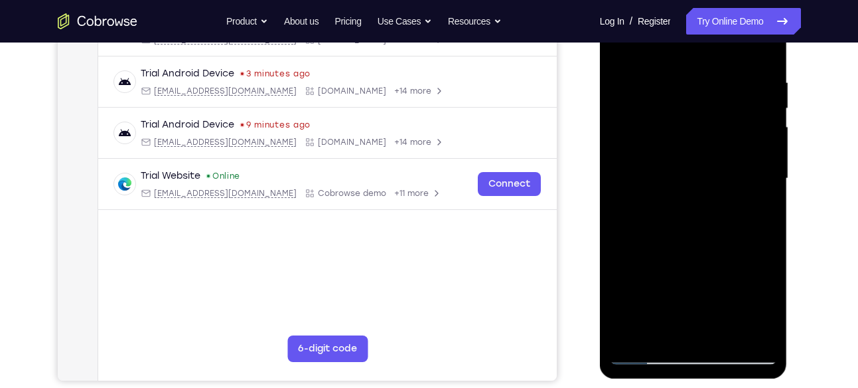
scroll to position [232, 0]
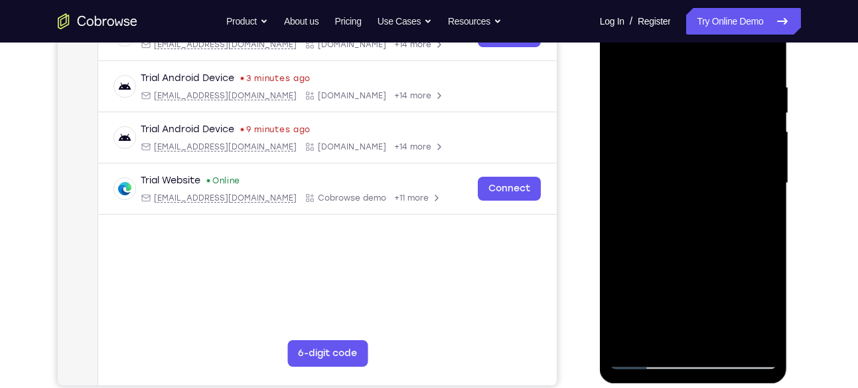
click at [753, 143] on div at bounding box center [693, 183] width 167 height 372
drag, startPoint x: 753, startPoint y: 161, endPoint x: 700, endPoint y: 162, distance: 52.5
click at [700, 162] on div at bounding box center [693, 183] width 167 height 372
drag, startPoint x: 757, startPoint y: 137, endPoint x: 740, endPoint y: 136, distance: 17.3
click at [740, 136] on div at bounding box center [693, 183] width 167 height 372
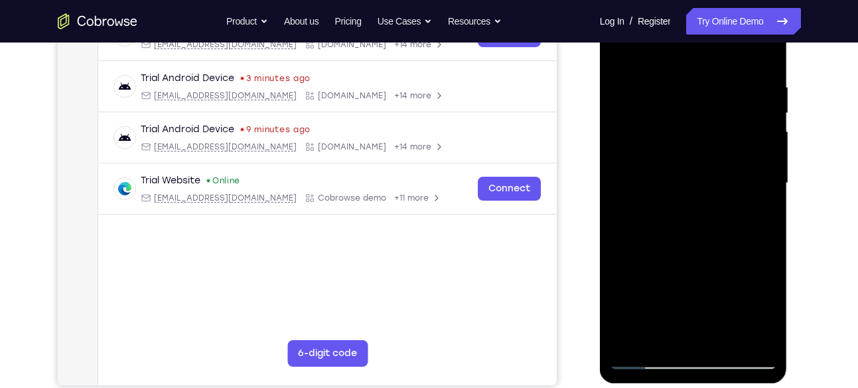
drag, startPoint x: 740, startPoint y: 136, endPoint x: 648, endPoint y: 143, distance: 91.9
click at [648, 143] on div at bounding box center [693, 183] width 167 height 372
drag, startPoint x: 741, startPoint y: 117, endPoint x: 655, endPoint y: 124, distance: 86.0
click at [655, 124] on div at bounding box center [693, 183] width 167 height 372
drag, startPoint x: 722, startPoint y: 144, endPoint x: 667, endPoint y: 145, distance: 55.1
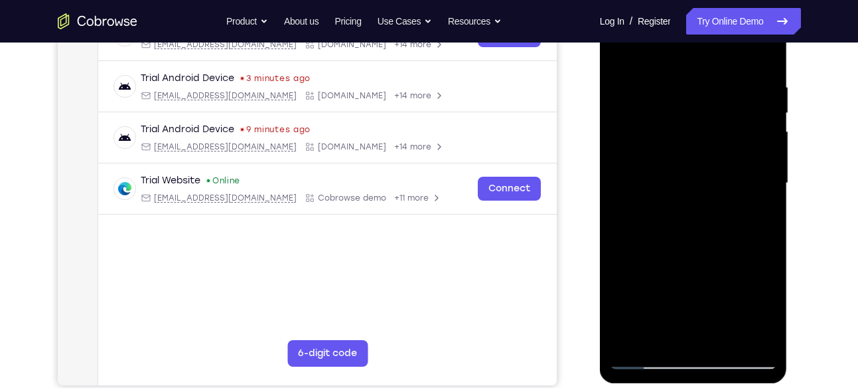
click at [667, 145] on div at bounding box center [693, 183] width 167 height 372
drag, startPoint x: 716, startPoint y: 148, endPoint x: 687, endPoint y: 148, distance: 29.2
click at [687, 148] on div at bounding box center [693, 183] width 167 height 372
drag, startPoint x: 755, startPoint y: 172, endPoint x: 710, endPoint y: 170, distance: 45.2
click at [710, 170] on div at bounding box center [693, 183] width 167 height 372
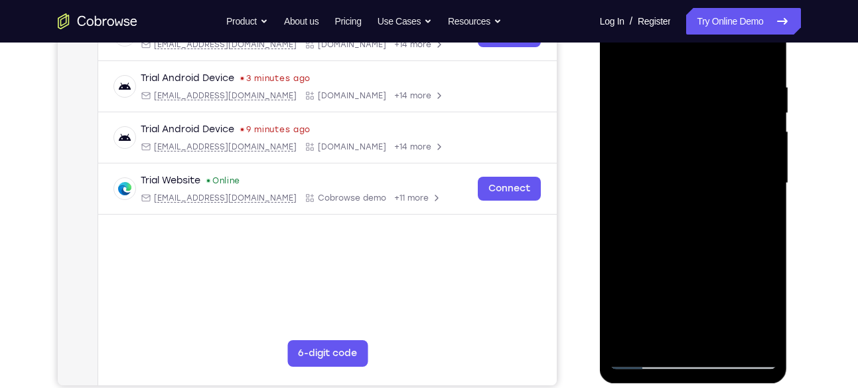
drag, startPoint x: 710, startPoint y: 170, endPoint x: 657, endPoint y: 171, distance: 52.5
click at [657, 171] on div at bounding box center [693, 183] width 167 height 372
drag, startPoint x: 724, startPoint y: 147, endPoint x: 692, endPoint y: 148, distance: 31.9
click at [692, 148] on div at bounding box center [693, 183] width 167 height 372
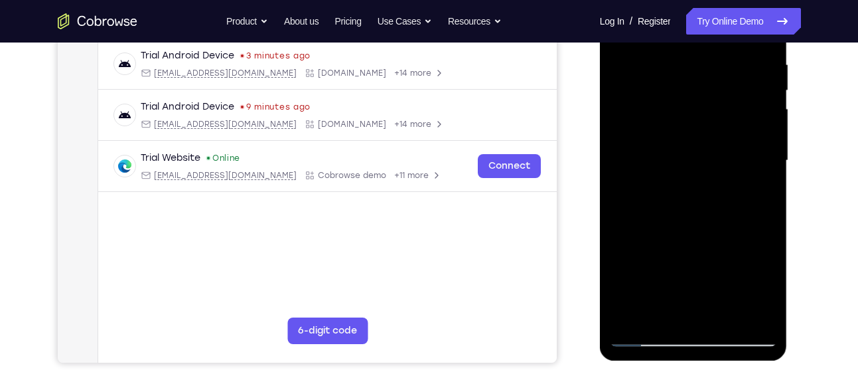
scroll to position [256, 0]
drag, startPoint x: 734, startPoint y: 137, endPoint x: 680, endPoint y: 143, distance: 54.2
click at [680, 143] on div at bounding box center [693, 160] width 167 height 372
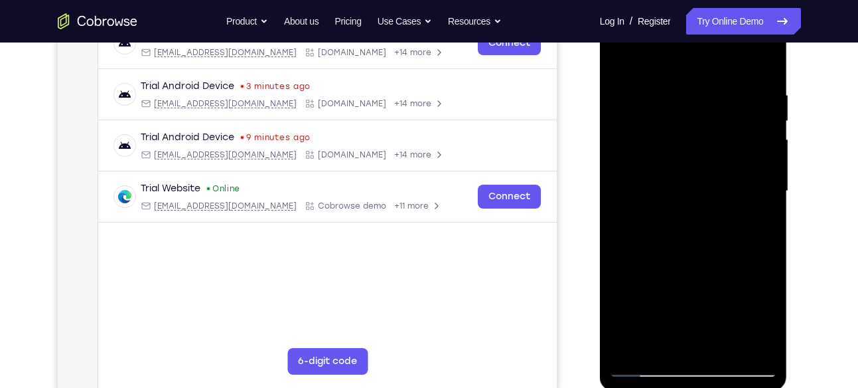
scroll to position [214, 0]
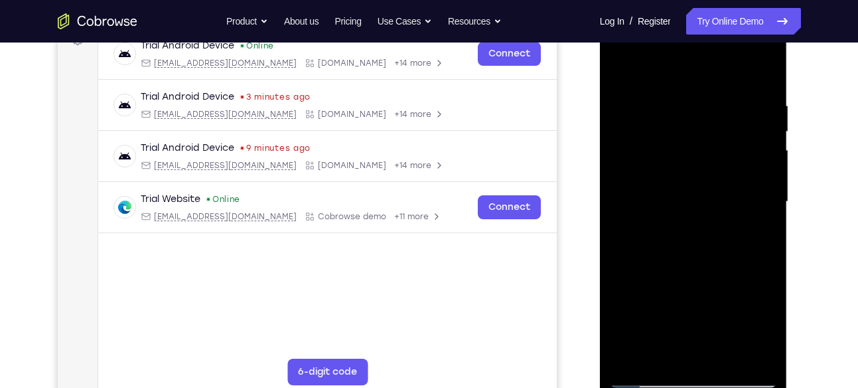
click at [741, 175] on div at bounding box center [693, 202] width 167 height 372
click at [752, 185] on div at bounding box center [693, 202] width 167 height 372
click at [755, 138] on div at bounding box center [693, 202] width 167 height 372
drag, startPoint x: 755, startPoint y: 138, endPoint x: 700, endPoint y: 141, distance: 54.5
click at [700, 141] on div at bounding box center [693, 202] width 167 height 372
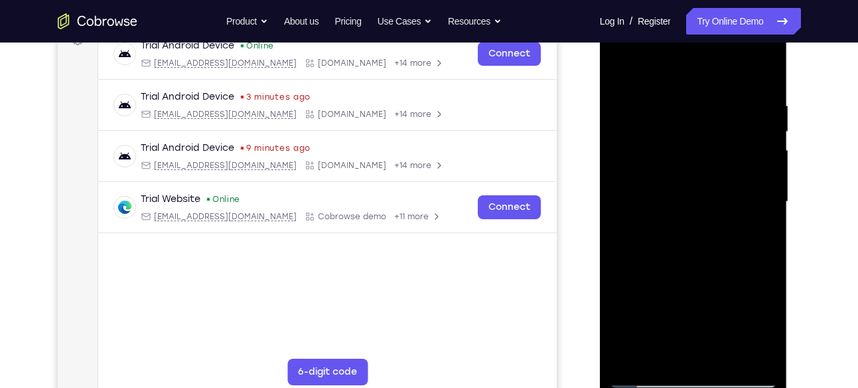
click at [760, 70] on div at bounding box center [693, 202] width 167 height 372
drag, startPoint x: 714, startPoint y: 81, endPoint x: 695, endPoint y: 194, distance: 114.4
click at [695, 194] on div at bounding box center [693, 202] width 167 height 372
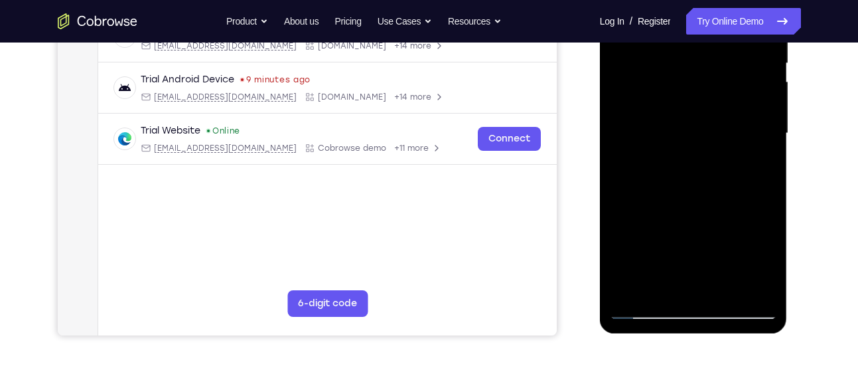
scroll to position [236, 0]
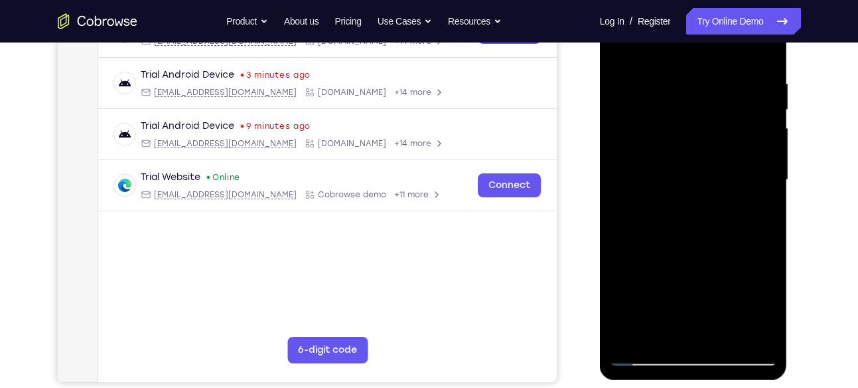
click at [677, 83] on div at bounding box center [693, 180] width 167 height 372
click at [764, 125] on div at bounding box center [693, 180] width 167 height 372
click at [764, 111] on div at bounding box center [693, 180] width 167 height 372
drag, startPoint x: 671, startPoint y: 193, endPoint x: 728, endPoint y: 193, distance: 57.1
click at [728, 193] on div at bounding box center [693, 180] width 167 height 372
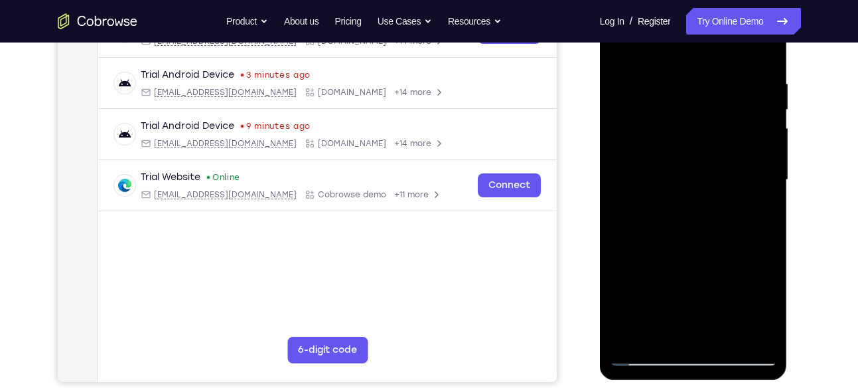
drag, startPoint x: 635, startPoint y: 174, endPoint x: 703, endPoint y: 185, distance: 69.2
click at [703, 185] on div at bounding box center [693, 180] width 167 height 372
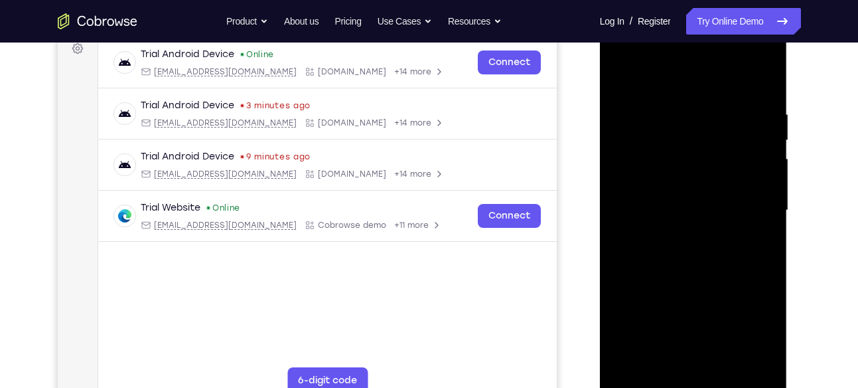
scroll to position [203, 0]
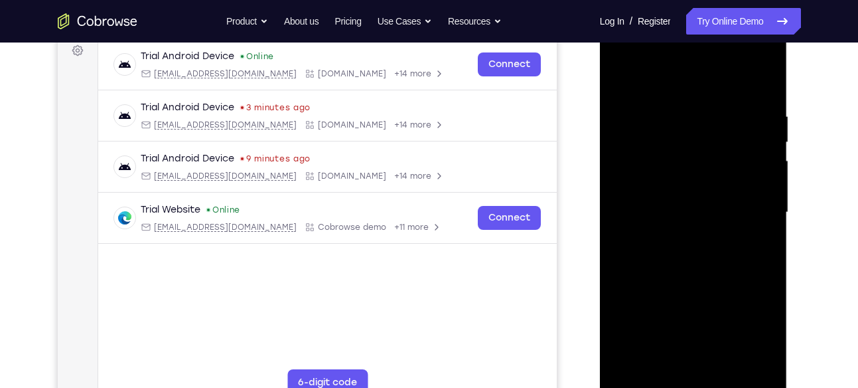
click at [763, 84] on div at bounding box center [693, 213] width 167 height 372
drag, startPoint x: 733, startPoint y: 123, endPoint x: 718, endPoint y: 262, distance: 140.2
click at [718, 262] on div at bounding box center [693, 213] width 167 height 372
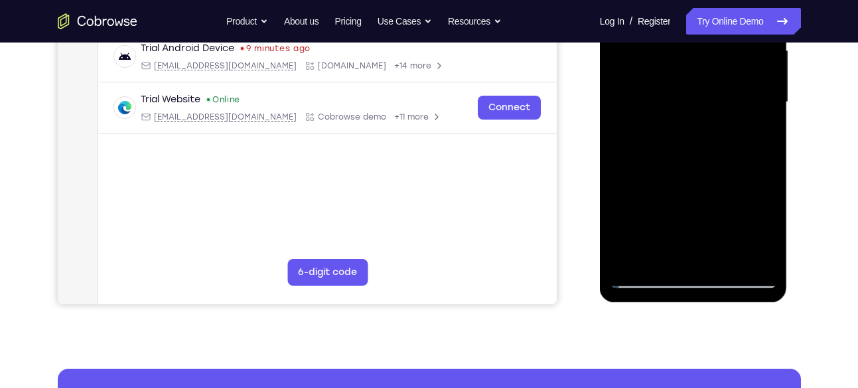
scroll to position [315, 0]
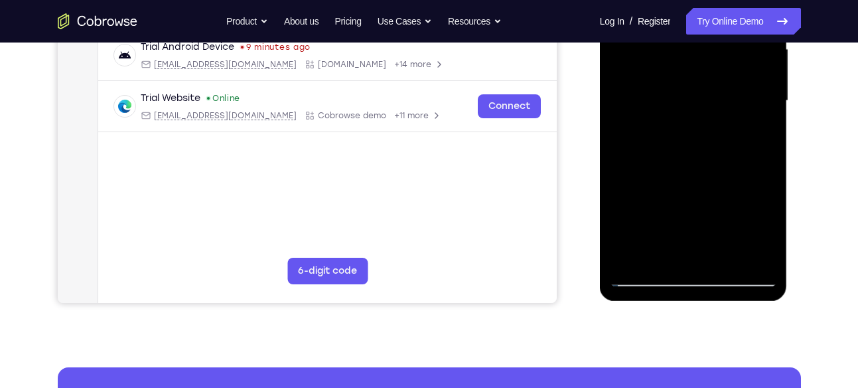
click at [732, 261] on div at bounding box center [693, 101] width 167 height 372
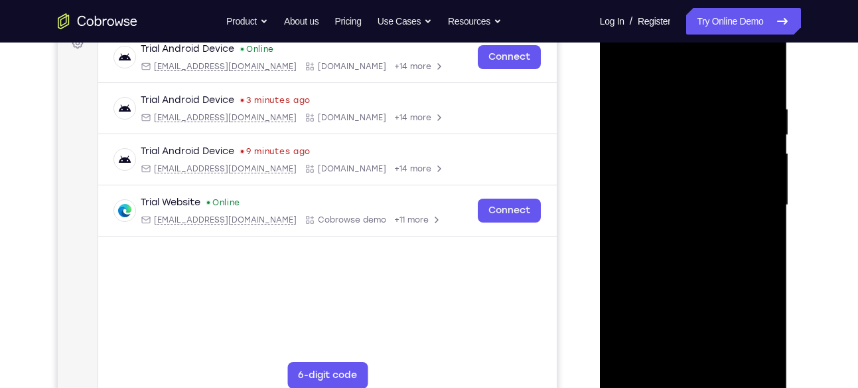
scroll to position [210, 0]
click at [626, 72] on div at bounding box center [693, 206] width 167 height 372
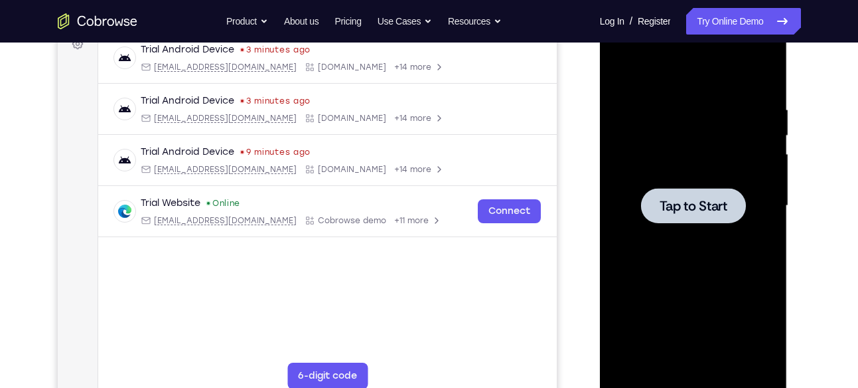
click at [703, 228] on div at bounding box center [693, 206] width 167 height 372
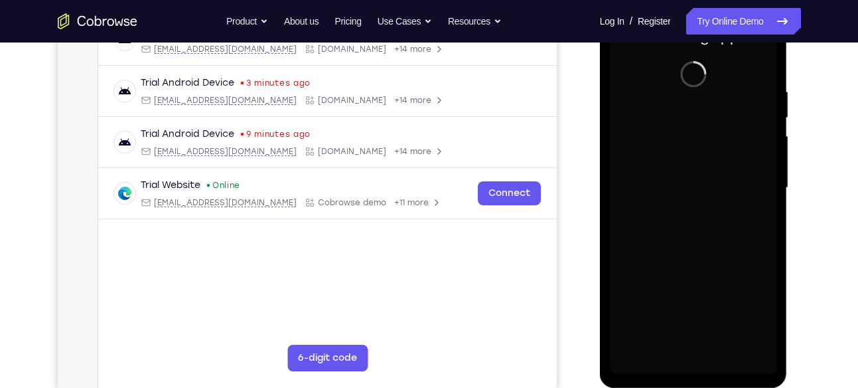
scroll to position [227, 0]
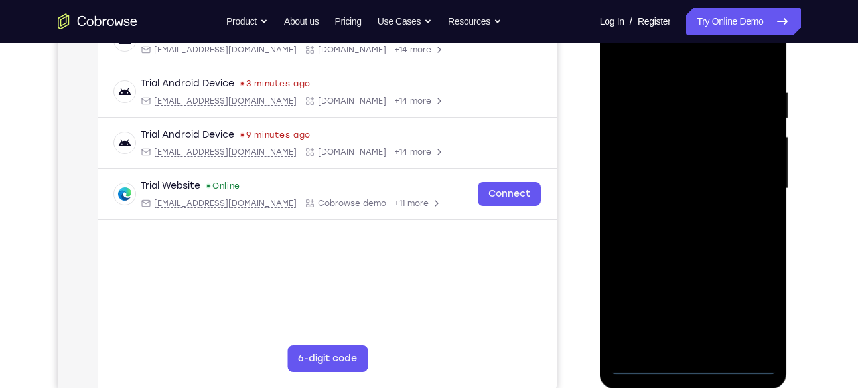
click at [702, 362] on div at bounding box center [693, 189] width 167 height 372
click at [754, 303] on div at bounding box center [693, 189] width 167 height 372
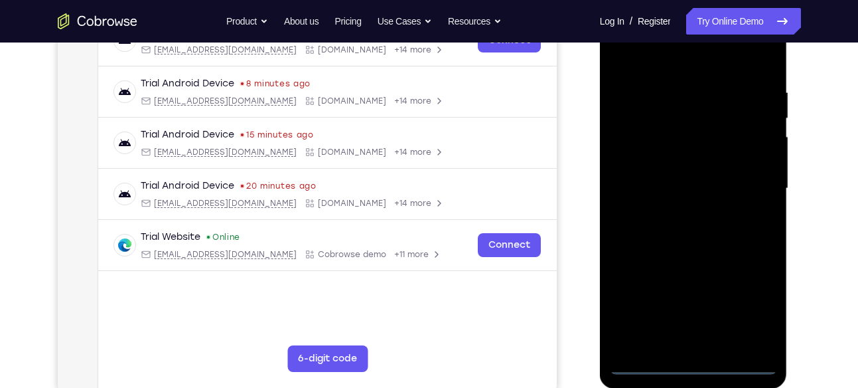
scroll to position [136, 0]
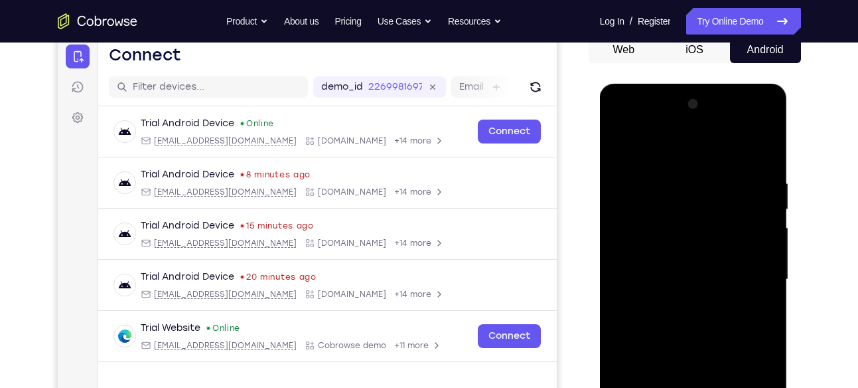
click at [619, 129] on div at bounding box center [693, 280] width 167 height 372
click at [739, 271] on div at bounding box center [693, 280] width 167 height 372
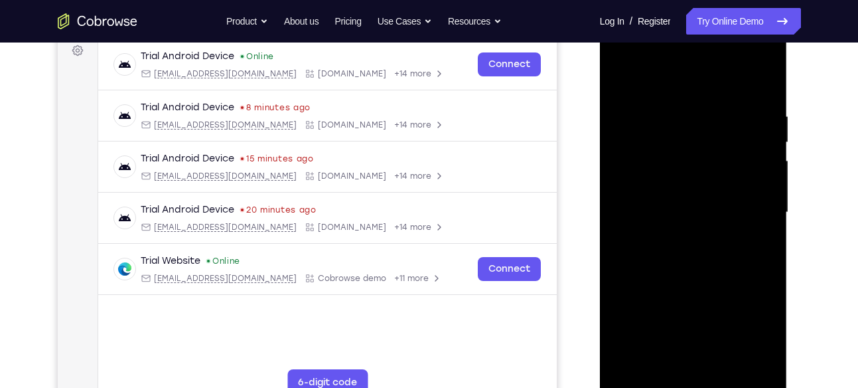
scroll to position [238, 0]
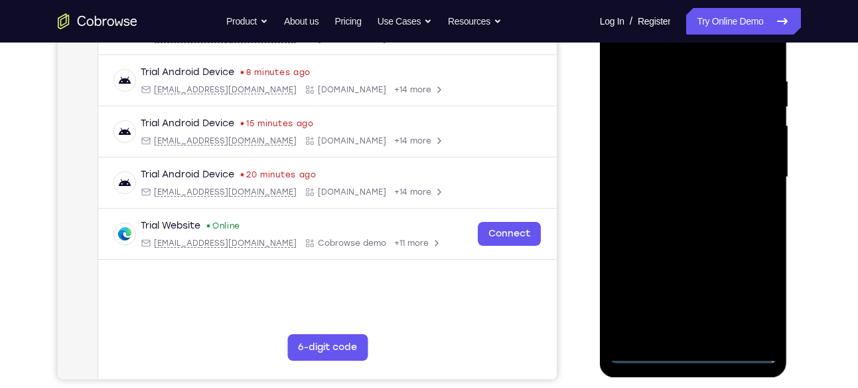
click at [671, 197] on div at bounding box center [693, 177] width 167 height 372
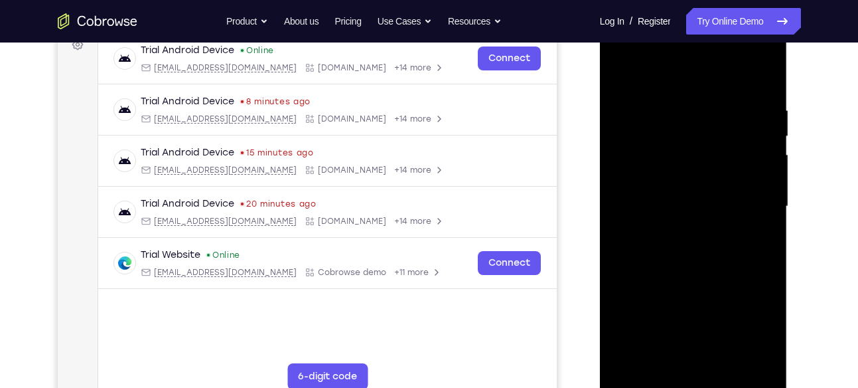
scroll to position [205, 0]
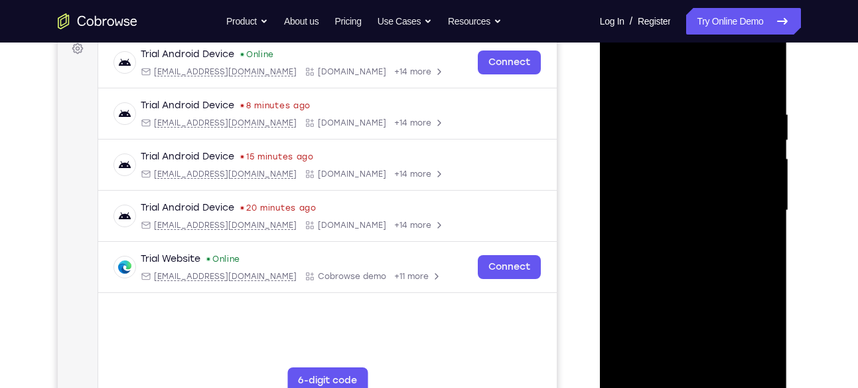
click at [702, 196] on div at bounding box center [693, 211] width 167 height 372
click at [640, 183] on div at bounding box center [693, 211] width 167 height 372
click at [631, 208] on div at bounding box center [693, 211] width 167 height 372
click at [641, 250] on div at bounding box center [693, 211] width 167 height 372
click at [673, 252] on div at bounding box center [693, 211] width 167 height 372
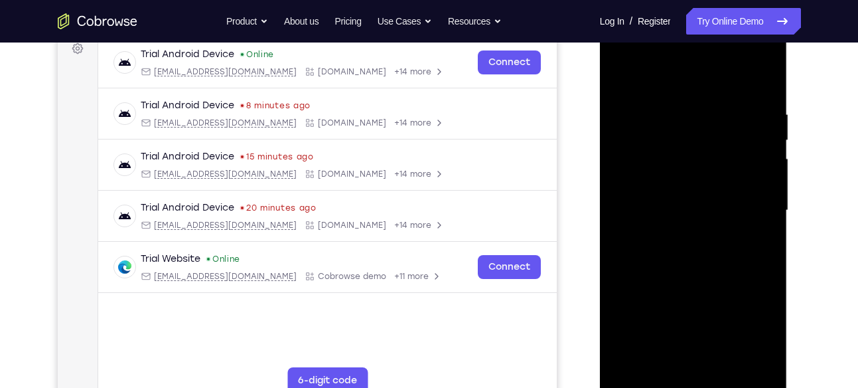
click at [630, 257] on div at bounding box center [693, 211] width 167 height 372
click at [656, 256] on div at bounding box center [693, 211] width 167 height 372
click at [763, 104] on div at bounding box center [693, 211] width 167 height 372
click at [712, 365] on div at bounding box center [693, 211] width 167 height 372
click at [661, 57] on div at bounding box center [693, 211] width 167 height 372
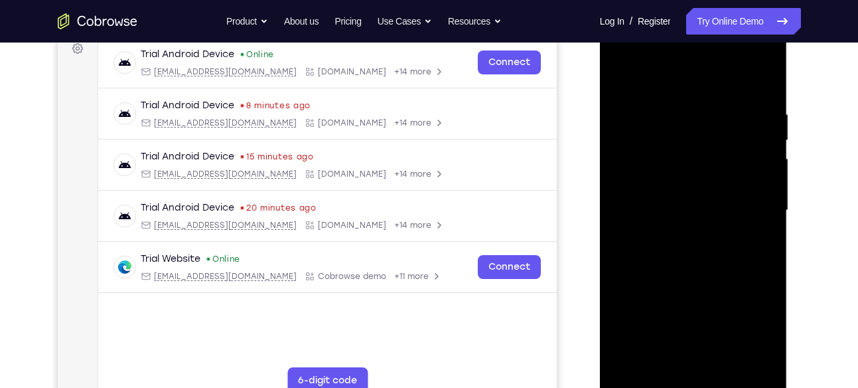
click at [669, 78] on div at bounding box center [693, 211] width 167 height 372
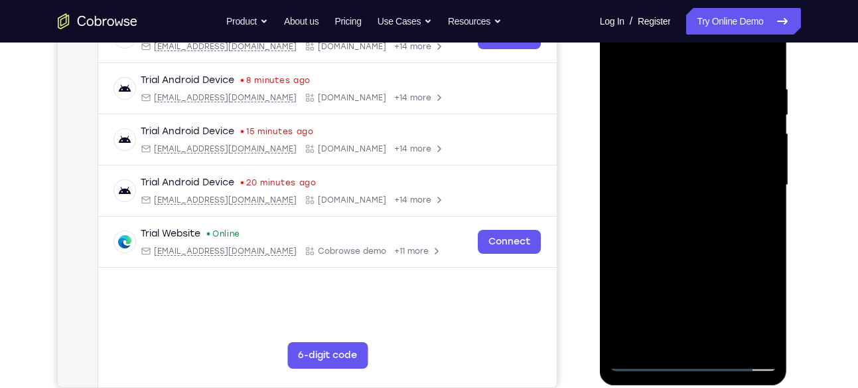
scroll to position [231, 0]
click at [698, 247] on div at bounding box center [693, 185] width 167 height 372
drag, startPoint x: 670, startPoint y: 62, endPoint x: 670, endPoint y: 48, distance: 14.6
click at [670, 48] on div at bounding box center [693, 185] width 167 height 372
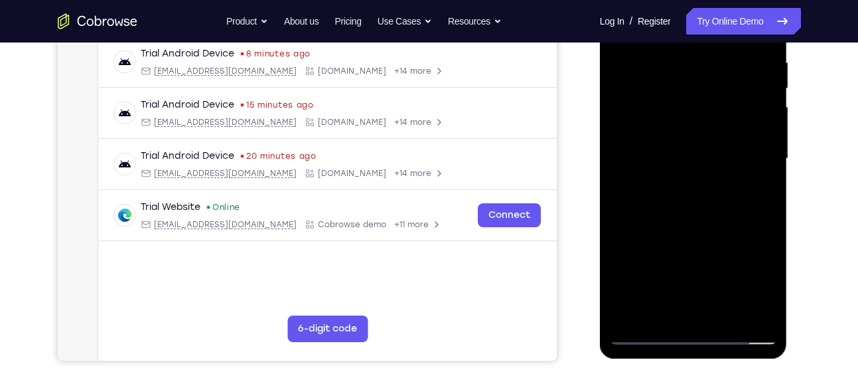
scroll to position [258, 0]
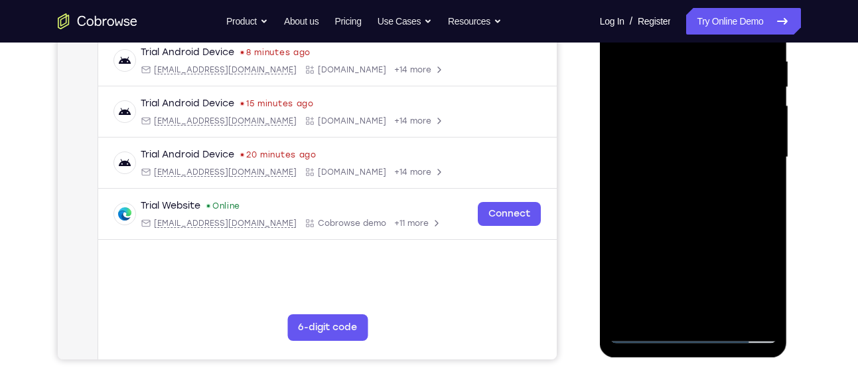
click at [730, 311] on div at bounding box center [693, 157] width 167 height 372
click at [691, 228] on div at bounding box center [693, 157] width 167 height 372
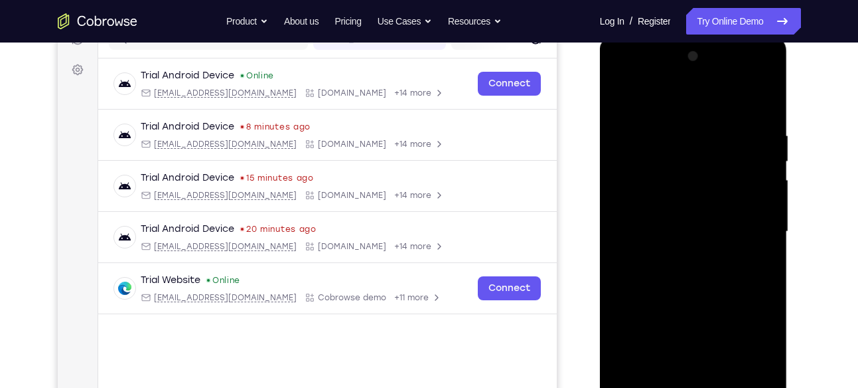
scroll to position [180, 0]
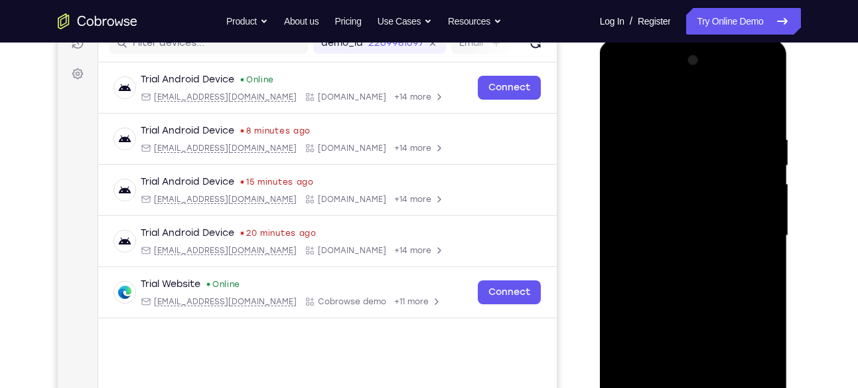
click at [619, 103] on div at bounding box center [693, 236] width 167 height 372
click at [676, 127] on div at bounding box center [693, 236] width 167 height 372
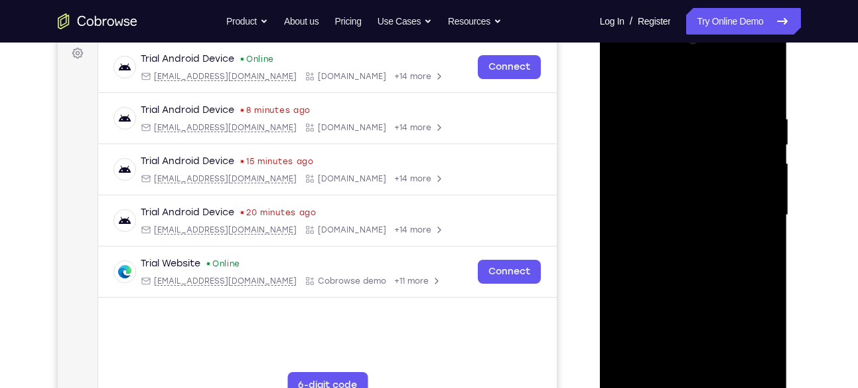
scroll to position [204, 0]
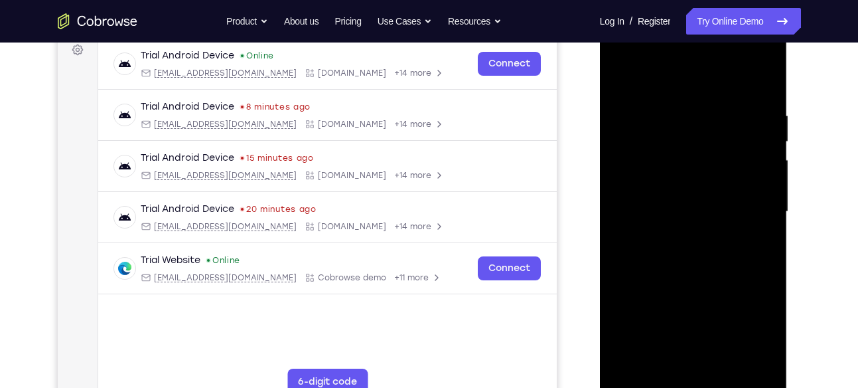
click at [748, 197] on div at bounding box center [693, 212] width 167 height 372
drag, startPoint x: 653, startPoint y: 195, endPoint x: 736, endPoint y: 192, distance: 83.1
click at [736, 192] on div at bounding box center [693, 212] width 167 height 372
drag, startPoint x: 629, startPoint y: 145, endPoint x: 696, endPoint y: 166, distance: 70.1
click at [696, 166] on div at bounding box center [693, 212] width 167 height 372
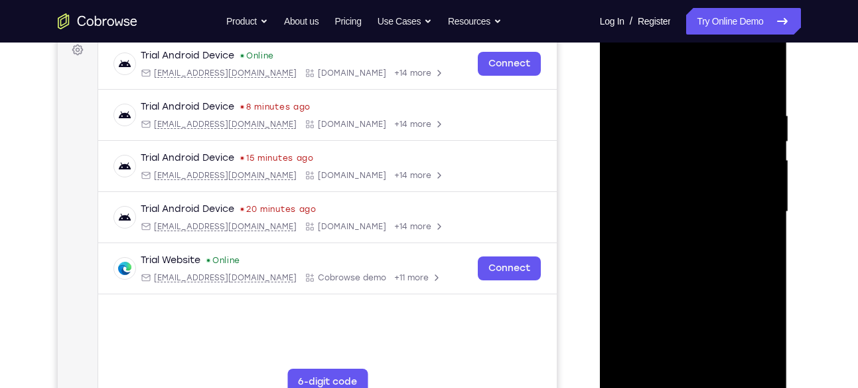
click at [645, 84] on div at bounding box center [693, 212] width 167 height 372
click at [621, 77] on div at bounding box center [693, 212] width 167 height 372
click at [750, 145] on div at bounding box center [693, 212] width 167 height 372
click at [752, 161] on div at bounding box center [693, 212] width 167 height 372
click at [750, 120] on div at bounding box center [693, 212] width 167 height 372
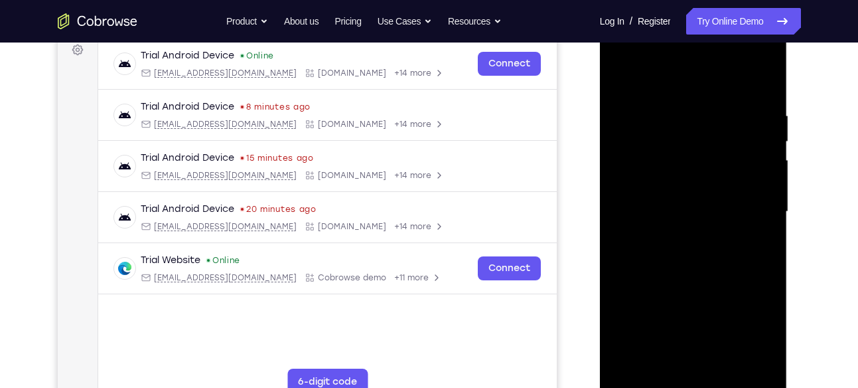
click at [760, 123] on div at bounding box center [693, 212] width 167 height 372
click at [765, 156] on div at bounding box center [693, 212] width 167 height 372
drag, startPoint x: 765, startPoint y: 156, endPoint x: 692, endPoint y: 153, distance: 73.1
click at [692, 153] on div at bounding box center [693, 212] width 167 height 372
drag, startPoint x: 754, startPoint y: 154, endPoint x: 723, endPoint y: 165, distance: 32.3
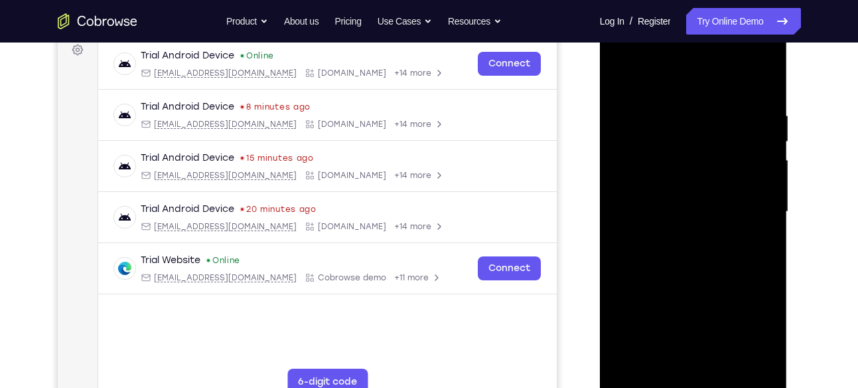
click at [723, 165] on div at bounding box center [693, 212] width 167 height 372
drag, startPoint x: 742, startPoint y: 143, endPoint x: 704, endPoint y: 149, distance: 38.3
click at [704, 149] on div at bounding box center [693, 212] width 167 height 372
drag, startPoint x: 731, startPoint y: 172, endPoint x: 664, endPoint y: 176, distance: 67.2
click at [664, 176] on div at bounding box center [693, 212] width 167 height 372
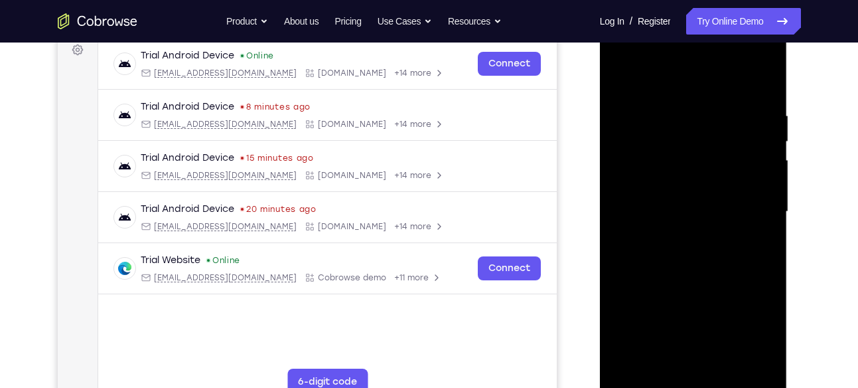
drag, startPoint x: 697, startPoint y: 179, endPoint x: 635, endPoint y: 177, distance: 62.4
click at [635, 177] on div at bounding box center [693, 212] width 167 height 372
drag, startPoint x: 744, startPoint y: 137, endPoint x: 696, endPoint y: 149, distance: 49.4
click at [696, 149] on div at bounding box center [693, 212] width 167 height 372
drag, startPoint x: 755, startPoint y: 137, endPoint x: 725, endPoint y: 143, distance: 30.6
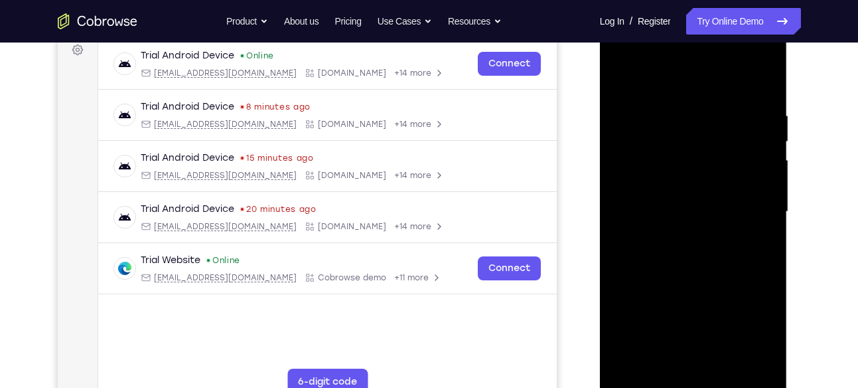
click at [725, 143] on div at bounding box center [693, 212] width 167 height 372
drag, startPoint x: 760, startPoint y: 136, endPoint x: 698, endPoint y: 139, distance: 62.5
click at [698, 139] on div at bounding box center [693, 212] width 167 height 372
drag, startPoint x: 737, startPoint y: 139, endPoint x: 701, endPoint y: 144, distance: 36.2
click at [701, 144] on div at bounding box center [693, 212] width 167 height 372
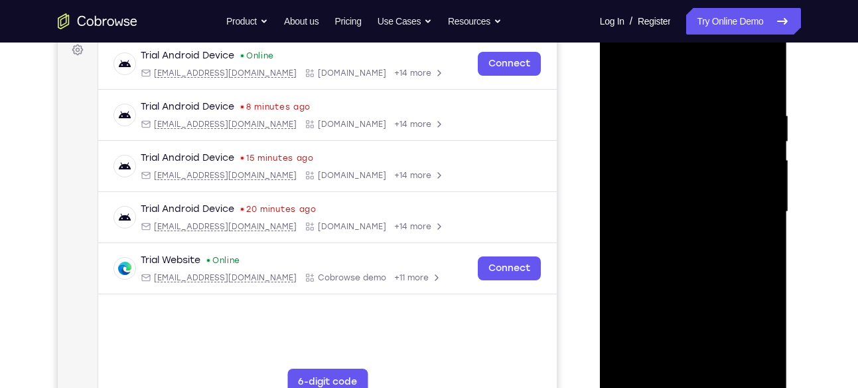
drag, startPoint x: 734, startPoint y: 177, endPoint x: 691, endPoint y: 179, distance: 43.2
click at [691, 179] on div at bounding box center [693, 212] width 167 height 372
drag, startPoint x: 748, startPoint y: 200, endPoint x: 726, endPoint y: 199, distance: 21.9
click at [726, 199] on div at bounding box center [693, 212] width 167 height 372
drag, startPoint x: 748, startPoint y: 173, endPoint x: 711, endPoint y: 181, distance: 37.2
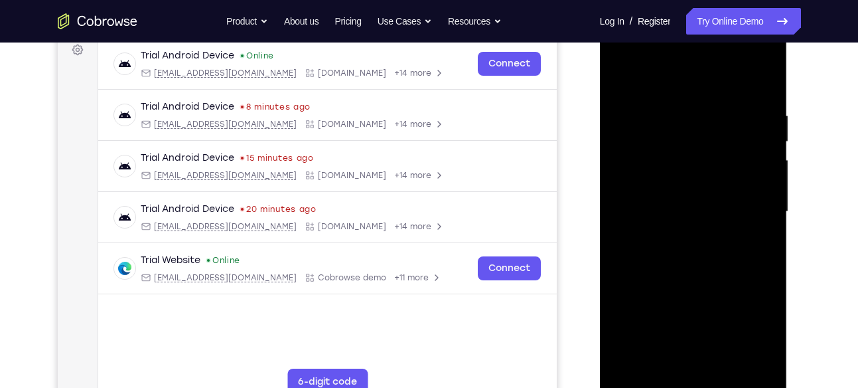
click at [711, 181] on div at bounding box center [693, 212] width 167 height 372
drag, startPoint x: 727, startPoint y: 154, endPoint x: 695, endPoint y: 158, distance: 32.1
click at [695, 158] on div at bounding box center [693, 212] width 167 height 372
drag, startPoint x: 695, startPoint y: 158, endPoint x: 748, endPoint y: 142, distance: 55.4
click at [748, 142] on div at bounding box center [693, 212] width 167 height 372
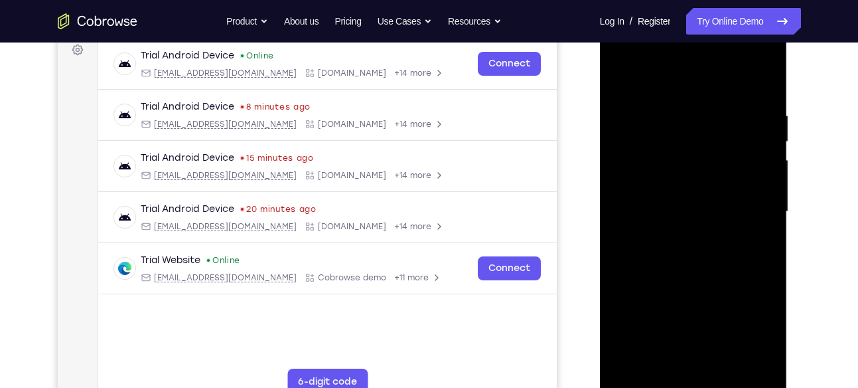
drag, startPoint x: 748, startPoint y: 142, endPoint x: 675, endPoint y: 157, distance: 74.6
click at [675, 157] on div at bounding box center [693, 212] width 167 height 372
drag, startPoint x: 735, startPoint y: 161, endPoint x: 689, endPoint y: 166, distance: 46.0
click at [689, 166] on div at bounding box center [693, 212] width 167 height 372
drag, startPoint x: 756, startPoint y: 183, endPoint x: 716, endPoint y: 186, distance: 40.6
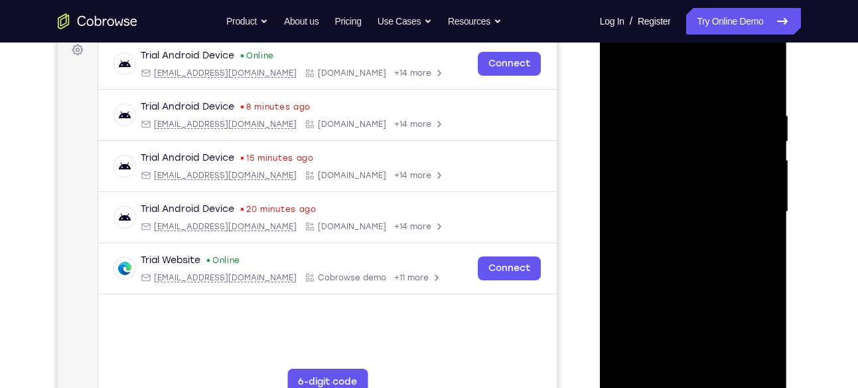
click at [716, 186] on div at bounding box center [693, 212] width 167 height 372
drag, startPoint x: 735, startPoint y: 205, endPoint x: 720, endPoint y: 206, distance: 15.3
click at [720, 206] on div at bounding box center [693, 212] width 167 height 372
drag, startPoint x: 755, startPoint y: 173, endPoint x: 716, endPoint y: 179, distance: 39.5
click at [716, 179] on div at bounding box center [693, 212] width 167 height 372
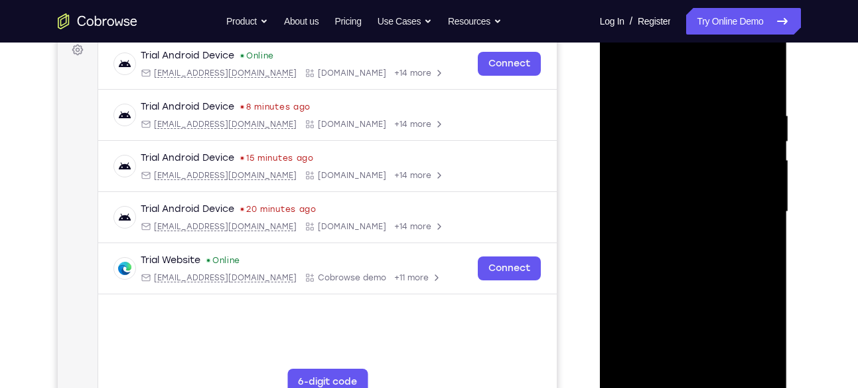
drag, startPoint x: 756, startPoint y: 161, endPoint x: 714, endPoint y: 162, distance: 41.8
click at [714, 162] on div at bounding box center [693, 212] width 167 height 372
drag, startPoint x: 748, startPoint y: 139, endPoint x: 718, endPoint y: 143, distance: 30.1
click at [718, 143] on div at bounding box center [693, 212] width 167 height 372
drag, startPoint x: 690, startPoint y: 201, endPoint x: 773, endPoint y: 216, distance: 84.4
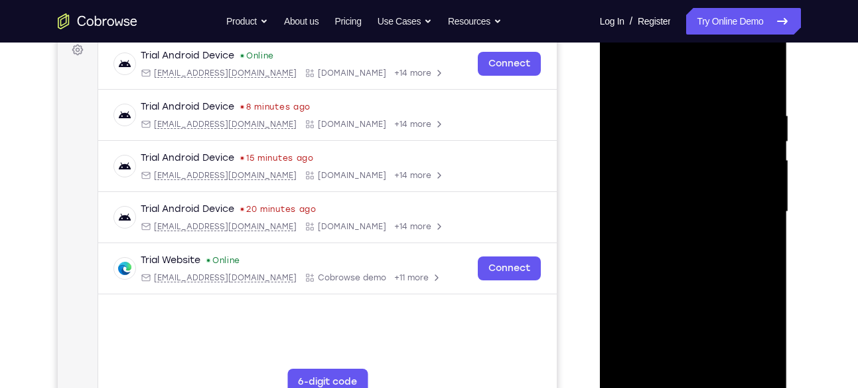
click at [773, 216] on div at bounding box center [693, 212] width 167 height 372
drag, startPoint x: 625, startPoint y: 123, endPoint x: 670, endPoint y: 137, distance: 47.1
click at [670, 137] on div at bounding box center [693, 212] width 167 height 372
click at [752, 204] on div at bounding box center [693, 212] width 167 height 372
drag, startPoint x: 753, startPoint y: 216, endPoint x: 714, endPoint y: 220, distance: 39.4
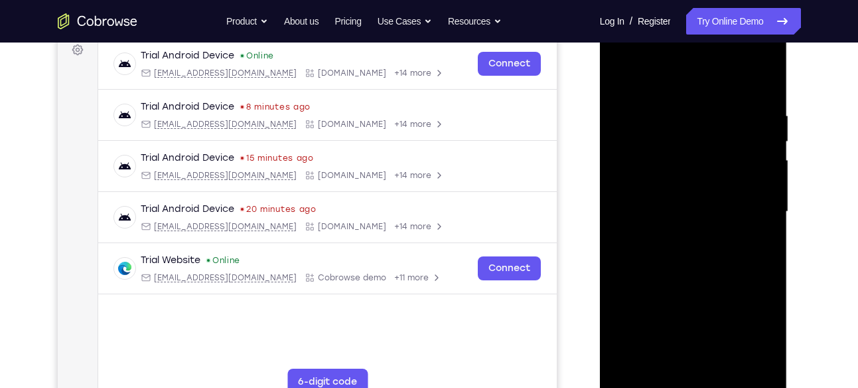
click at [714, 220] on div at bounding box center [693, 212] width 167 height 372
drag, startPoint x: 745, startPoint y: 183, endPoint x: 692, endPoint y: 197, distance: 54.1
click at [692, 197] on div at bounding box center [693, 212] width 167 height 372
drag, startPoint x: 692, startPoint y: 197, endPoint x: 634, endPoint y: 206, distance: 59.3
click at [634, 206] on div at bounding box center [693, 212] width 167 height 372
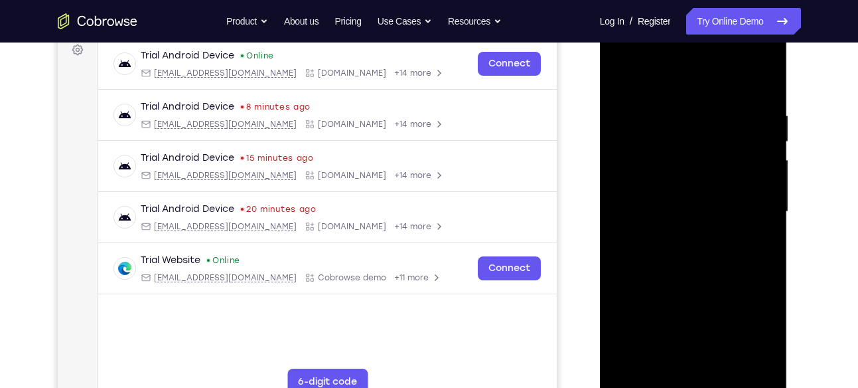
drag, startPoint x: 741, startPoint y: 187, endPoint x: 718, endPoint y: 191, distance: 22.9
click at [718, 191] on div at bounding box center [693, 212] width 167 height 372
drag, startPoint x: 762, startPoint y: 177, endPoint x: 716, endPoint y: 190, distance: 48.3
click at [716, 190] on div at bounding box center [693, 212] width 167 height 372
click at [692, 192] on div at bounding box center [693, 212] width 167 height 372
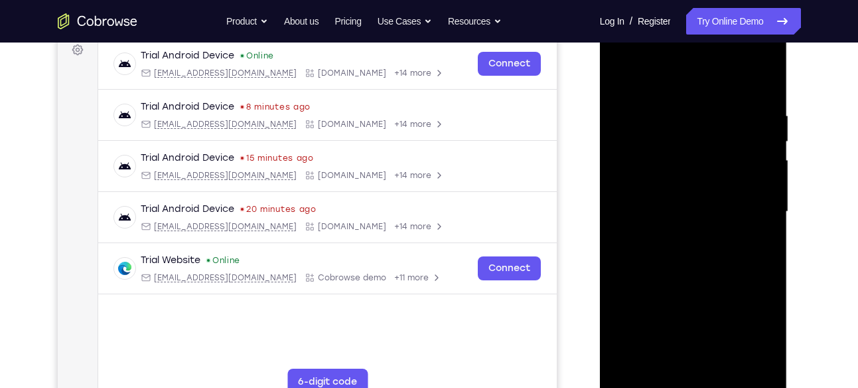
click at [675, 179] on div at bounding box center [693, 212] width 167 height 372
click at [663, 210] on div at bounding box center [693, 212] width 167 height 372
click at [752, 175] on div at bounding box center [693, 212] width 167 height 372
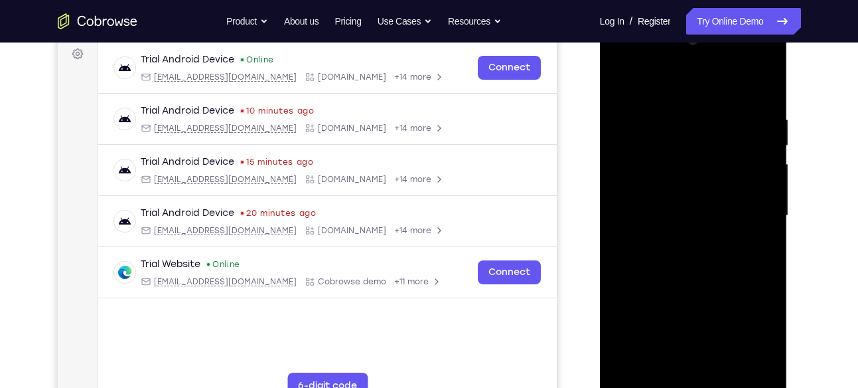
scroll to position [199, 0]
click at [722, 167] on div at bounding box center [693, 217] width 167 height 372
click at [706, 284] on div at bounding box center [693, 217] width 167 height 372
click at [765, 165] on div at bounding box center [693, 217] width 167 height 372
click at [756, 145] on div at bounding box center [693, 217] width 167 height 372
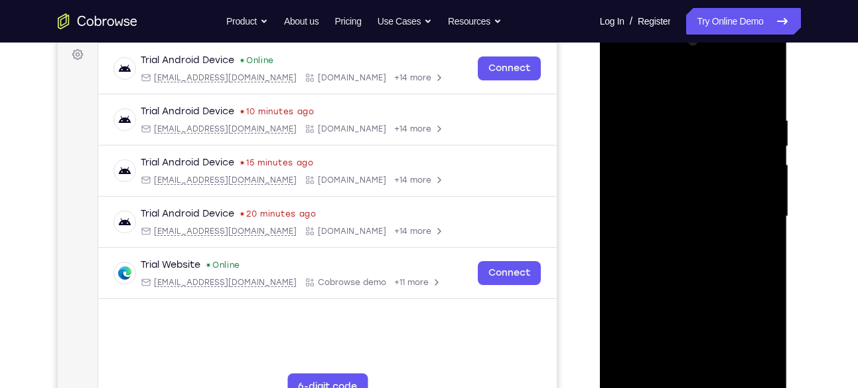
click at [768, 193] on div at bounding box center [693, 217] width 167 height 372
click at [764, 166] on div at bounding box center [693, 217] width 167 height 372
click at [764, 187] on div at bounding box center [693, 217] width 167 height 372
click at [765, 147] on div at bounding box center [693, 217] width 167 height 372
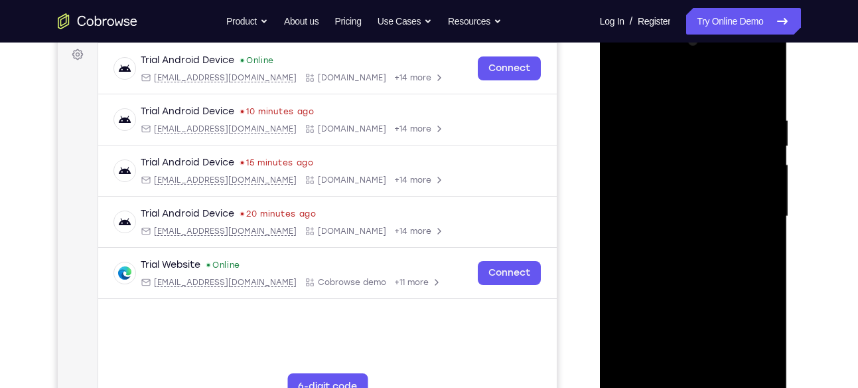
click at [708, 170] on div at bounding box center [693, 217] width 167 height 372
click at [661, 171] on div at bounding box center [693, 217] width 167 height 372
click at [707, 171] on div at bounding box center [693, 217] width 167 height 372
click at [642, 242] on div at bounding box center [693, 217] width 167 height 372
click at [675, 249] on div at bounding box center [693, 217] width 167 height 372
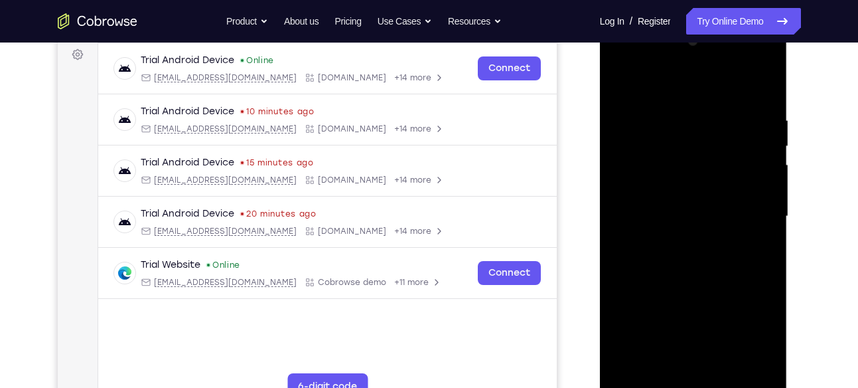
click at [720, 241] on div at bounding box center [693, 217] width 167 height 372
click at [700, 169] on div at bounding box center [693, 217] width 167 height 372
click at [751, 145] on div at bounding box center [693, 217] width 167 height 372
click at [722, 149] on div at bounding box center [693, 217] width 167 height 372
click at [706, 188] on div at bounding box center [693, 217] width 167 height 372
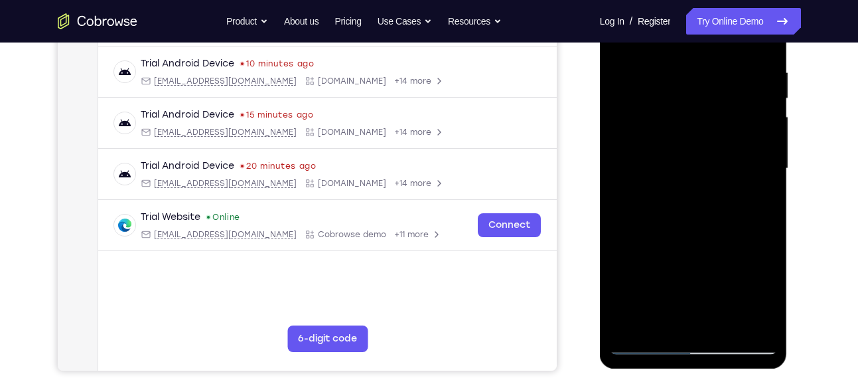
scroll to position [252, 0]
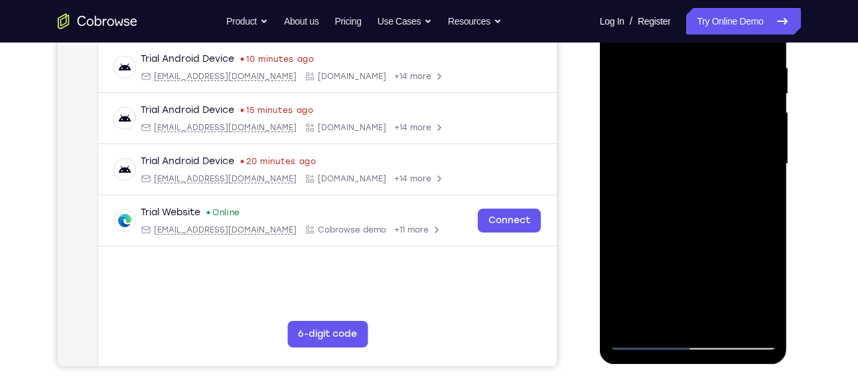
click at [763, 175] on div at bounding box center [693, 164] width 167 height 372
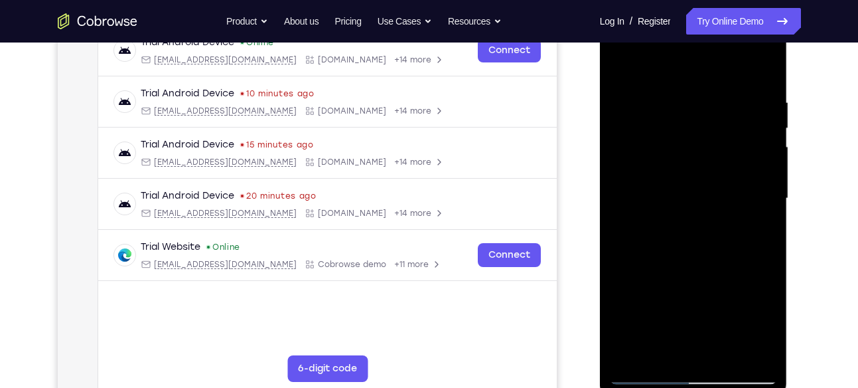
scroll to position [215, 0]
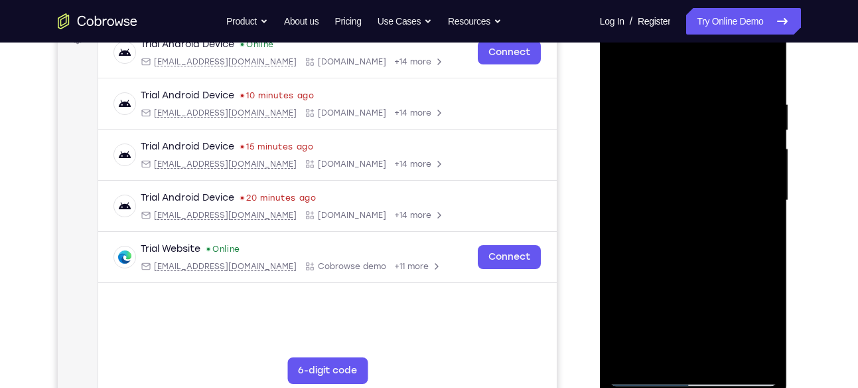
drag, startPoint x: 763, startPoint y: 159, endPoint x: 721, endPoint y: 189, distance: 51.4
click at [721, 189] on div at bounding box center [693, 201] width 167 height 372
drag, startPoint x: 654, startPoint y: 204, endPoint x: 714, endPoint y: 198, distance: 60.0
click at [714, 198] on div at bounding box center [693, 201] width 167 height 372
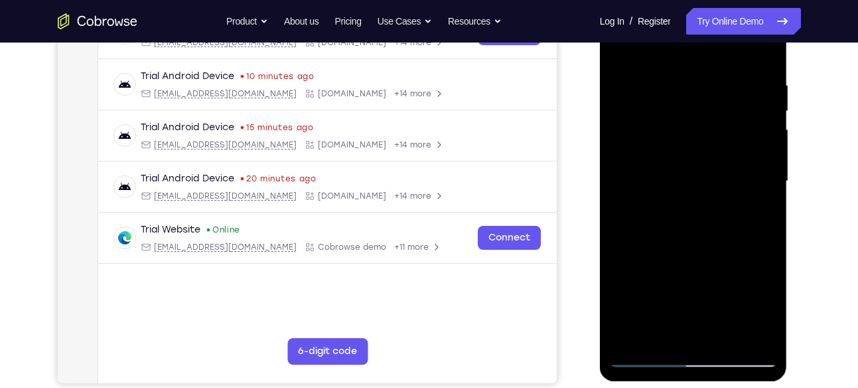
scroll to position [239, 0]
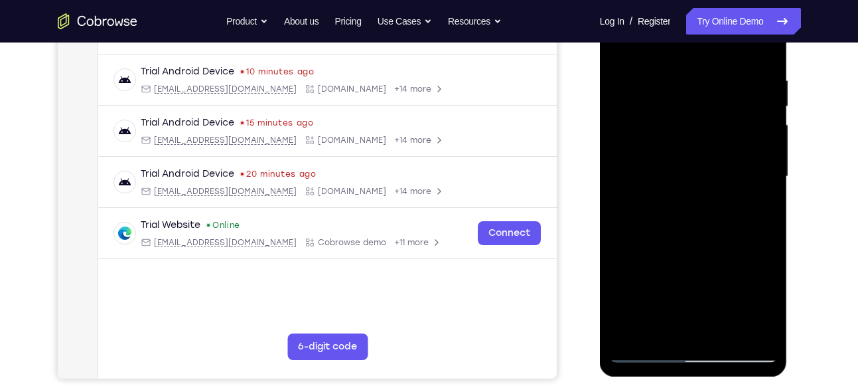
click at [761, 153] on div at bounding box center [693, 177] width 167 height 372
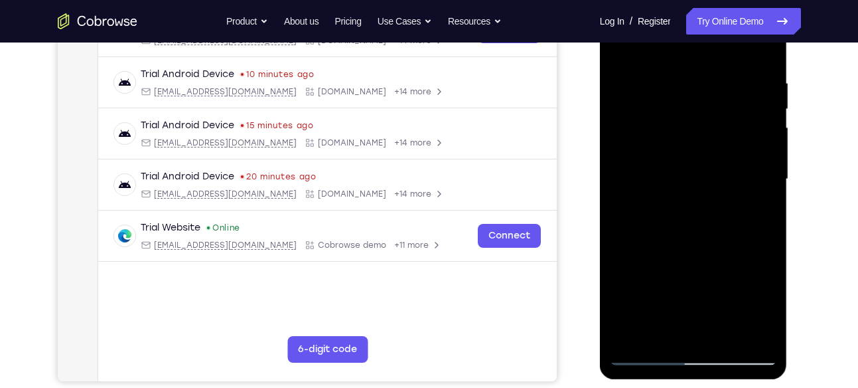
scroll to position [236, 0]
click at [761, 153] on div at bounding box center [693, 180] width 167 height 372
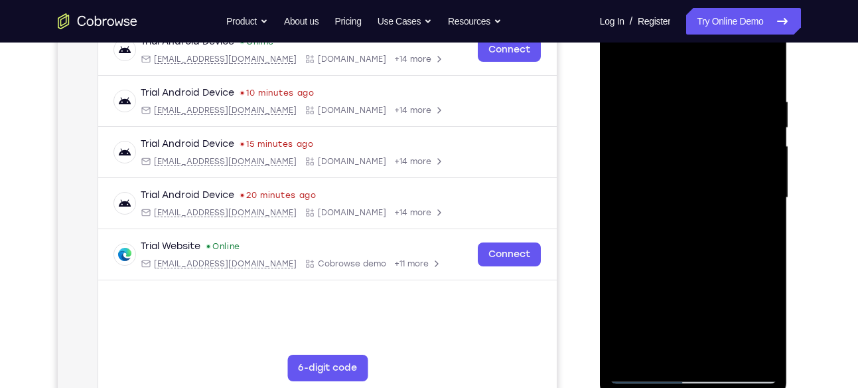
scroll to position [216, 0]
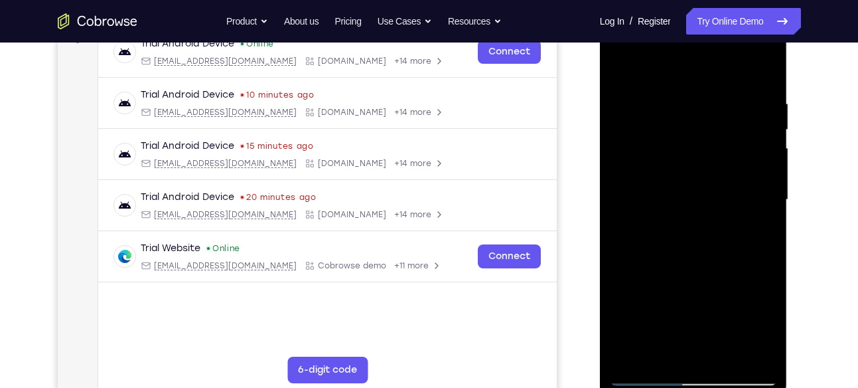
click at [760, 162] on div at bounding box center [693, 200] width 167 height 372
drag, startPoint x: 760, startPoint y: 162, endPoint x: 711, endPoint y: 168, distance: 49.5
click at [711, 168] on div at bounding box center [693, 200] width 167 height 372
drag, startPoint x: 741, startPoint y: 159, endPoint x: 700, endPoint y: 158, distance: 41.2
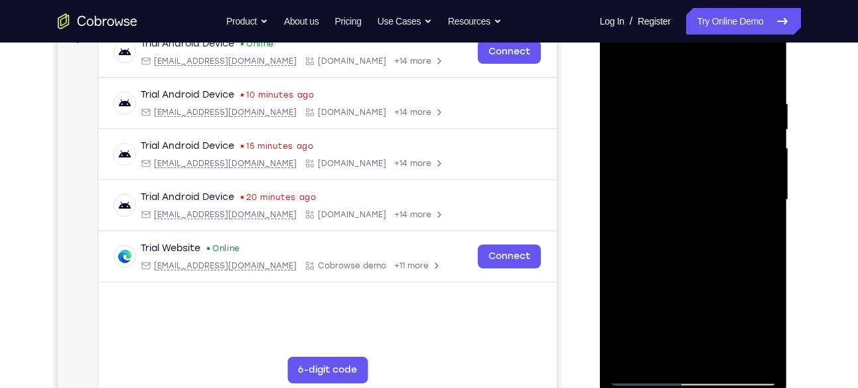
click at [700, 158] on div at bounding box center [693, 200] width 167 height 372
drag, startPoint x: 700, startPoint y: 158, endPoint x: 654, endPoint y: 160, distance: 45.9
click at [654, 160] on div at bounding box center [693, 200] width 167 height 372
drag, startPoint x: 744, startPoint y: 127, endPoint x: 706, endPoint y: 129, distance: 37.9
click at [706, 129] on div at bounding box center [693, 200] width 167 height 372
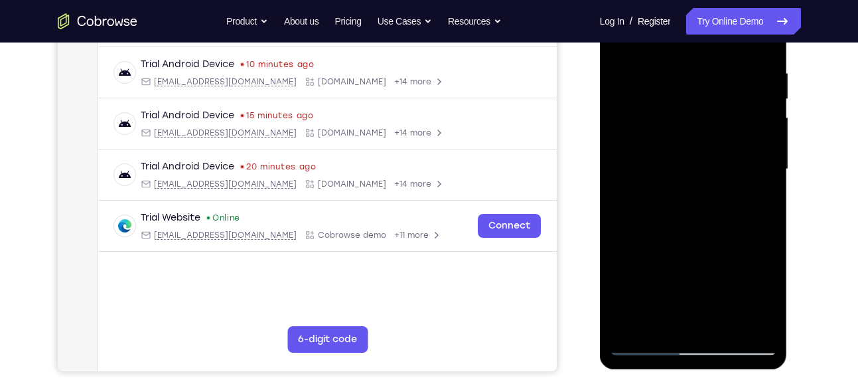
scroll to position [247, 0]
click at [754, 138] on div at bounding box center [693, 169] width 167 height 372
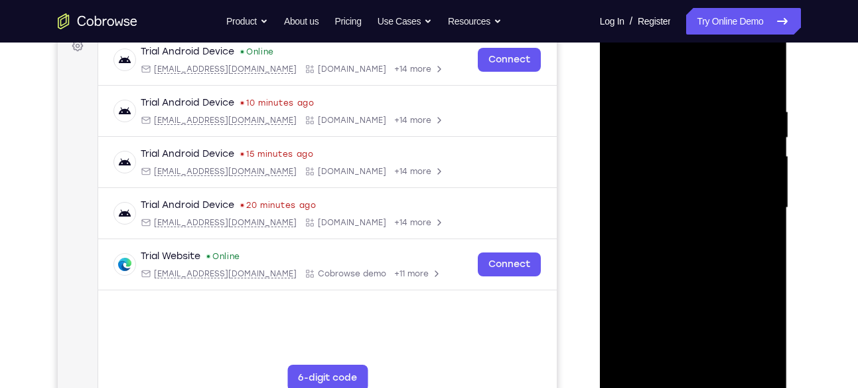
scroll to position [204, 0]
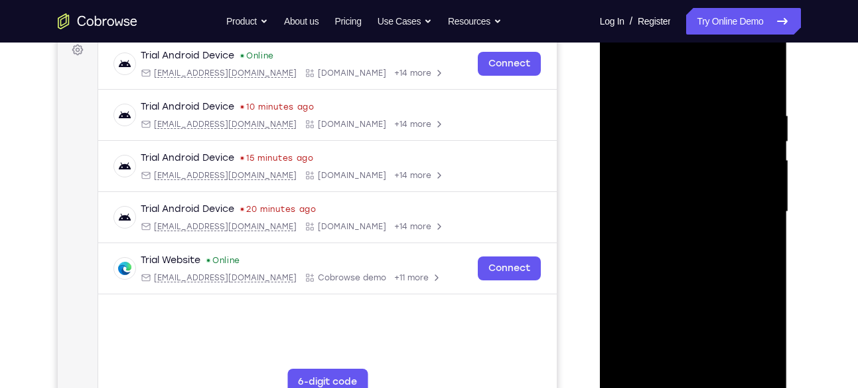
drag, startPoint x: 756, startPoint y: 176, endPoint x: 708, endPoint y: 173, distance: 47.9
click at [708, 173] on div at bounding box center [693, 212] width 167 height 372
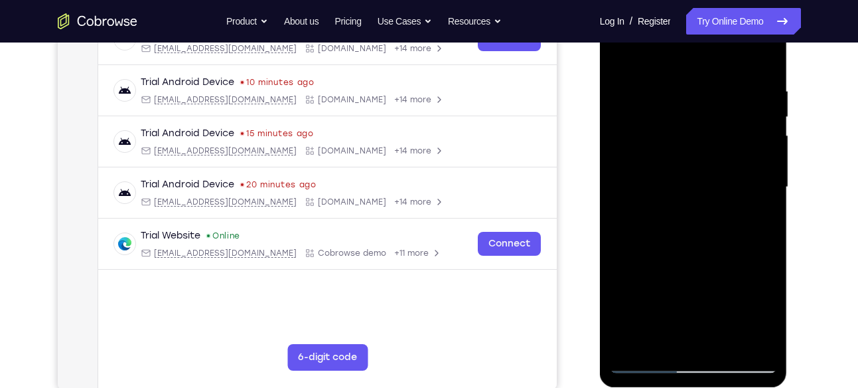
scroll to position [229, 0]
drag, startPoint x: 769, startPoint y: 169, endPoint x: 712, endPoint y: 207, distance: 68.9
click at [712, 207] on div at bounding box center [693, 187] width 167 height 372
drag, startPoint x: 756, startPoint y: 171, endPoint x: 696, endPoint y: 175, distance: 59.2
click at [696, 175] on div at bounding box center [693, 187] width 167 height 372
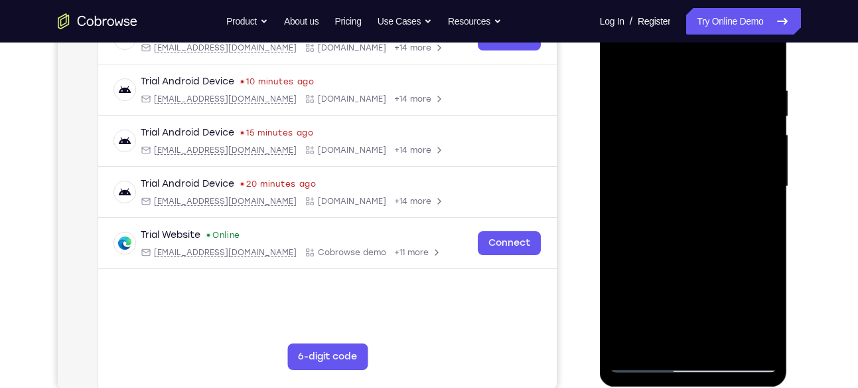
drag, startPoint x: 754, startPoint y: 127, endPoint x: 726, endPoint y: 137, distance: 28.8
click at [726, 137] on div at bounding box center [693, 187] width 167 height 372
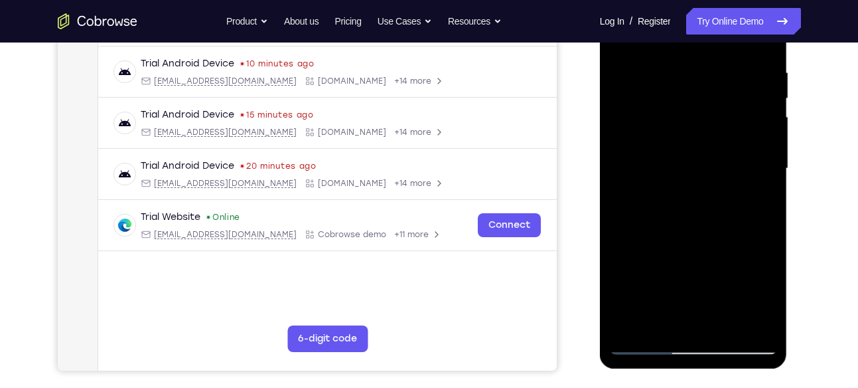
scroll to position [249, 0]
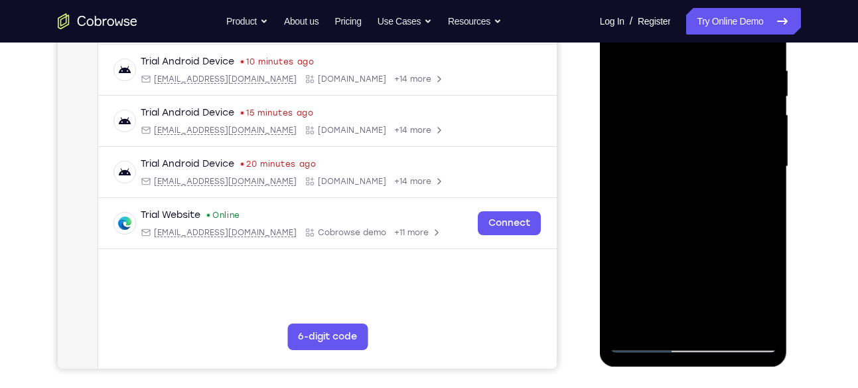
click at [777, 125] on div at bounding box center [693, 167] width 167 height 372
click at [773, 129] on div at bounding box center [693, 167] width 167 height 372
drag, startPoint x: 773, startPoint y: 129, endPoint x: 691, endPoint y: 149, distance: 84.1
click at [691, 149] on div at bounding box center [693, 167] width 167 height 372
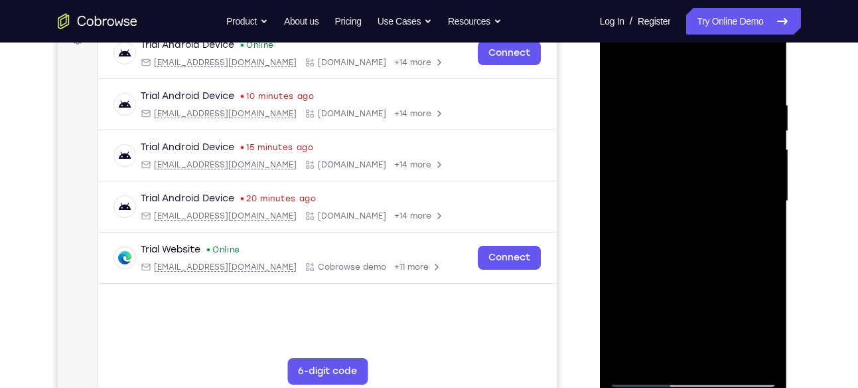
scroll to position [213, 0]
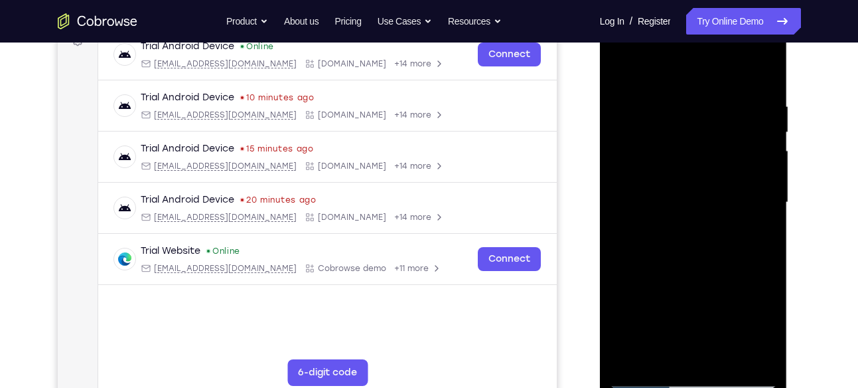
drag, startPoint x: 762, startPoint y: 177, endPoint x: 726, endPoint y: 178, distance: 36.5
click at [726, 178] on div at bounding box center [693, 203] width 167 height 372
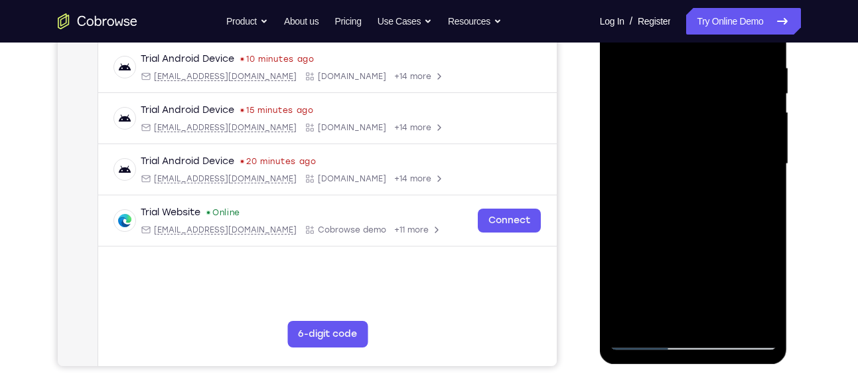
scroll to position [256, 0]
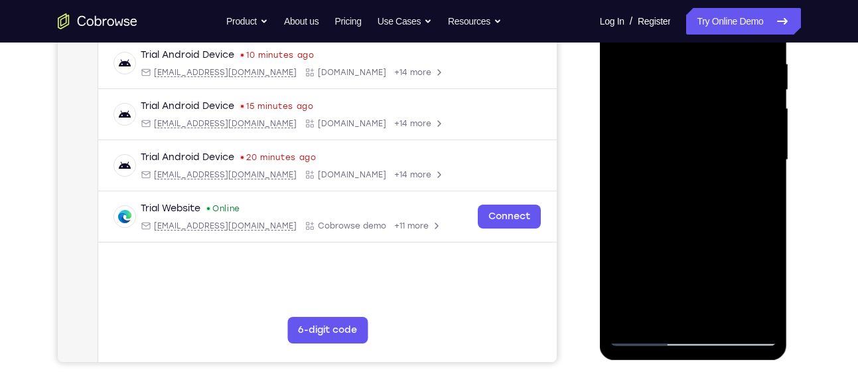
drag, startPoint x: 633, startPoint y: 192, endPoint x: 706, endPoint y: 191, distance: 72.4
click at [706, 191] on div at bounding box center [693, 160] width 167 height 372
click at [762, 148] on div at bounding box center [693, 160] width 167 height 372
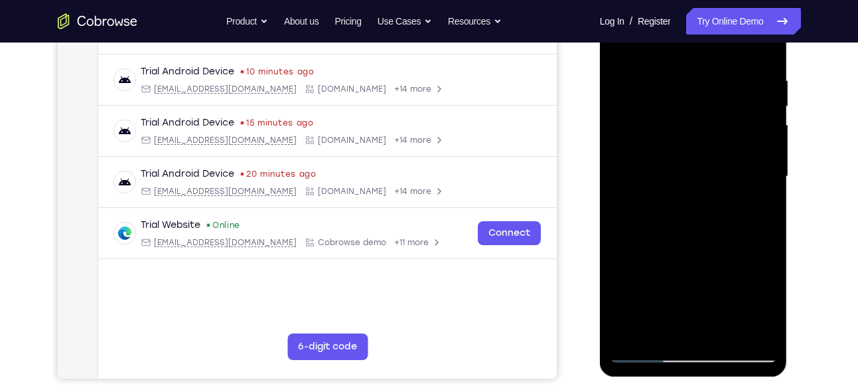
scroll to position [234, 0]
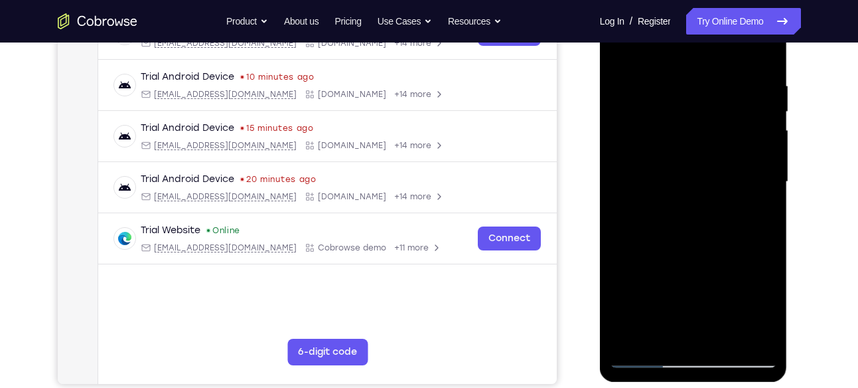
drag, startPoint x: 762, startPoint y: 170, endPoint x: 725, endPoint y: 153, distance: 40.7
click at [725, 153] on div at bounding box center [693, 182] width 167 height 372
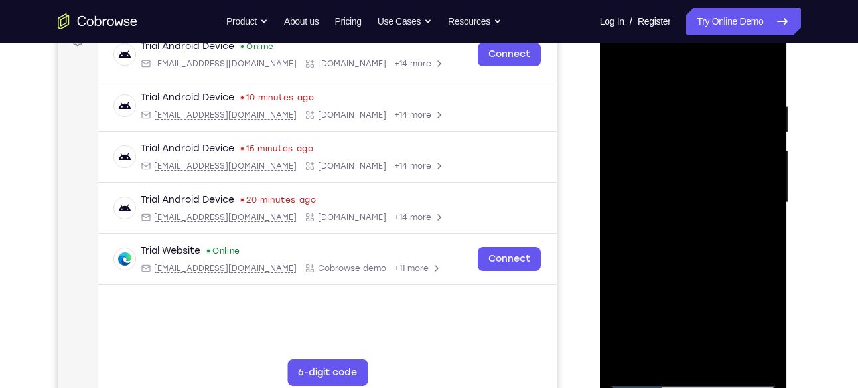
drag, startPoint x: 761, startPoint y: 179, endPoint x: 730, endPoint y: 179, distance: 31.2
click at [730, 179] on div at bounding box center [693, 203] width 167 height 372
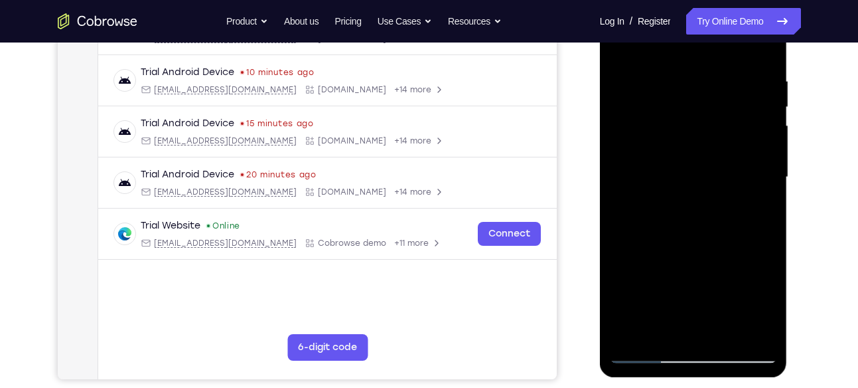
scroll to position [240, 0]
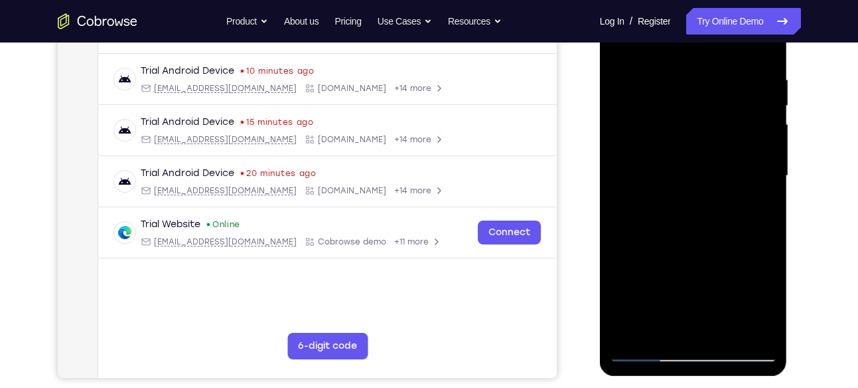
drag, startPoint x: 759, startPoint y: 129, endPoint x: 732, endPoint y: 137, distance: 28.8
click at [732, 137] on div at bounding box center [693, 176] width 167 height 372
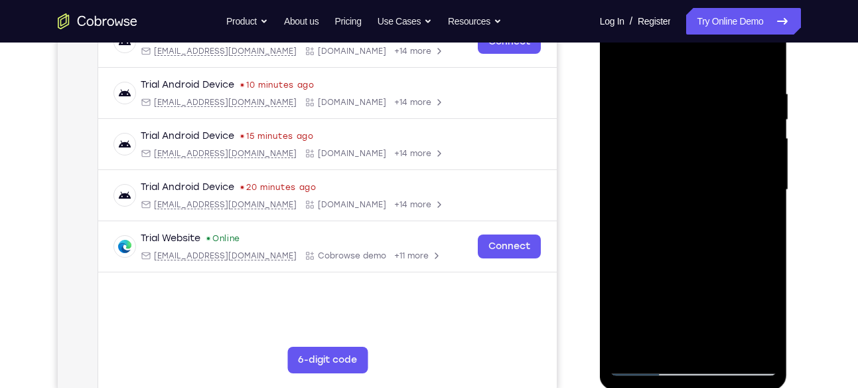
scroll to position [225, 0]
click at [754, 131] on div at bounding box center [693, 191] width 167 height 372
drag, startPoint x: 754, startPoint y: 153, endPoint x: 709, endPoint y: 156, distance: 44.6
click at [709, 156] on div at bounding box center [693, 191] width 167 height 372
drag, startPoint x: 735, startPoint y: 157, endPoint x: 684, endPoint y: 167, distance: 51.6
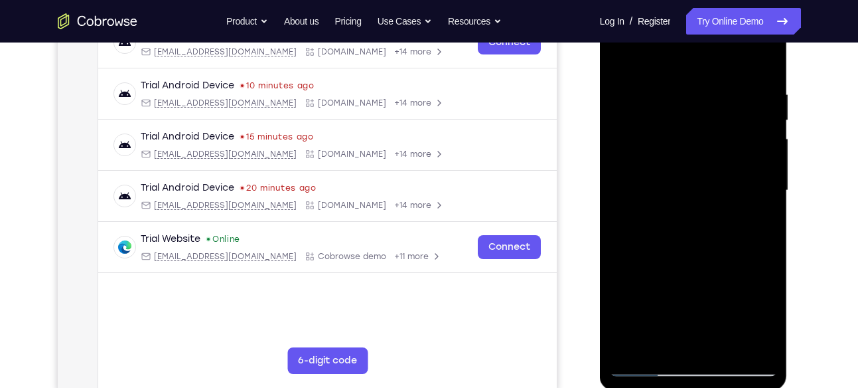
click at [684, 167] on div at bounding box center [693, 191] width 167 height 372
drag, startPoint x: 710, startPoint y: 177, endPoint x: 663, endPoint y: 177, distance: 47.8
click at [663, 177] on div at bounding box center [693, 191] width 167 height 372
drag, startPoint x: 732, startPoint y: 186, endPoint x: 719, endPoint y: 187, distance: 13.3
click at [719, 187] on div at bounding box center [693, 191] width 167 height 372
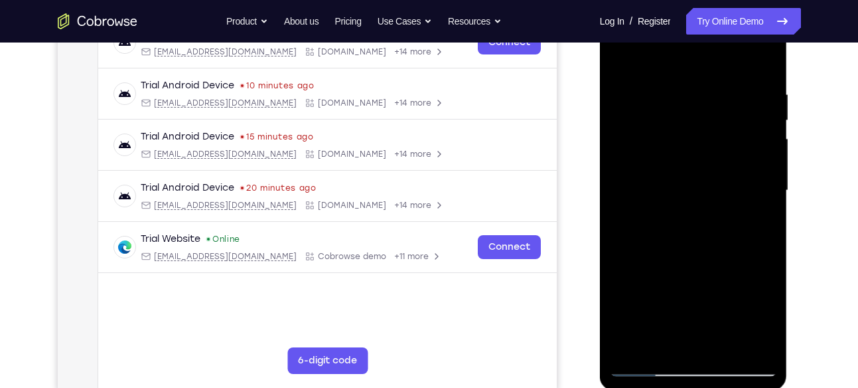
drag, startPoint x: 773, startPoint y: 191, endPoint x: 736, endPoint y: 199, distance: 38.0
click at [736, 199] on div at bounding box center [693, 191] width 167 height 372
drag, startPoint x: 754, startPoint y: 185, endPoint x: 666, endPoint y: 180, distance: 87.8
click at [666, 180] on div at bounding box center [693, 191] width 167 height 372
drag, startPoint x: 709, startPoint y: 142, endPoint x: 663, endPoint y: 151, distance: 47.3
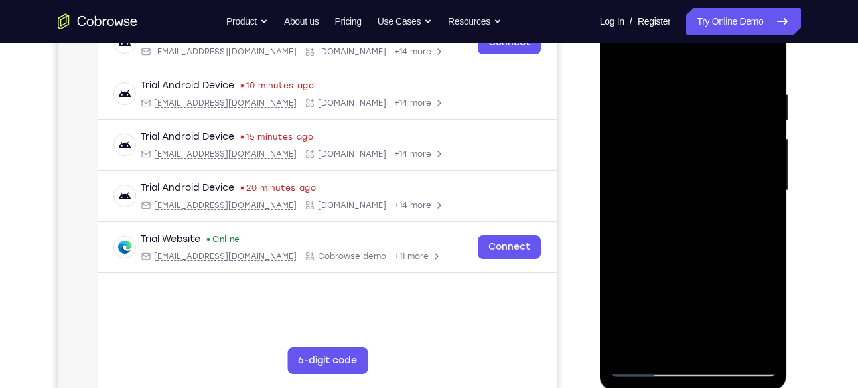
click at [663, 151] on div at bounding box center [693, 191] width 167 height 372
drag, startPoint x: 714, startPoint y: 165, endPoint x: 662, endPoint y: 167, distance: 51.8
click at [662, 167] on div at bounding box center [693, 191] width 167 height 372
drag, startPoint x: 662, startPoint y: 167, endPoint x: 719, endPoint y: 171, distance: 57.2
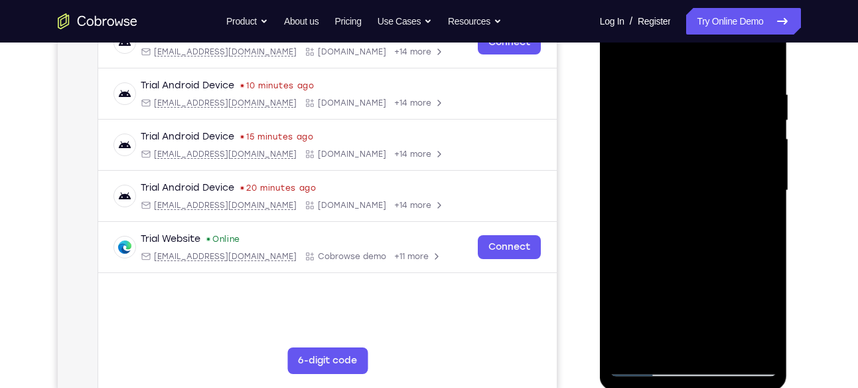
click at [719, 171] on div at bounding box center [693, 191] width 167 height 372
drag, startPoint x: 639, startPoint y: 236, endPoint x: 703, endPoint y: 237, distance: 63.7
click at [703, 237] on div at bounding box center [693, 191] width 167 height 372
click at [621, 274] on div at bounding box center [693, 191] width 167 height 372
drag, startPoint x: 621, startPoint y: 242, endPoint x: 666, endPoint y: 250, distance: 45.8
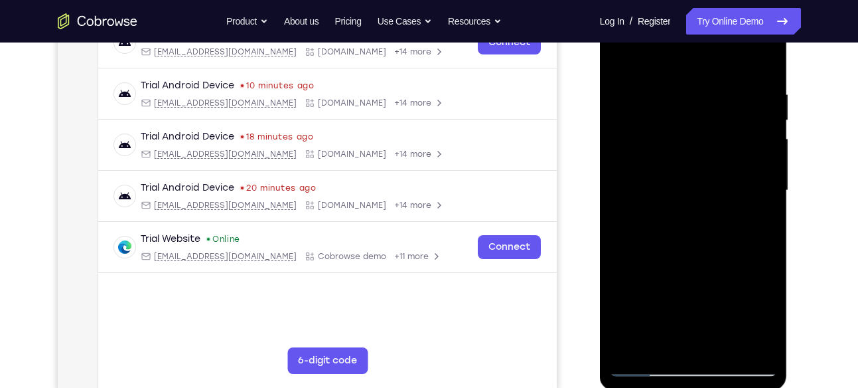
click at [666, 250] on div at bounding box center [693, 191] width 167 height 372
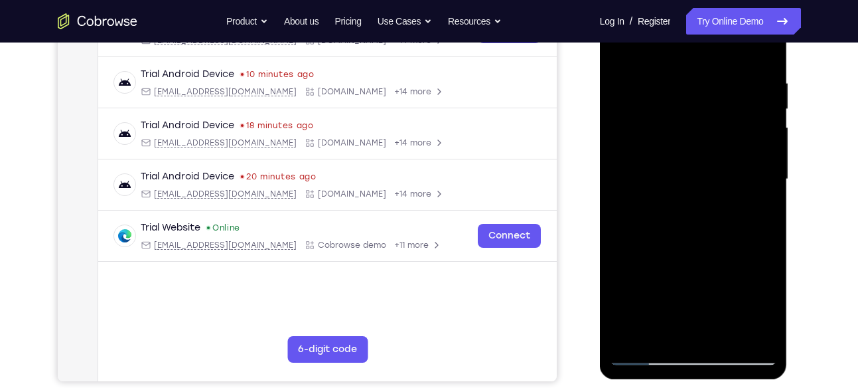
scroll to position [233, 0]
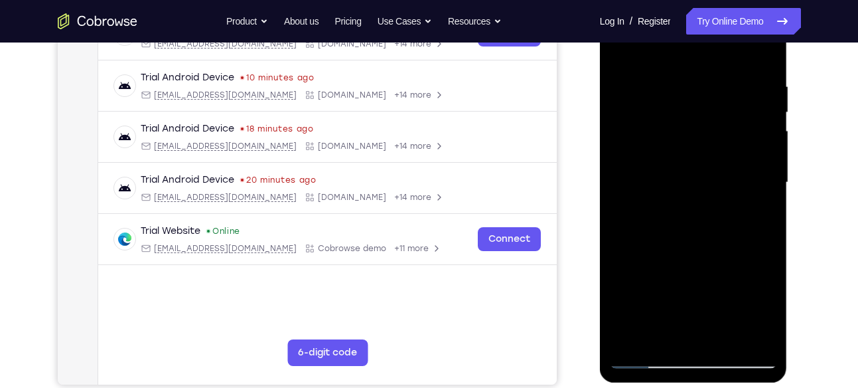
drag, startPoint x: 741, startPoint y: 178, endPoint x: 692, endPoint y: 197, distance: 52.8
click at [692, 197] on div at bounding box center [693, 183] width 167 height 372
drag, startPoint x: 746, startPoint y: 187, endPoint x: 684, endPoint y: 192, distance: 62.0
click at [684, 192] on div at bounding box center [693, 183] width 167 height 372
drag, startPoint x: 750, startPoint y: 166, endPoint x: 706, endPoint y: 167, distance: 43.8
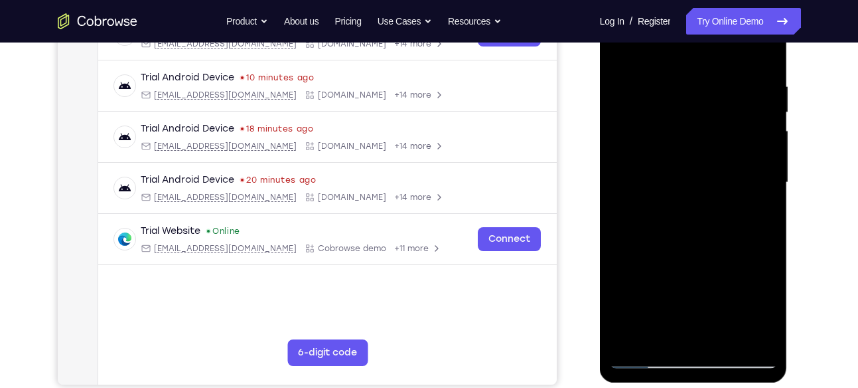
click at [706, 167] on div at bounding box center [693, 183] width 167 height 372
drag, startPoint x: 754, startPoint y: 136, endPoint x: 692, endPoint y: 143, distance: 62.2
click at [692, 143] on div at bounding box center [693, 183] width 167 height 372
drag, startPoint x: 727, startPoint y: 141, endPoint x: 677, endPoint y: 141, distance: 50.5
click at [677, 141] on div at bounding box center [693, 183] width 167 height 372
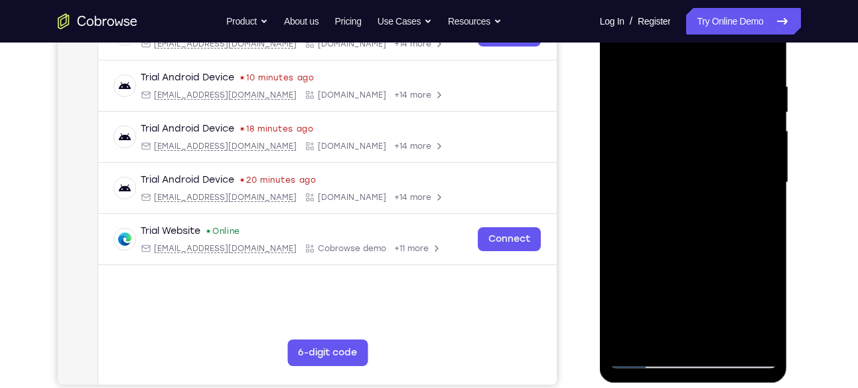
drag, startPoint x: 743, startPoint y: 159, endPoint x: 681, endPoint y: 162, distance: 61.8
click at [681, 162] on div at bounding box center [693, 183] width 167 height 372
drag, startPoint x: 729, startPoint y: 125, endPoint x: 668, endPoint y: 125, distance: 61.1
click at [668, 125] on div at bounding box center [693, 183] width 167 height 372
drag, startPoint x: 714, startPoint y: 165, endPoint x: 660, endPoint y: 161, distance: 53.9
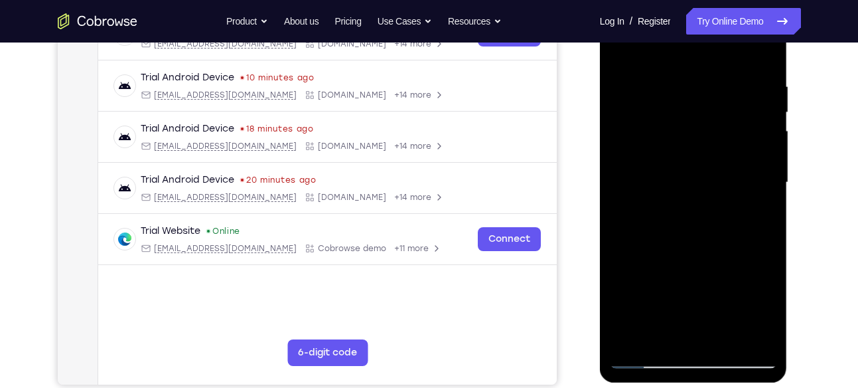
click at [660, 161] on div at bounding box center [693, 183] width 167 height 372
drag, startPoint x: 763, startPoint y: 145, endPoint x: 725, endPoint y: 147, distance: 38.6
click at [725, 147] on div at bounding box center [693, 183] width 167 height 372
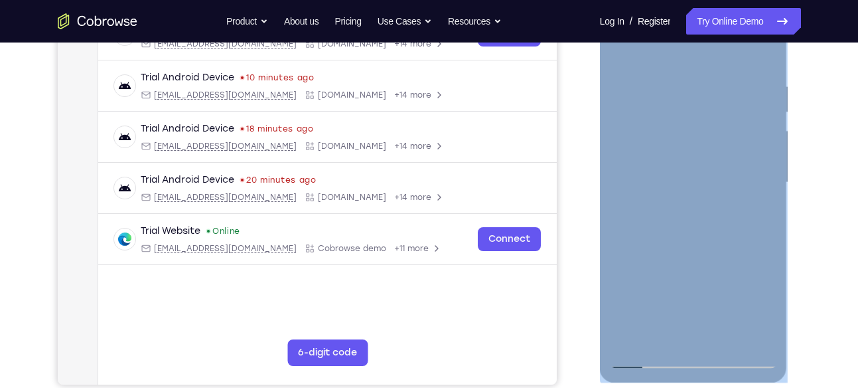
drag, startPoint x: 779, startPoint y: 154, endPoint x: 729, endPoint y: 160, distance: 50.1
click at [729, 160] on div at bounding box center [694, 185] width 188 height 396
drag, startPoint x: 729, startPoint y: 160, endPoint x: 754, endPoint y: 206, distance: 52.0
click at [754, 206] on div at bounding box center [693, 183] width 167 height 372
click at [769, 119] on div at bounding box center [693, 183] width 167 height 372
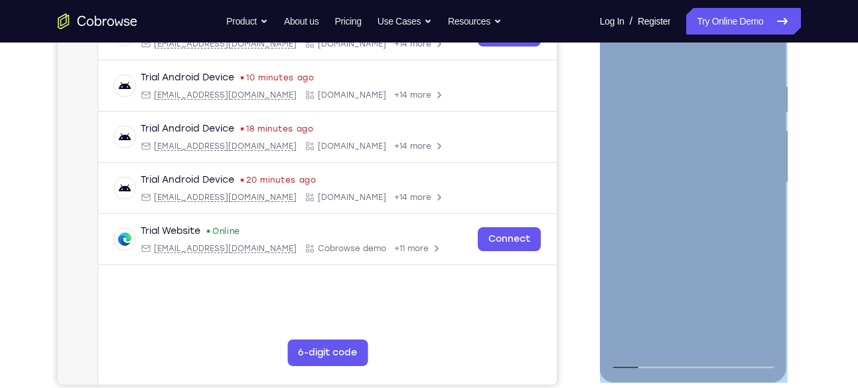
click at [759, 93] on div at bounding box center [693, 183] width 167 height 372
click at [761, 121] on div at bounding box center [693, 183] width 167 height 372
click at [764, 147] on div at bounding box center [693, 183] width 167 height 372
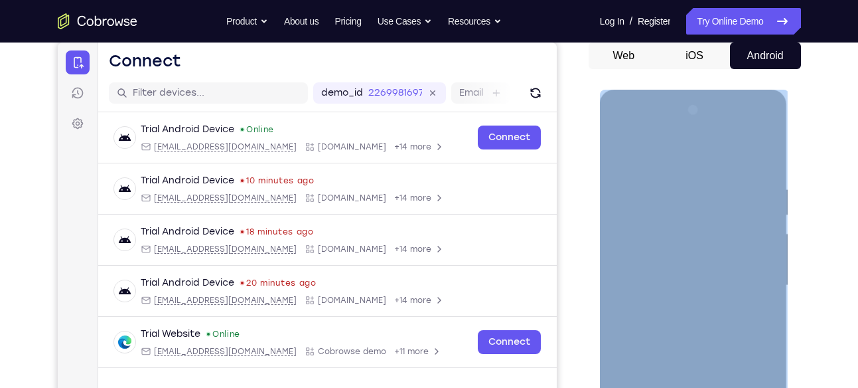
scroll to position [126, 0]
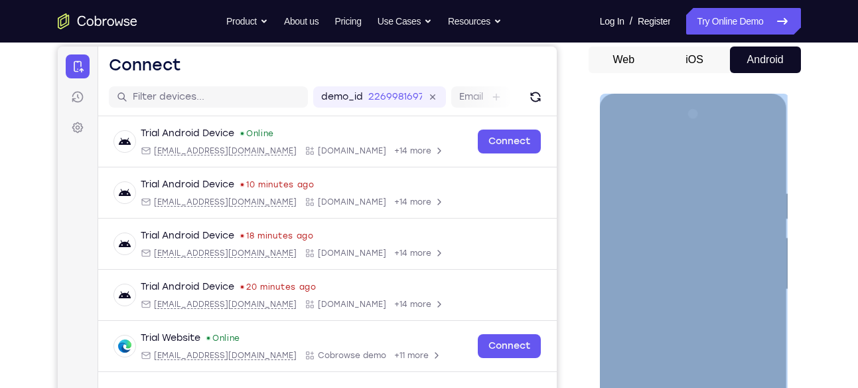
click at [762, 163] on div at bounding box center [693, 290] width 167 height 372
click at [674, 133] on div at bounding box center [693, 290] width 167 height 372
click at [669, 137] on div at bounding box center [693, 290] width 167 height 372
click at [661, 158] on div at bounding box center [693, 290] width 167 height 372
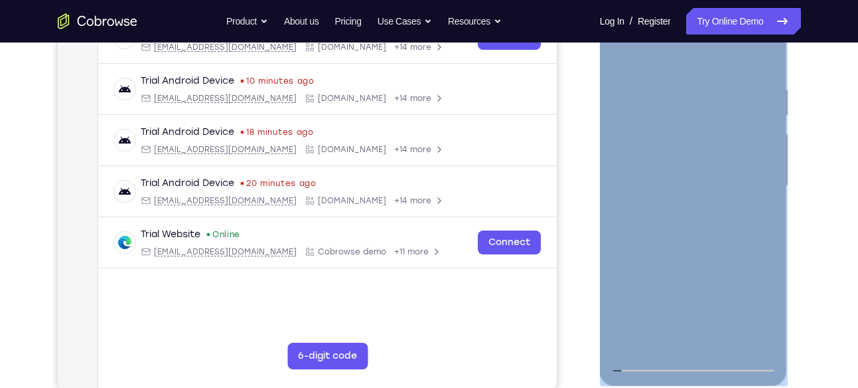
scroll to position [237, 0]
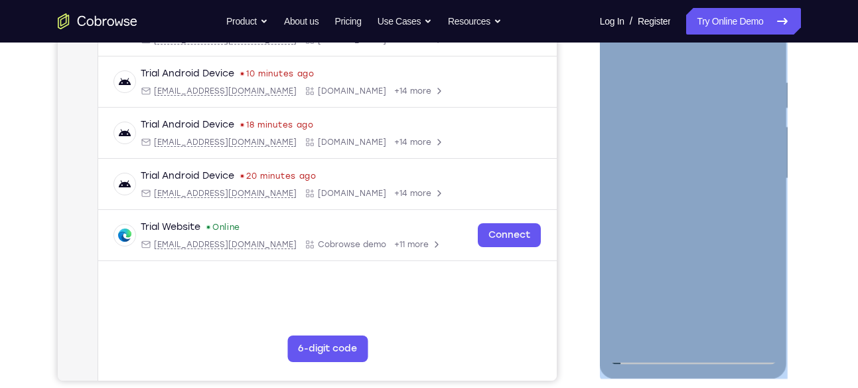
click at [676, 76] on div at bounding box center [693, 179] width 167 height 372
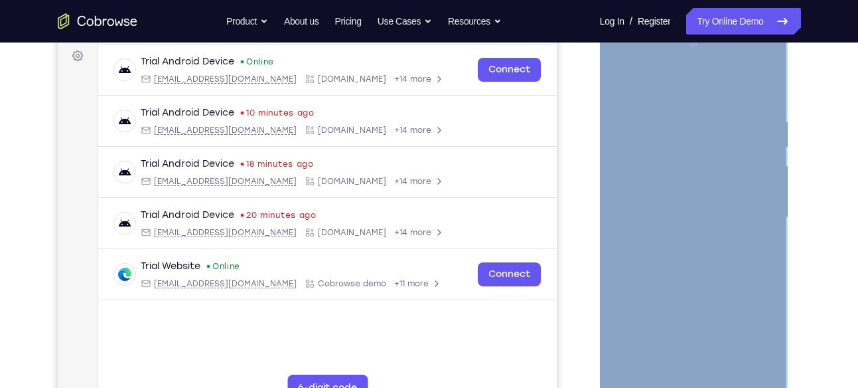
scroll to position [197, 0]
click at [760, 93] on div at bounding box center [693, 219] width 167 height 372
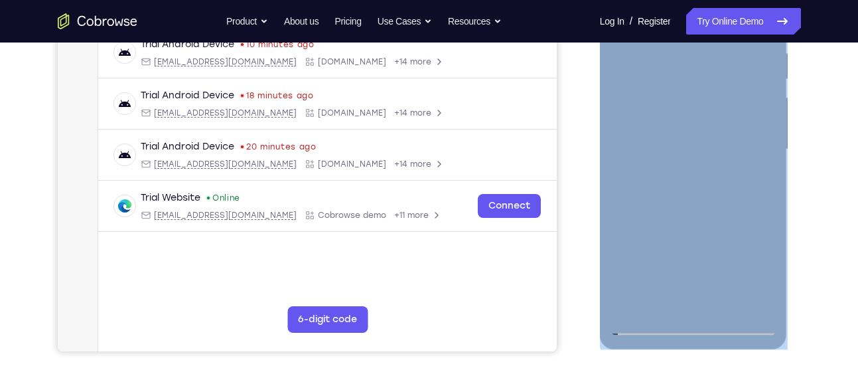
scroll to position [267, 0]
click at [726, 302] on div at bounding box center [693, 149] width 167 height 372
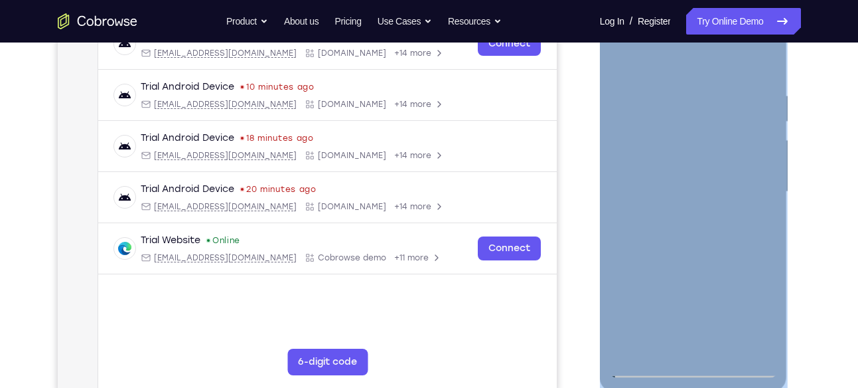
scroll to position [220, 0]
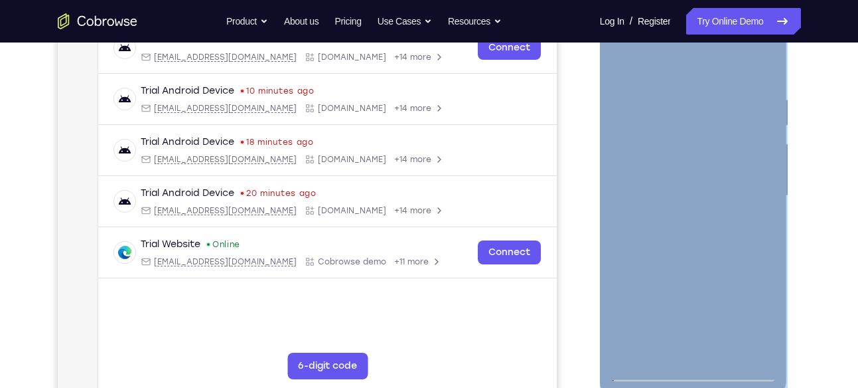
click at [622, 59] on div at bounding box center [693, 196] width 167 height 372
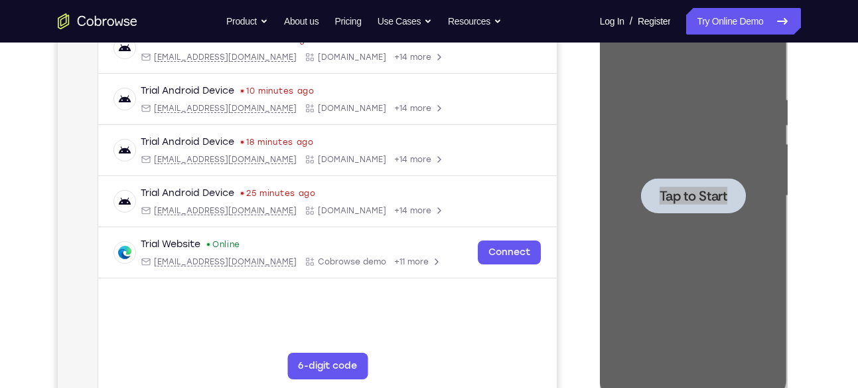
click at [799, 195] on div at bounding box center [695, 194] width 212 height 408
click at [751, 9] on link "Try Online Demo" at bounding box center [743, 21] width 114 height 27
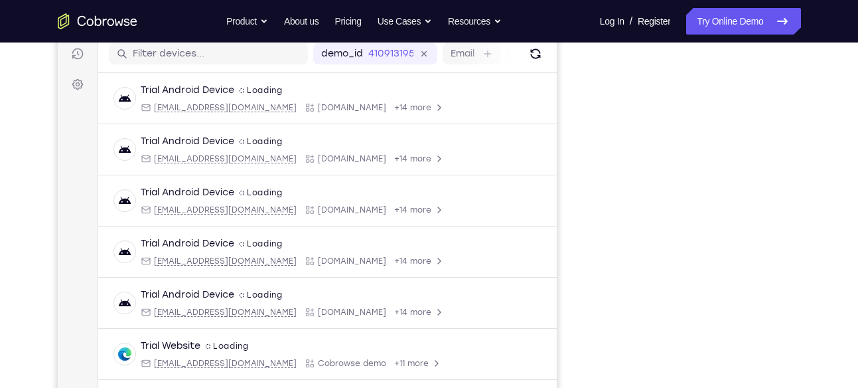
scroll to position [142, 0]
